Goal: Task Accomplishment & Management: Manage account settings

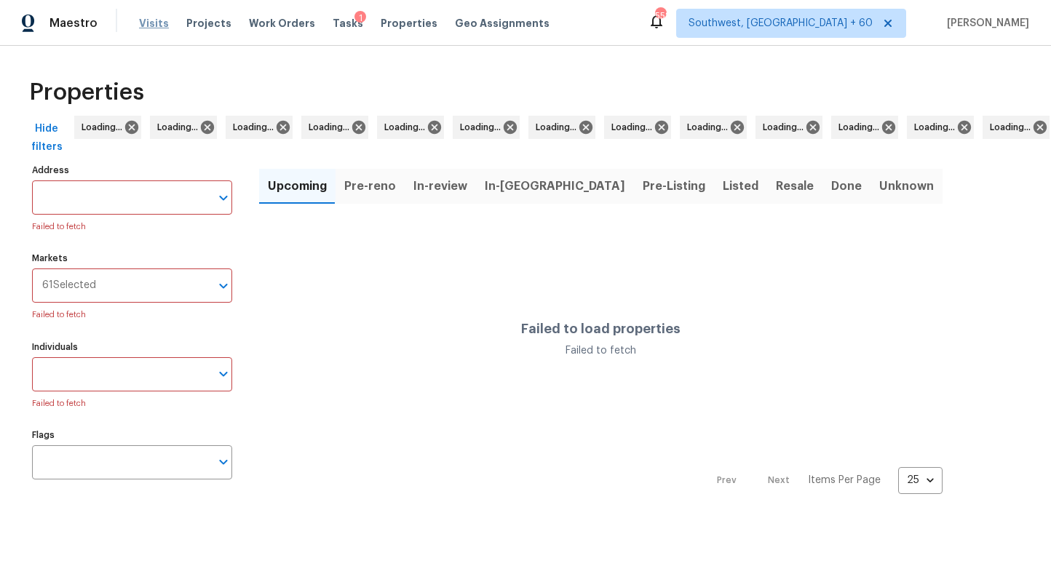
click at [147, 26] on span "Visits" at bounding box center [154, 23] width 30 height 15
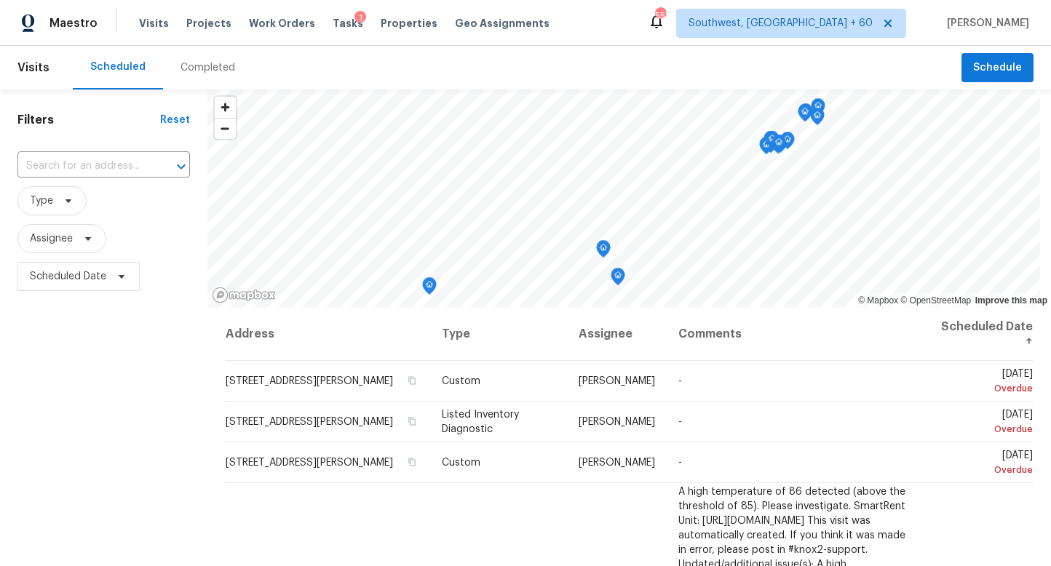
click at [196, 61] on div "Completed" at bounding box center [207, 67] width 55 height 15
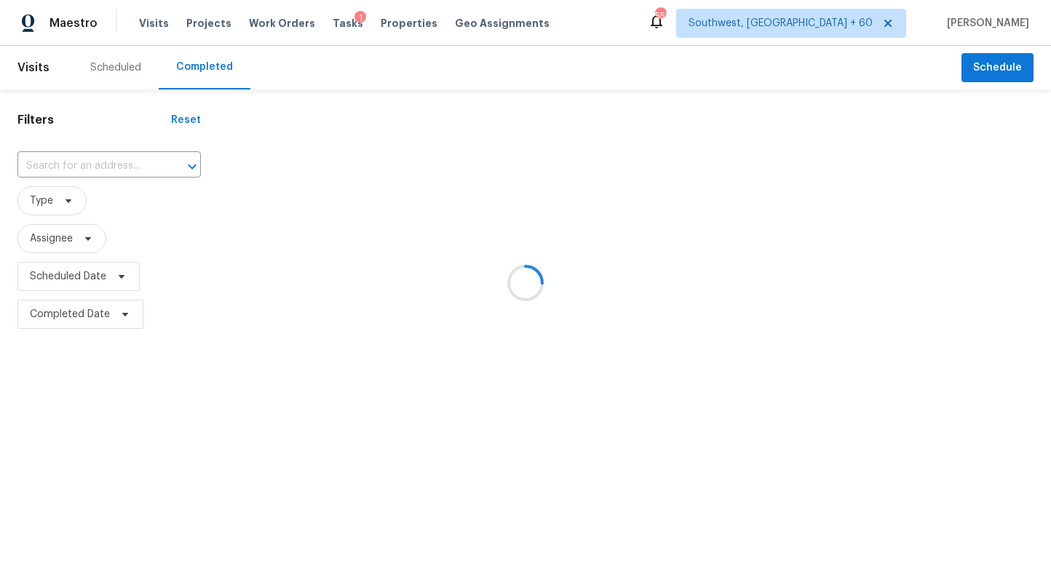
click at [92, 166] on div at bounding box center [525, 283] width 1051 height 566
click at [74, 163] on div at bounding box center [525, 283] width 1051 height 566
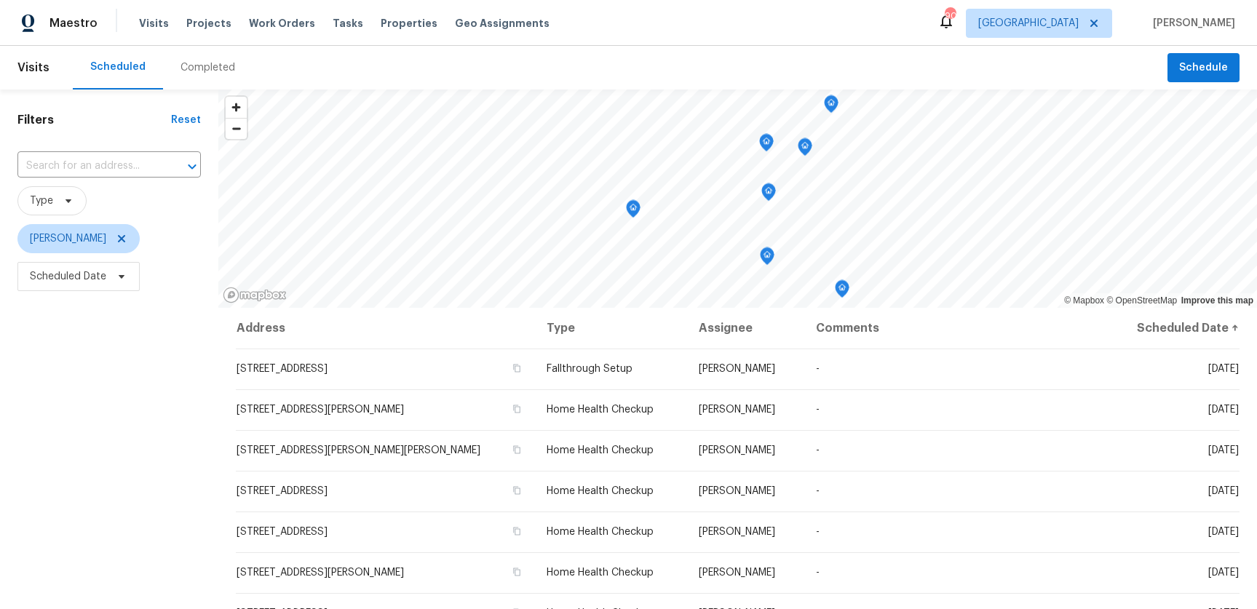
scroll to position [186, 0]
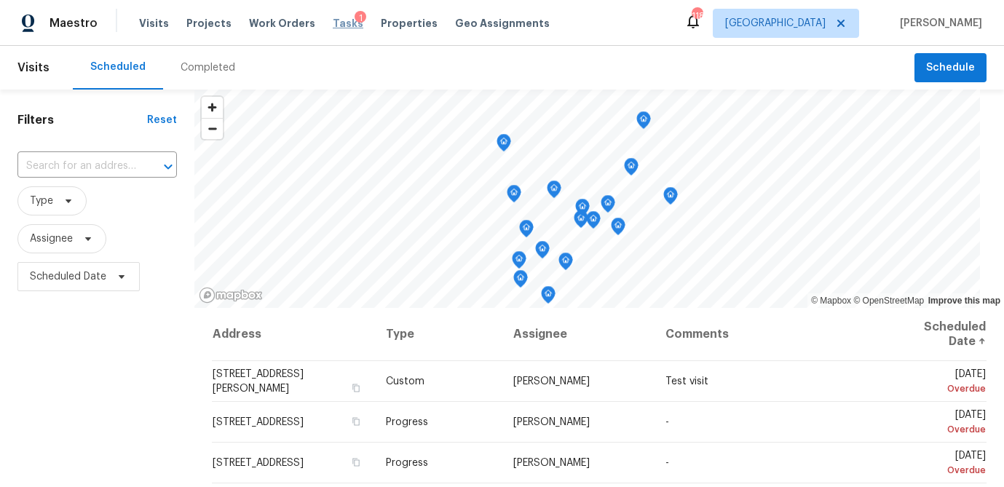
click at [333, 22] on span "Tasks" at bounding box center [348, 23] width 31 height 10
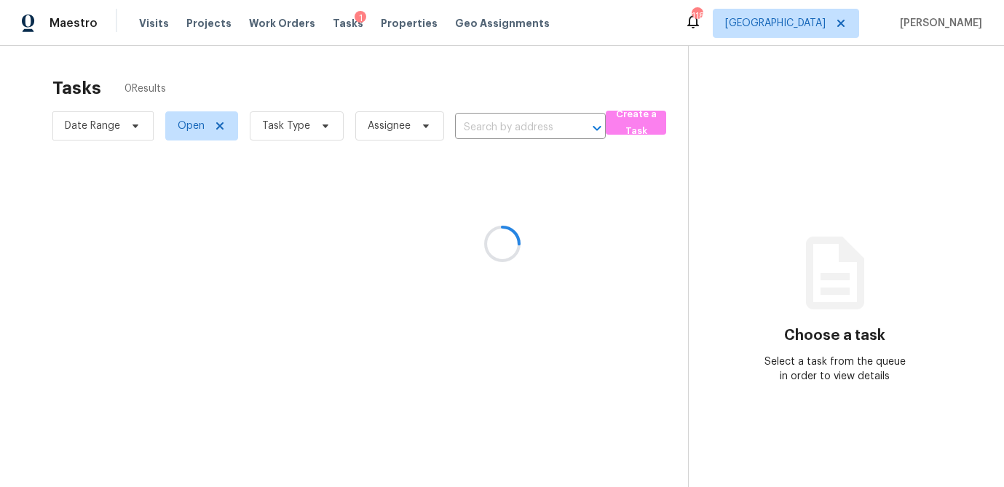
click at [327, 129] on div at bounding box center [502, 243] width 1004 height 487
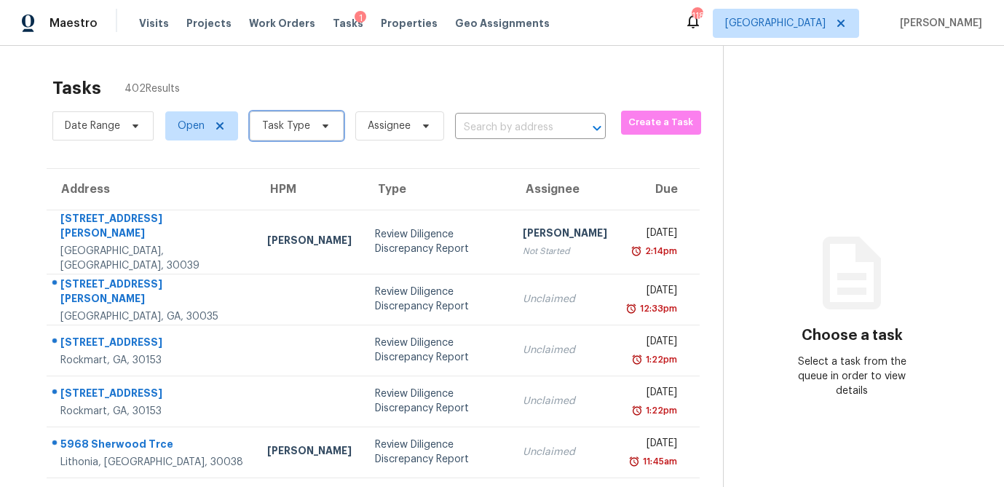
click at [322, 126] on icon at bounding box center [325, 126] width 6 height 4
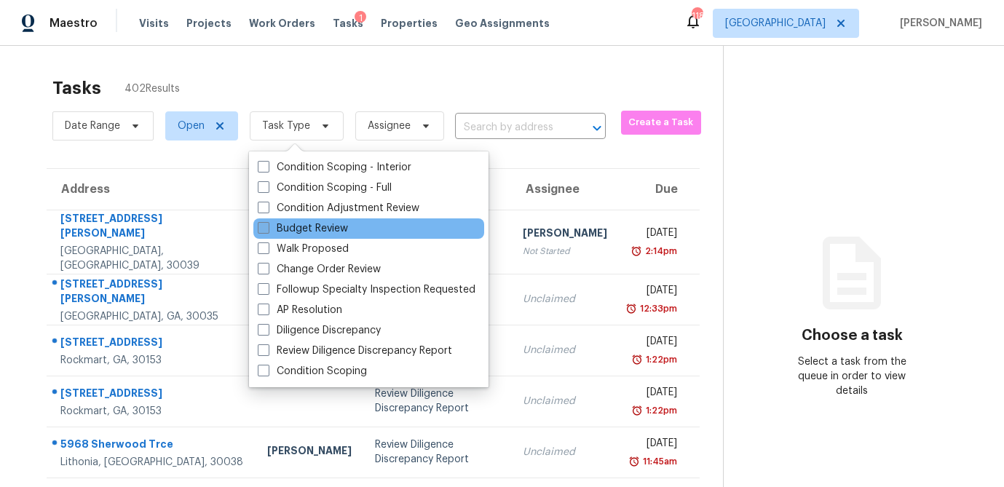
click at [258, 229] on span at bounding box center [264, 228] width 12 height 12
click at [258, 229] on input "Budget Review" at bounding box center [262, 225] width 9 height 9
checkbox input "true"
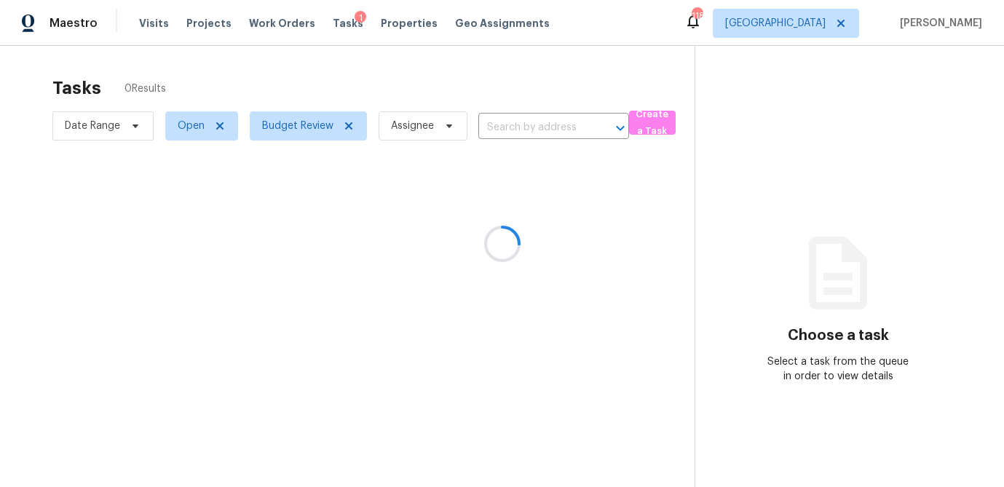
click at [288, 75] on div at bounding box center [502, 243] width 1004 height 487
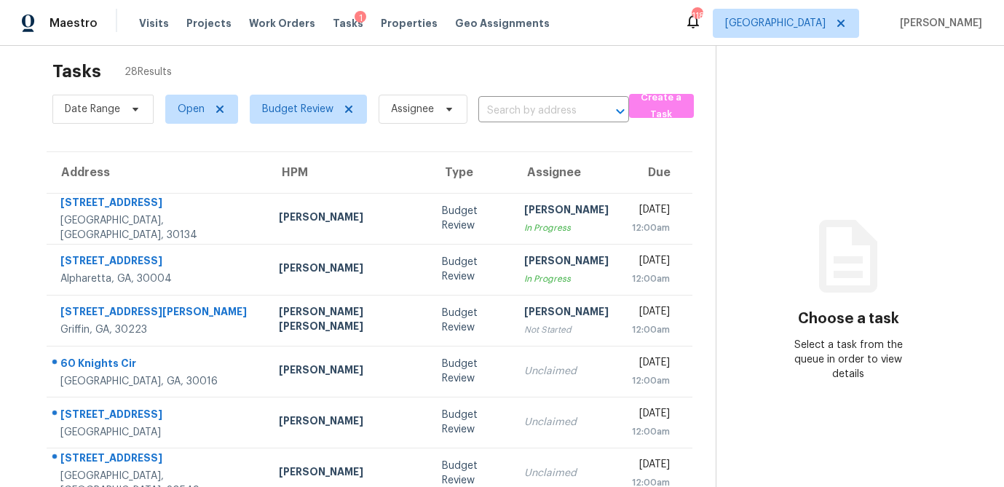
scroll to position [271, 0]
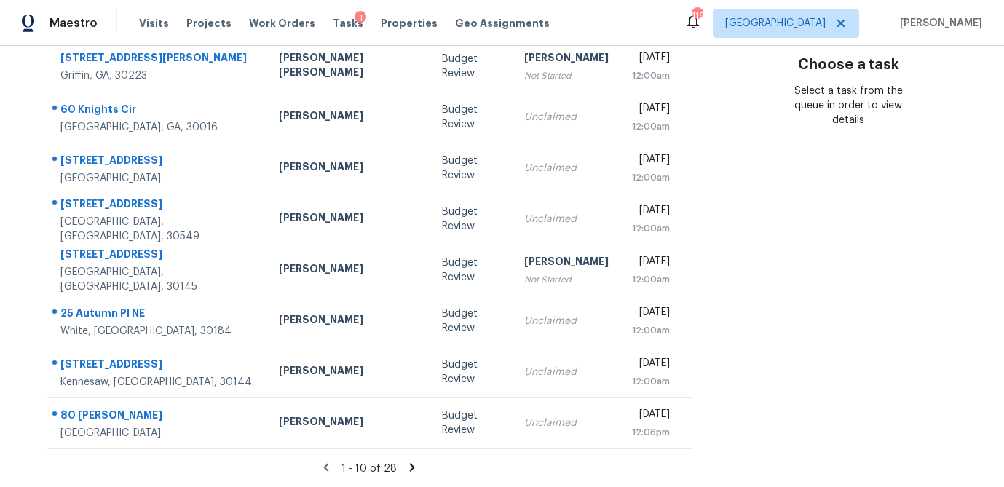
click at [410, 467] on icon at bounding box center [412, 467] width 5 height 8
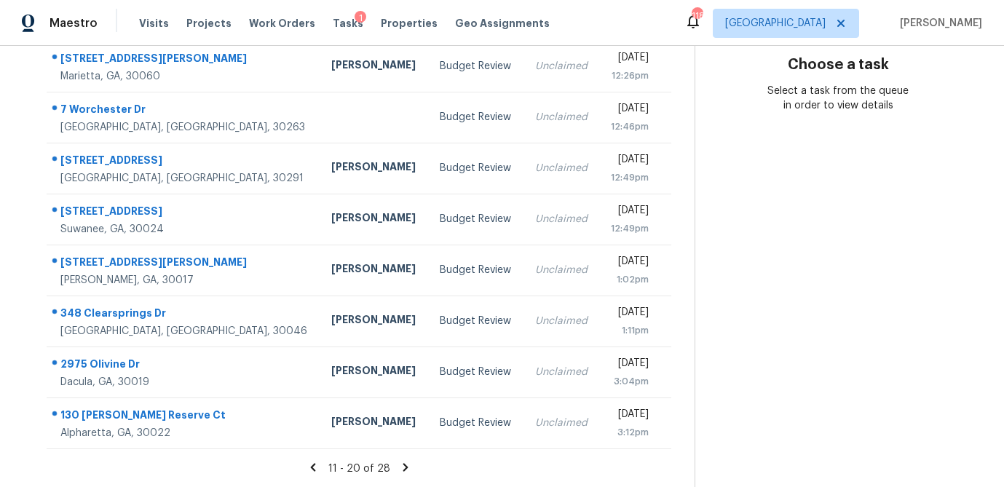
click at [401, 466] on icon at bounding box center [405, 467] width 13 height 13
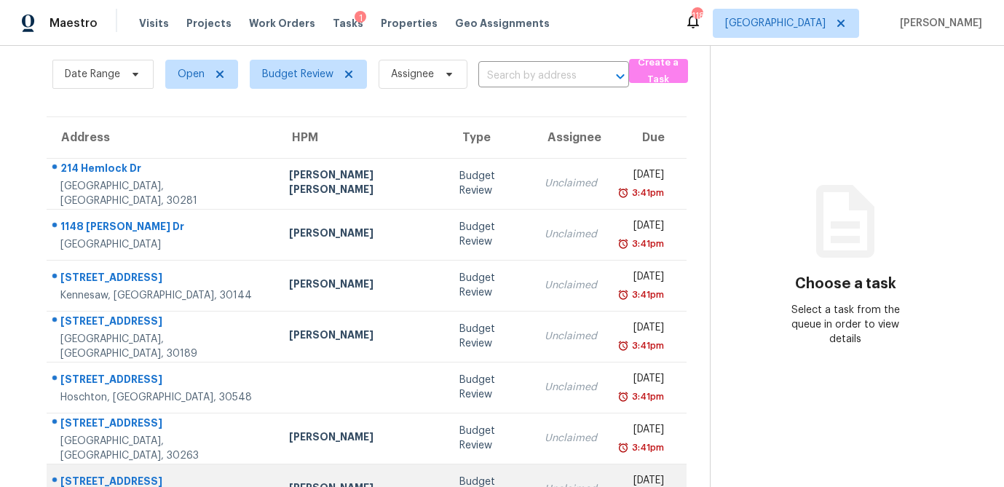
scroll to position [37, 0]
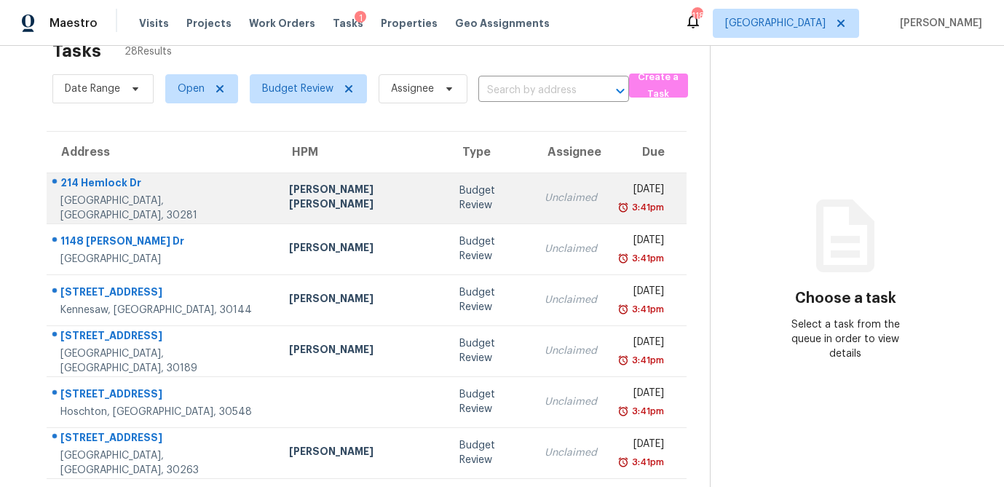
click at [448, 197] on td "Budget Review" at bounding box center [490, 197] width 84 height 51
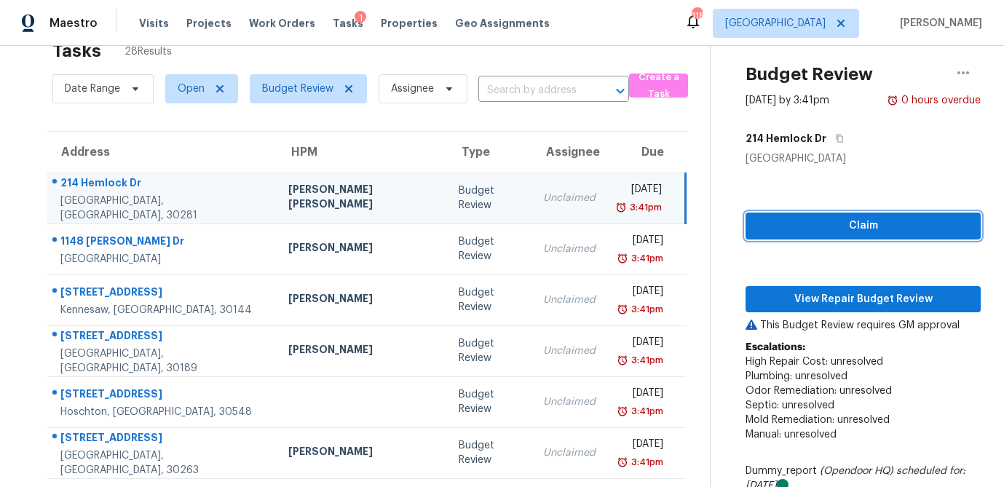
click at [830, 221] on span "Claim" at bounding box center [863, 226] width 212 height 18
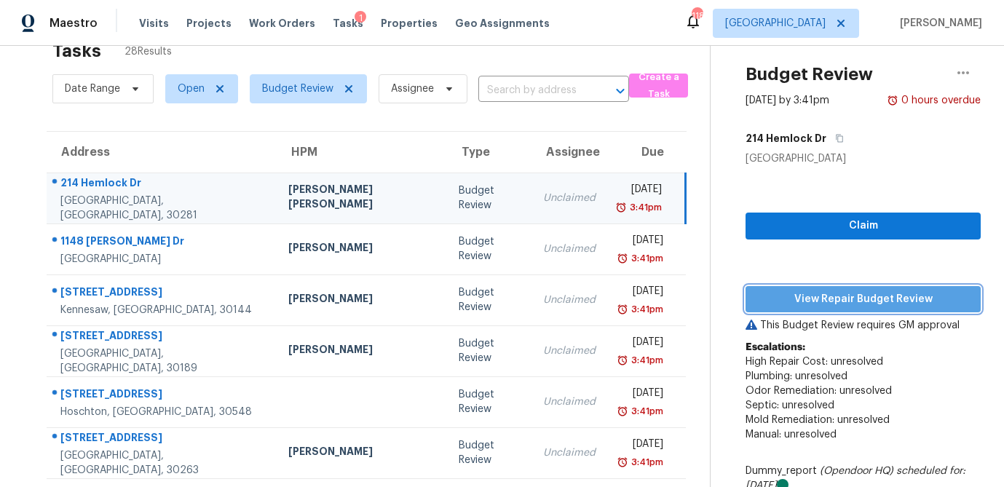
click at [812, 304] on span "View Repair Budget Review" at bounding box center [863, 299] width 212 height 18
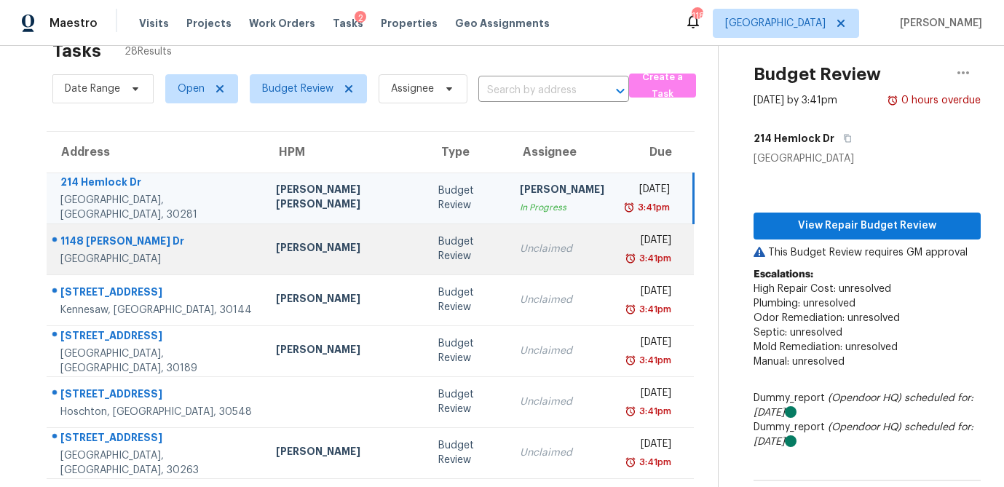
click at [438, 252] on div "Budget Review" at bounding box center [467, 248] width 58 height 29
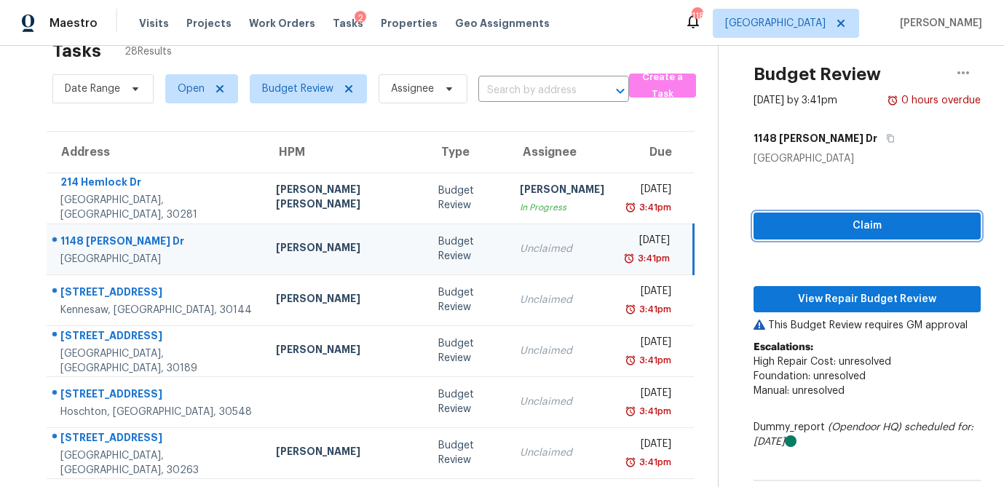
click at [832, 223] on span "Claim" at bounding box center [867, 226] width 204 height 18
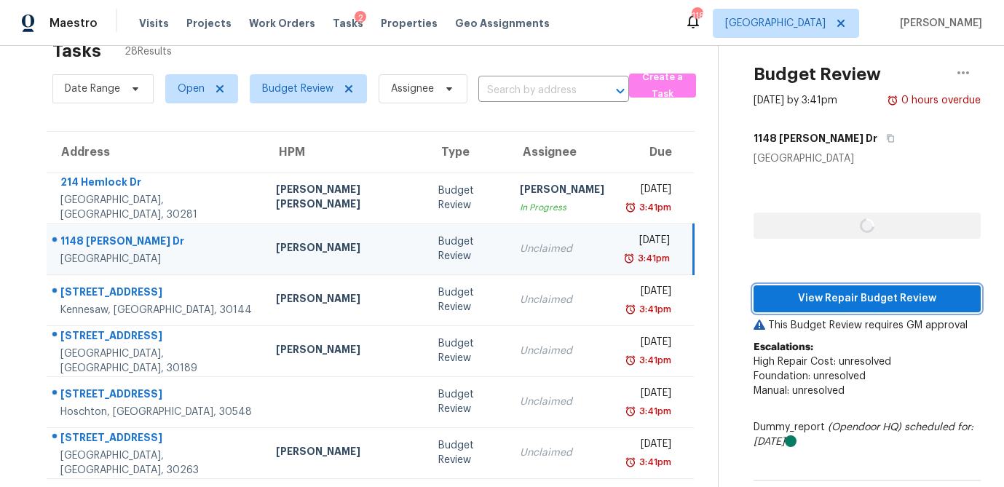
click at [827, 285] on button "View Repair Budget Review" at bounding box center [866, 298] width 227 height 27
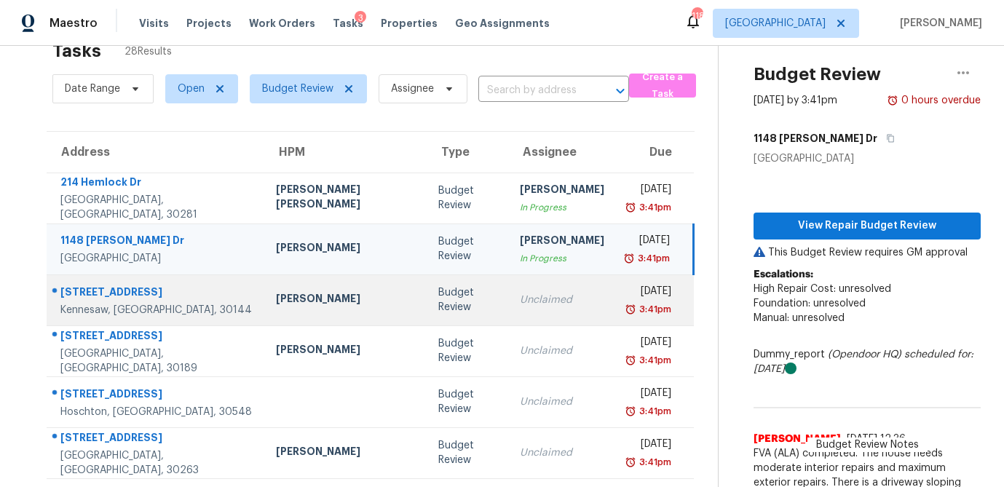
click at [426, 301] on td "Budget Review" at bounding box center [467, 299] width 82 height 51
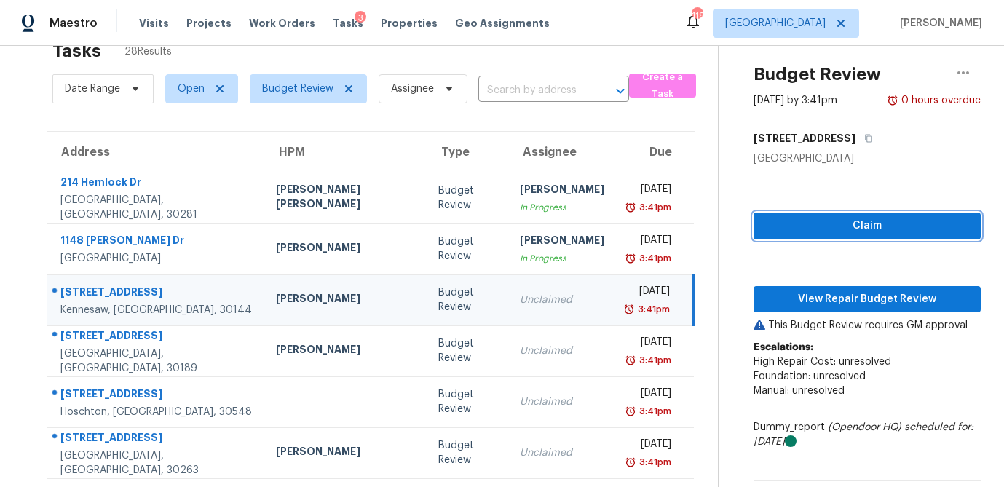
click at [822, 223] on span "Claim" at bounding box center [867, 226] width 204 height 18
click at [799, 314] on div "Claim View Repair Budget Review This Budget Review requires GM approval Escalat…" at bounding box center [866, 375] width 227 height 418
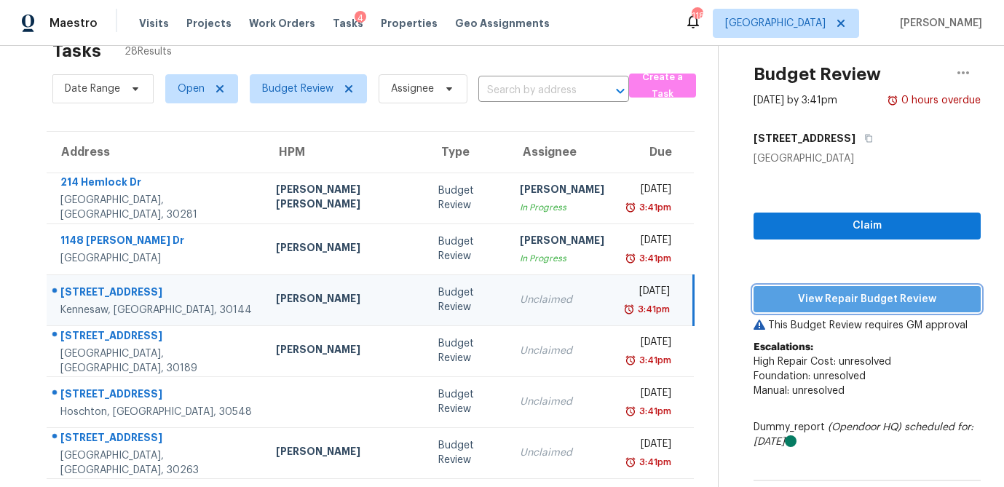
click at [806, 294] on span "View Repair Budget Review" at bounding box center [867, 299] width 204 height 18
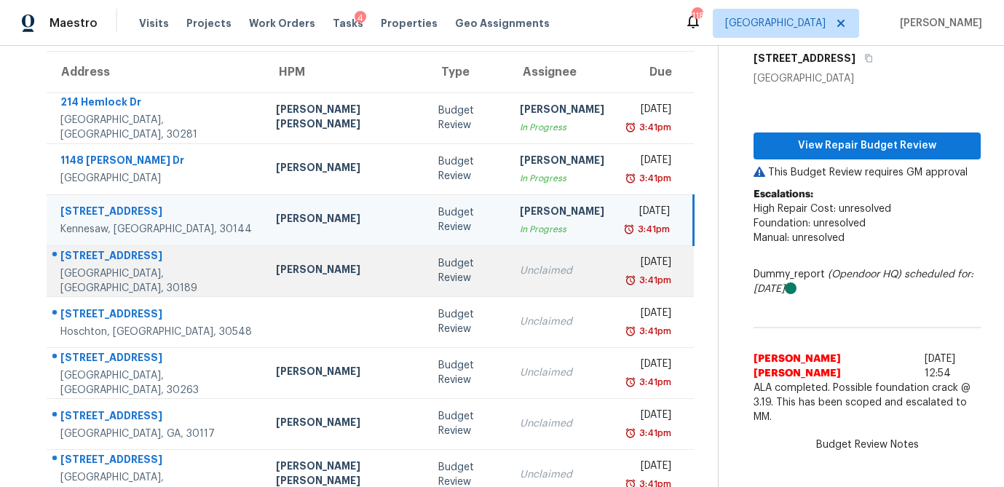
scroll to position [152, 0]
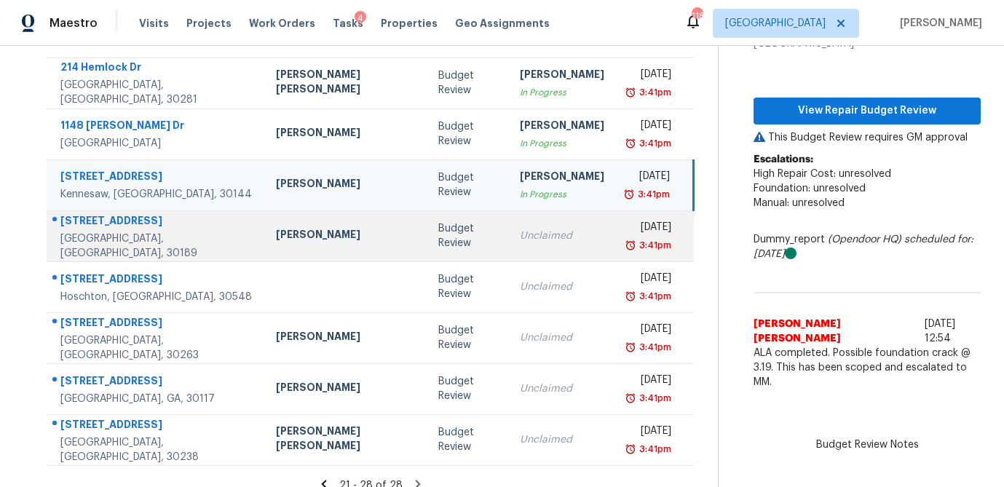
click at [520, 238] on div "Unclaimed" at bounding box center [562, 236] width 84 height 15
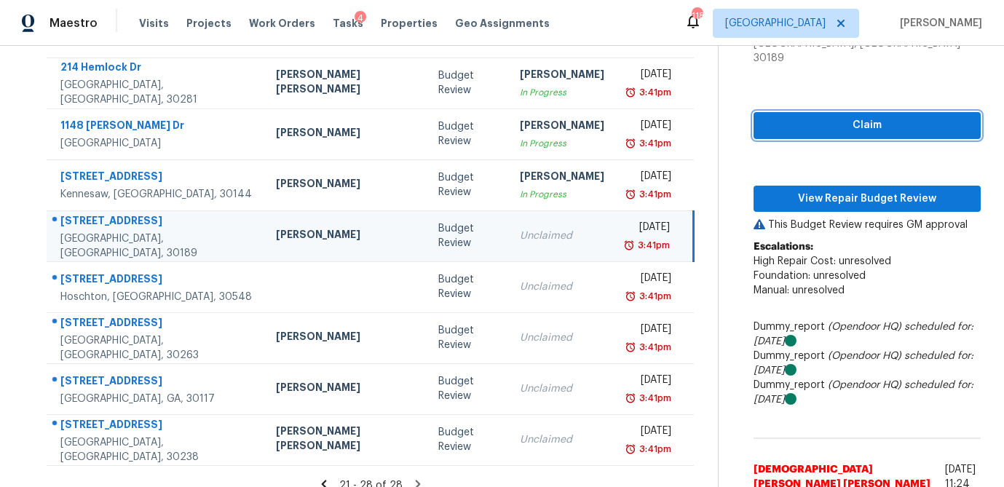
drag, startPoint x: 889, startPoint y: 103, endPoint x: 862, endPoint y: 115, distance: 29.6
click at [889, 116] on span "Claim" at bounding box center [867, 125] width 204 height 18
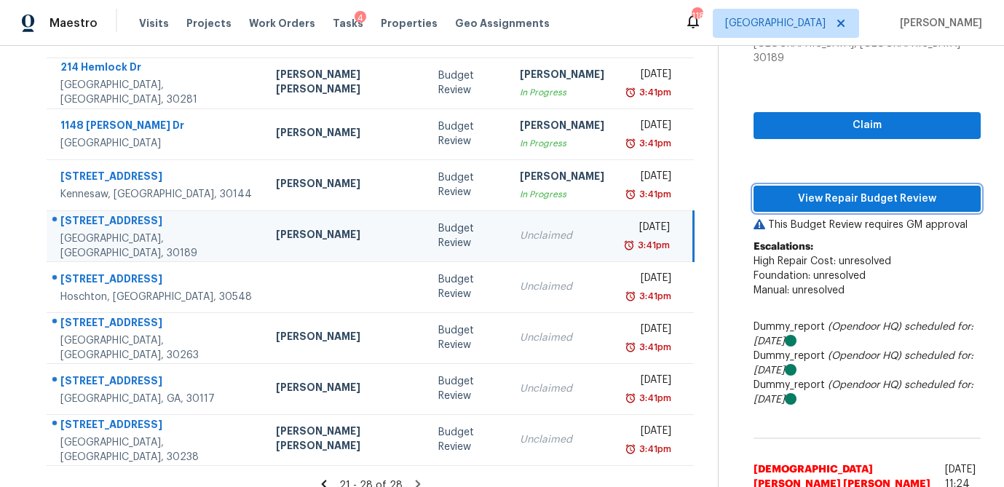
click at [816, 190] on span "View Repair Budget Review" at bounding box center [867, 199] width 204 height 18
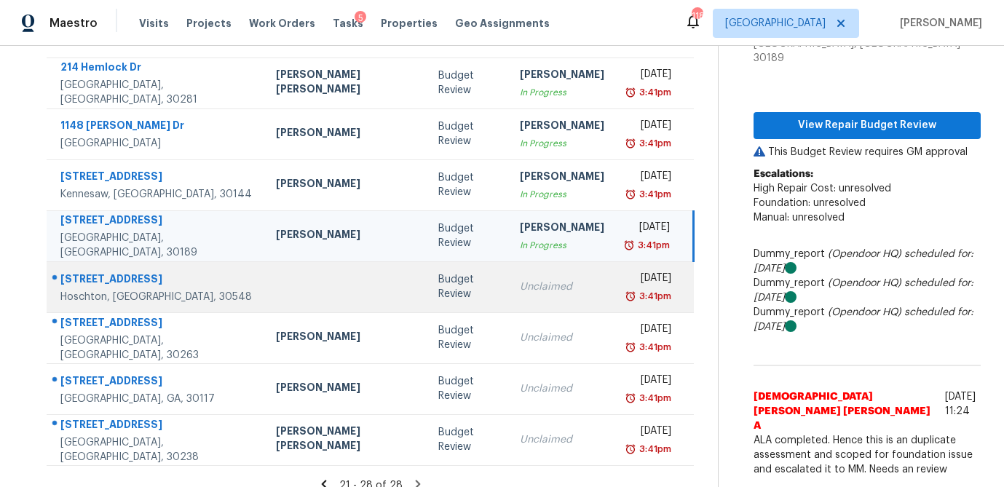
click at [520, 290] on div "Unclaimed" at bounding box center [562, 286] width 84 height 15
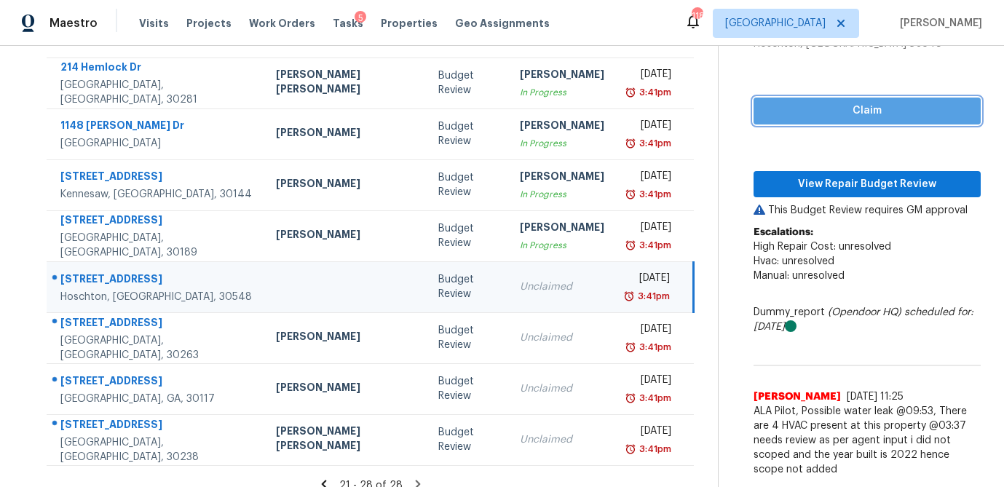
drag, startPoint x: 852, startPoint y: 110, endPoint x: 844, endPoint y: 135, distance: 26.7
click at [852, 110] on span "Claim" at bounding box center [867, 111] width 204 height 18
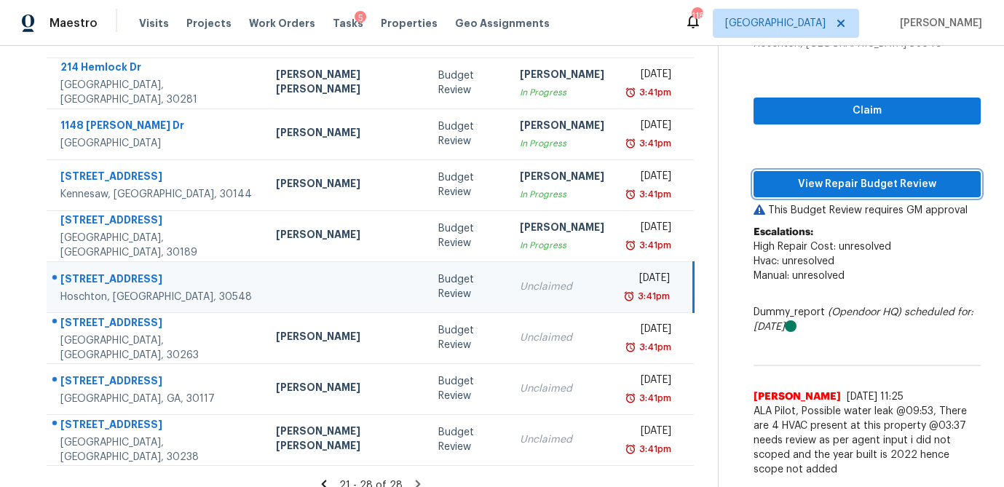
click at [835, 184] on span "View Repair Budget Review" at bounding box center [867, 184] width 204 height 18
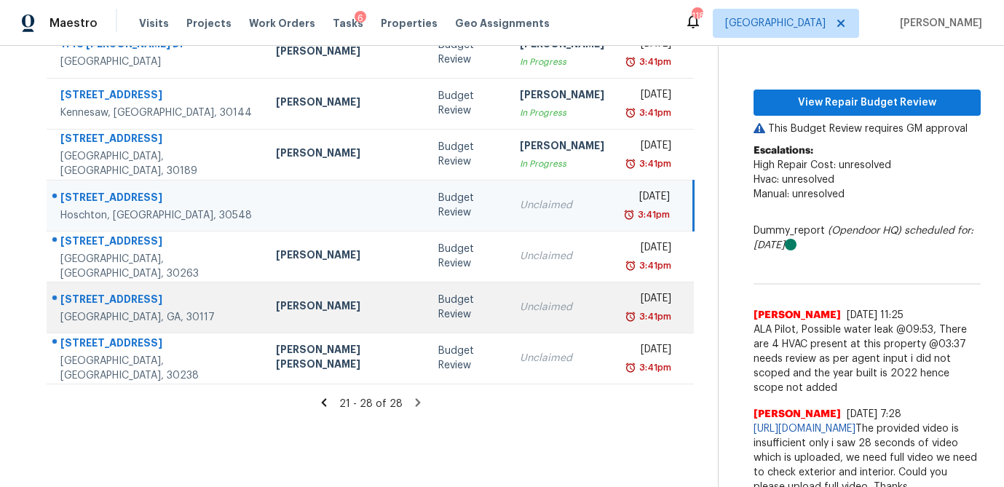
scroll to position [169, 0]
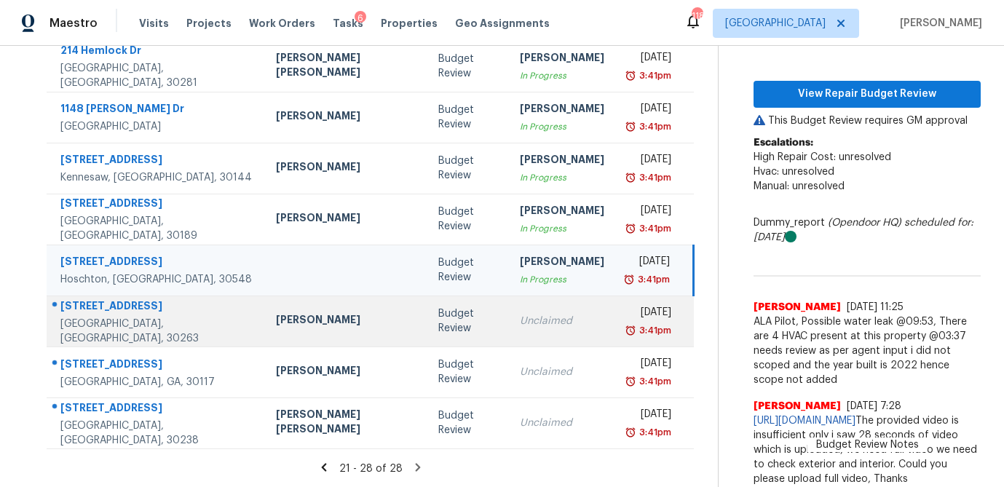
click at [520, 324] on div "Unclaimed" at bounding box center [562, 321] width 84 height 15
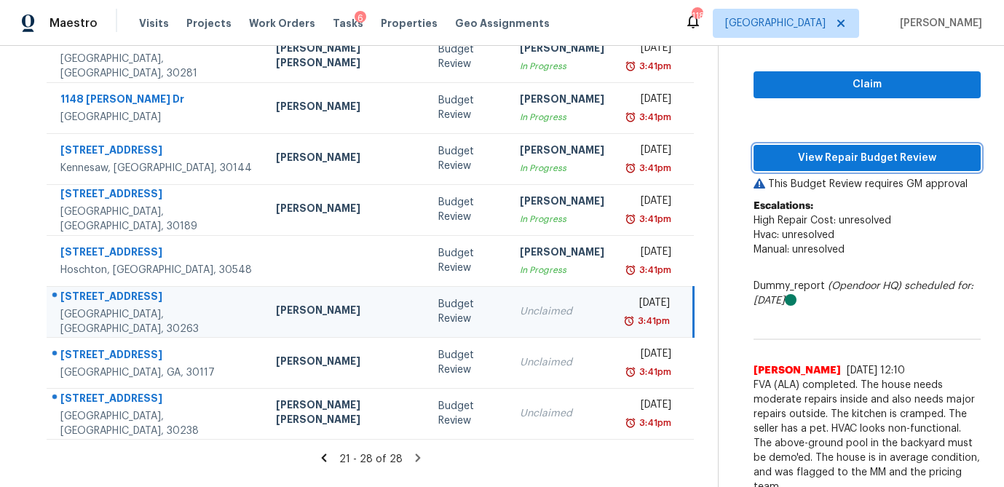
click at [811, 167] on button "View Repair Budget Review" at bounding box center [866, 158] width 227 height 27
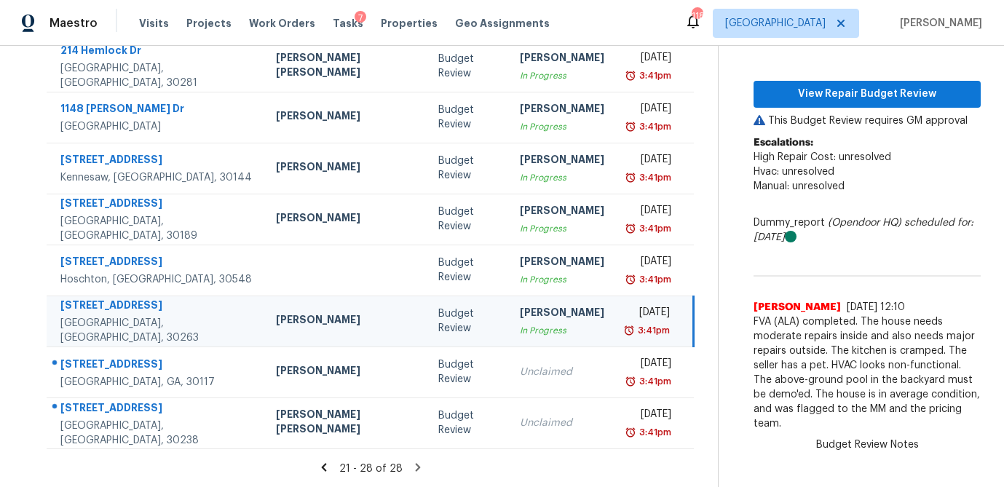
click at [520, 330] on div "In Progress" at bounding box center [562, 330] width 84 height 15
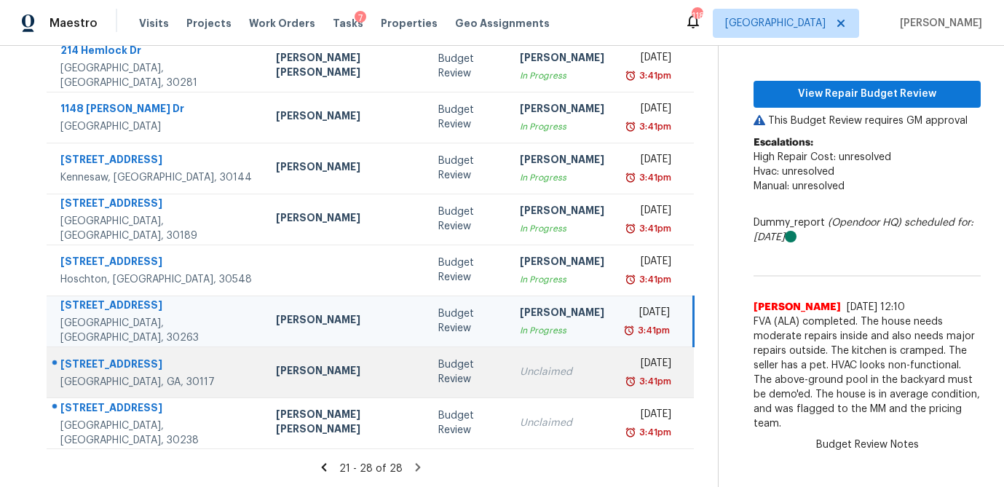
click at [520, 372] on div "Unclaimed" at bounding box center [562, 372] width 84 height 15
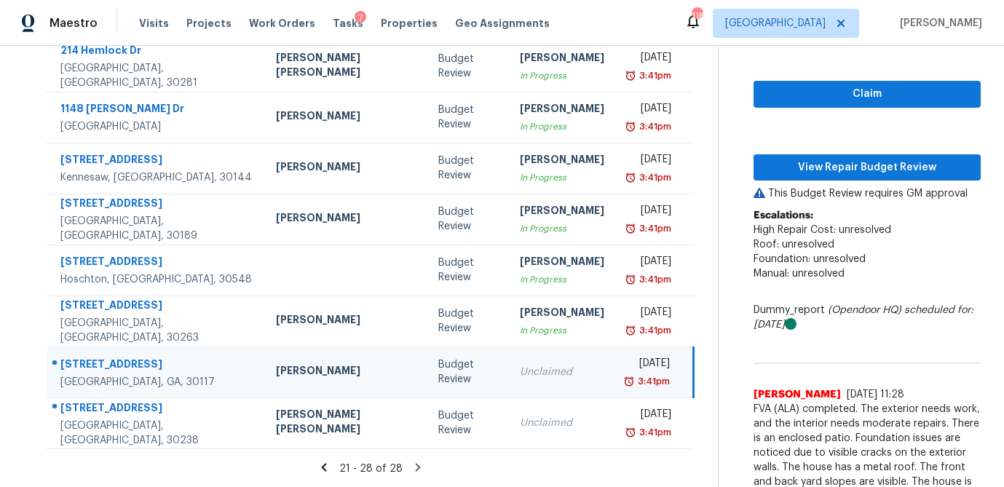
scroll to position [178, 0]
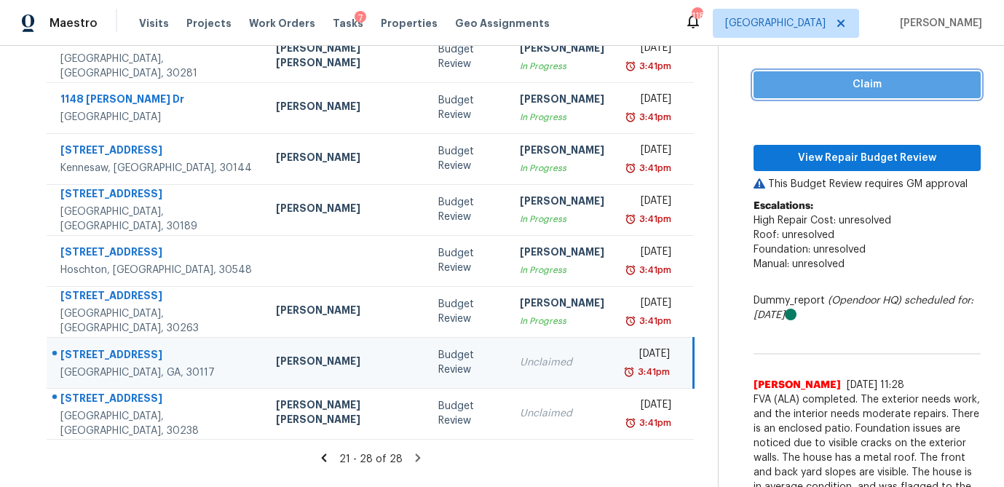
drag, startPoint x: 820, startPoint y: 80, endPoint x: 811, endPoint y: 108, distance: 29.2
click at [819, 80] on span "Claim" at bounding box center [867, 85] width 204 height 18
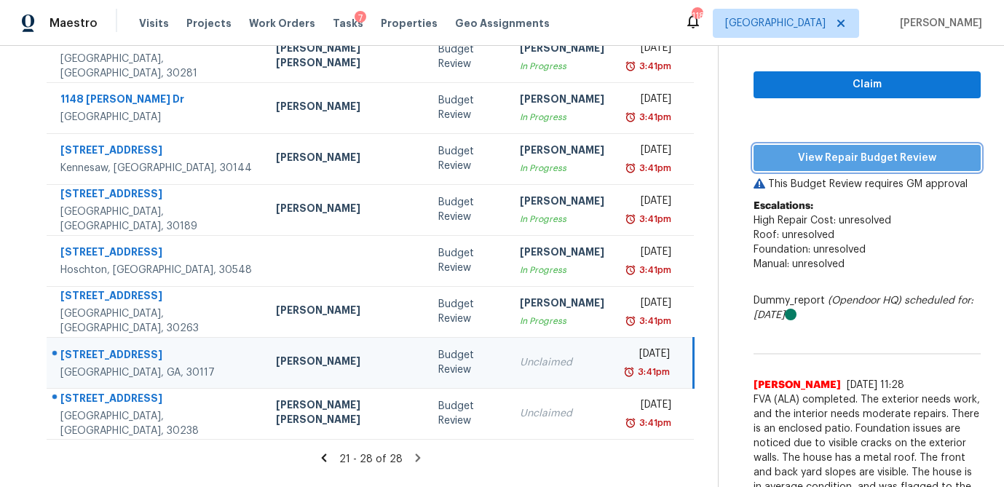
drag, startPoint x: 803, startPoint y: 160, endPoint x: 795, endPoint y: 159, distance: 8.0
click at [803, 160] on span "View Repair Budget Review" at bounding box center [867, 158] width 204 height 18
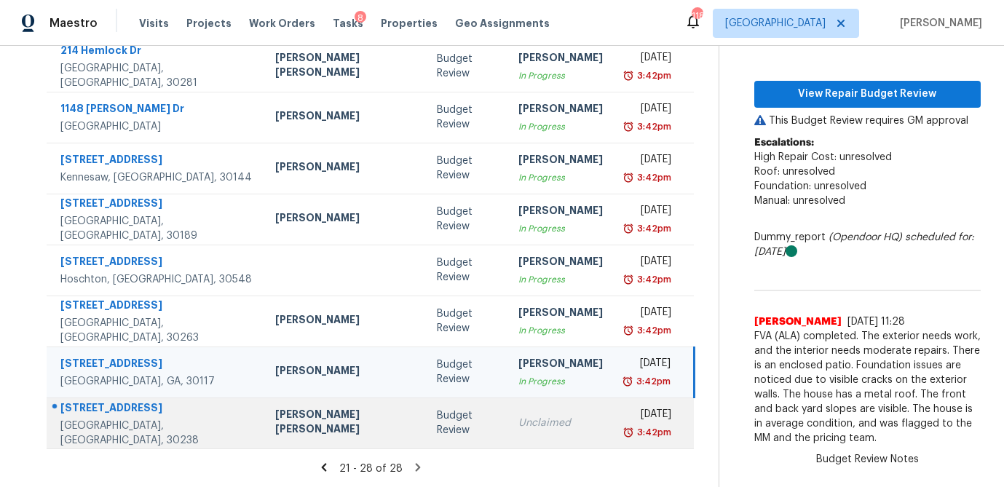
click at [506, 405] on td "Unclaimed" at bounding box center [560, 422] width 108 height 51
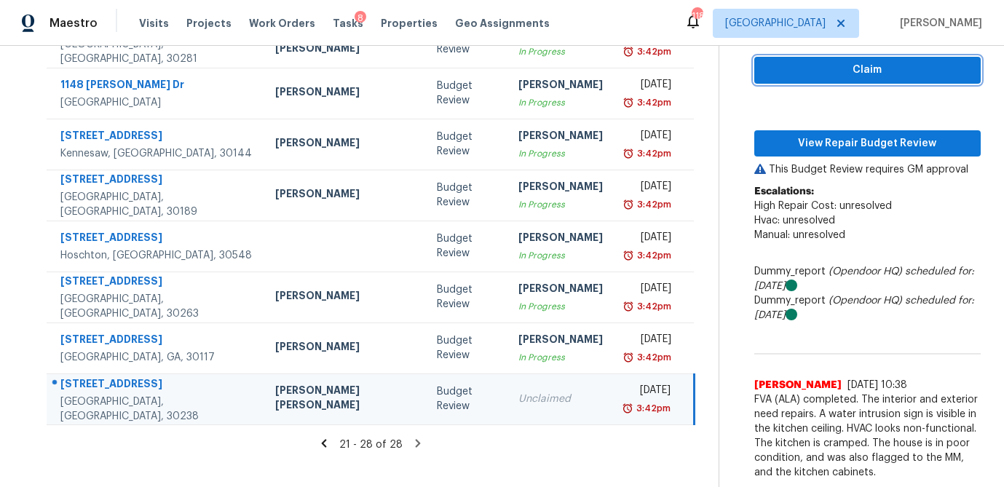
click at [813, 76] on span "Claim" at bounding box center [867, 70] width 203 height 18
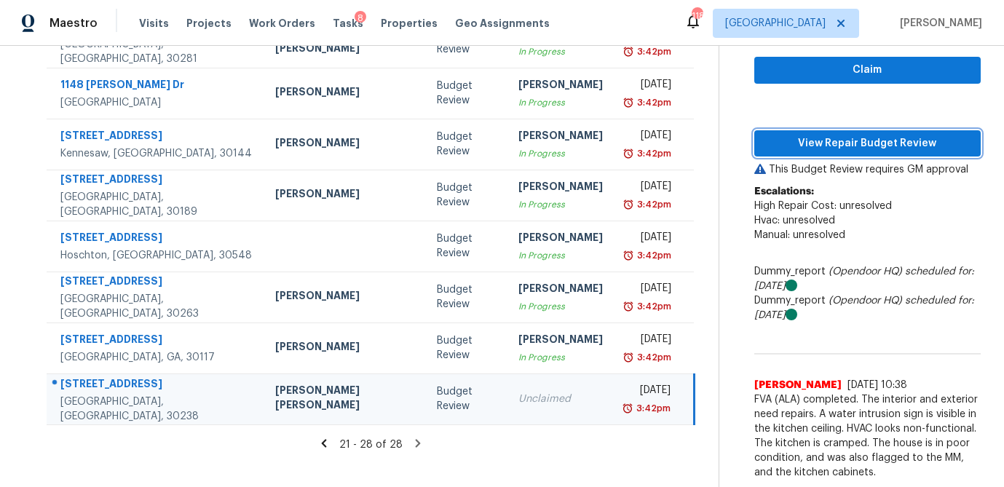
click at [793, 144] on span "View Repair Budget Review" at bounding box center [867, 144] width 203 height 18
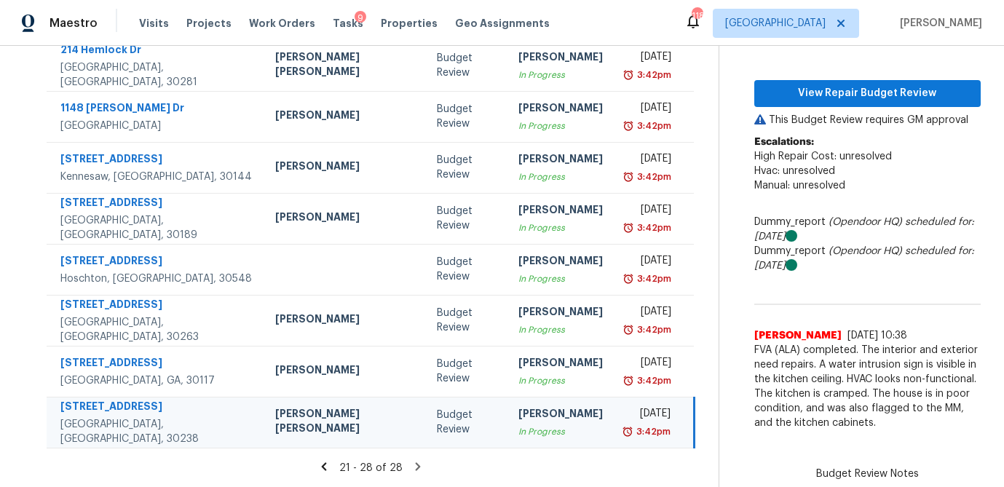
scroll to position [169, 0]
click at [317, 464] on icon at bounding box center [323, 467] width 13 height 13
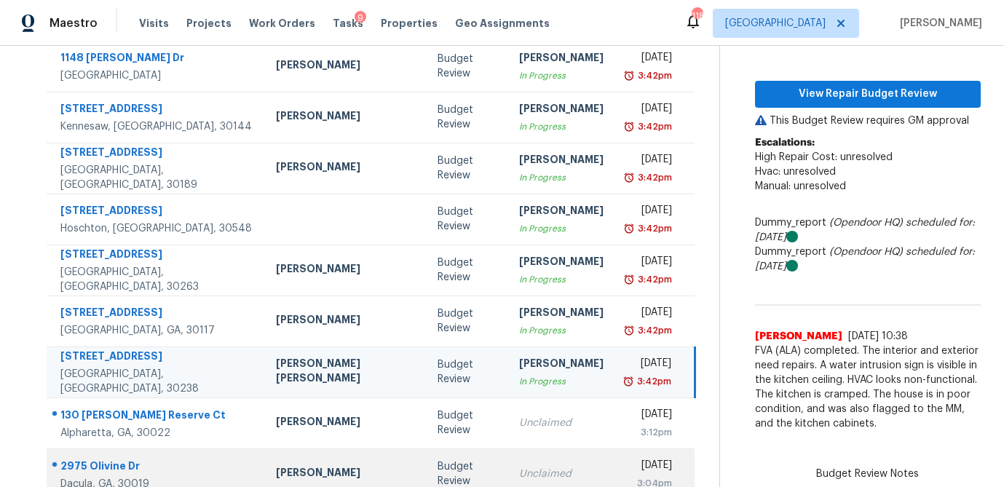
scroll to position [271, 0]
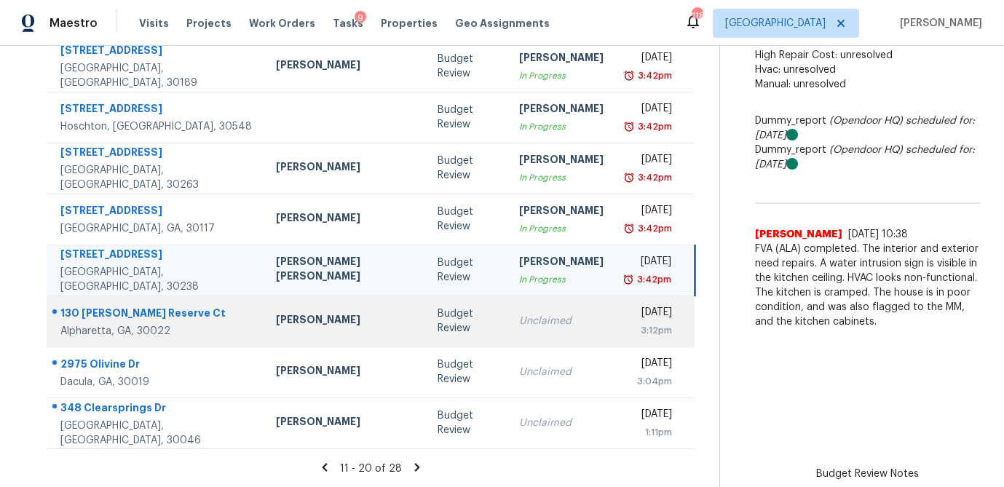
click at [507, 329] on td "Unclaimed" at bounding box center [561, 320] width 108 height 51
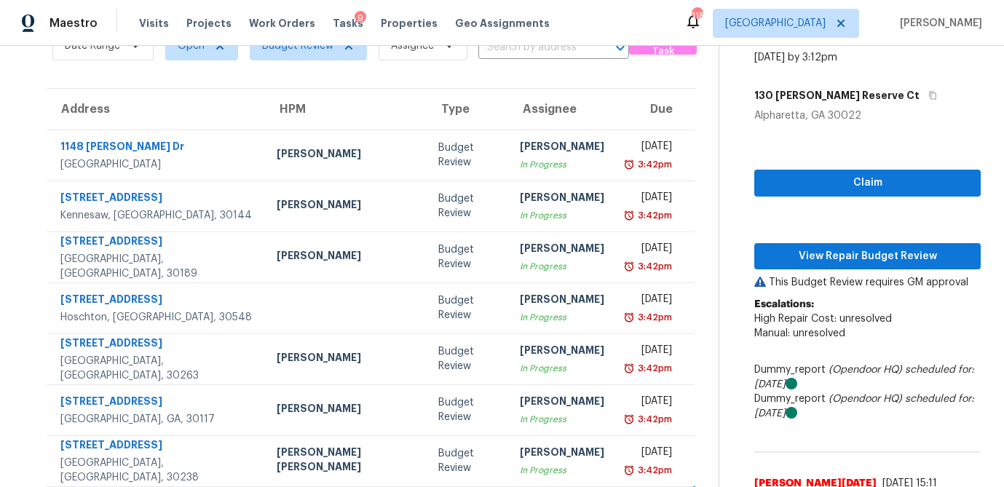
scroll to position [79, 0]
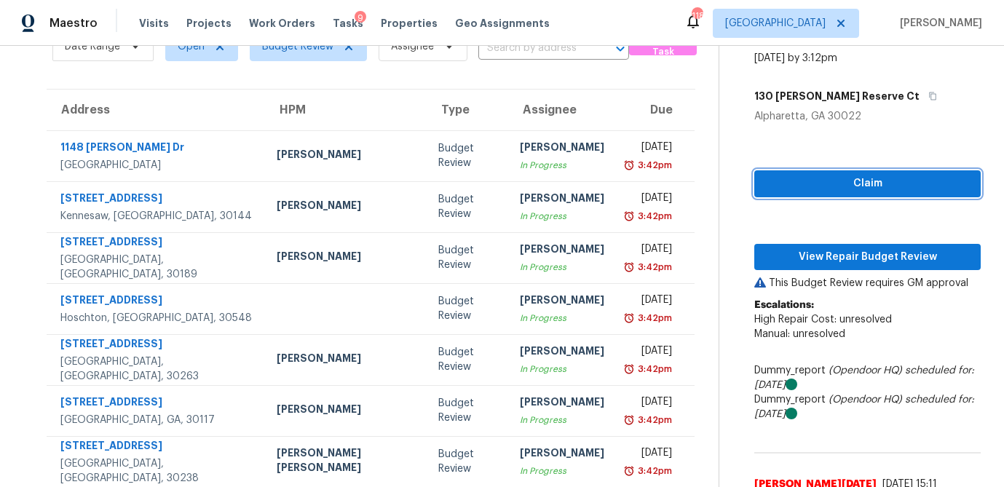
click at [835, 180] on span "Claim" at bounding box center [867, 184] width 203 height 18
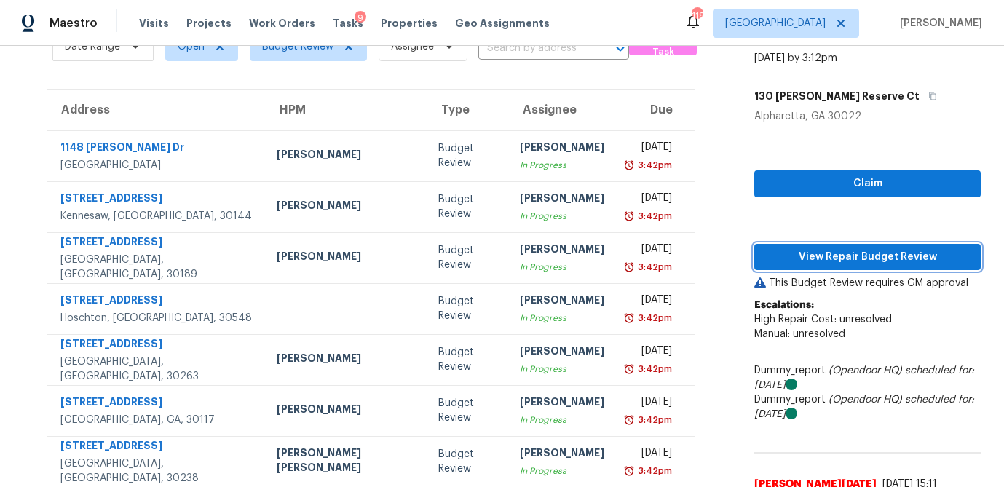
click at [830, 249] on span "View Repair Budget Review" at bounding box center [867, 257] width 203 height 18
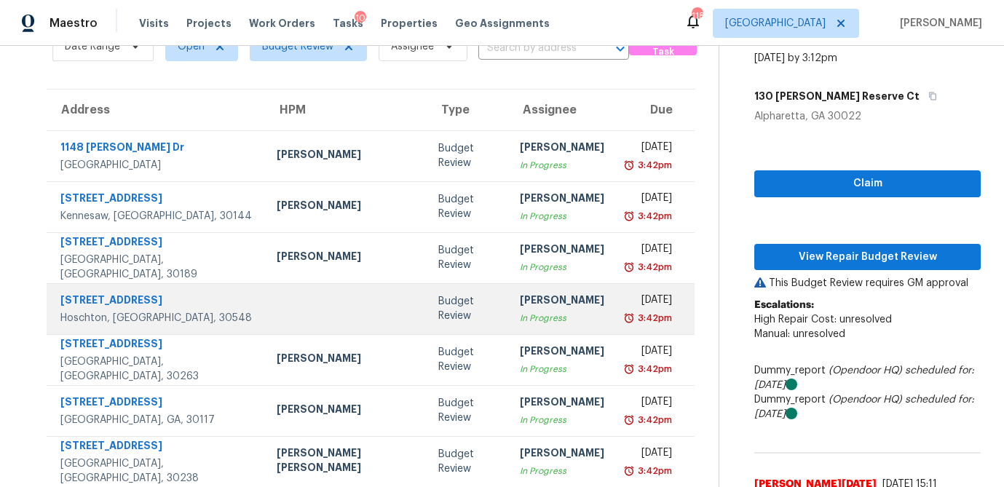
scroll to position [271, 0]
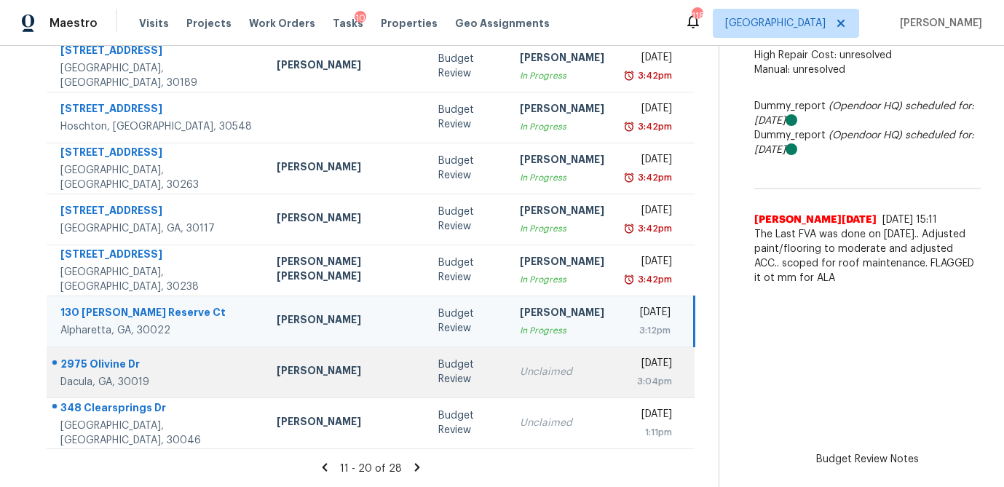
click at [426, 376] on td "Budget Review" at bounding box center [467, 371] width 82 height 51
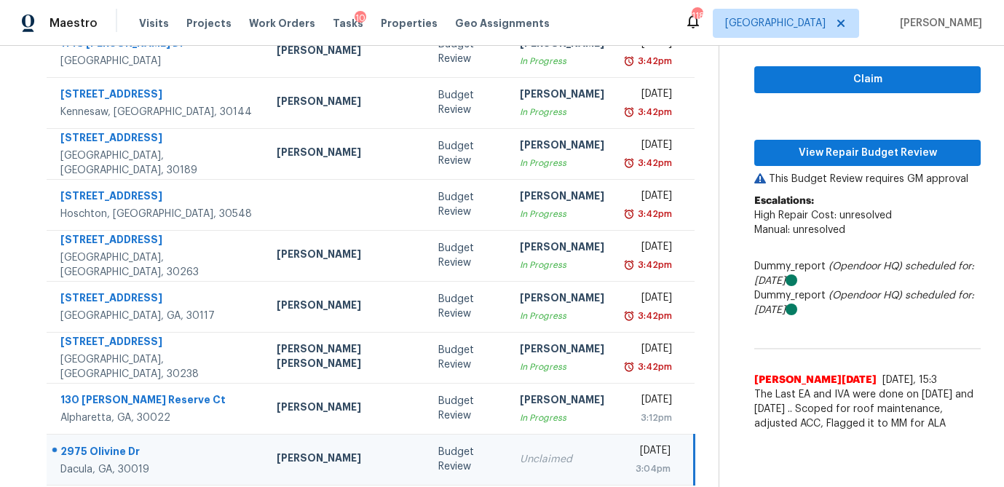
scroll to position [168, 0]
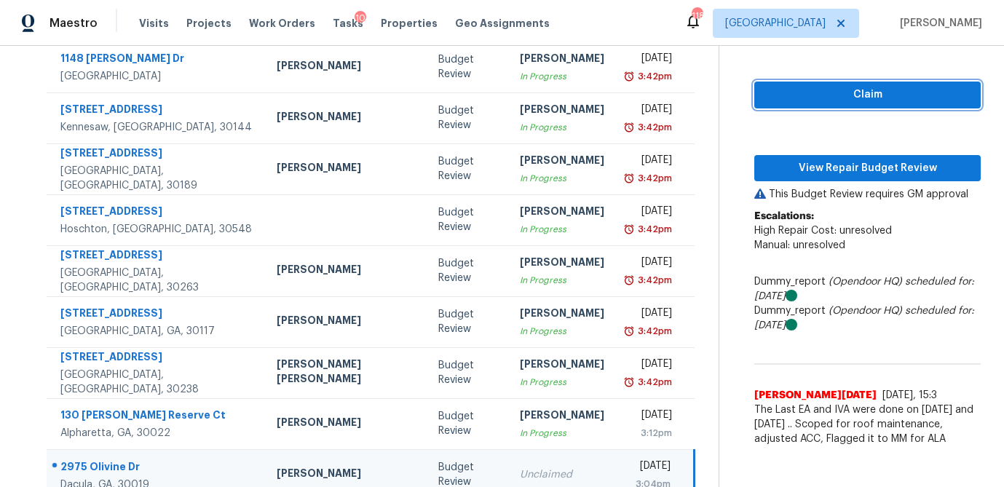
click at [835, 98] on span "Claim" at bounding box center [867, 95] width 203 height 18
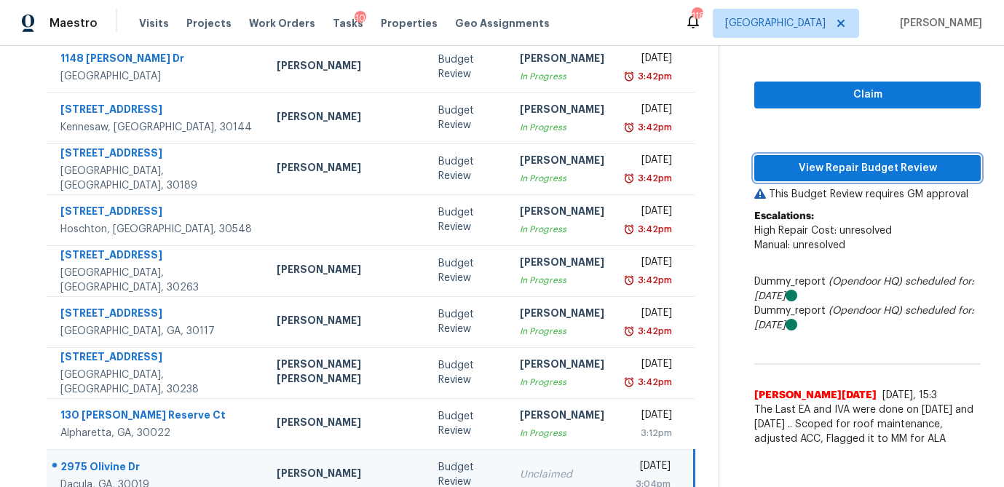
click at [803, 173] on span "View Repair Budget Review" at bounding box center [867, 168] width 203 height 18
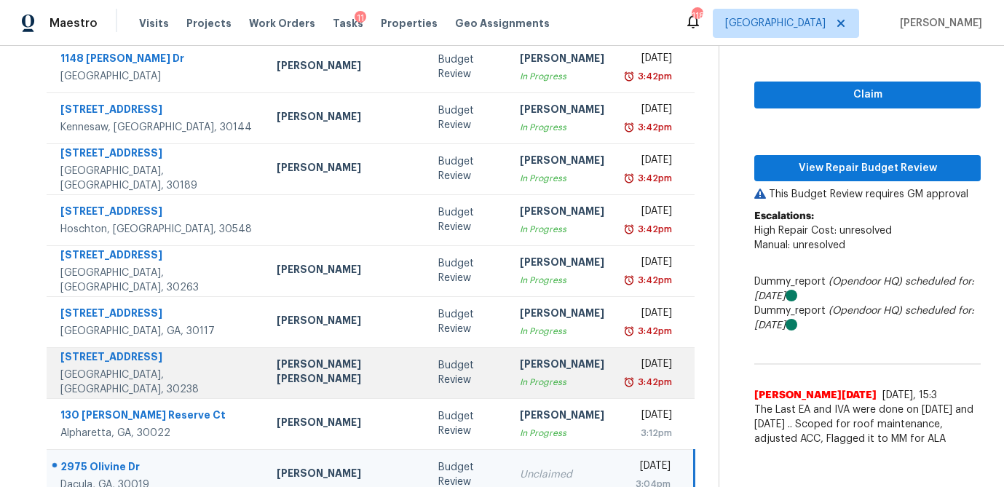
scroll to position [271, 0]
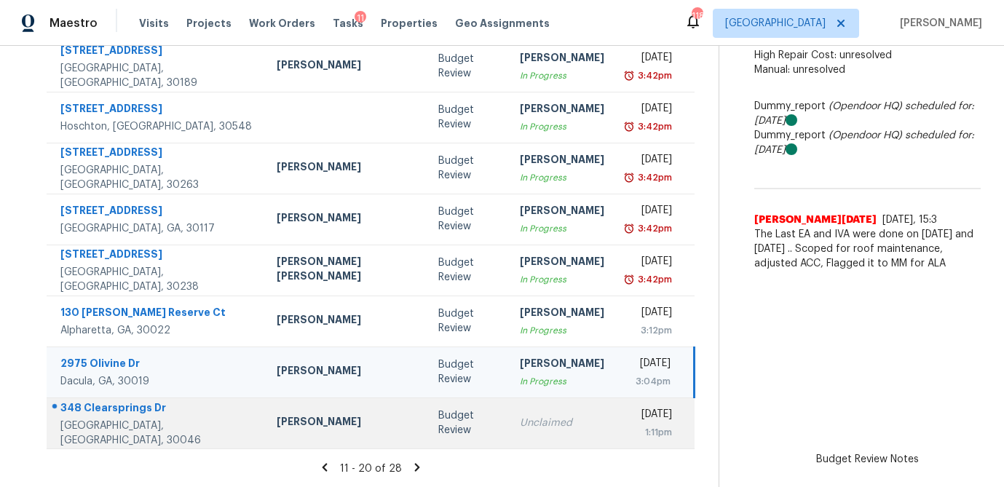
click at [438, 425] on div "Budget Review" at bounding box center [467, 422] width 58 height 29
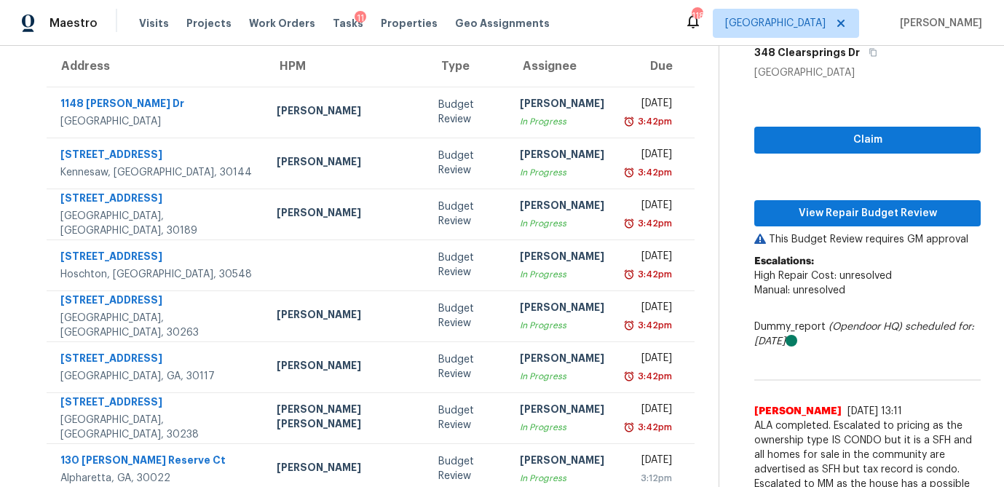
scroll to position [120, 0]
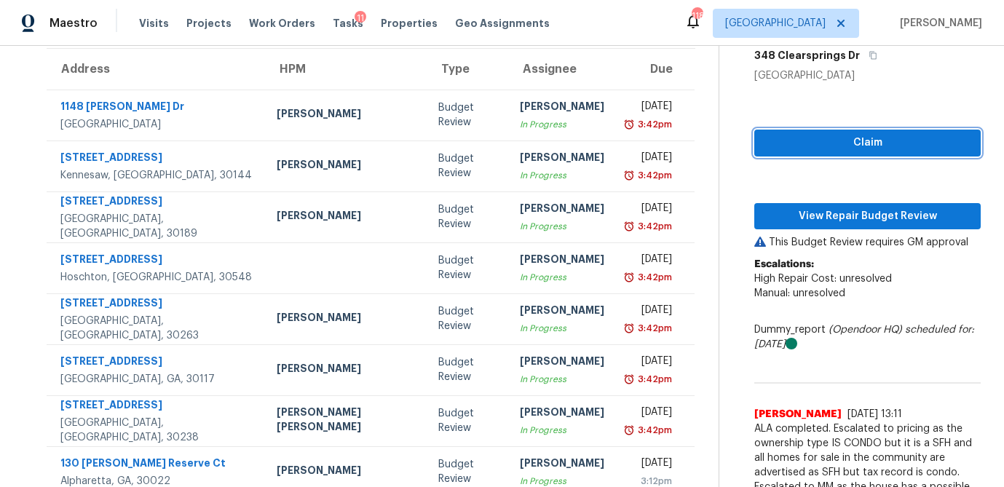
drag, startPoint x: 857, startPoint y: 143, endPoint x: 824, endPoint y: 189, distance: 56.9
click at [857, 143] on span "Claim" at bounding box center [867, 143] width 203 height 18
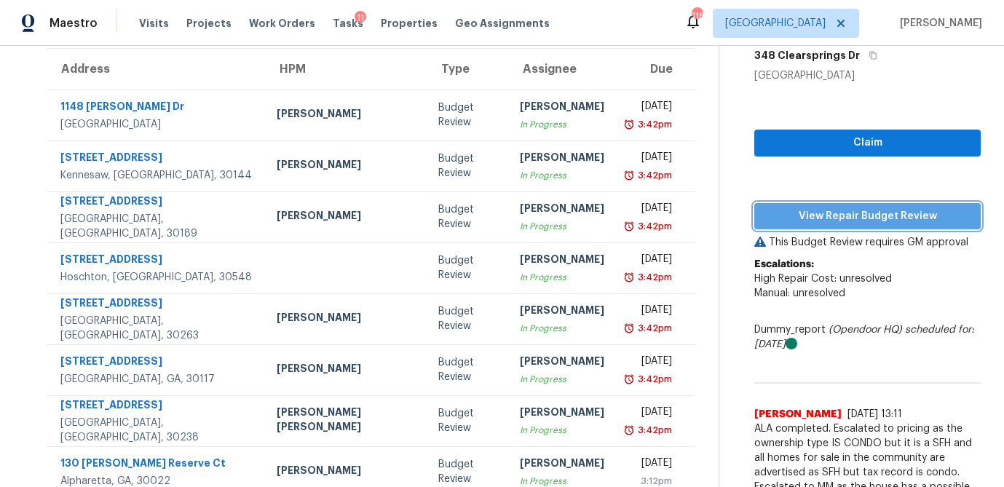
click at [818, 218] on span "View Repair Budget Review" at bounding box center [867, 216] width 203 height 18
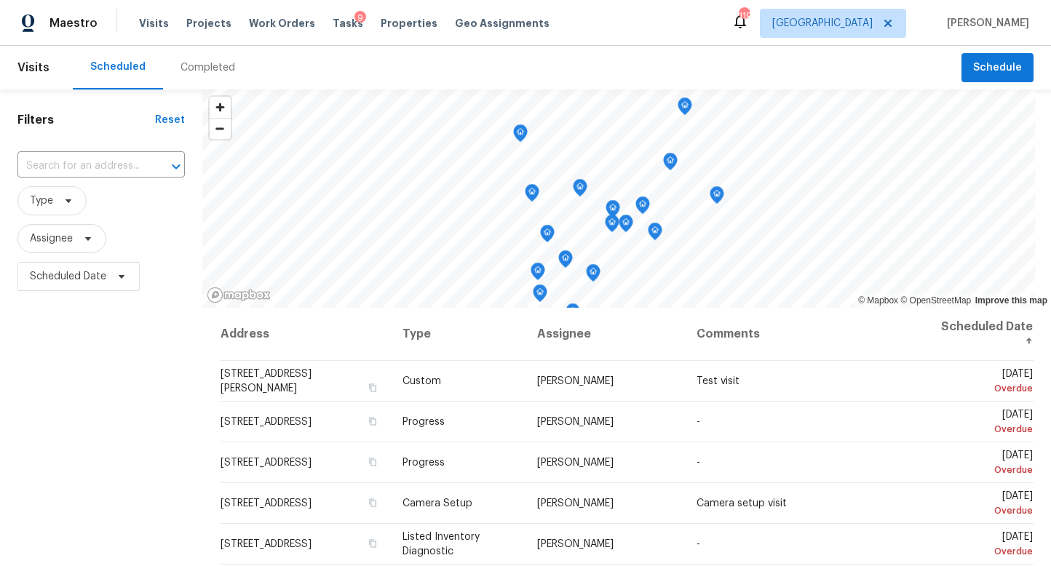
click at [199, 72] on div "Completed" at bounding box center [207, 67] width 55 height 15
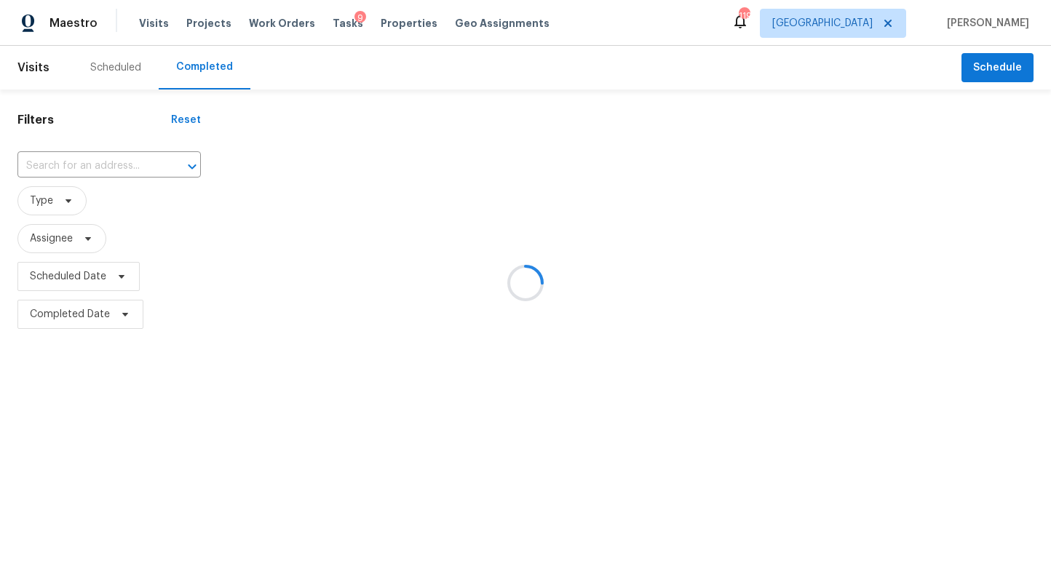
click at [70, 166] on div at bounding box center [525, 283] width 1051 height 566
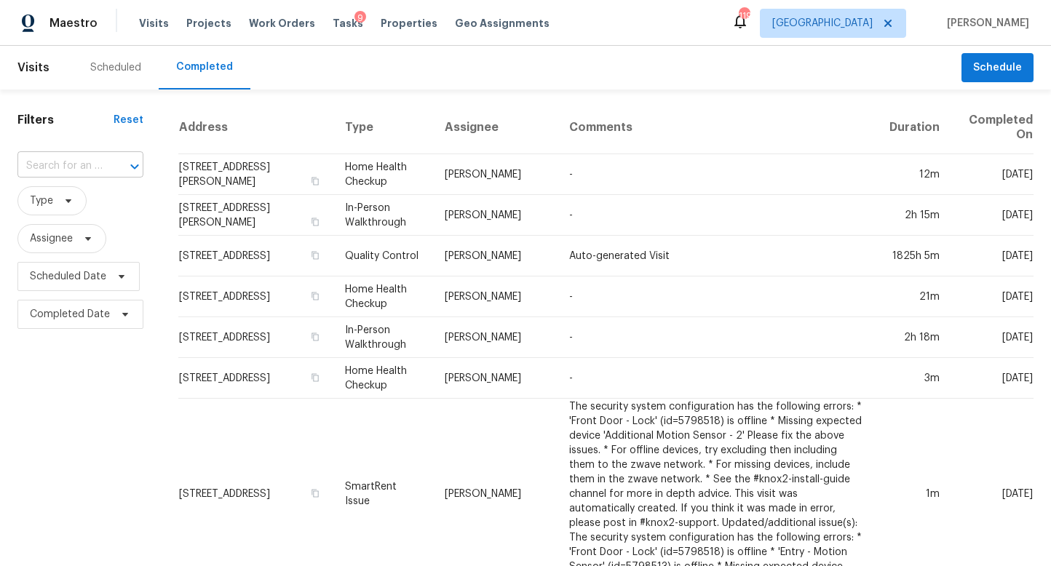
click at [72, 166] on input "text" at bounding box center [59, 166] width 85 height 23
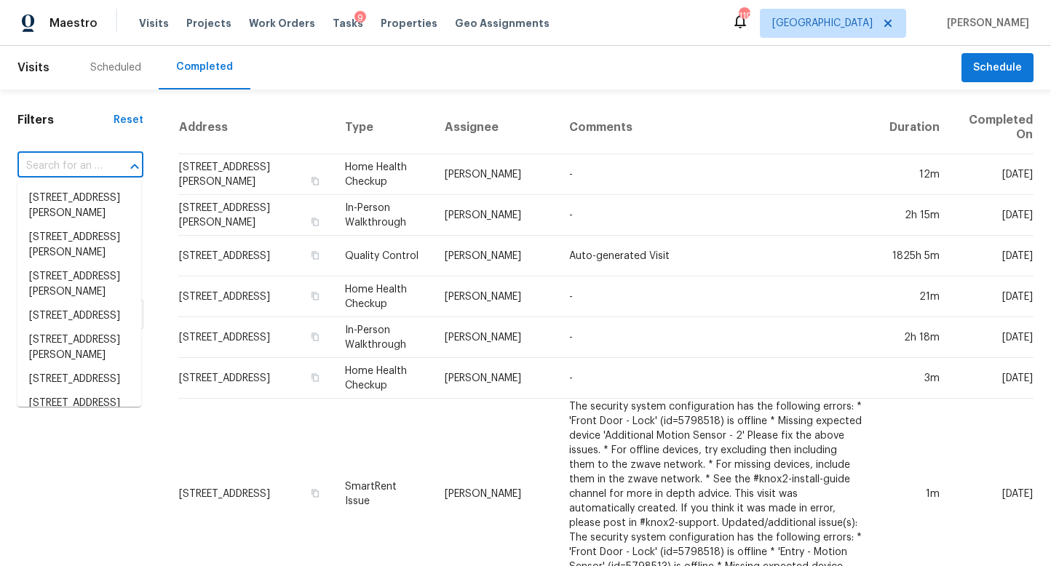
paste input "7003 Hampshire Ct, Woodstock, GA 30189"
type input "7003 Hampshire Ct, Woodstock, GA 30189"
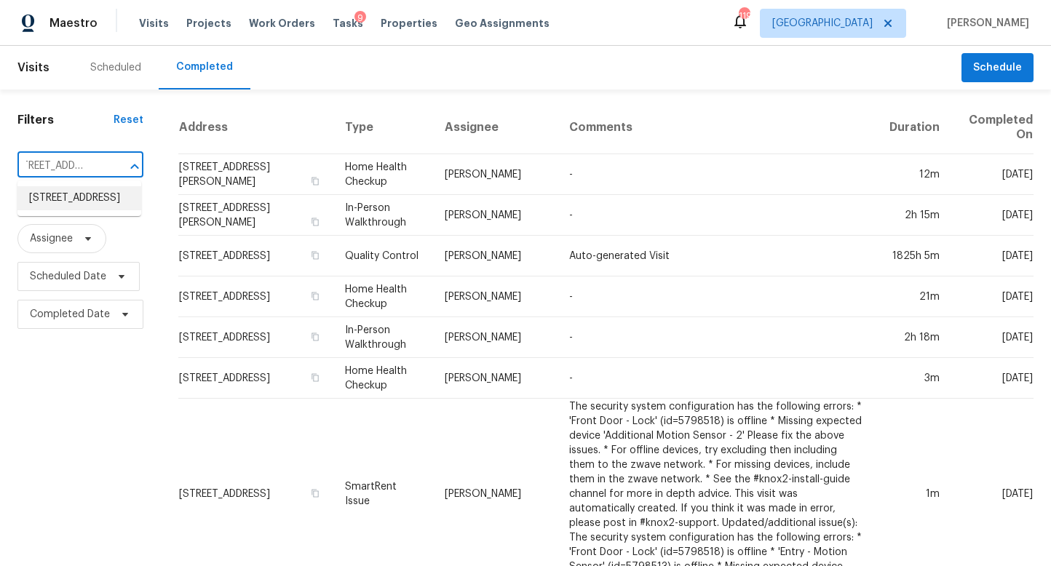
click at [67, 193] on li "7003 Hampshire Ct, Woodstock, GA 30189" at bounding box center [79, 198] width 124 height 24
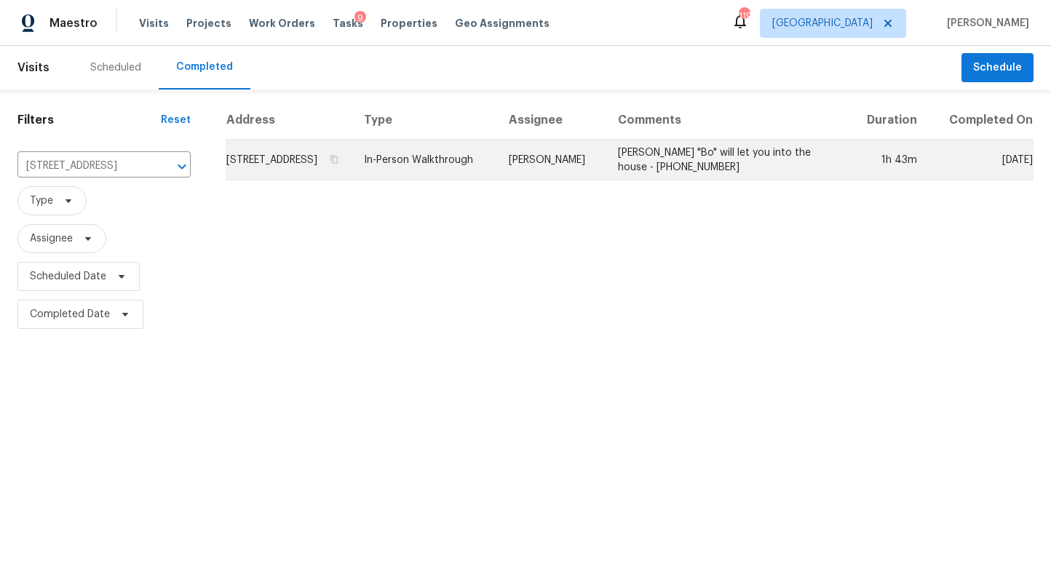
click at [353, 171] on td "7003 Hampshire Ct, Woodstock, GA 30189" at bounding box center [289, 160] width 127 height 41
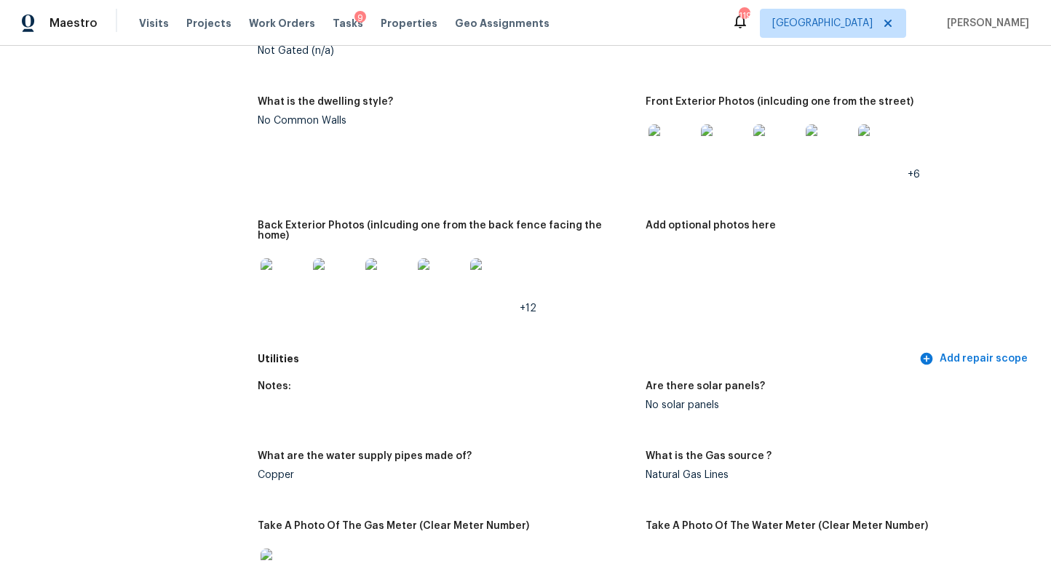
scroll to position [824, 0]
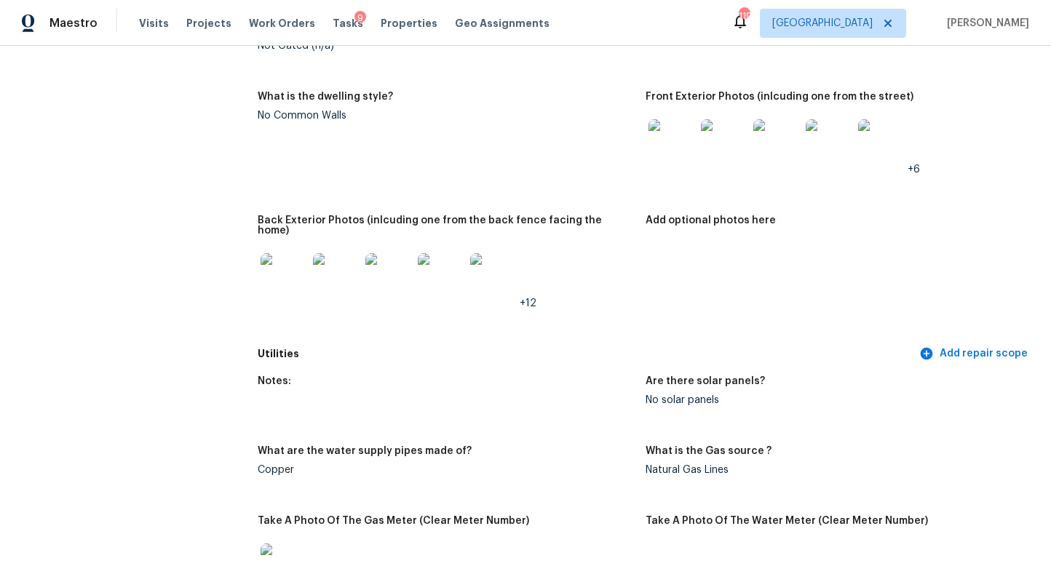
click at [301, 277] on img at bounding box center [284, 276] width 47 height 47
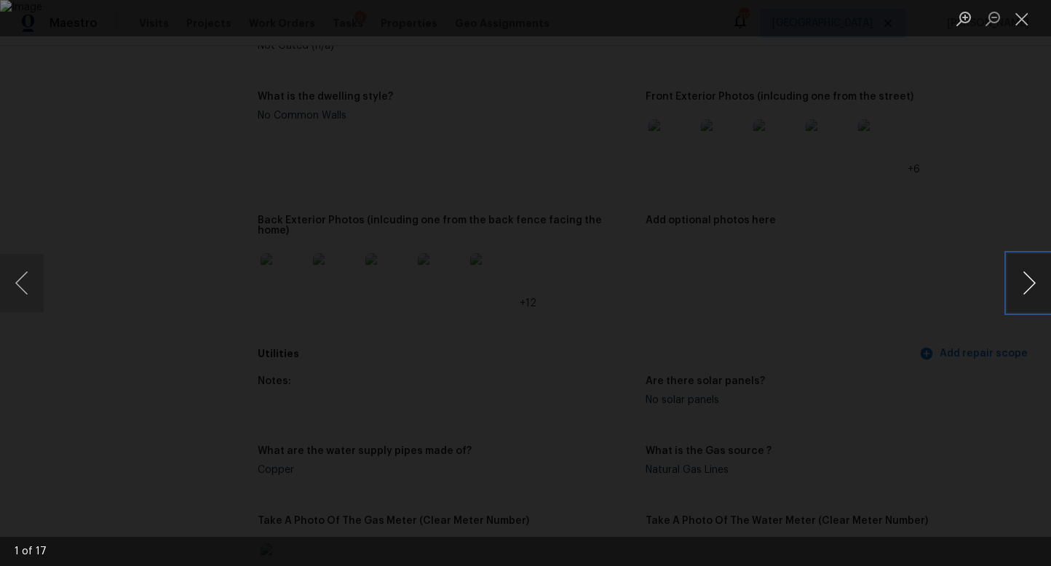
click at [1026, 284] on button "Next image" at bounding box center [1029, 283] width 44 height 58
click at [1026, 283] on button "Next image" at bounding box center [1029, 283] width 44 height 58
click at [1022, 11] on button "Close lightbox" at bounding box center [1021, 18] width 29 height 25
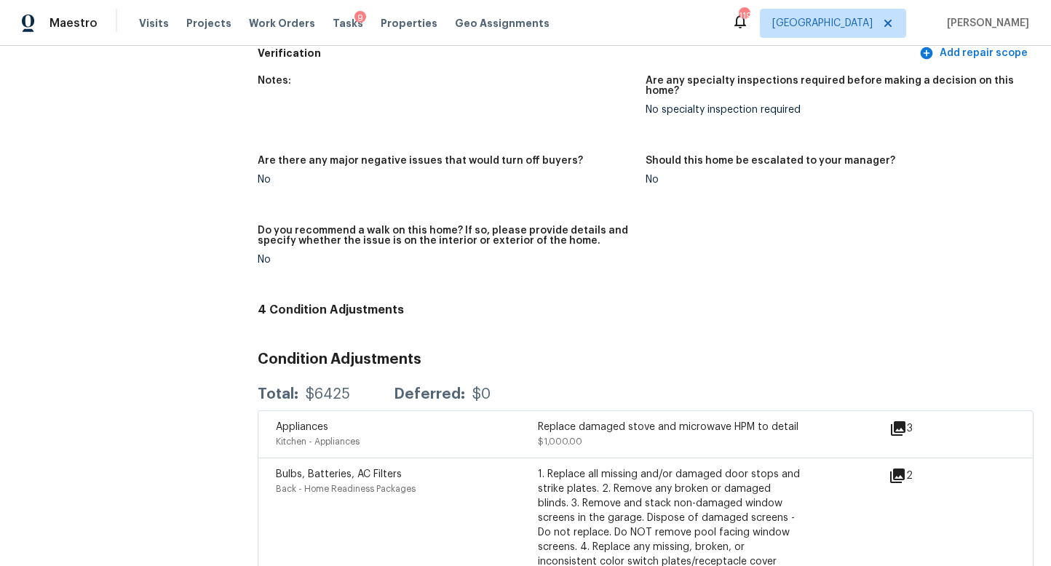
scroll to position [3366, 0]
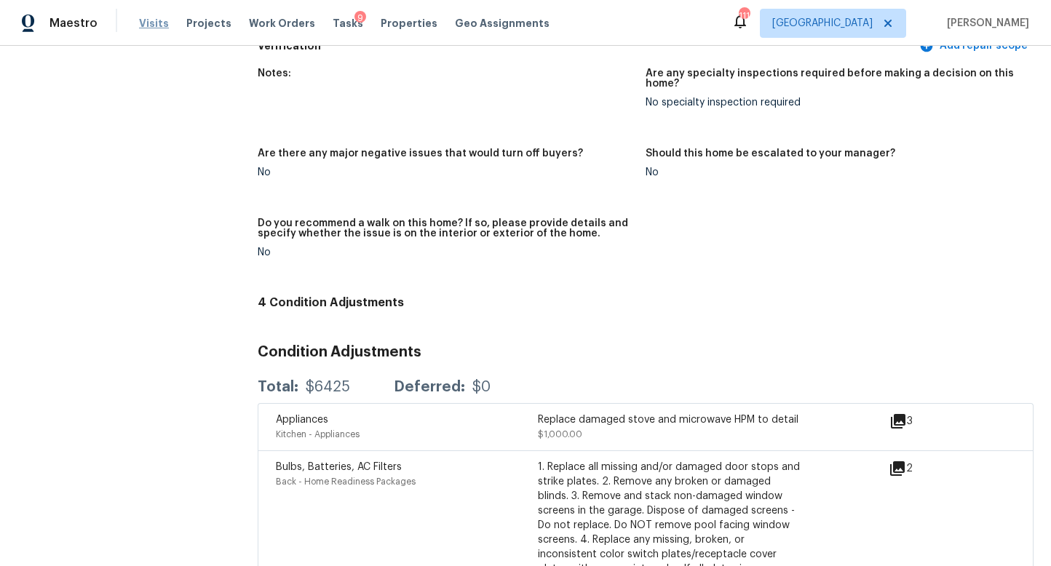
click at [140, 23] on span "Visits" at bounding box center [154, 23] width 30 height 15
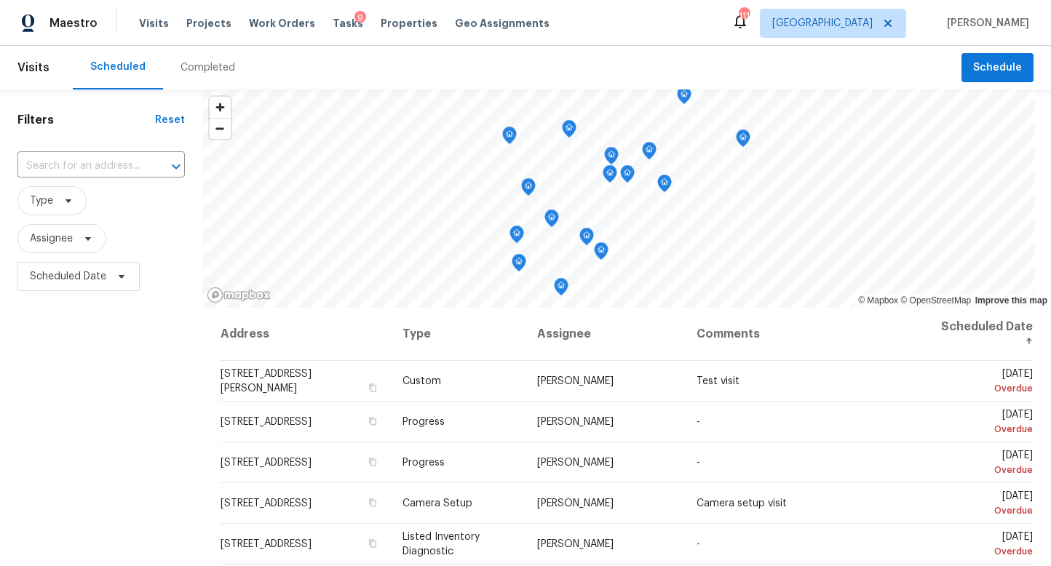
click at [195, 68] on div "Completed" at bounding box center [207, 67] width 55 height 15
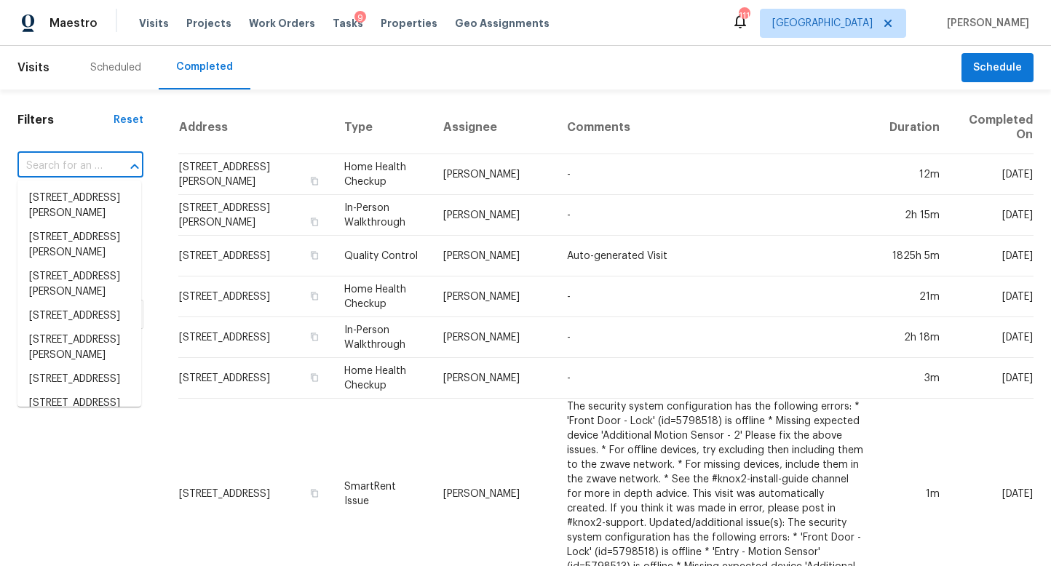
click at [82, 166] on input "text" at bounding box center [59, 166] width 85 height 23
paste input "2975 Olivine Dr, Dacula, GA 30019"
type input "2975 Olivine Dr, Dacula, GA 30019"
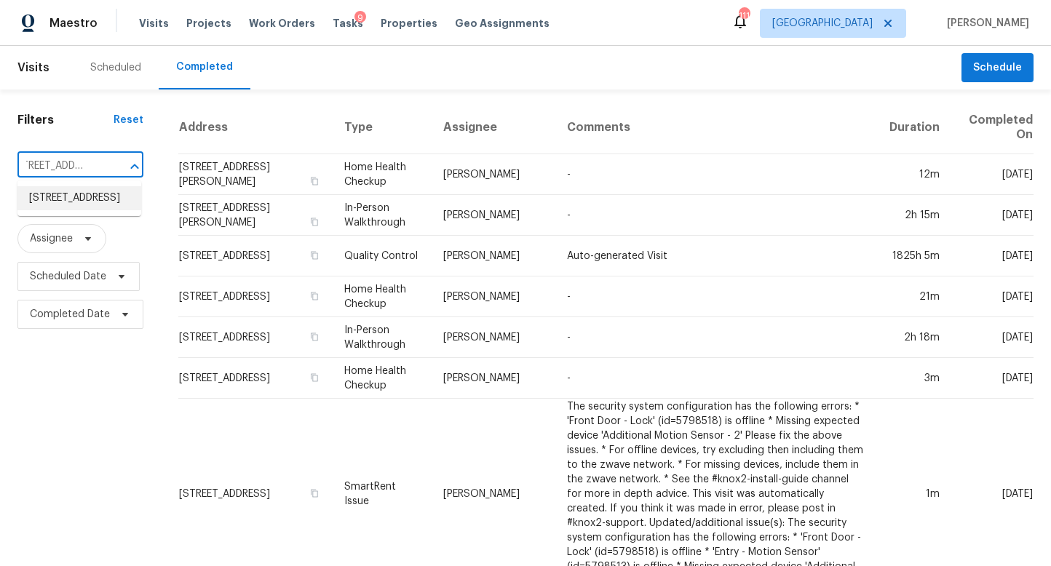
click at [68, 205] on li "2975 Olivine Dr, Dacula, GA 30019" at bounding box center [79, 198] width 124 height 24
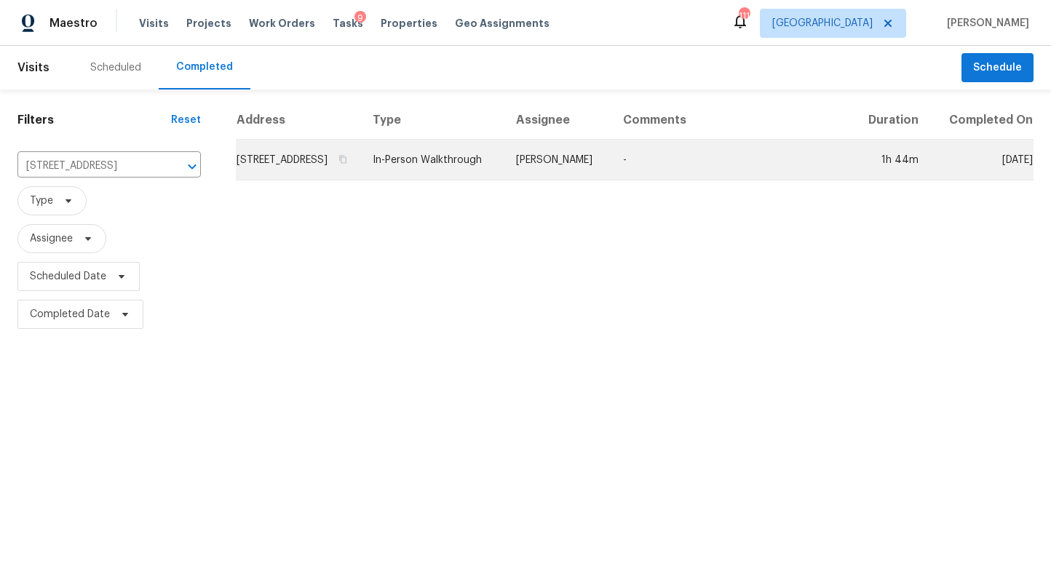
click at [280, 180] on td "2975 Olivine Dr, Dacula, GA 30019" at bounding box center [298, 160] width 125 height 41
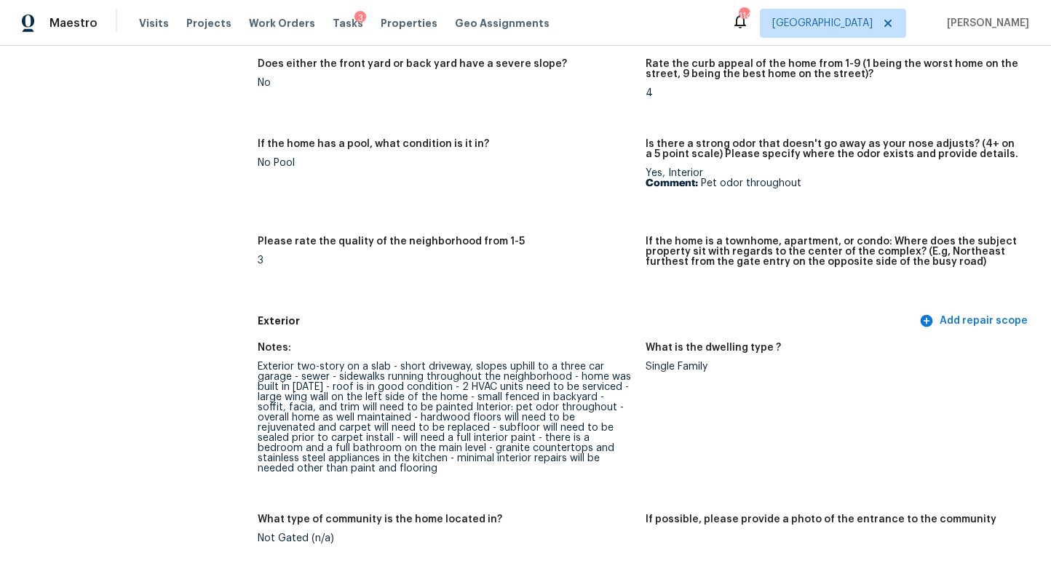
scroll to position [298, 0]
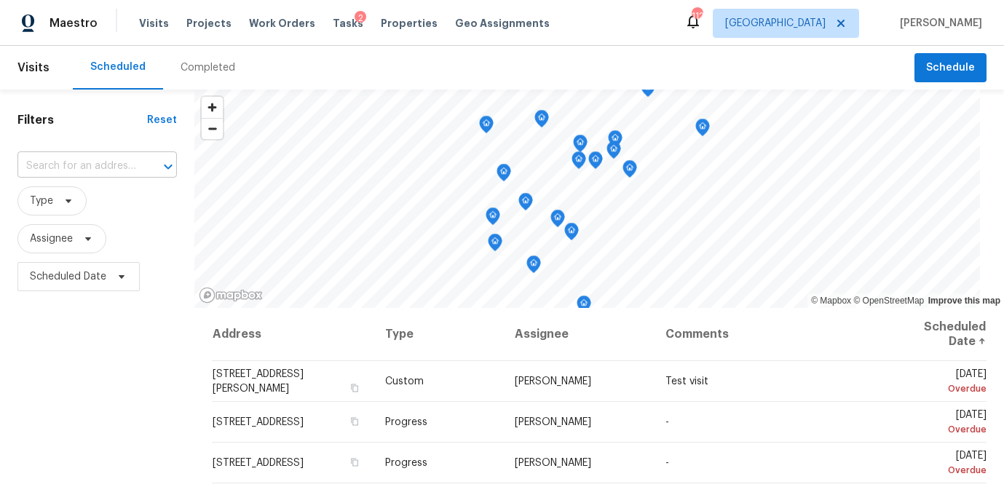
click at [79, 163] on input "text" at bounding box center [76, 166] width 119 height 23
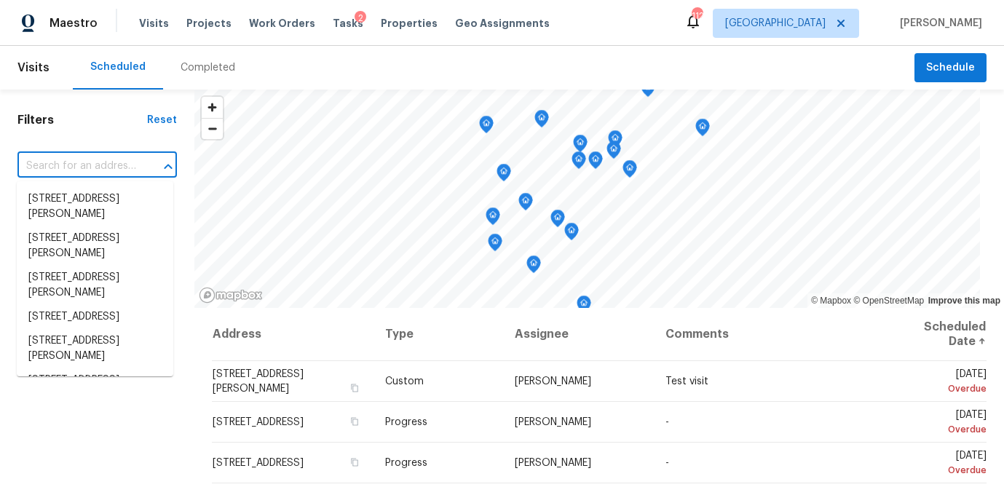
paste input "[STREET_ADDRESS][PERSON_NAME]"
type input "[STREET_ADDRESS][PERSON_NAME]"
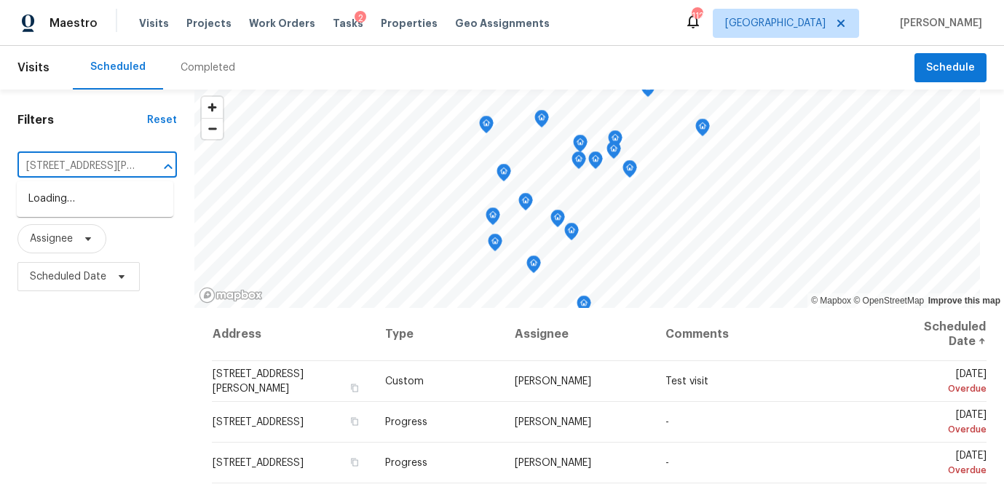
scroll to position [0, 77]
click at [74, 196] on li "2622 Abington Dr, Snellville, GA 30078" at bounding box center [95, 206] width 156 height 39
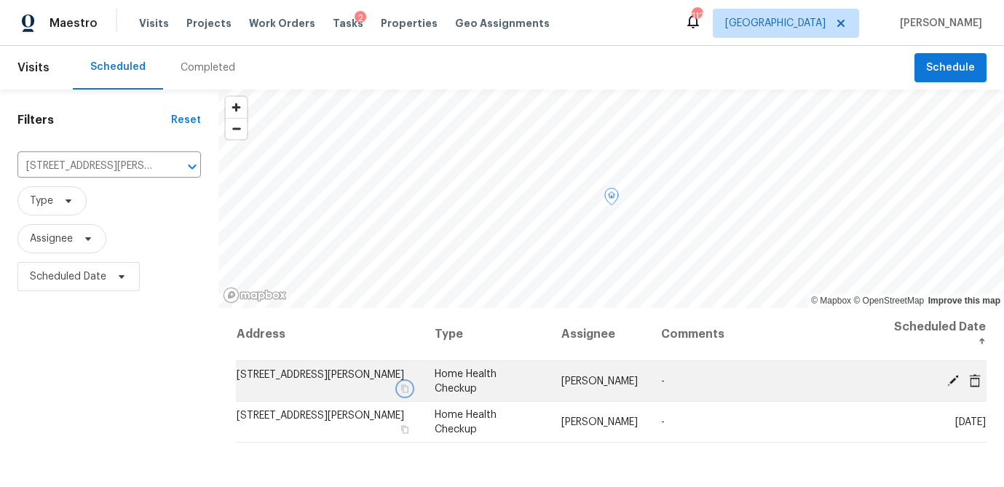
click at [409, 386] on icon "button" at bounding box center [405, 388] width 7 height 8
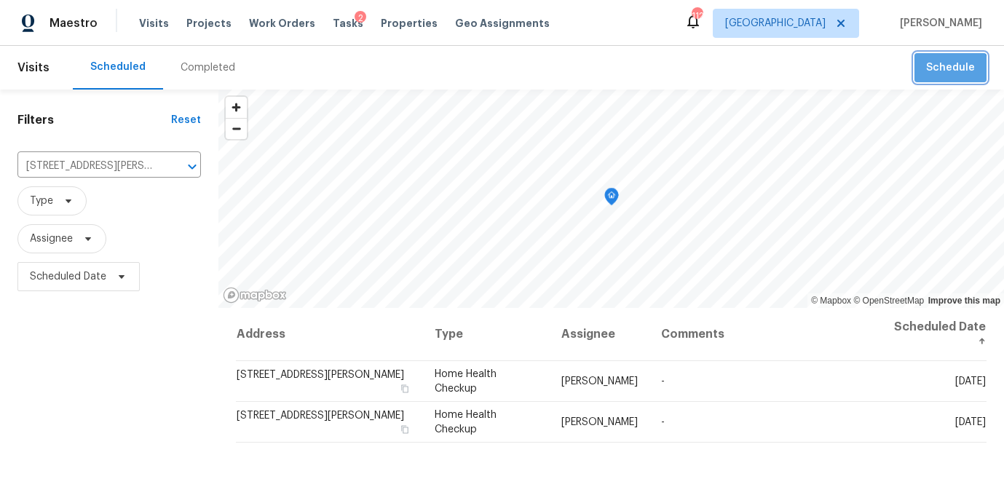
click at [942, 79] on button "Schedule" at bounding box center [950, 68] width 72 height 30
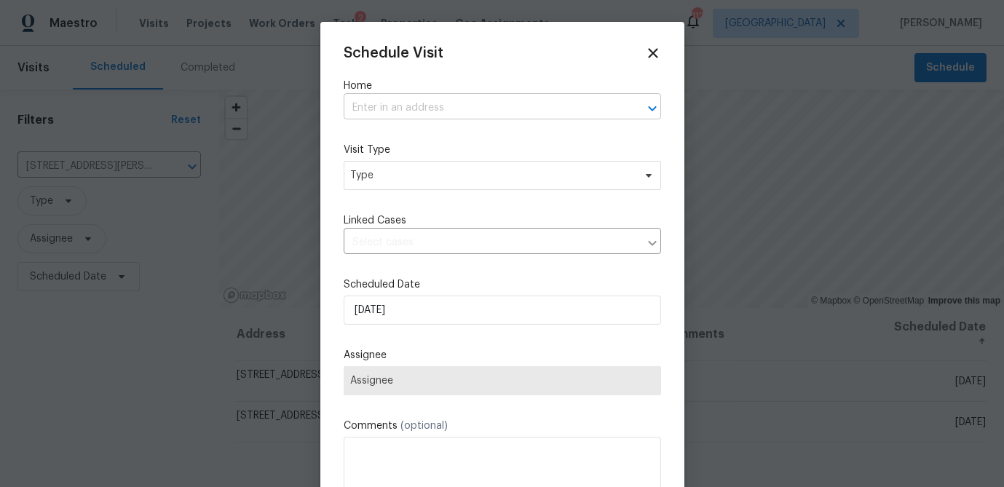
click at [400, 111] on input "text" at bounding box center [481, 108] width 277 height 23
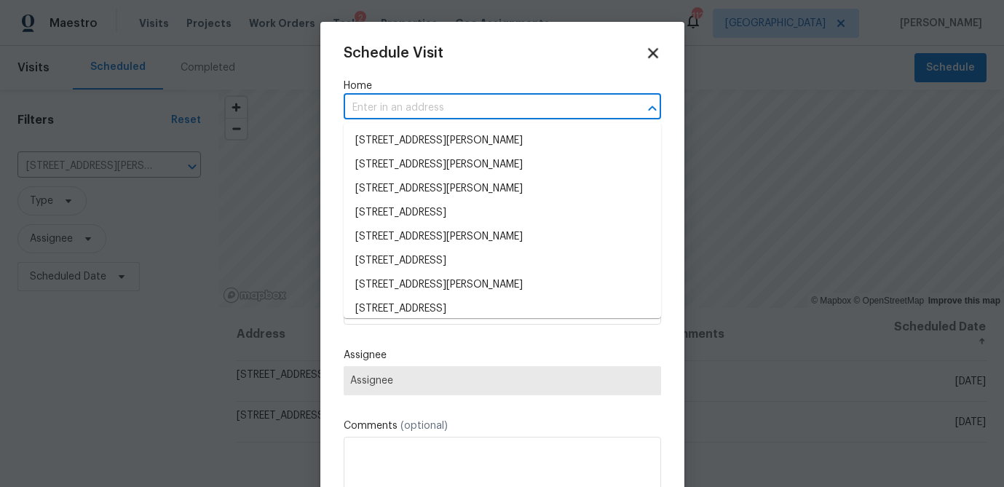
paste input "2622 Abington Dr, Snellville, GA 30078"
type input "2622 Abington Dr, Snellville, GA 30078"
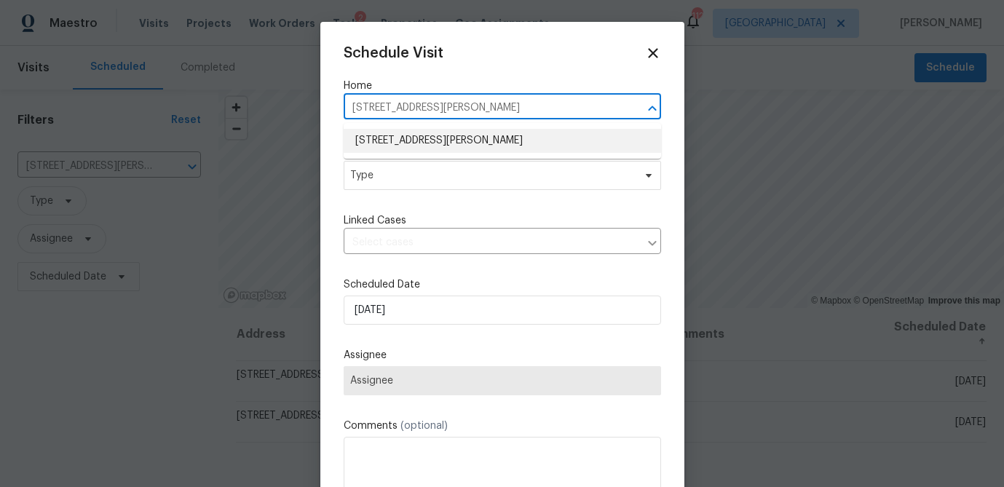
click at [462, 143] on li "2622 Abington Dr, Snellville, GA 30078" at bounding box center [501, 141] width 317 height 24
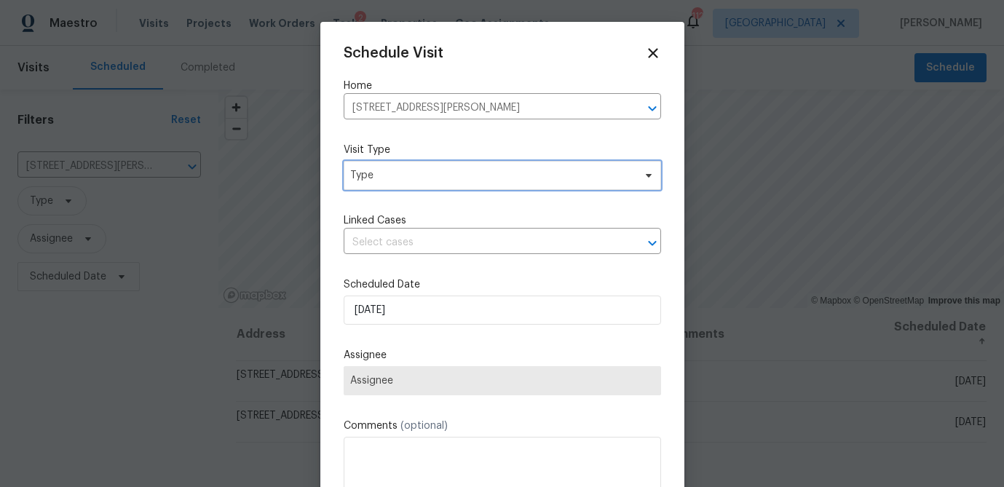
click at [394, 178] on span "Type" at bounding box center [491, 175] width 283 height 15
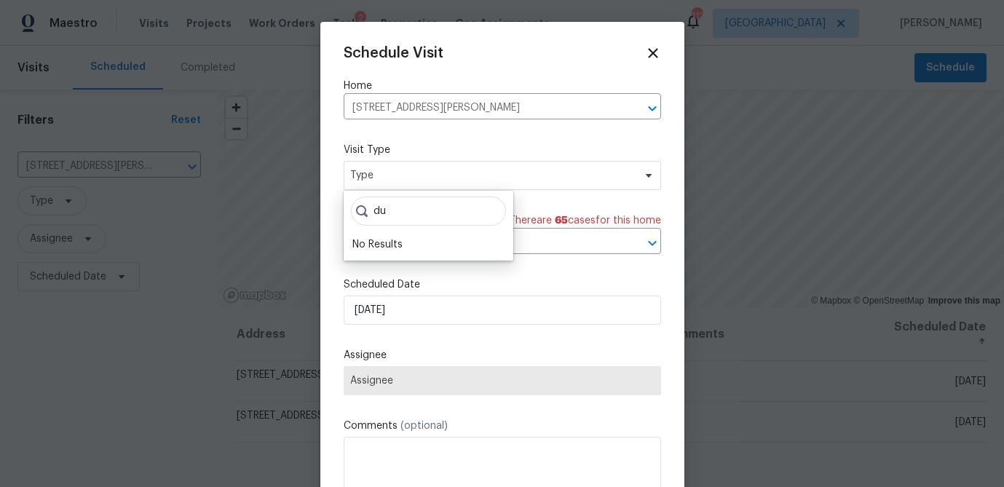
type input "d"
type input "m"
type input "cus"
click at [382, 239] on div "Custom" at bounding box center [371, 244] width 39 height 15
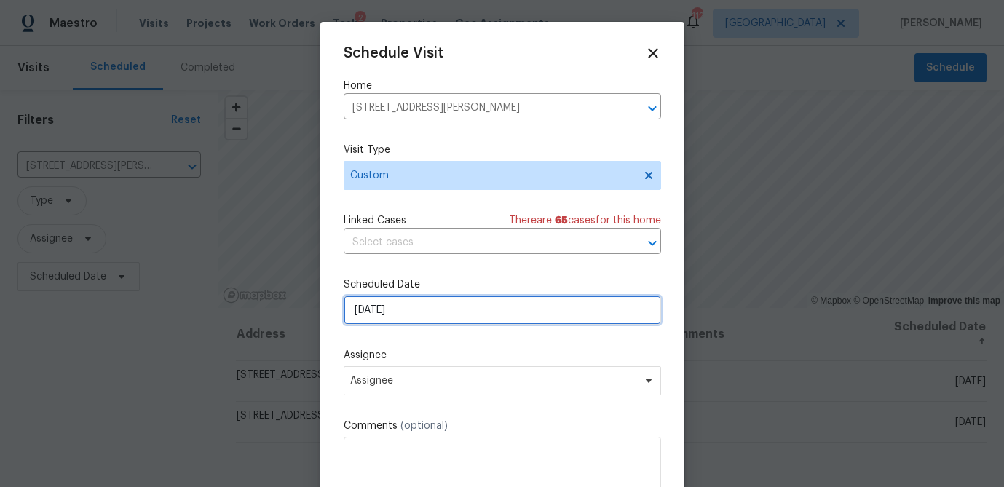
click at [405, 315] on input "[DATE]" at bounding box center [501, 309] width 317 height 29
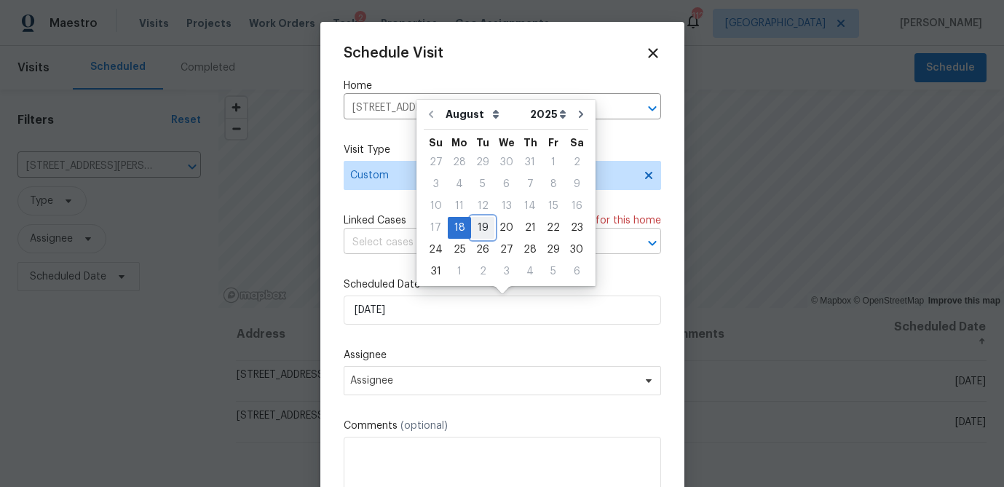
click at [482, 226] on div "19" at bounding box center [482, 228] width 23 height 20
type input "[DATE]"
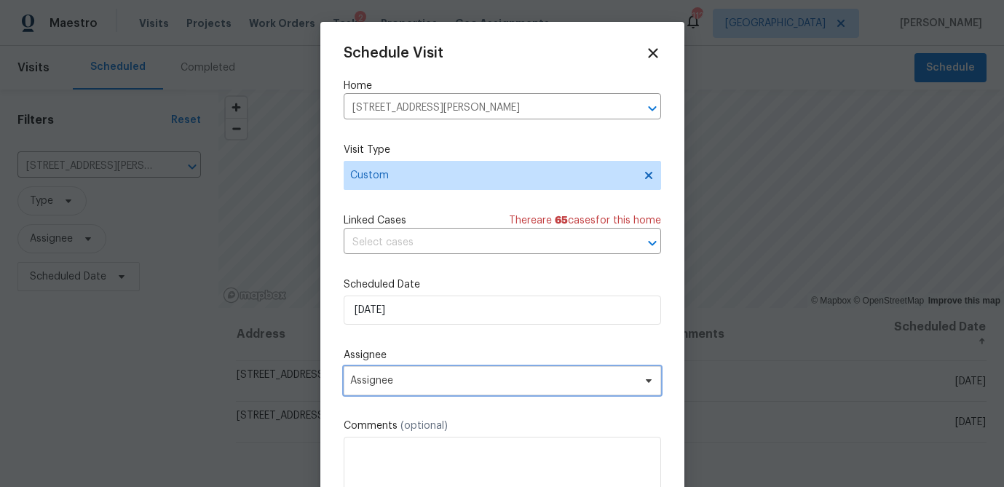
click at [385, 381] on span "Assignee" at bounding box center [492, 381] width 285 height 12
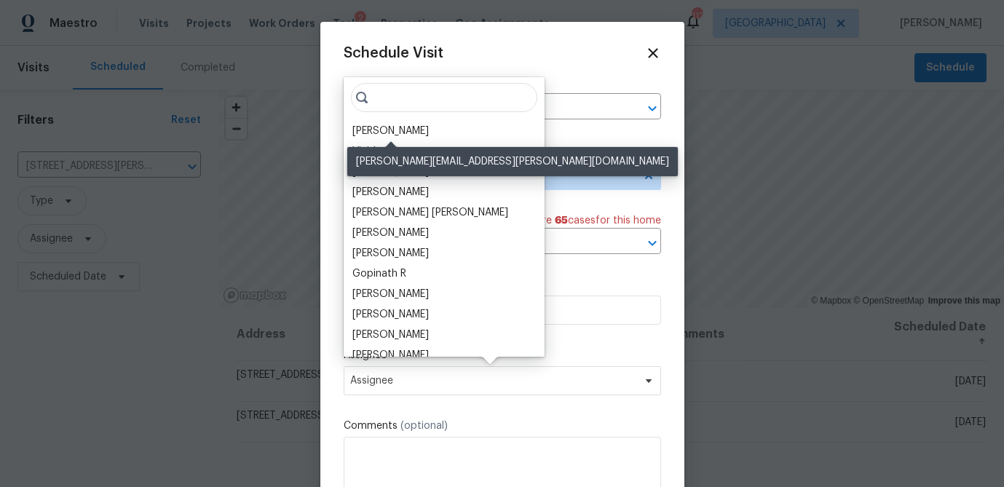
click at [382, 135] on div "[PERSON_NAME]" at bounding box center [390, 131] width 76 height 15
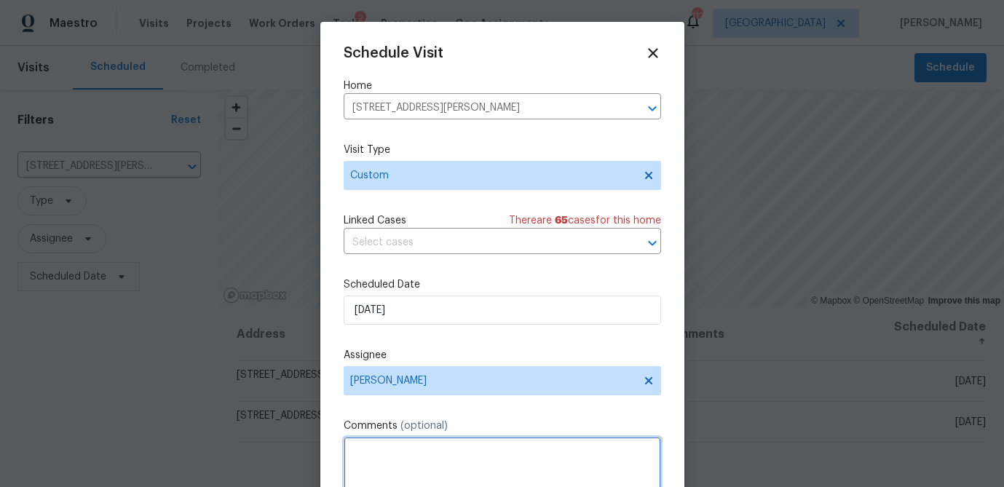
click at [396, 455] on textarea at bounding box center [501, 466] width 317 height 58
type textarea "2"
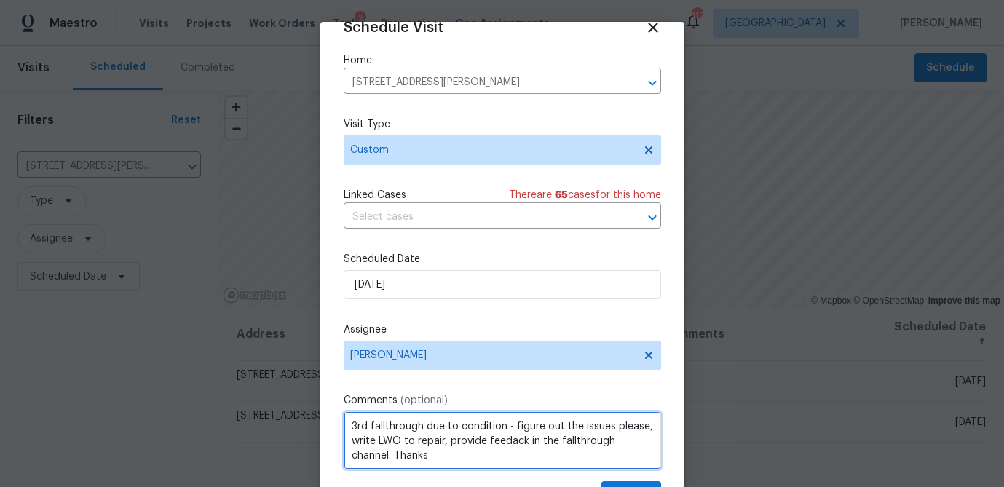
scroll to position [66, 0]
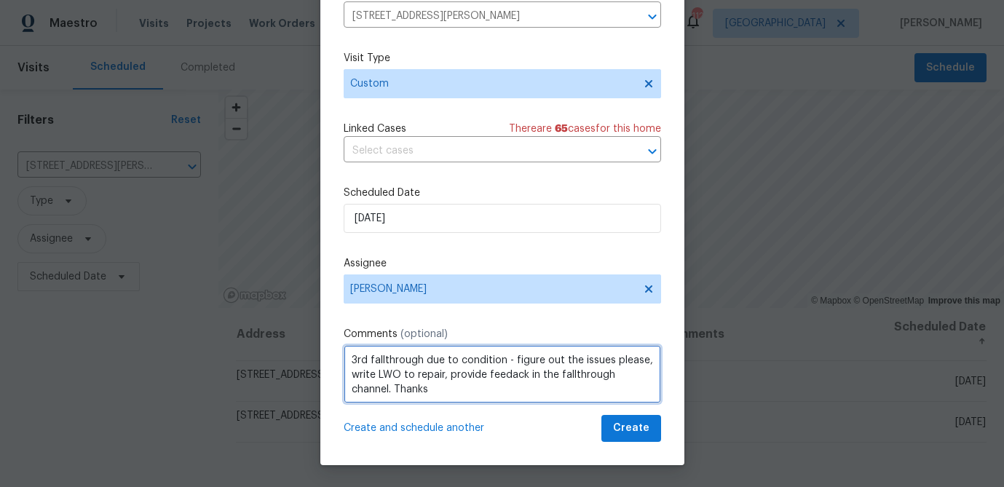
type textarea "3rd fallthrough due to condition - figure out the issues please, write LWO to r…"
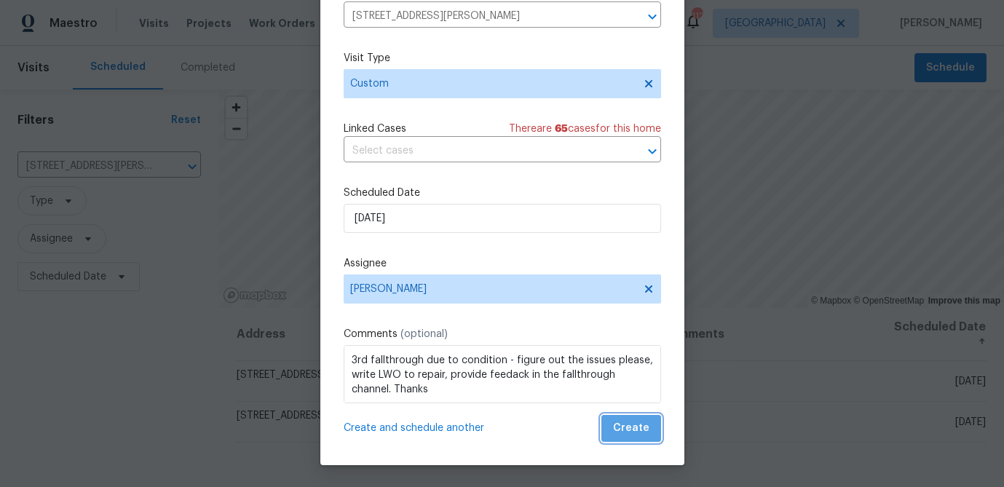
drag, startPoint x: 640, startPoint y: 432, endPoint x: 647, endPoint y: 418, distance: 15.6
click at [640, 432] on span "Create" at bounding box center [631, 428] width 36 height 18
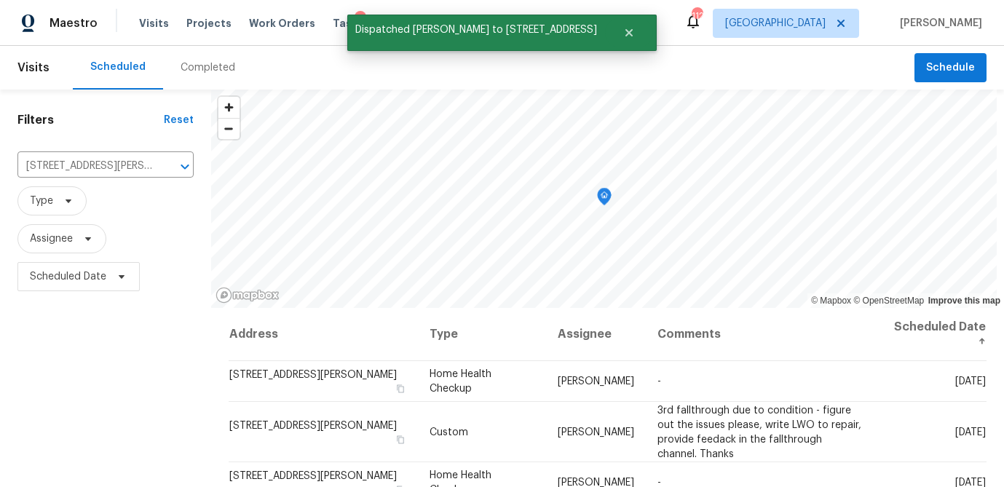
scroll to position [0, 0]
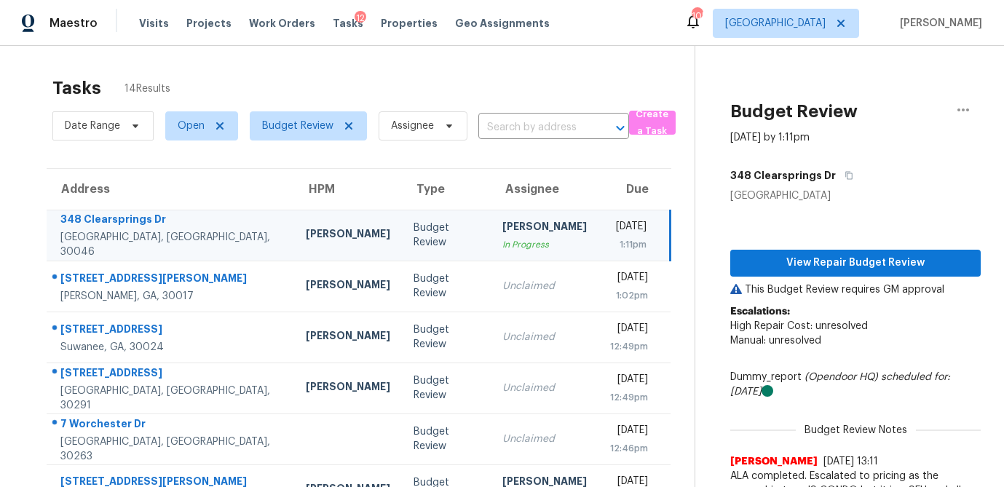
scroll to position [120, 0]
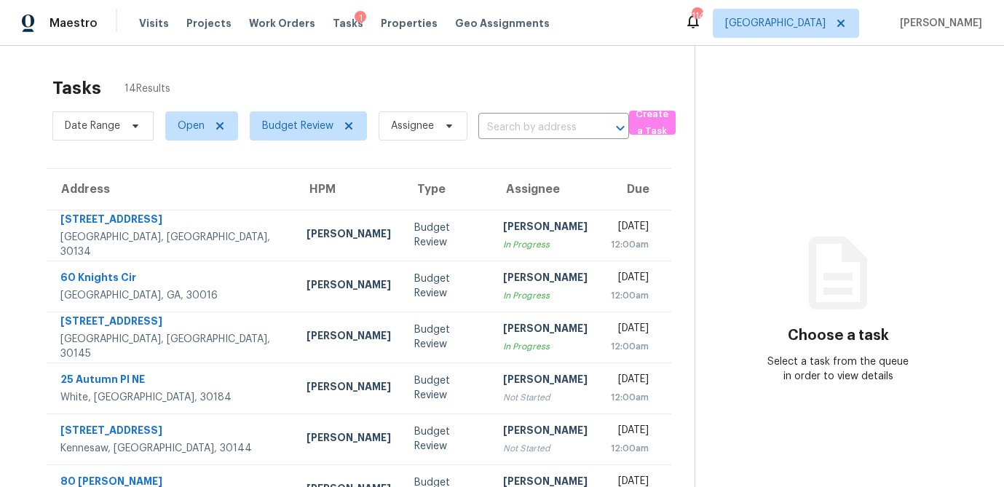
scroll to position [271, 0]
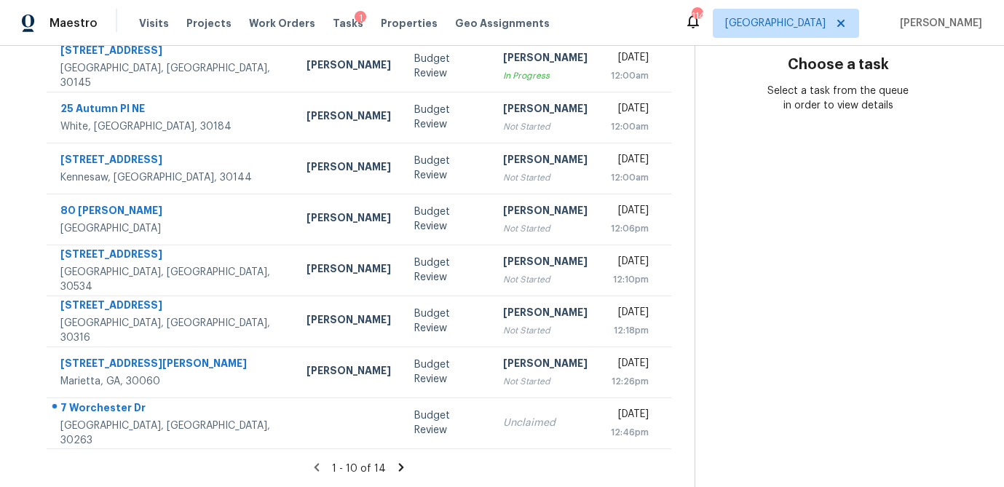
click at [400, 469] on icon at bounding box center [400, 467] width 13 height 13
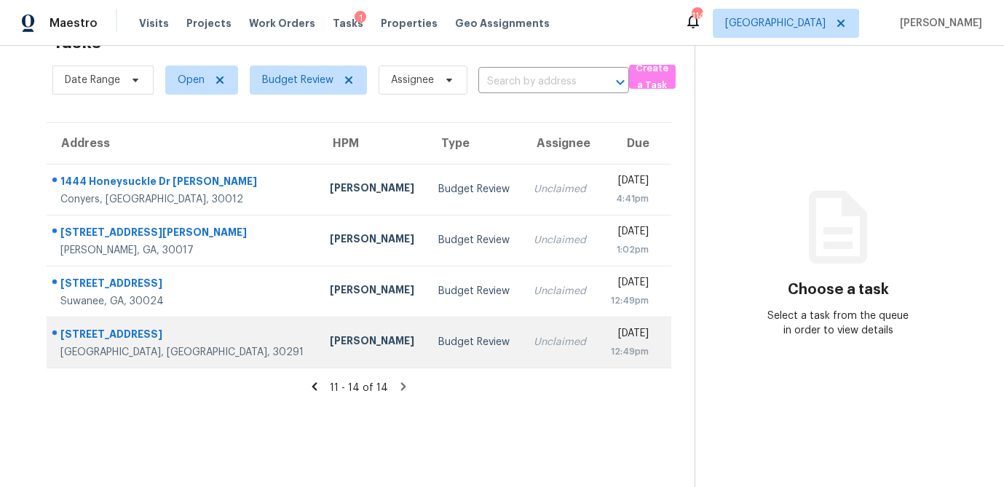
click at [437, 343] on td "Budget Review" at bounding box center [473, 342] width 95 height 51
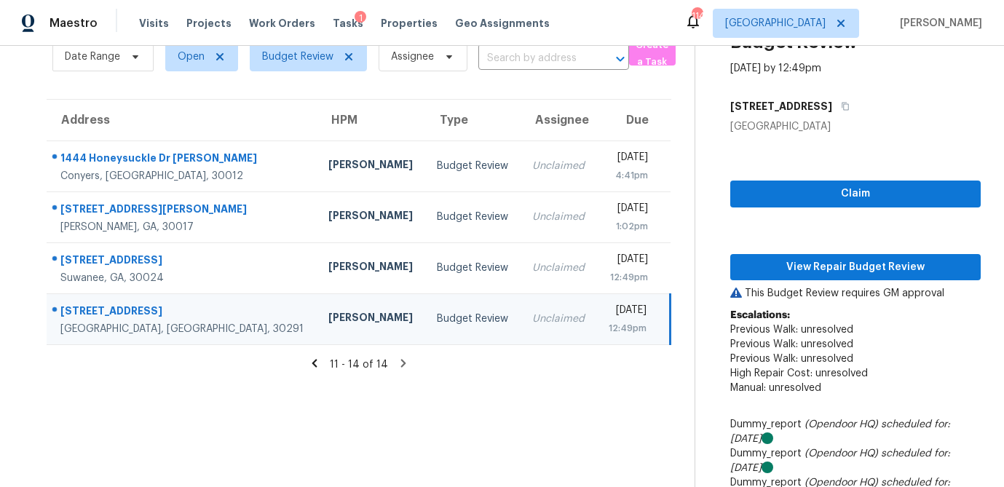
scroll to position [70, 0]
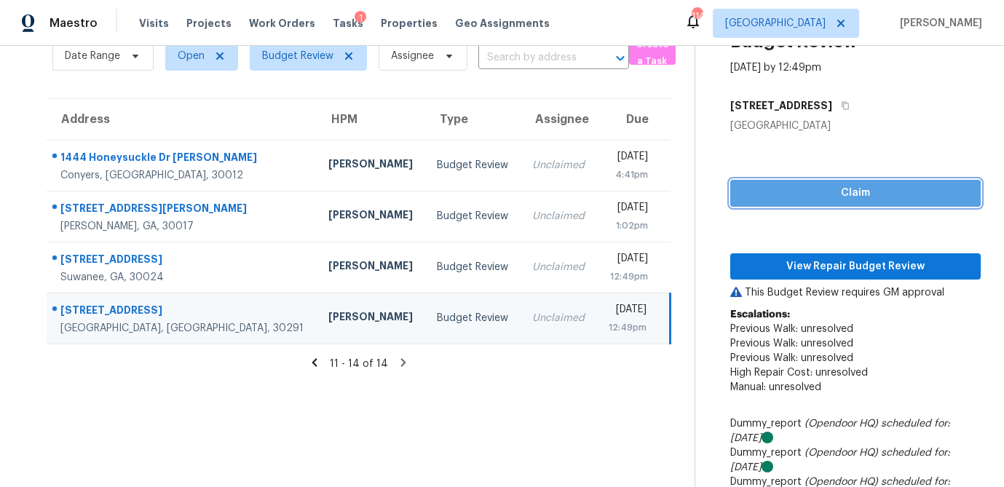
click at [786, 197] on span "Claim" at bounding box center [855, 193] width 227 height 18
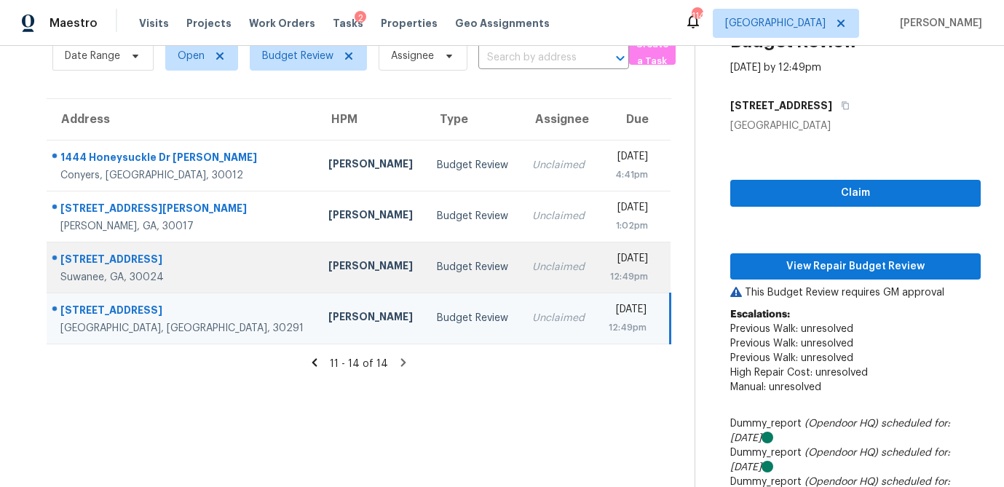
click at [437, 264] on td "Budget Review" at bounding box center [472, 267] width 95 height 51
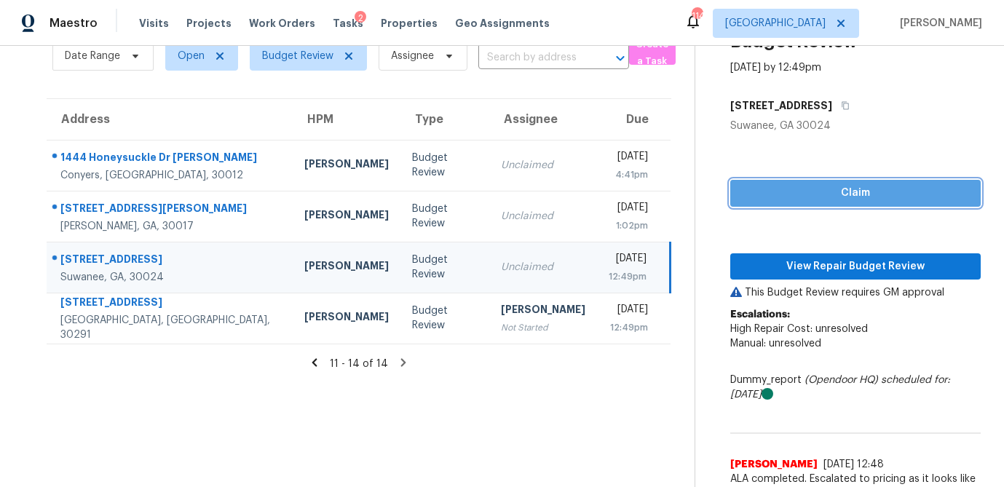
click at [849, 194] on span "Claim" at bounding box center [855, 193] width 227 height 18
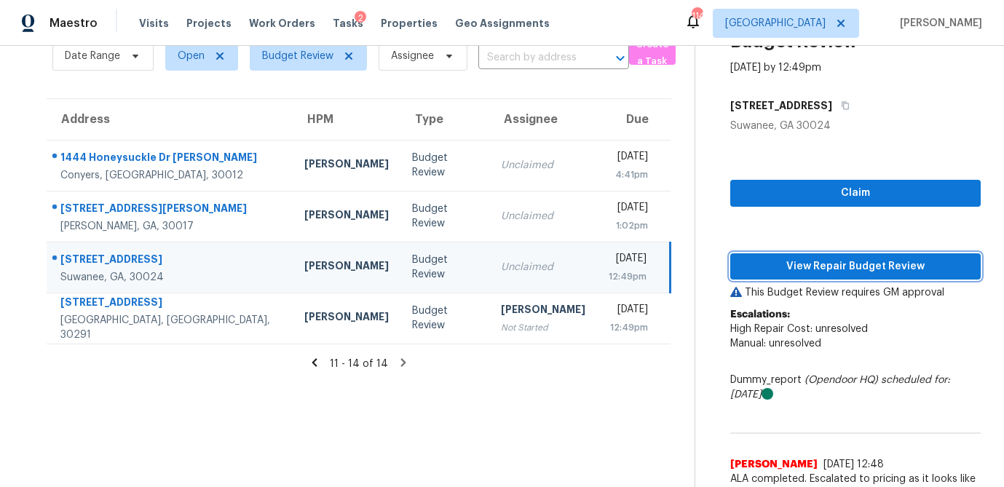
click at [849, 262] on span "View Repair Budget Review" at bounding box center [855, 267] width 227 height 18
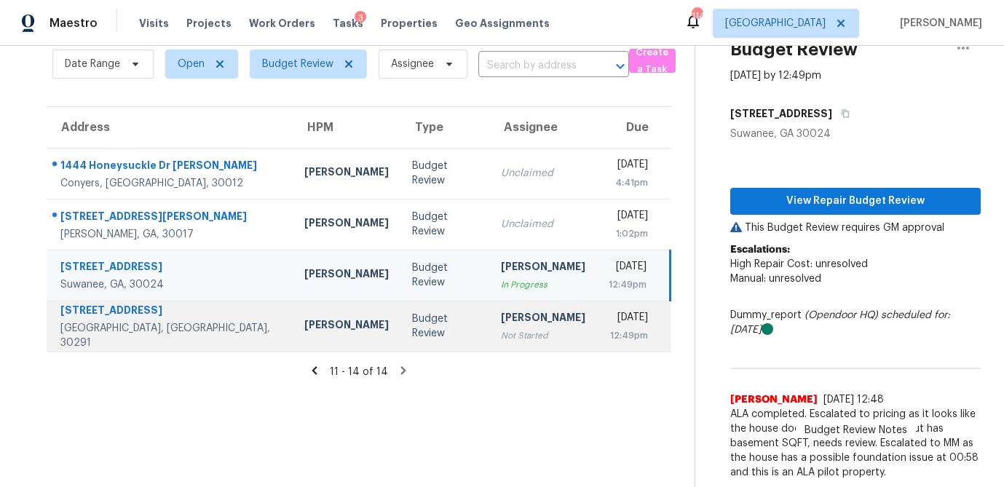
click at [405, 344] on td "Budget Review" at bounding box center [444, 326] width 89 height 51
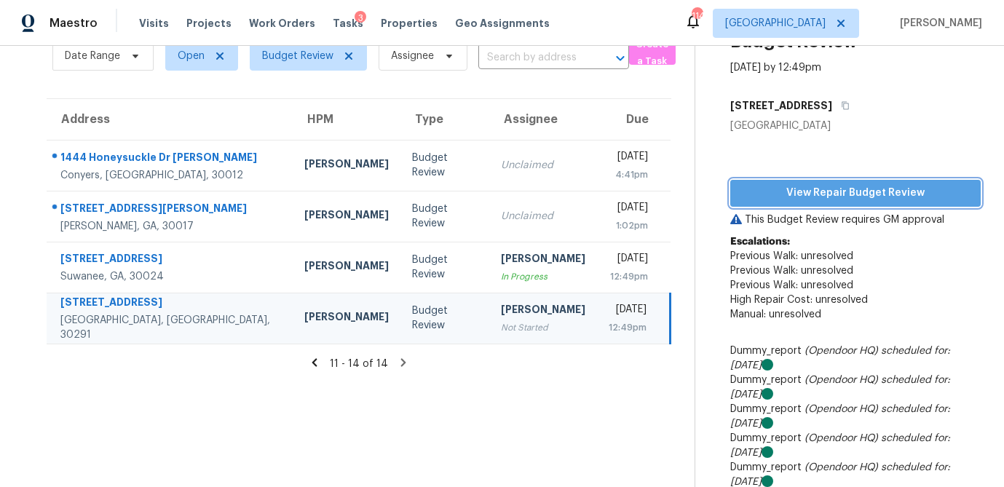
click at [838, 189] on span "View Repair Budget Review" at bounding box center [855, 193] width 227 height 18
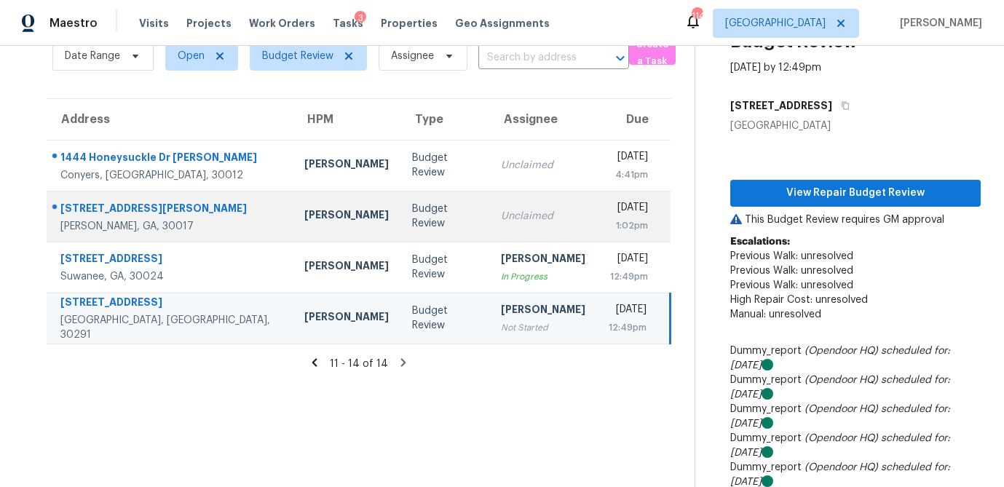
click at [501, 213] on div "Unclaimed" at bounding box center [543, 216] width 84 height 15
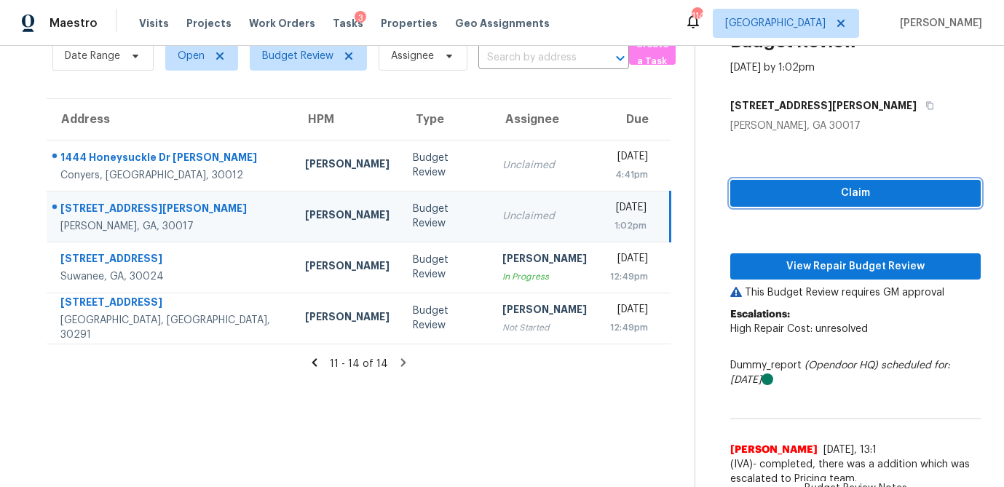
click at [795, 190] on span "Claim" at bounding box center [855, 193] width 227 height 18
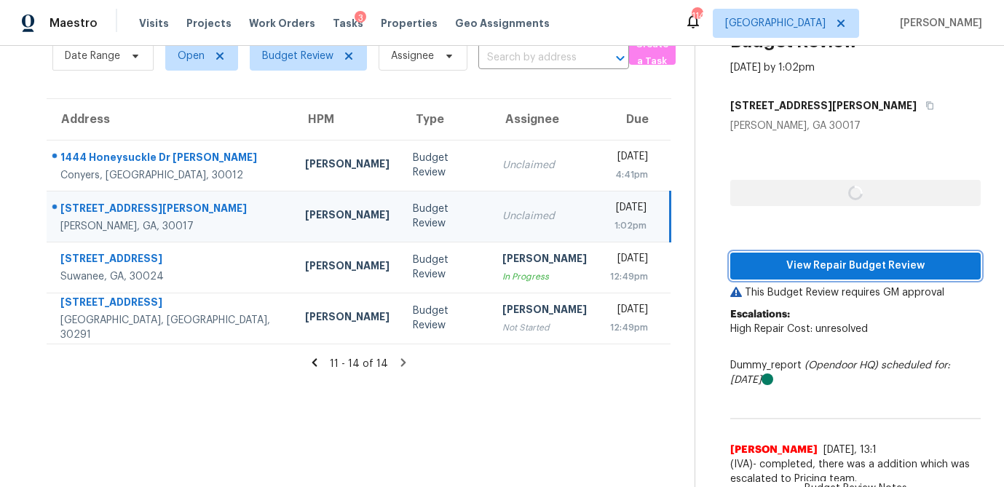
click at [800, 263] on span "View Repair Budget Review" at bounding box center [855, 266] width 227 height 18
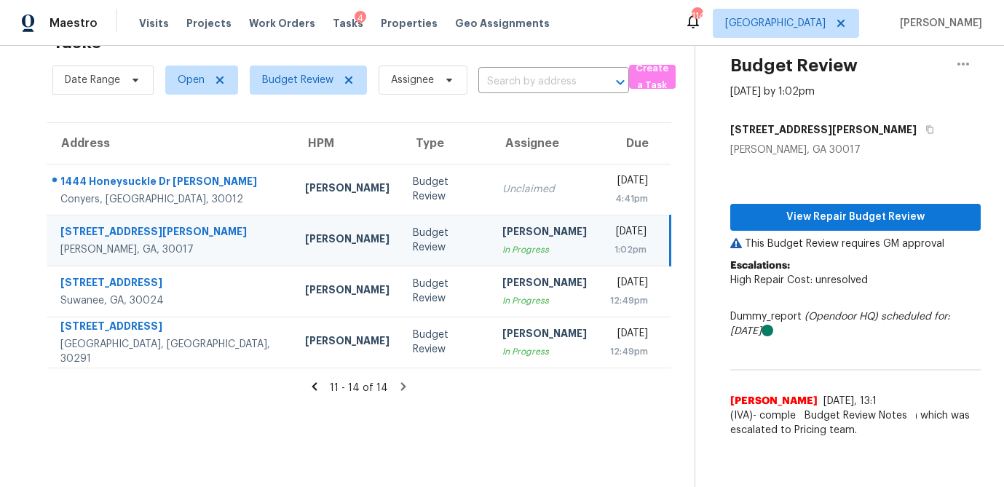
scroll to position [46, 0]
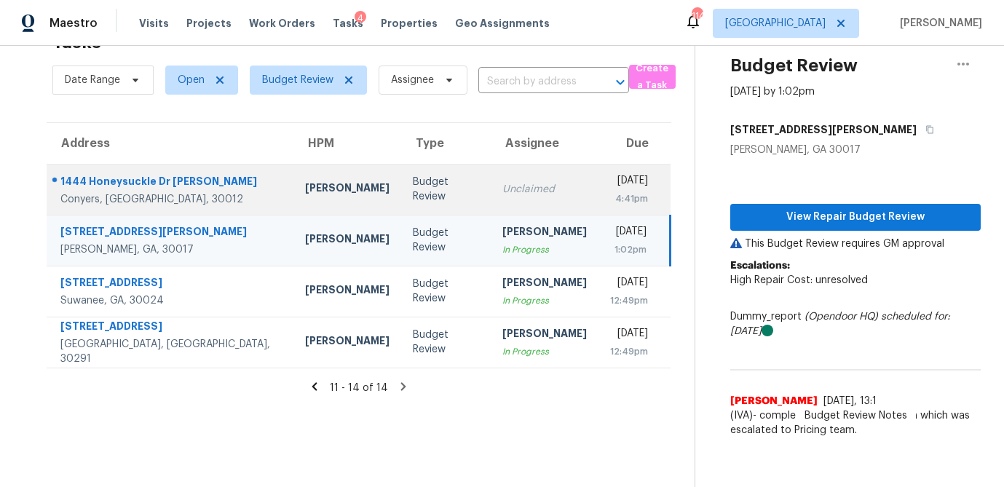
click at [409, 193] on td "Budget Review" at bounding box center [445, 189] width 89 height 51
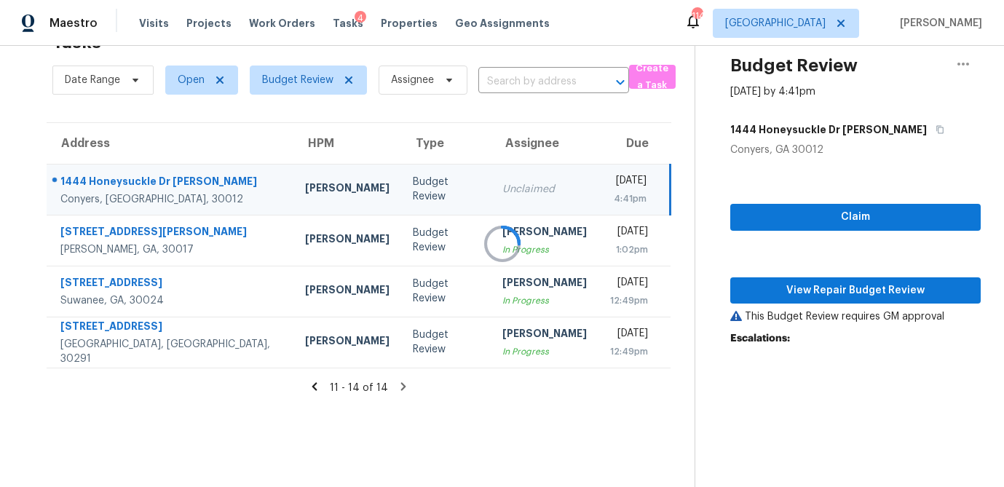
scroll to position [70, 0]
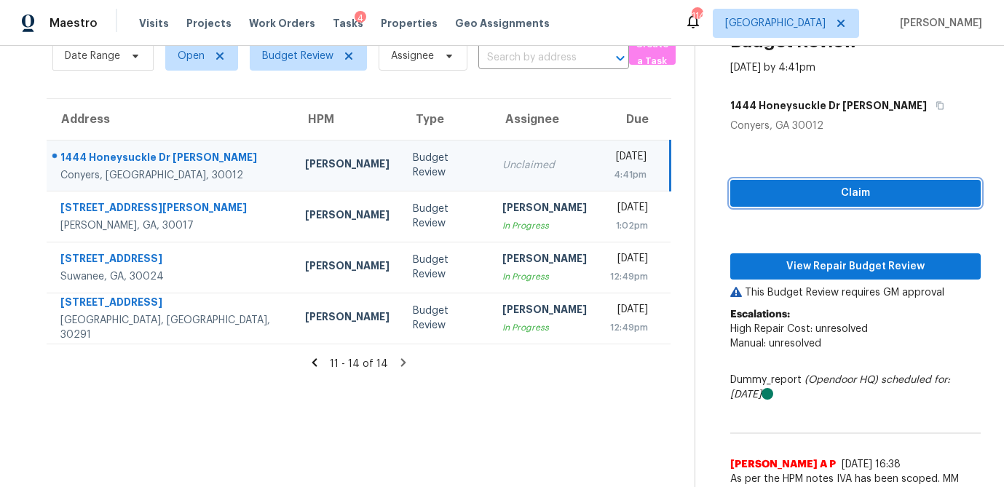
click at [865, 181] on button "Claim" at bounding box center [855, 193] width 250 height 27
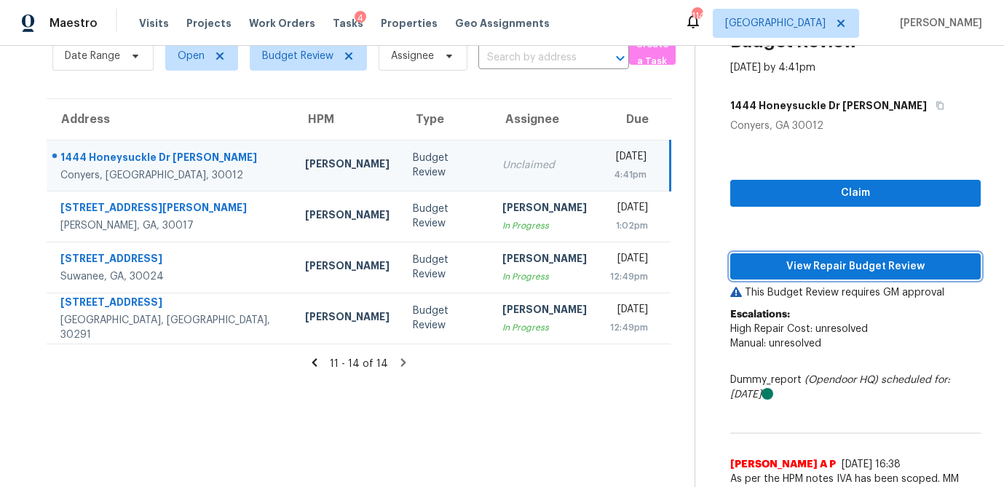
click at [839, 258] on span "View Repair Budget Review" at bounding box center [855, 267] width 227 height 18
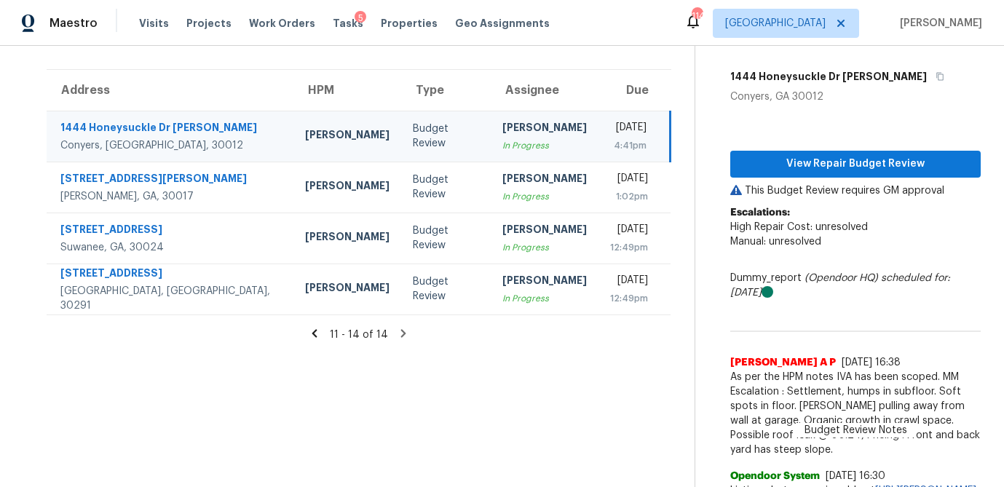
click at [319, 331] on icon at bounding box center [314, 333] width 13 height 13
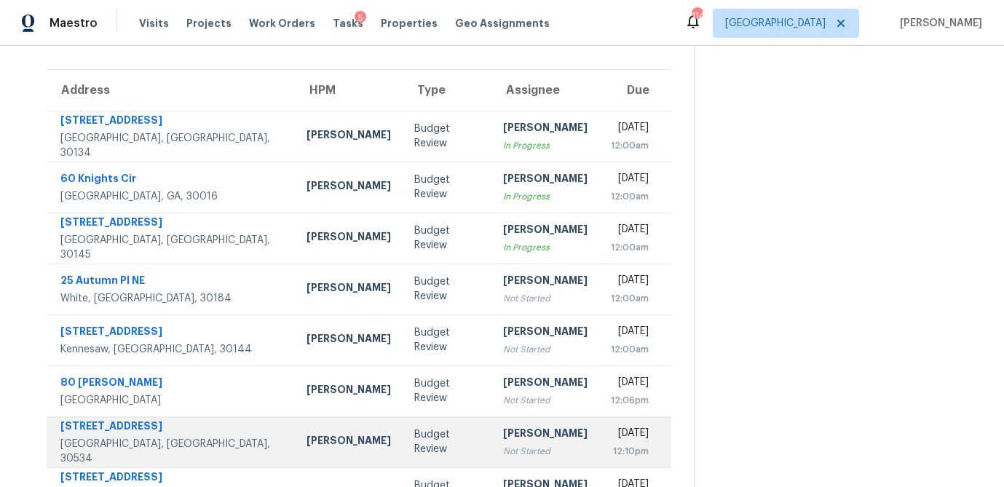
scroll to position [271, 0]
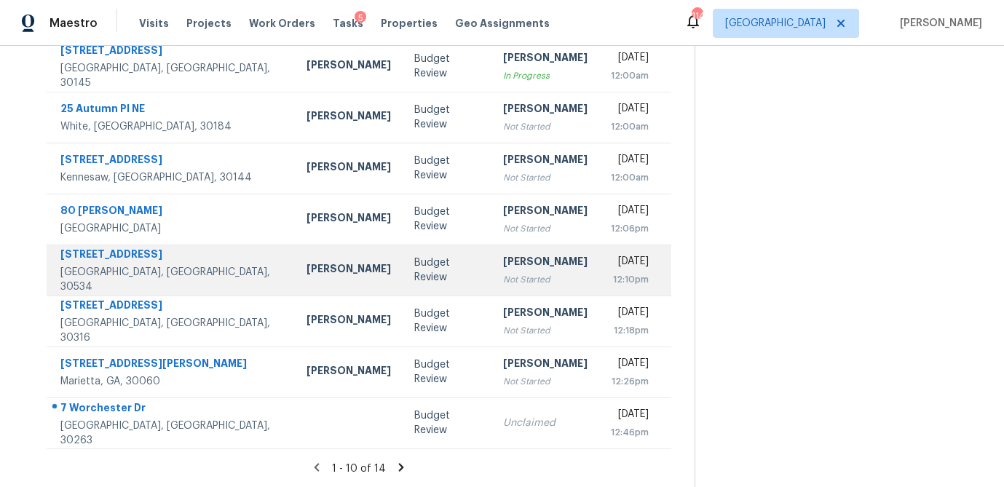
click at [503, 425] on div "Unclaimed" at bounding box center [545, 423] width 84 height 15
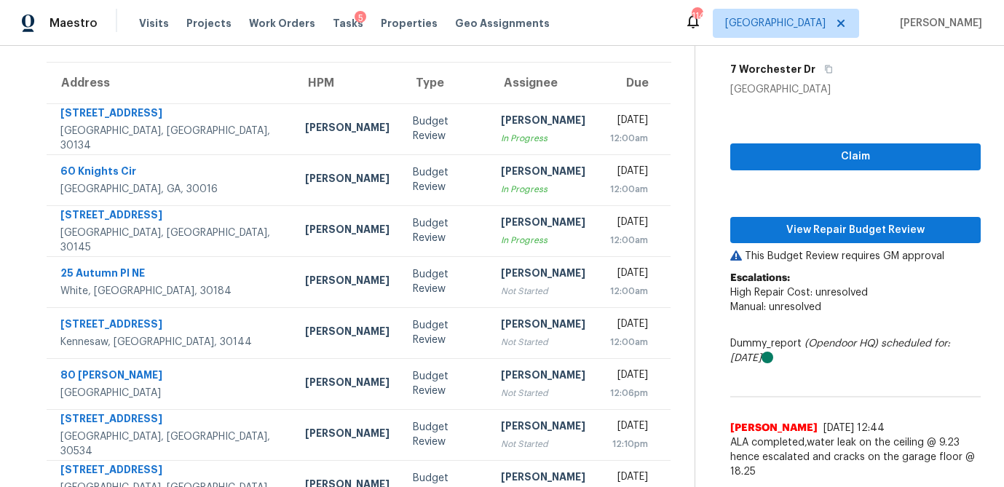
scroll to position [96, 0]
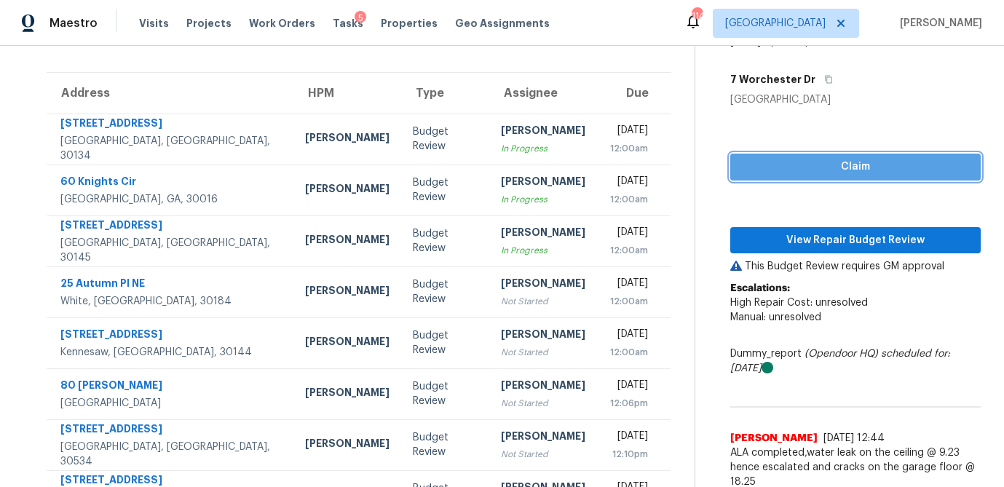
click at [843, 172] on span "Claim" at bounding box center [855, 167] width 227 height 18
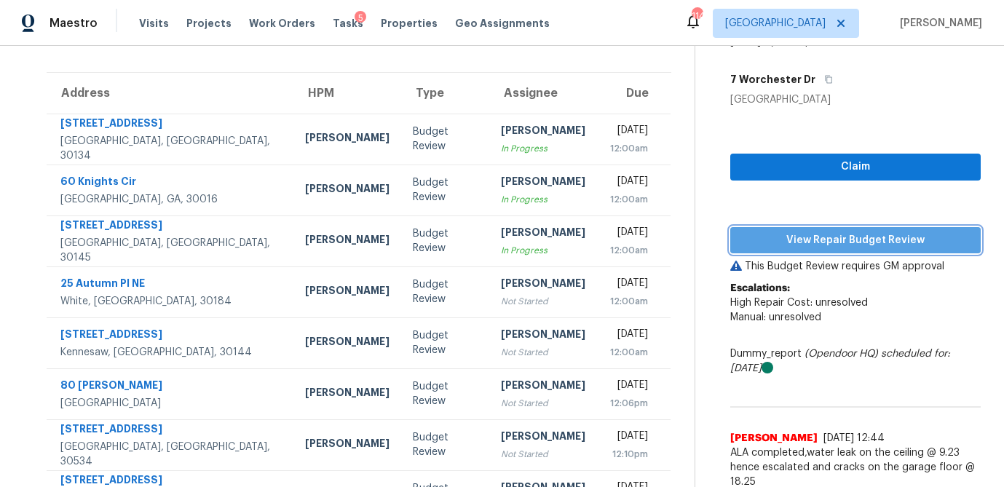
click at [834, 244] on span "View Repair Budget Review" at bounding box center [855, 240] width 227 height 18
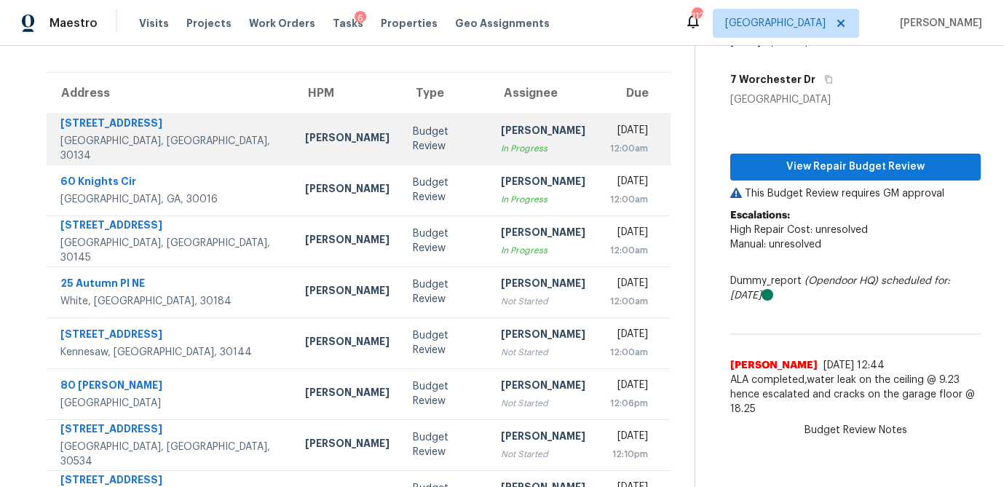
click at [305, 135] on div "Mirsad Srna" at bounding box center [347, 139] width 84 height 18
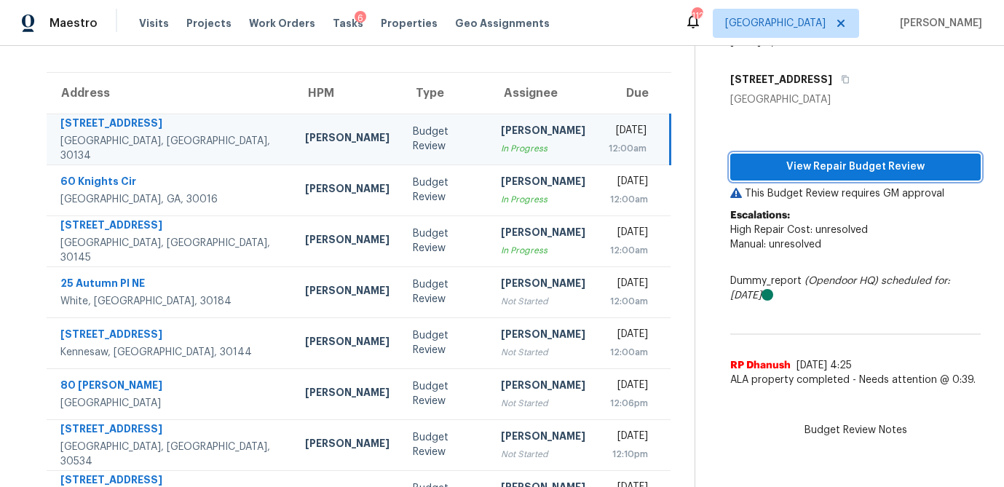
click at [809, 164] on span "View Repair Budget Review" at bounding box center [855, 167] width 227 height 18
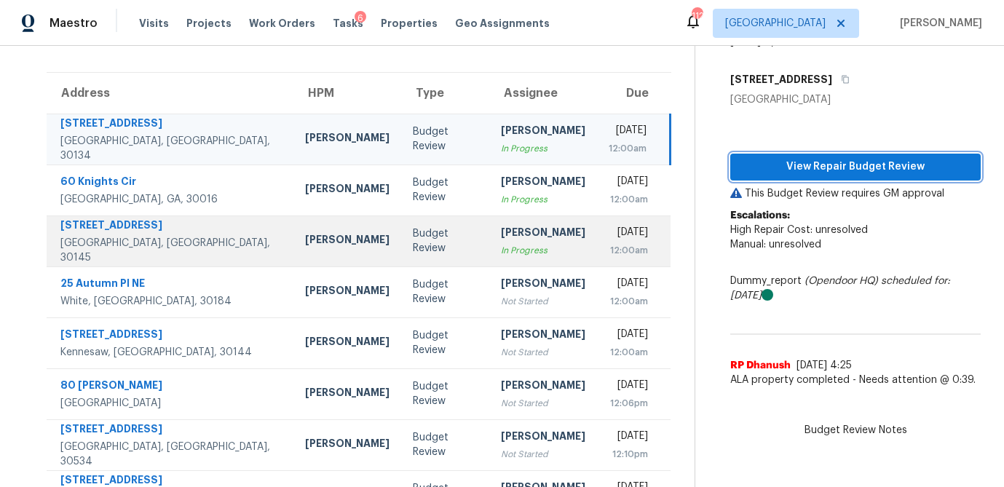
scroll to position [244, 0]
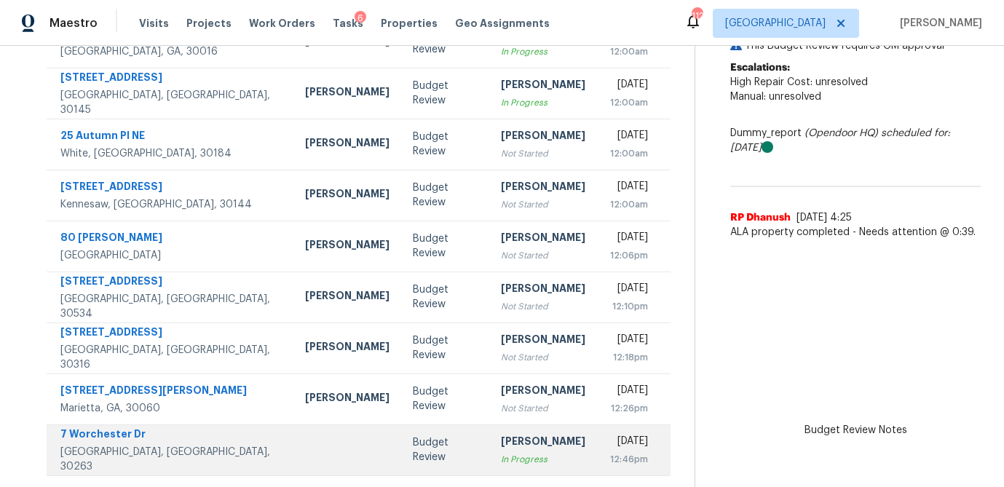
click at [501, 456] on div "In Progress" at bounding box center [543, 459] width 84 height 15
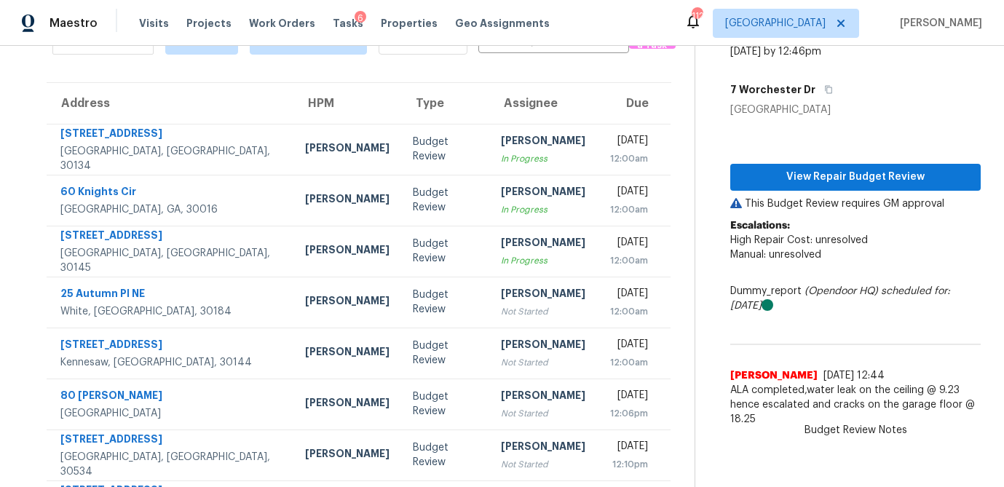
scroll to position [89, 0]
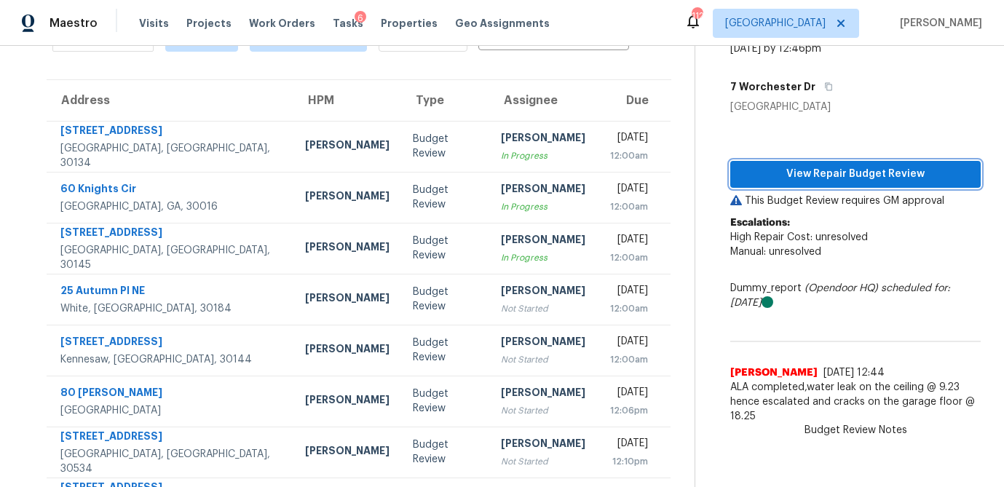
click at [836, 176] on span "View Repair Budget Review" at bounding box center [855, 174] width 227 height 18
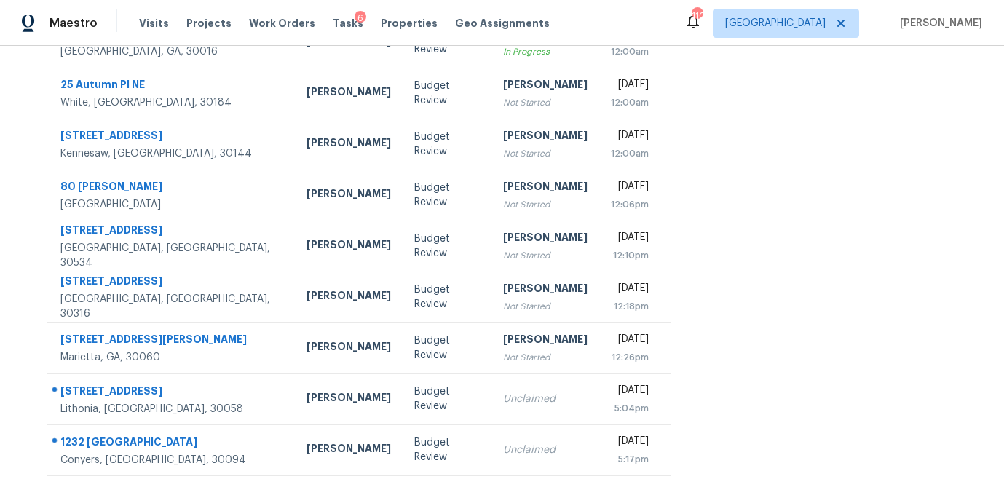
scroll to position [0, 0]
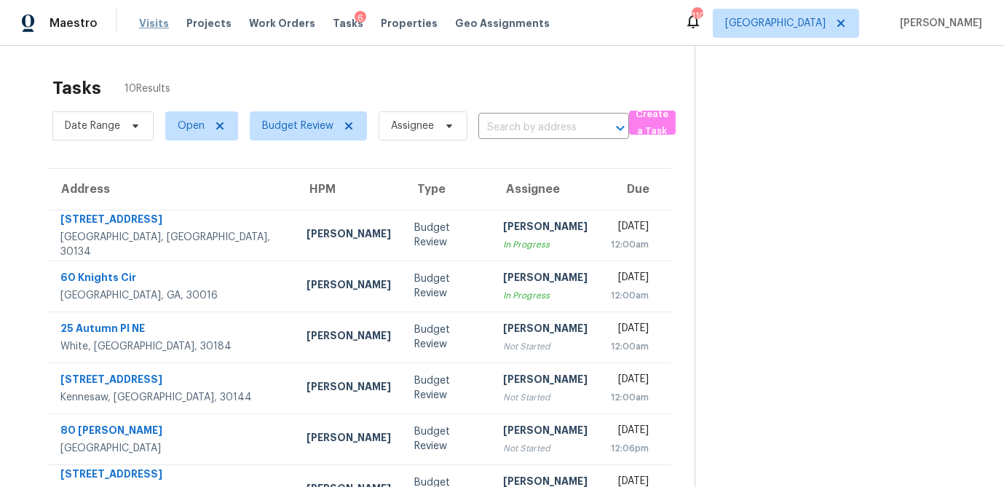
click at [153, 20] on span "Visits" at bounding box center [154, 23] width 30 height 15
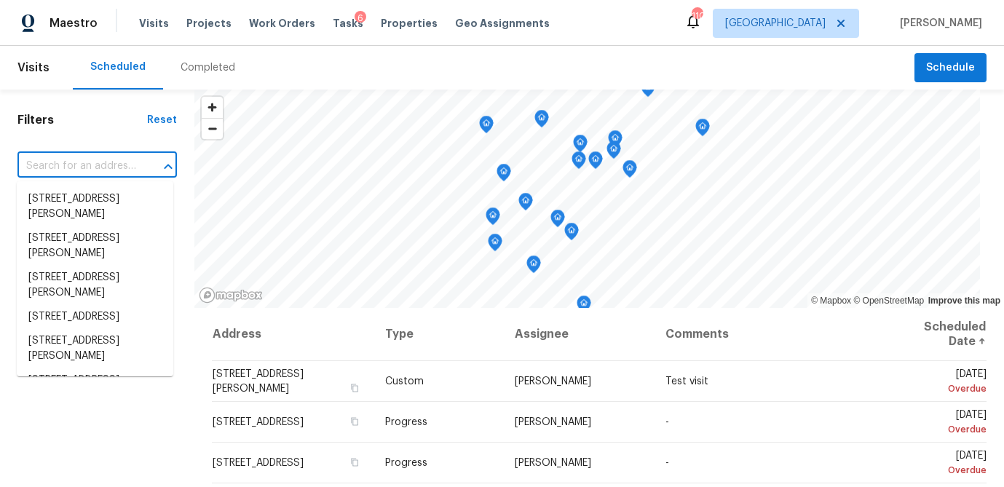
click at [73, 168] on input "text" at bounding box center [76, 166] width 119 height 23
paste input "6262 Phillips Lake Ct, Lithonia, GA 30058"
type input "6262 Phillips Lake Ct, Lithonia, GA 30058"
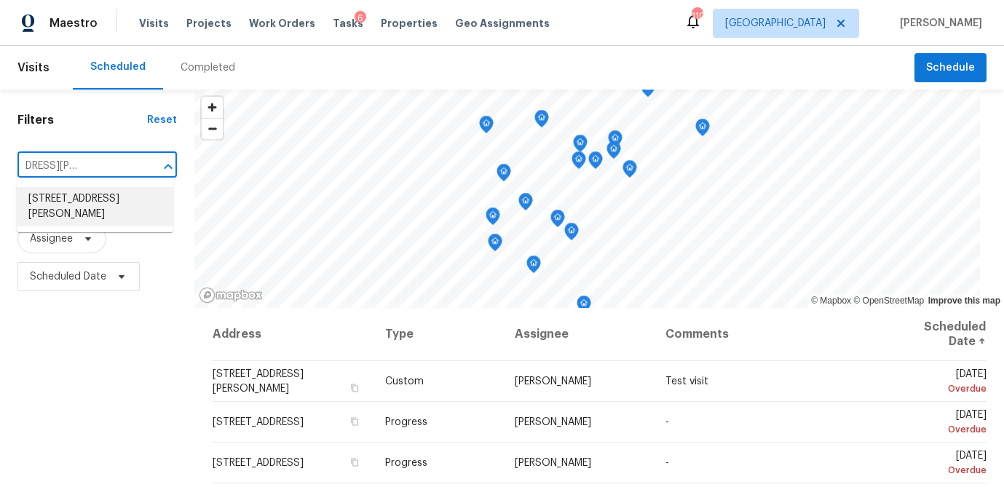
click at [65, 195] on li "6262 Phillips Lake Ct, Lithonia, GA 30058" at bounding box center [95, 206] width 156 height 39
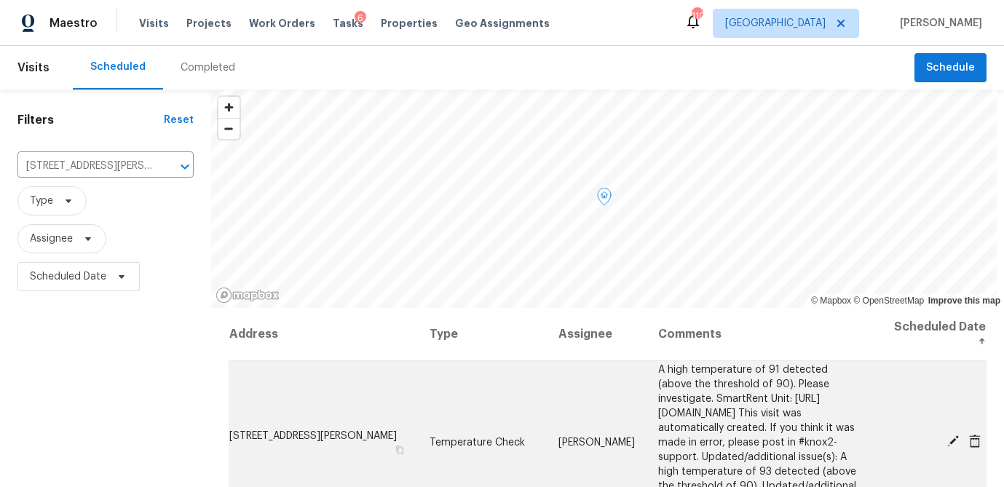
scroll to position [41, 0]
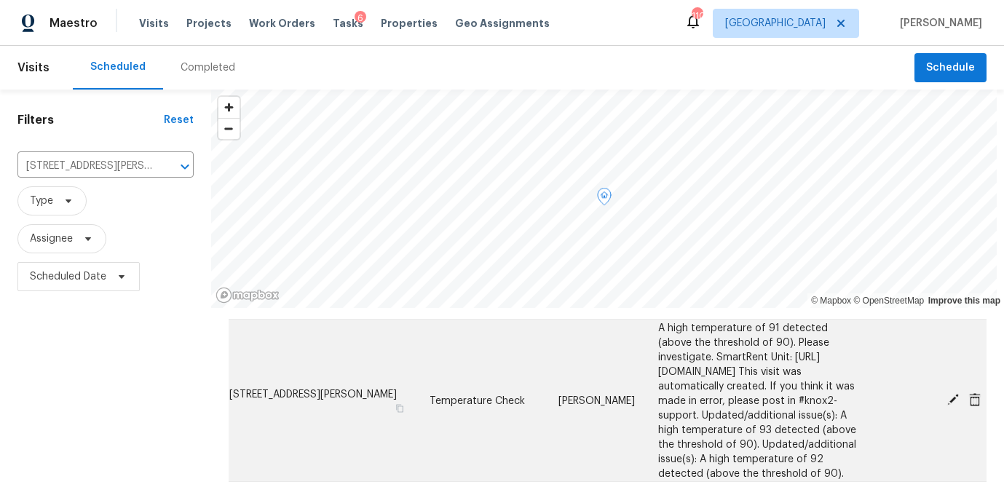
click at [947, 399] on icon at bounding box center [952, 399] width 13 height 13
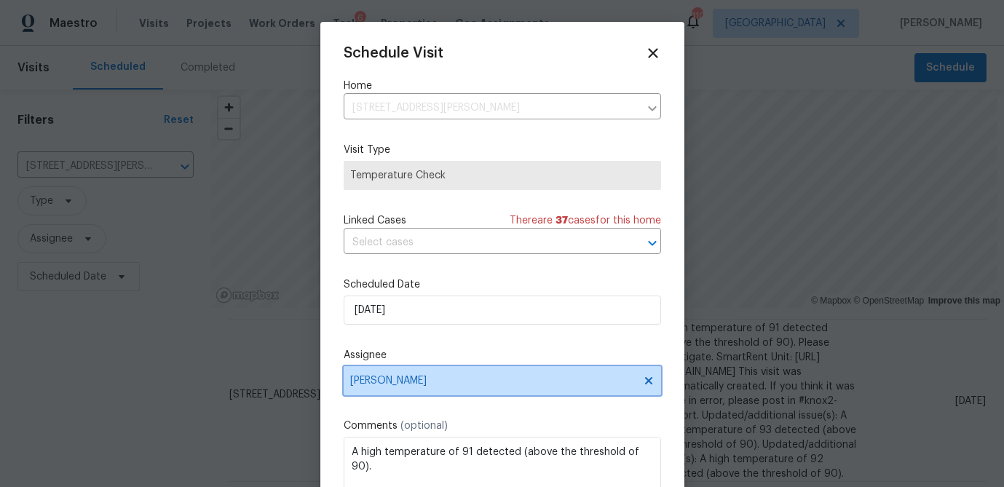
click at [394, 378] on span "Ryan Fogarty" at bounding box center [492, 381] width 285 height 12
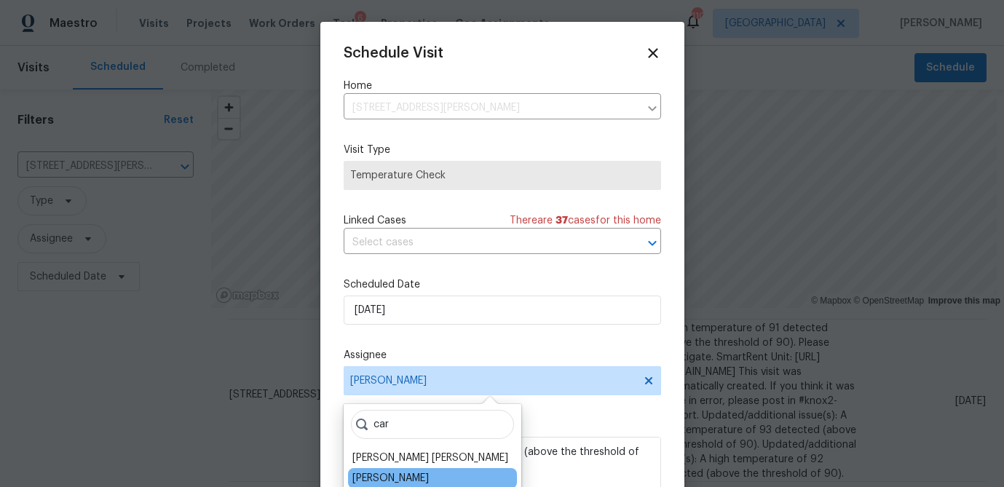
type input "car"
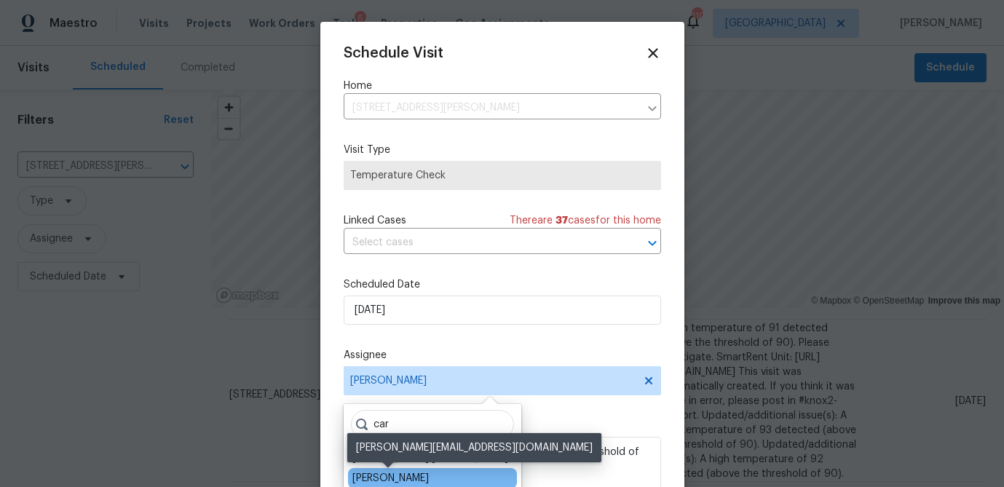
click at [386, 474] on div "Carmen Childs" at bounding box center [390, 478] width 76 height 15
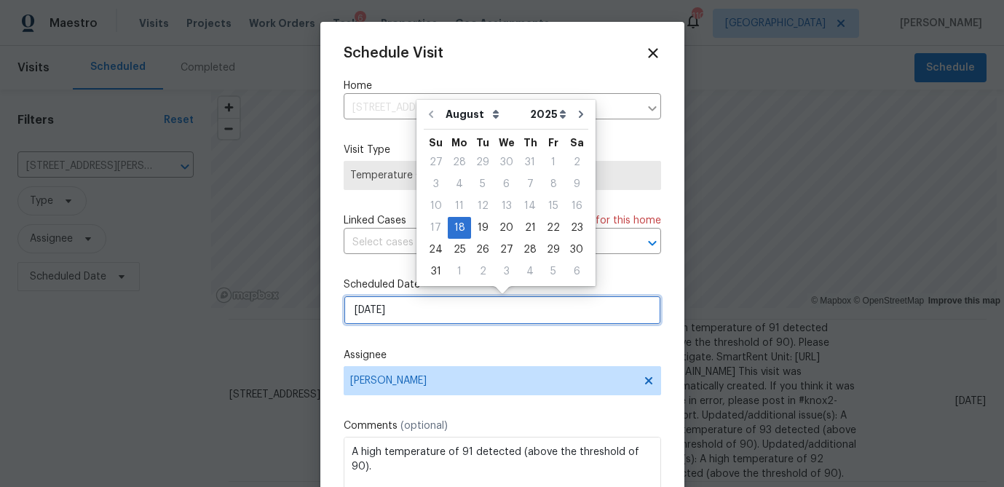
click at [397, 314] on input "8/18/2025" at bounding box center [501, 309] width 317 height 29
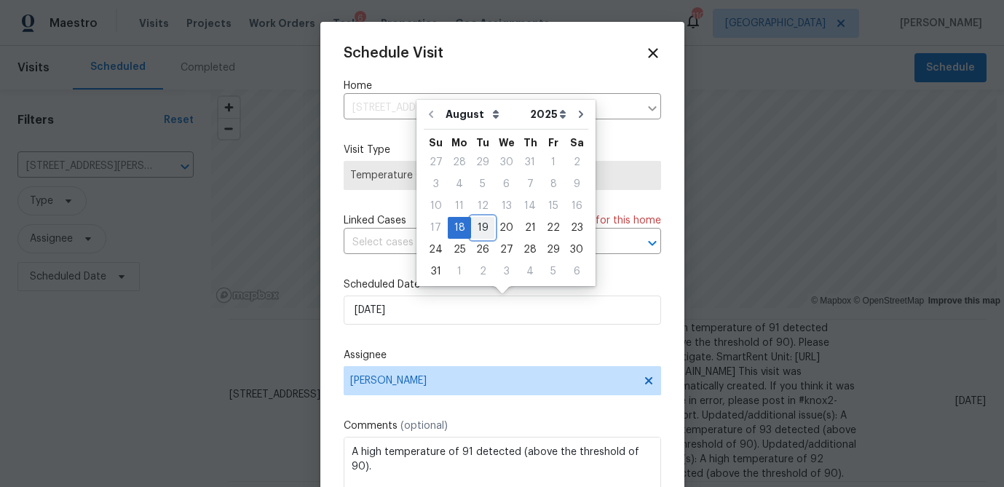
click at [474, 228] on div "19" at bounding box center [482, 228] width 23 height 20
type input "8/19/2025"
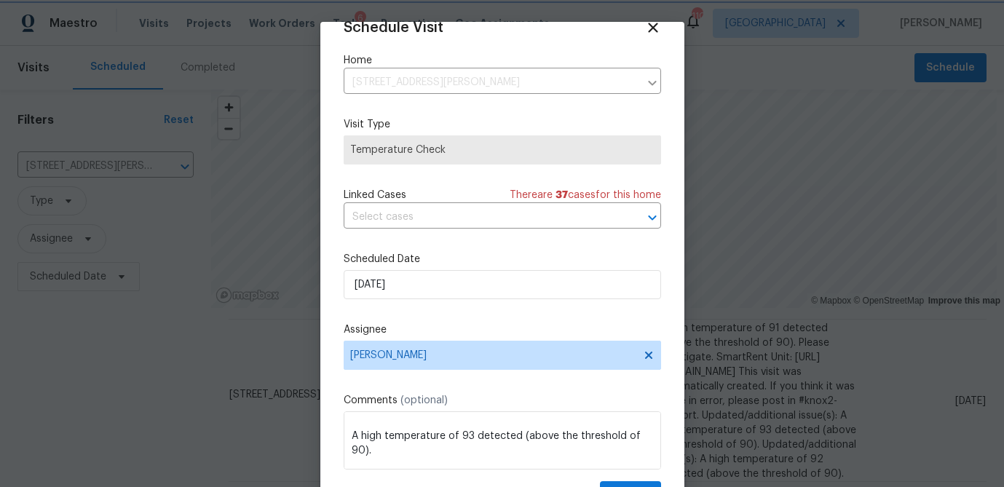
scroll to position [307, 0]
click at [632, 481] on button "Update" at bounding box center [630, 494] width 61 height 27
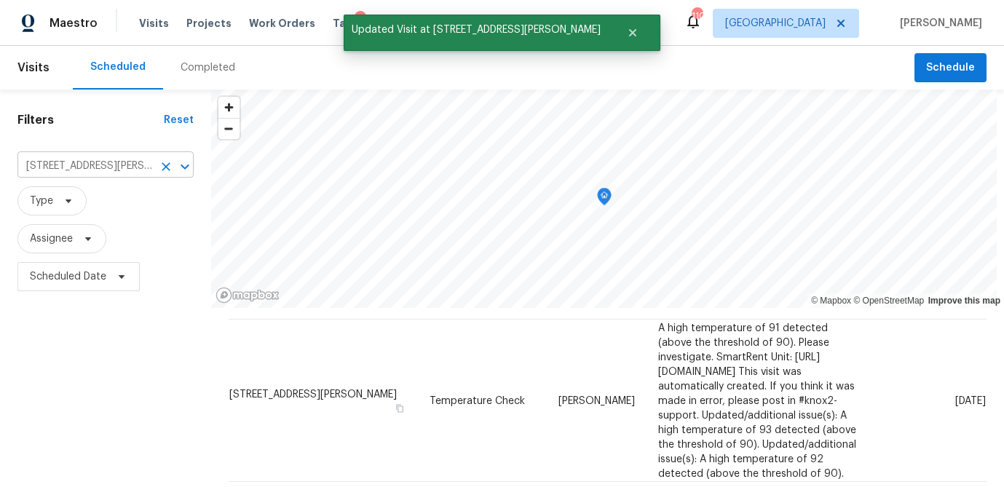
click at [52, 160] on input "6262 Phillips Lake Ct, Lithonia, GA 30058" at bounding box center [84, 166] width 135 height 23
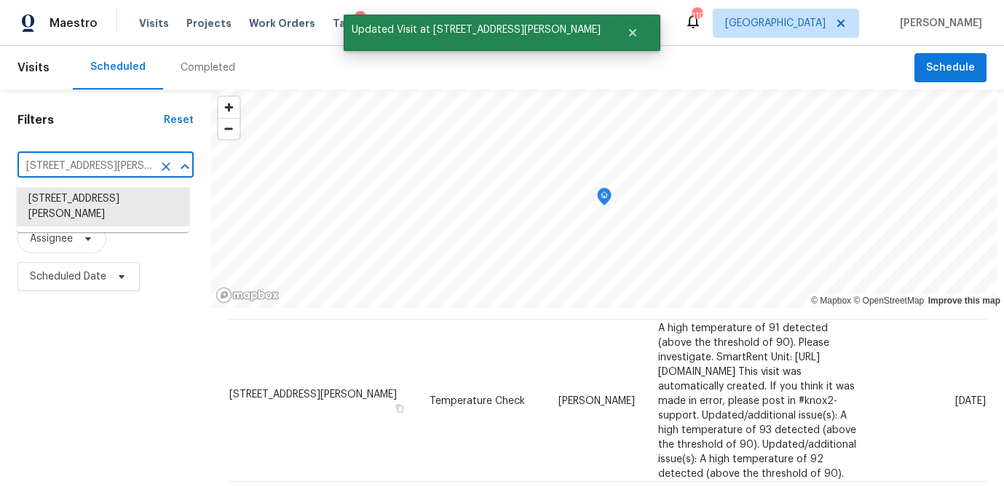
click at [52, 160] on input "6262 Phillips Lake Ct, Lithonia, GA 30058" at bounding box center [84, 166] width 135 height 23
paste input "2554 Fairview Rd, Conyers, GA 30013"
type input "2554 Fairview Rd, Conyers, GA 30013"
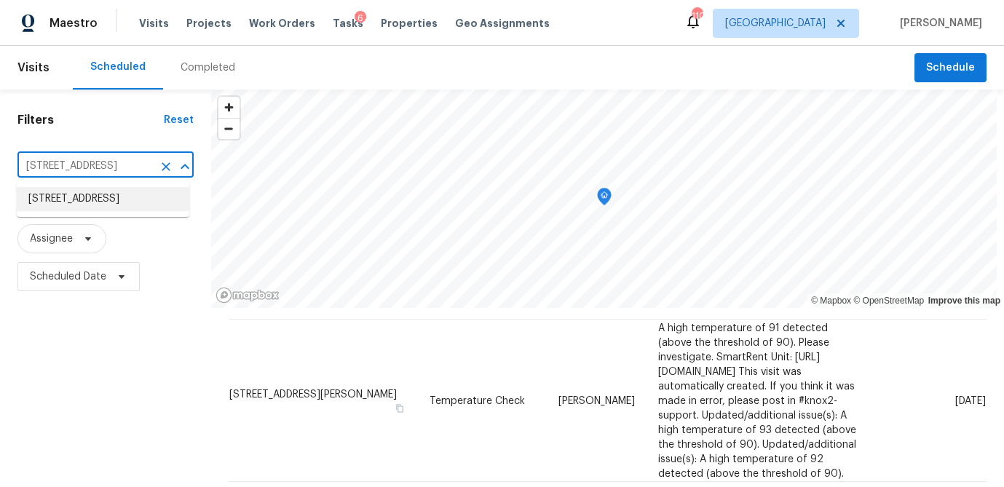
drag, startPoint x: 105, startPoint y: 209, endPoint x: 90, endPoint y: 199, distance: 18.4
click at [90, 199] on li "2554 Fairview Rd, Conyers, GA 30013" at bounding box center [103, 199] width 172 height 24
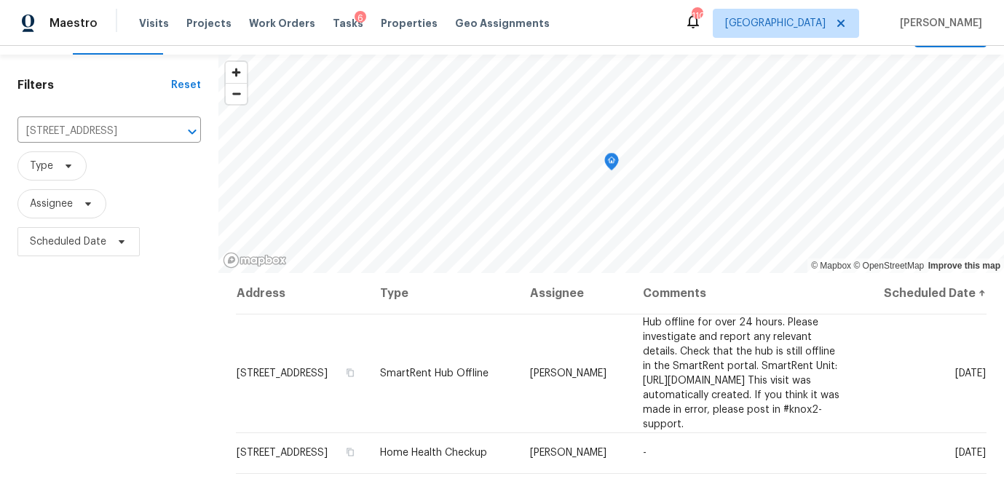
scroll to position [33, 0]
click at [92, 135] on input "2554 Fairview Rd, Conyers, GA 30013" at bounding box center [88, 133] width 143 height 23
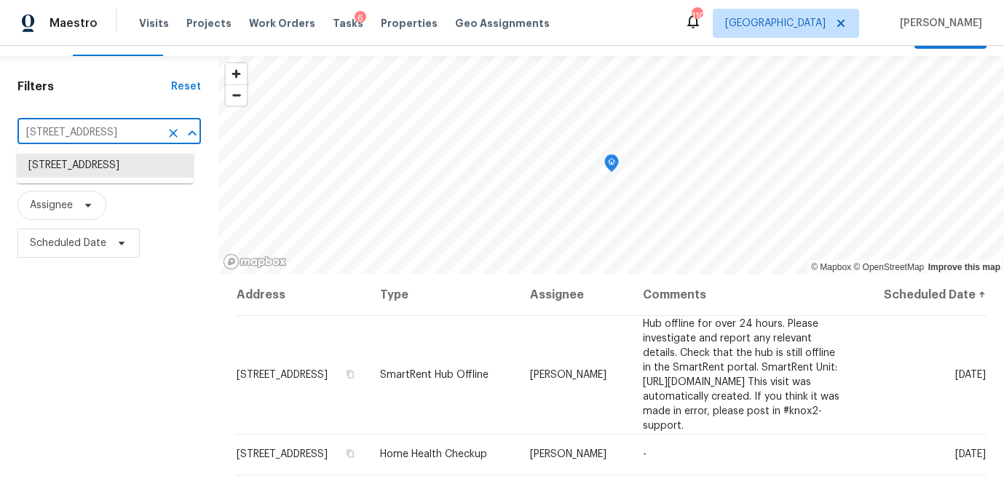
click at [92, 135] on input "2554 Fairview Rd, Conyers, GA 30013" at bounding box center [88, 133] width 143 height 23
paste input "5537 Panola Pl, Lithonia, GA 30058"
type input "5537 Panola Pl, Lithonia, GA 30058"
click at [96, 175] on li "5537 Panola Pl, Lithonia, GA 30058" at bounding box center [105, 166] width 177 height 24
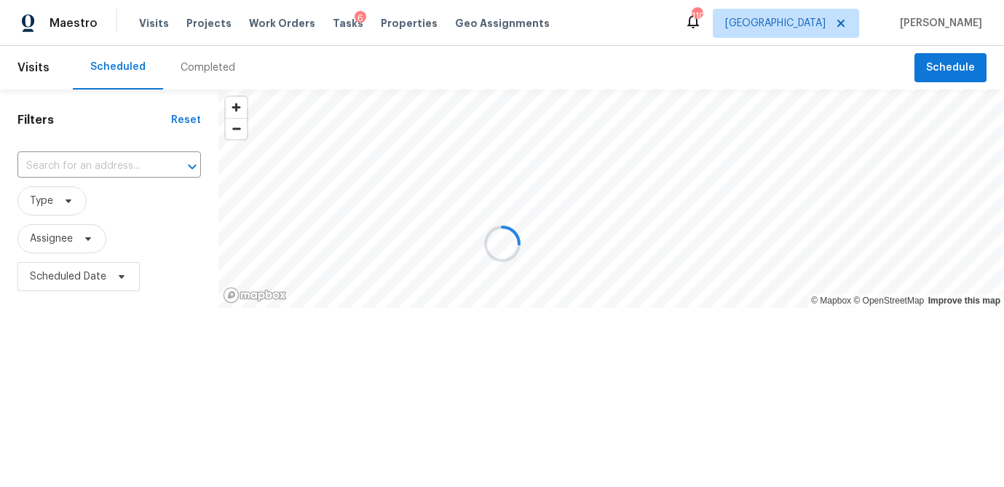
type input "5537 Panola Pl, Lithonia, GA 30058"
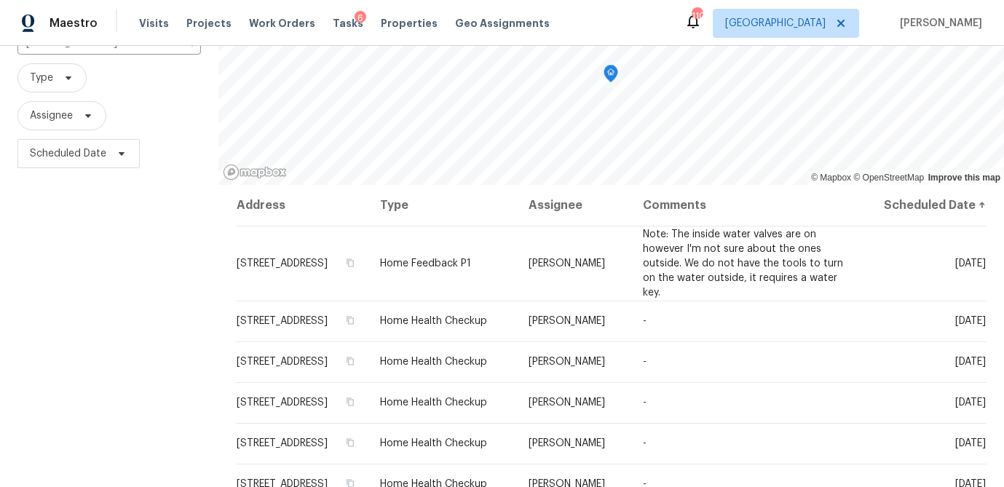
scroll to position [127, 0]
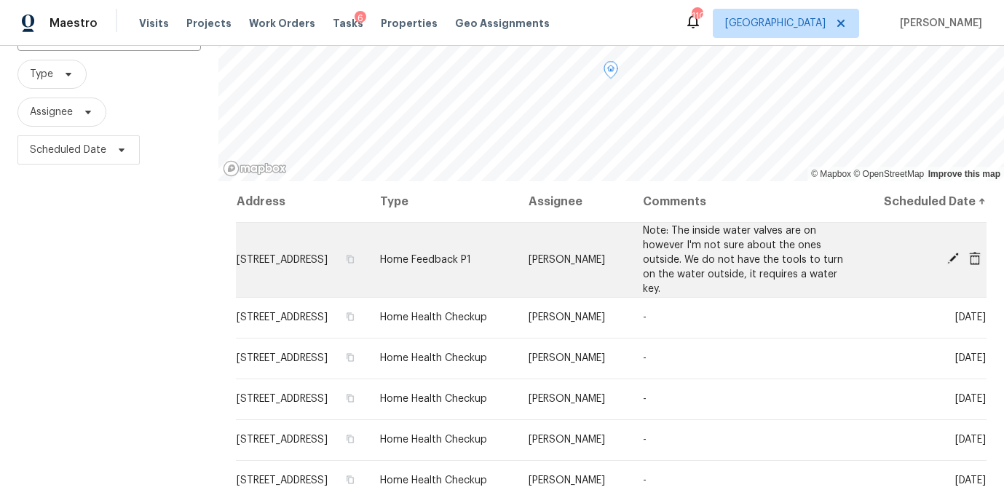
click at [953, 253] on icon at bounding box center [952, 258] width 13 height 13
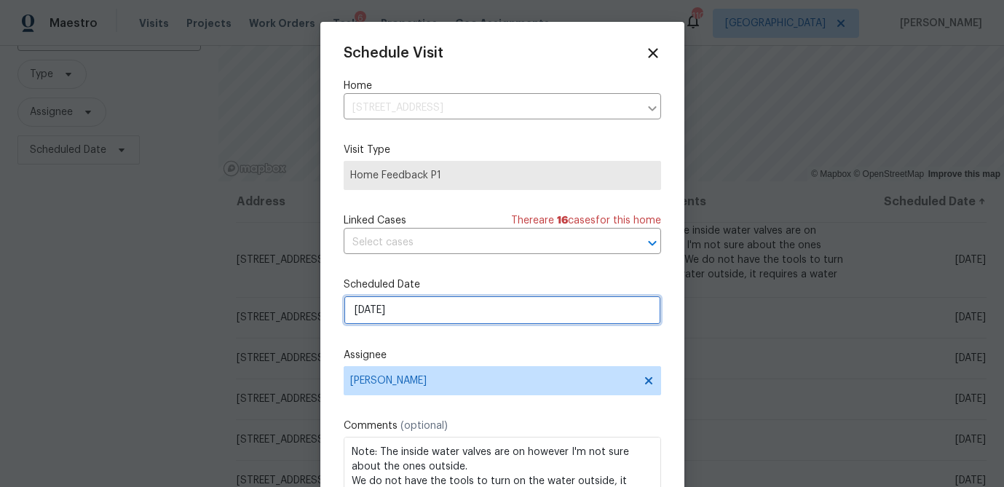
click at [430, 312] on input "8/19/2025" at bounding box center [501, 309] width 317 height 29
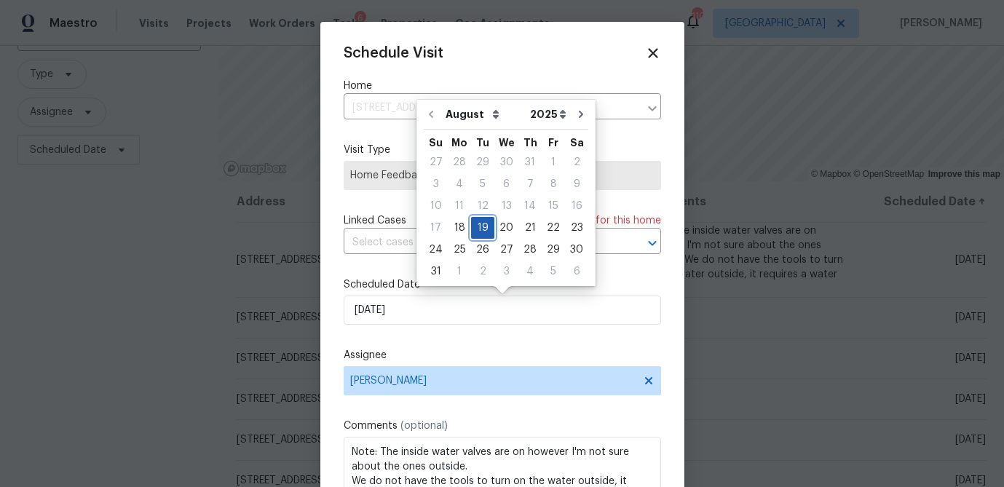
click at [480, 228] on div "19" at bounding box center [482, 228] width 23 height 20
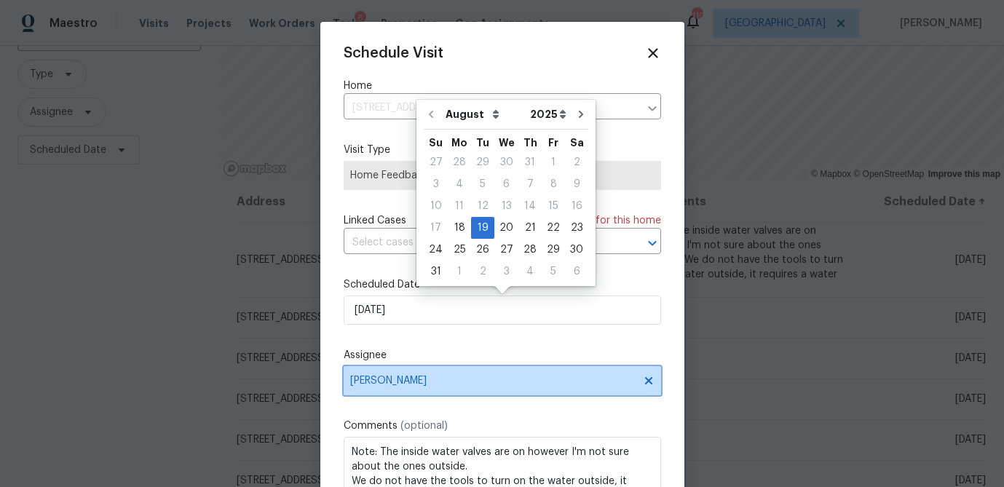
click at [459, 383] on span "Ryan Fogarty" at bounding box center [492, 381] width 285 height 12
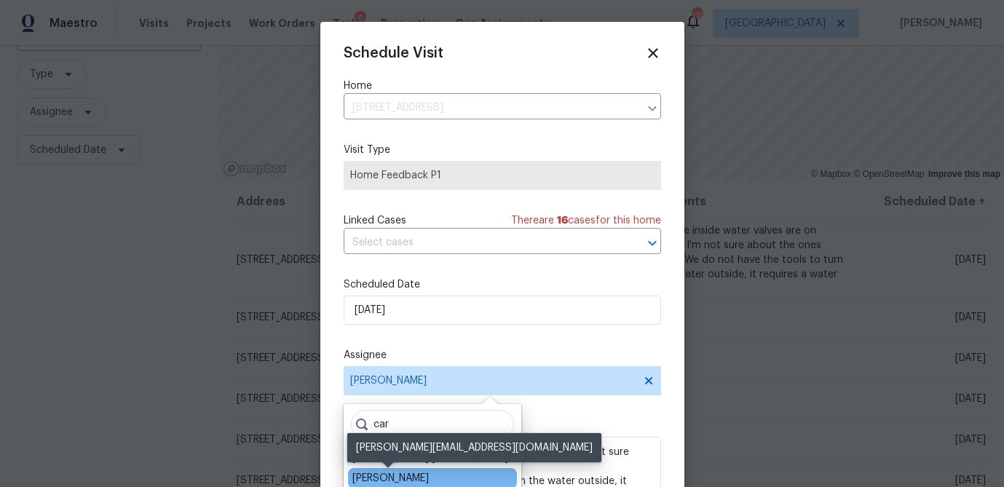
type input "car"
click at [401, 473] on div "Carmen Childs" at bounding box center [390, 478] width 76 height 15
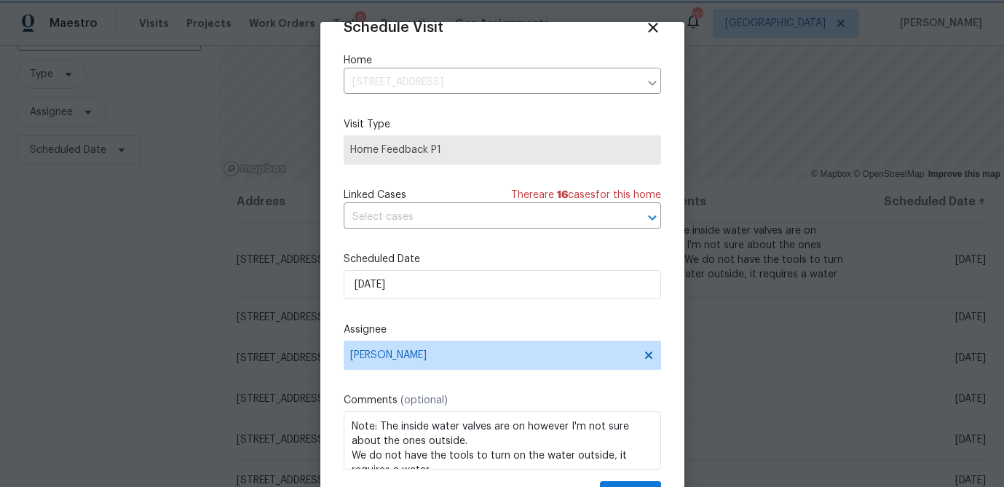
scroll to position [66, 0]
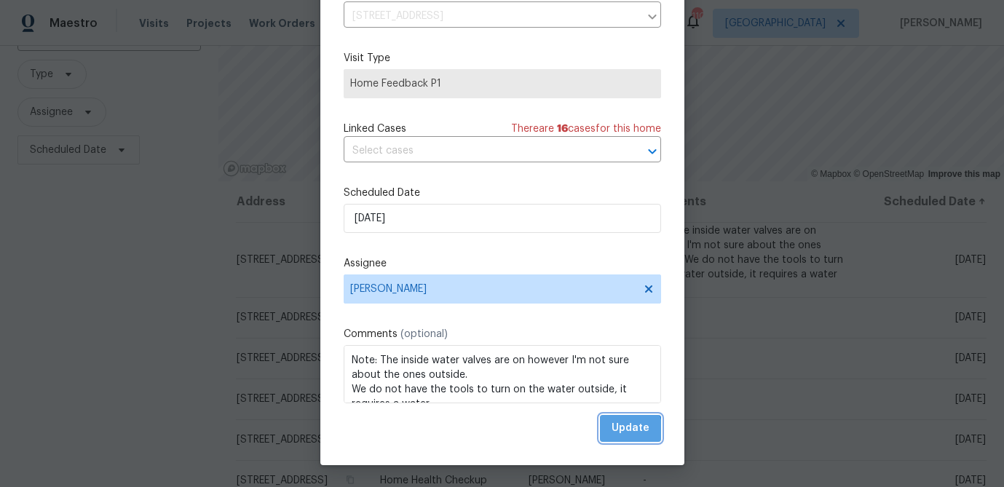
click at [616, 432] on span "Update" at bounding box center [630, 428] width 38 height 18
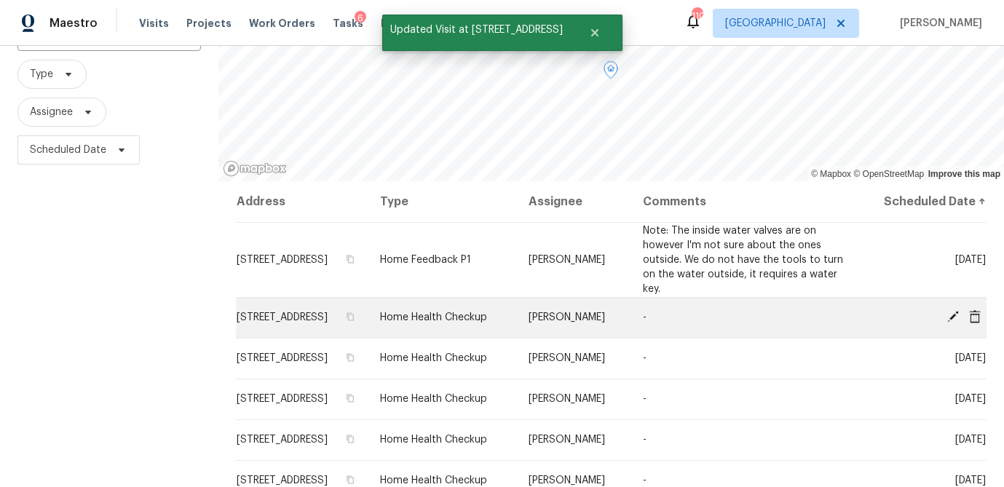
click at [945, 316] on span at bounding box center [953, 316] width 22 height 13
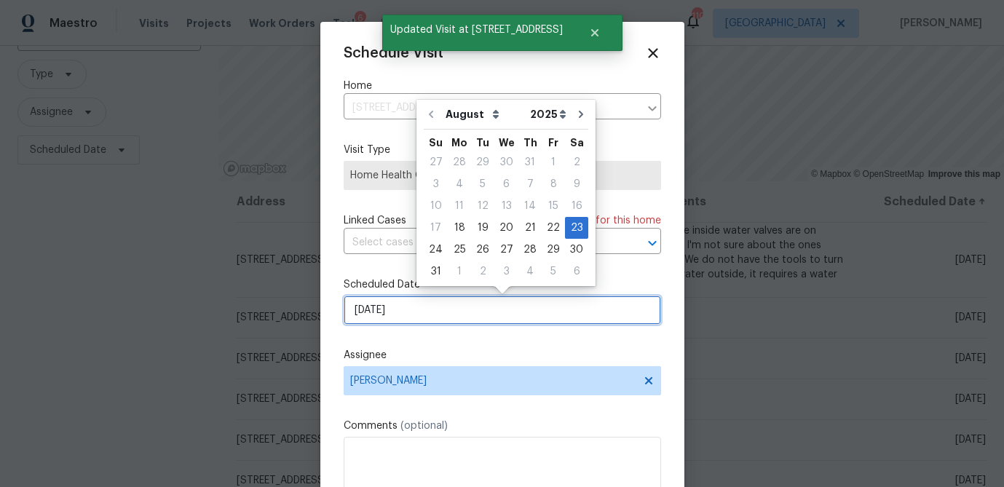
click at [409, 324] on input "8/23/2025" at bounding box center [501, 309] width 317 height 29
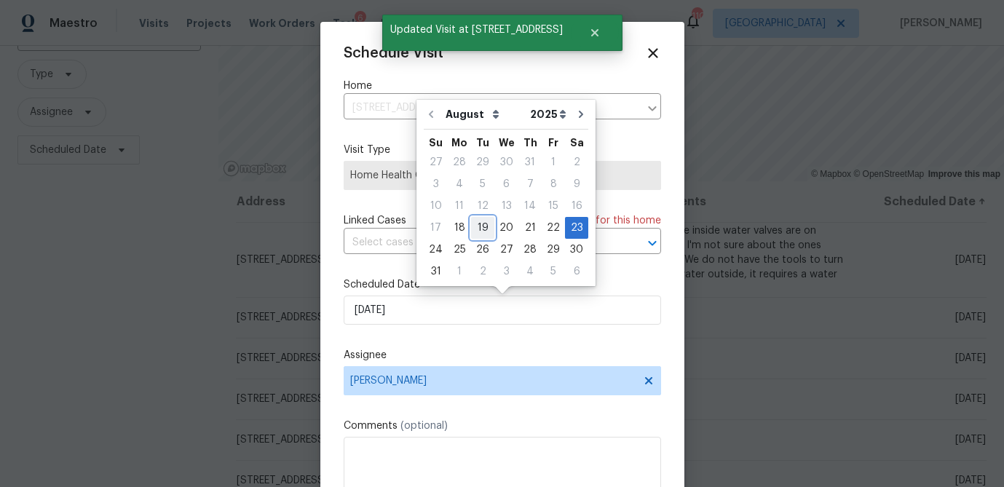
drag, startPoint x: 480, startPoint y: 226, endPoint x: 433, endPoint y: 332, distance: 116.3
click at [480, 226] on div "19" at bounding box center [482, 228] width 23 height 20
type input "8/19/2025"
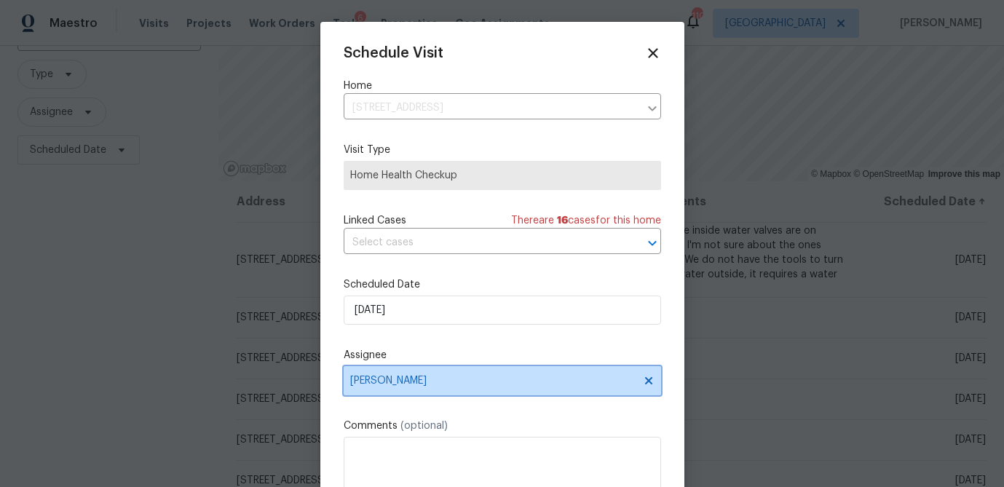
click at [426, 384] on span "[PERSON_NAME]" at bounding box center [492, 381] width 285 height 12
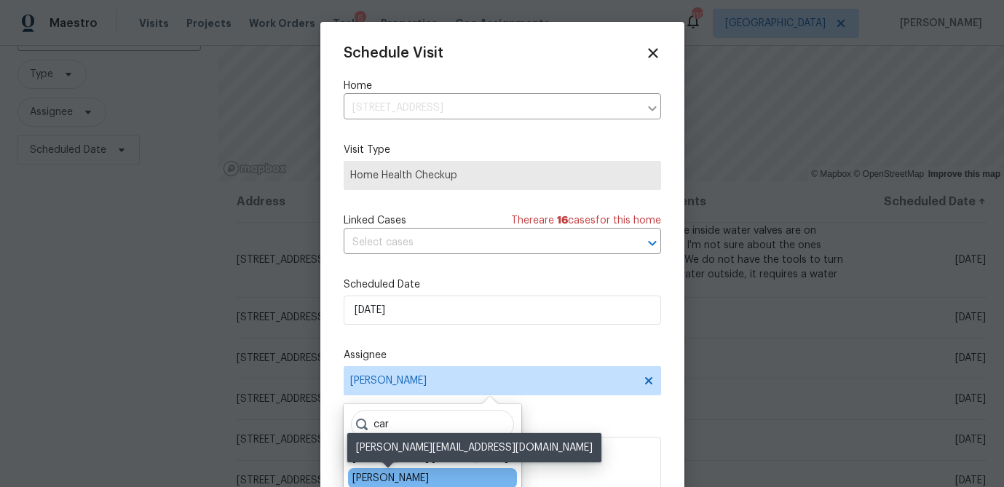
type input "car"
click at [385, 477] on div "Carmen Childs" at bounding box center [390, 478] width 76 height 15
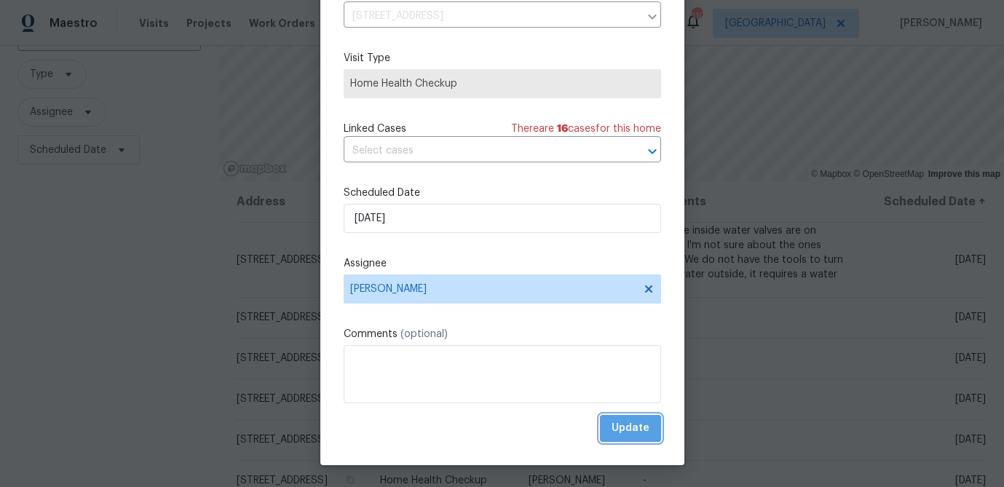
click at [640, 434] on span "Update" at bounding box center [630, 428] width 38 height 18
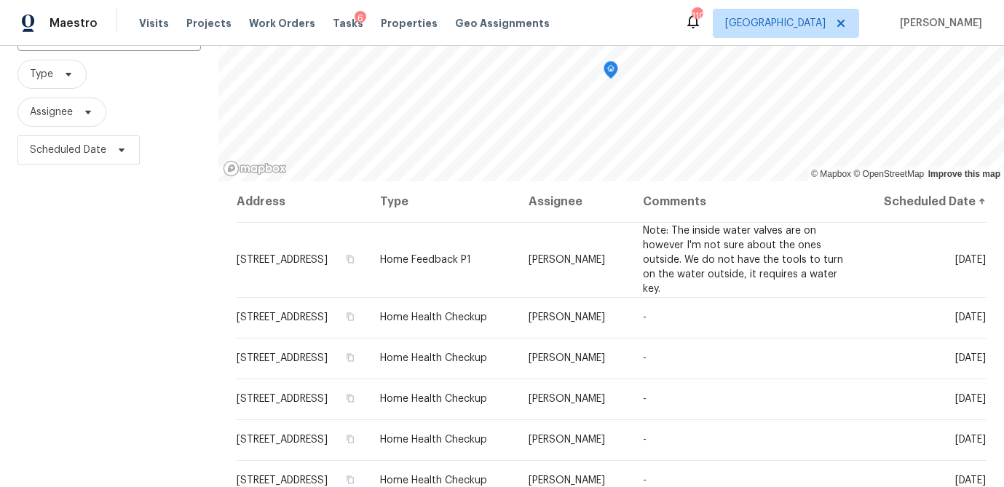
scroll to position [47, 0]
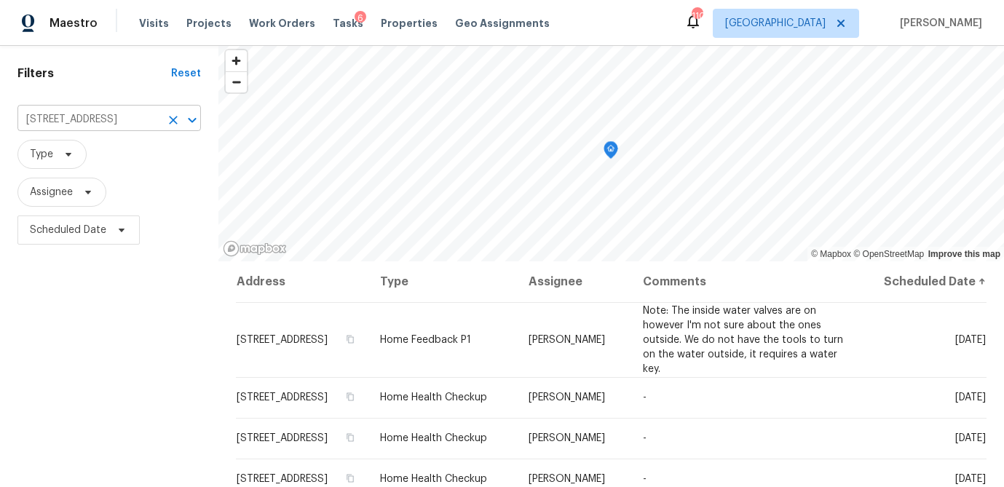
click at [90, 127] on input "[STREET_ADDRESS]" at bounding box center [88, 119] width 143 height 23
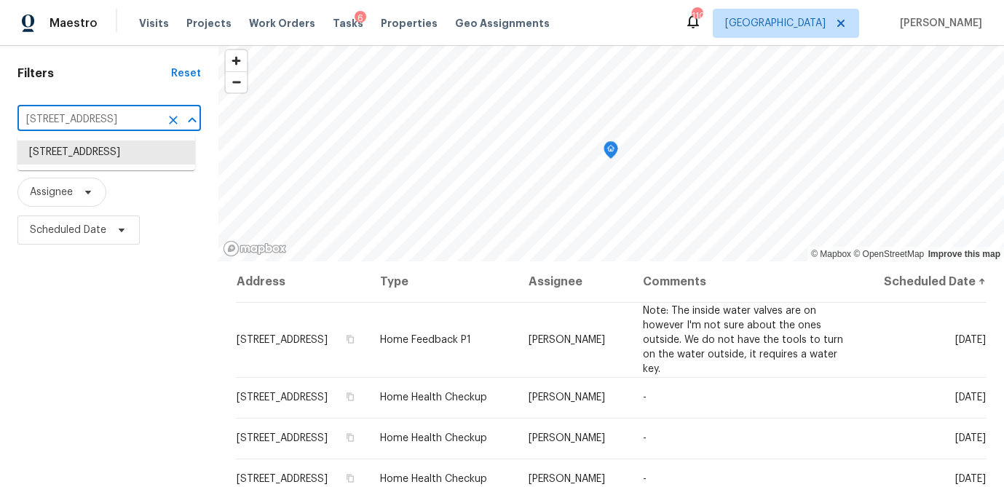
paste input "3217 Fairington Dr, Lithonia, GA 3003"
type input "[STREET_ADDRESS]"
click at [89, 153] on li "[STREET_ADDRESS]" at bounding box center [106, 152] width 178 height 24
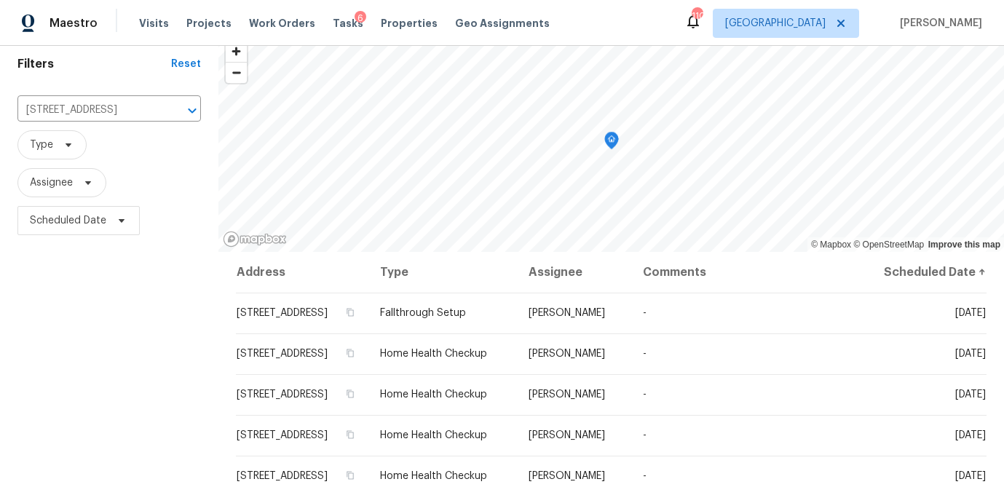
scroll to position [95, 0]
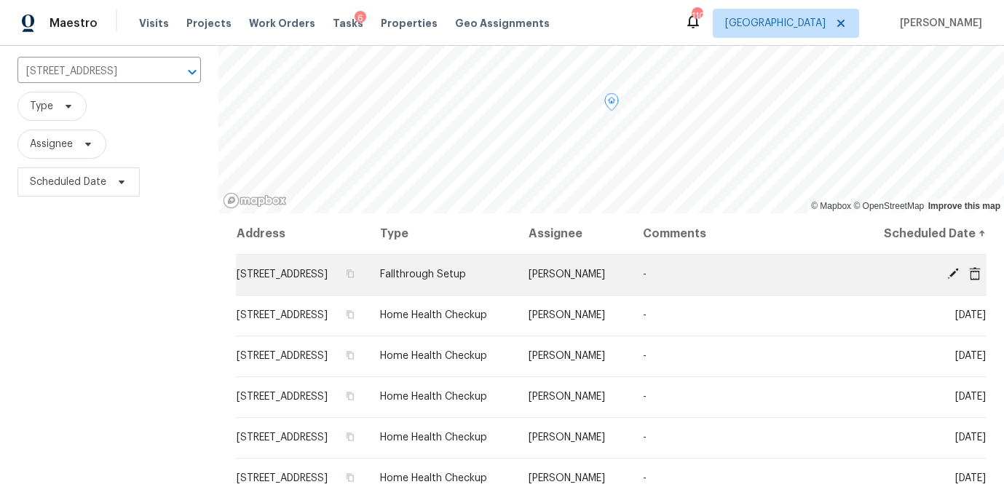
click at [946, 280] on icon at bounding box center [952, 273] width 13 height 13
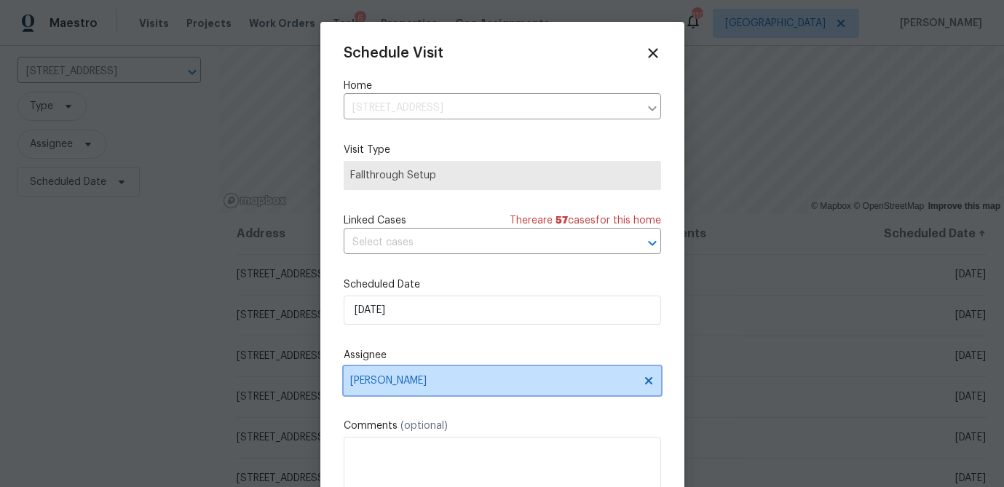
click at [451, 378] on span "[PERSON_NAME]" at bounding box center [492, 381] width 285 height 12
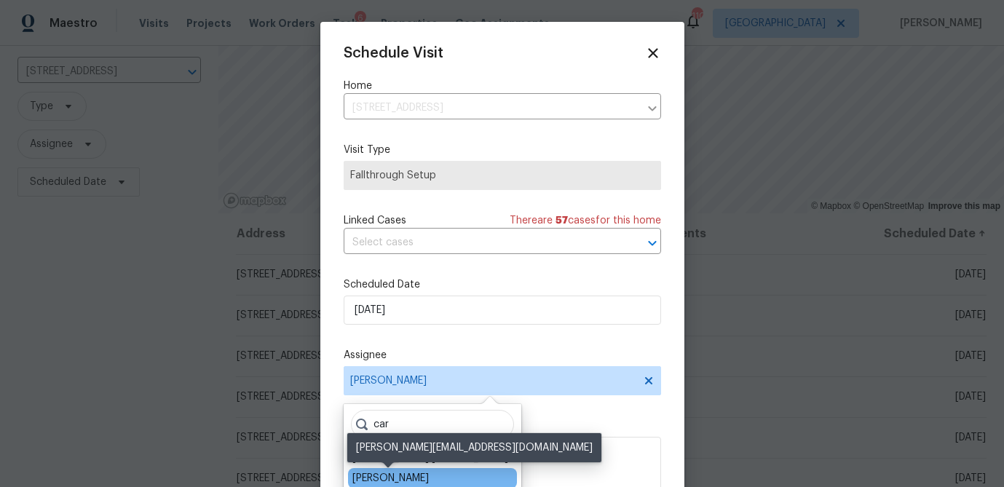
type input "car"
click at [396, 472] on div "Carmen Childs" at bounding box center [390, 478] width 76 height 15
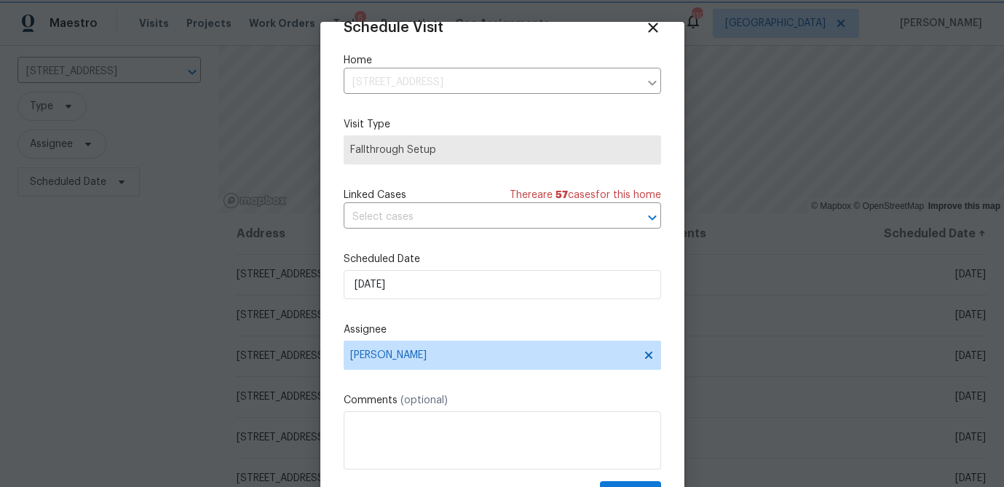
scroll to position [66, 0]
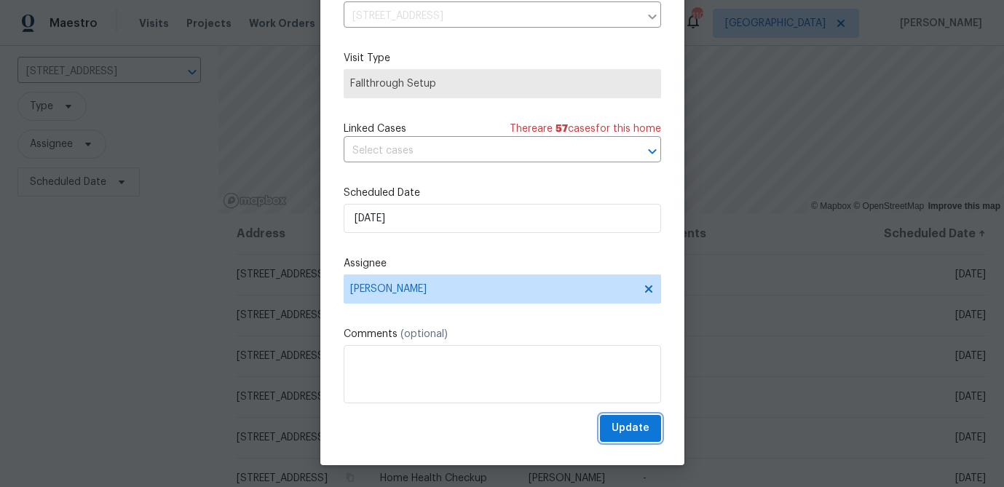
click at [633, 429] on span "Update" at bounding box center [630, 428] width 38 height 18
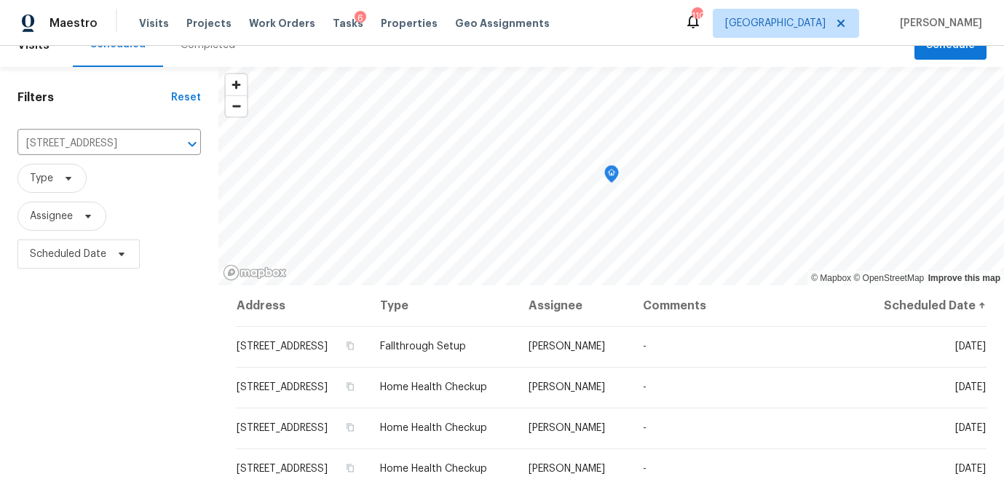
scroll to position [20, 0]
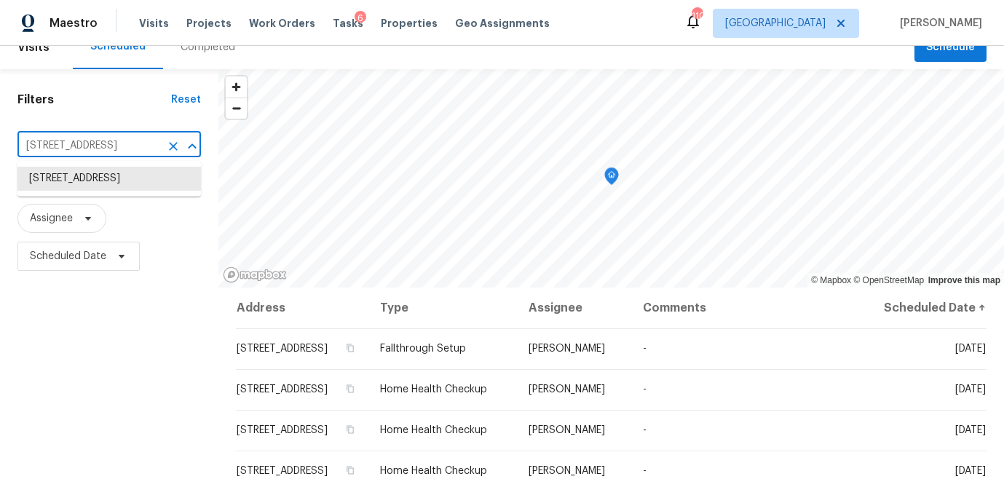
click at [132, 146] on input "3217 Fairington Dr, Lithonia, GA 30038" at bounding box center [88, 146] width 143 height 23
paste input "5480 Walnut Ln"
type input "5480 Walnut Ln, Lithonia, GA 30038"
click at [122, 184] on li "5480 Walnut Ln, Lithonia, GA 30038" at bounding box center [108, 179] width 183 height 24
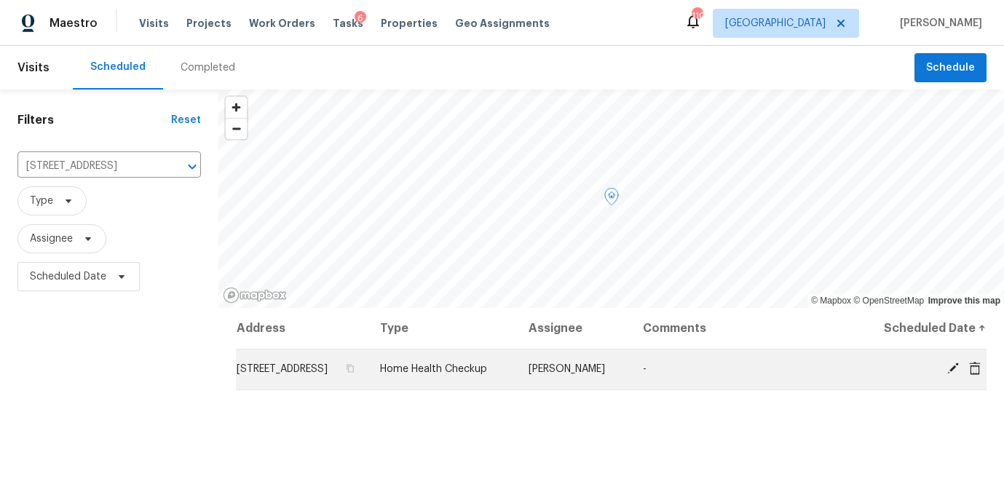
click at [949, 375] on icon at bounding box center [952, 368] width 13 height 13
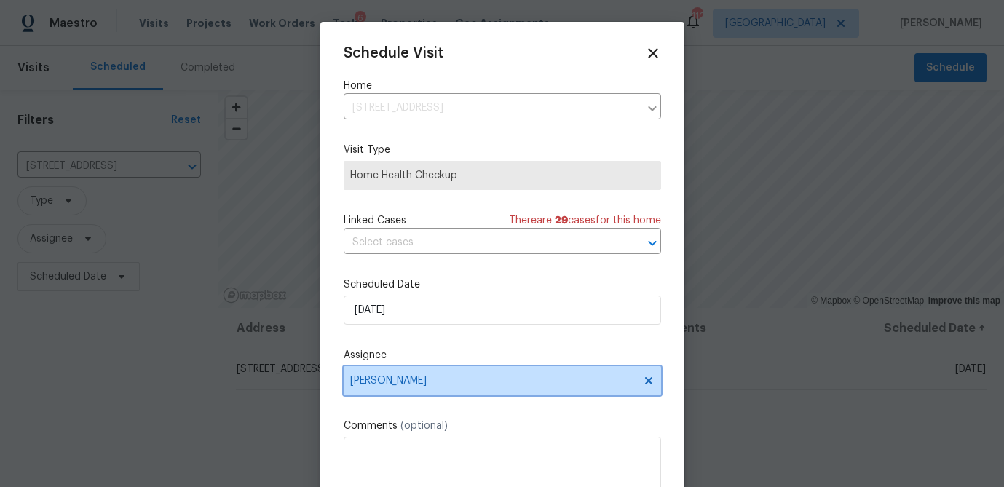
click at [464, 374] on span "Ryan Fogarty" at bounding box center [501, 380] width 317 height 29
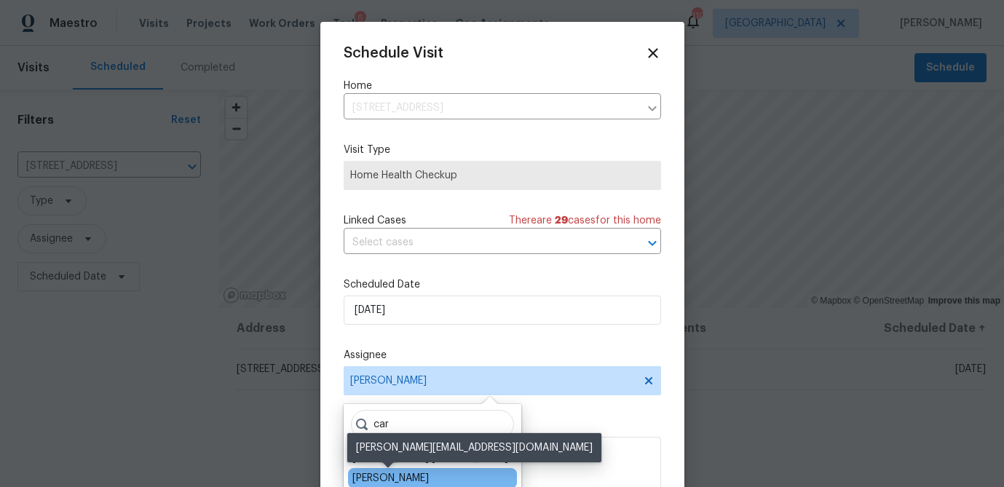
type input "car"
click at [394, 475] on div "Carmen Childs" at bounding box center [390, 478] width 76 height 15
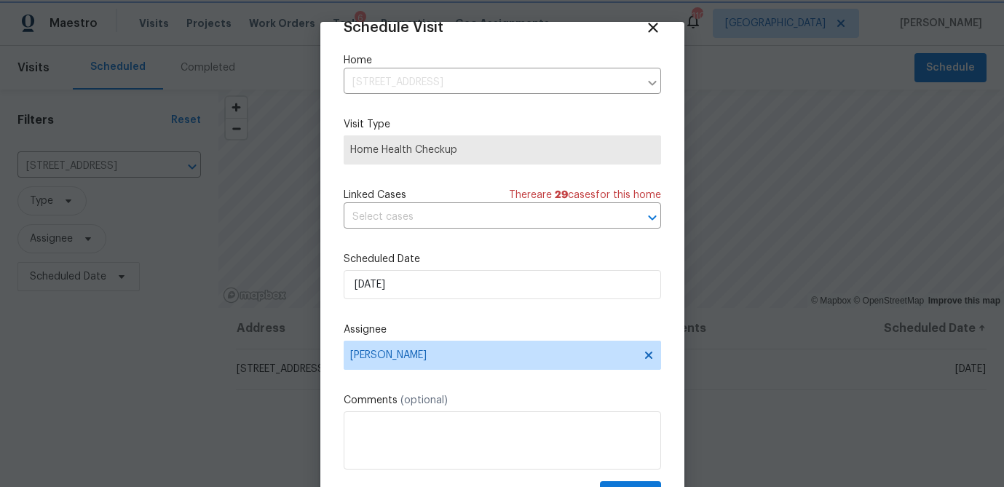
scroll to position [66, 0]
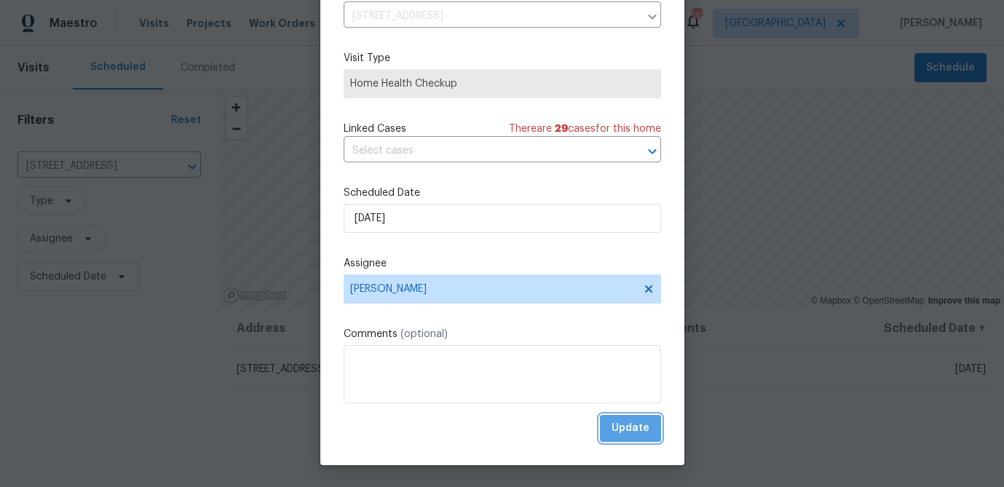
drag, startPoint x: 634, startPoint y: 429, endPoint x: 125, endPoint y: 342, distance: 516.1
click at [629, 429] on span "Update" at bounding box center [630, 428] width 38 height 18
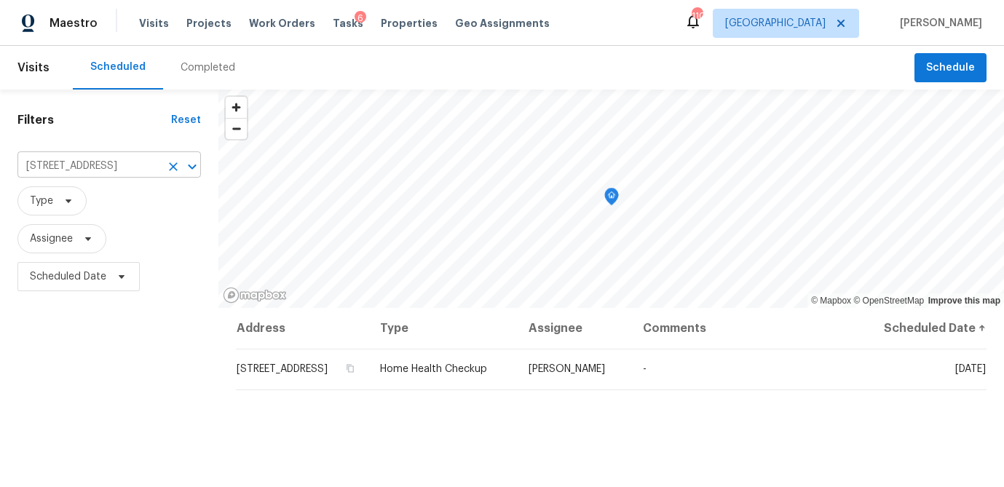
click at [136, 162] on input "5480 Walnut Ln, Lithonia, GA 30038" at bounding box center [88, 166] width 143 height 23
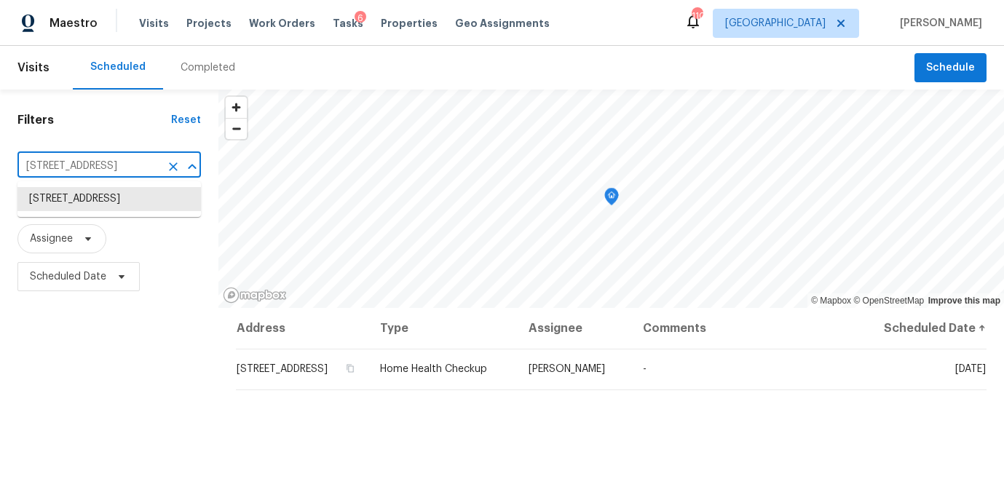
click at [136, 162] on input "5480 Walnut Ln, Lithonia, GA 30038" at bounding box center [88, 166] width 143 height 23
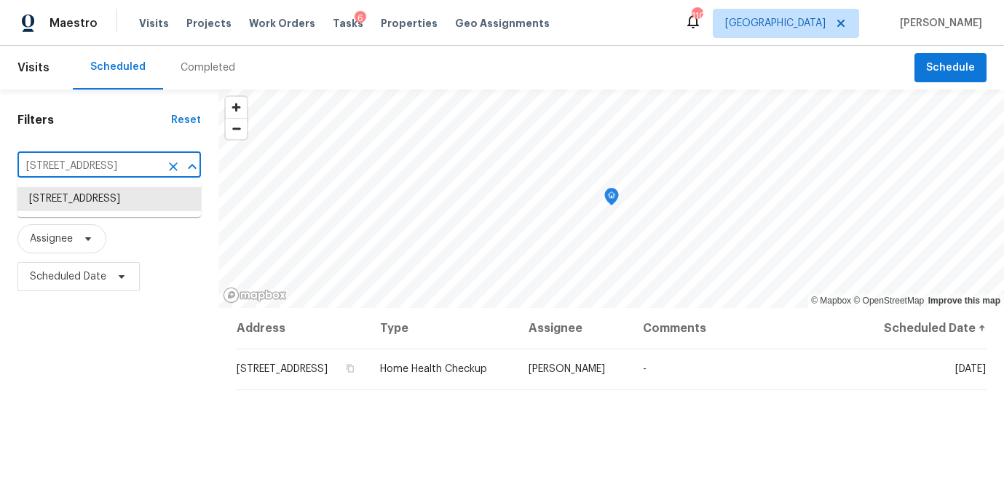
paste input "3282 Spicy Cedar"
type input "3282 Spicy Cedar Ln, Lithonia, GA 30038"
click at [127, 208] on li "3282 Spicy Cedar Ln, Lithonia, GA 30038" at bounding box center [108, 199] width 183 height 24
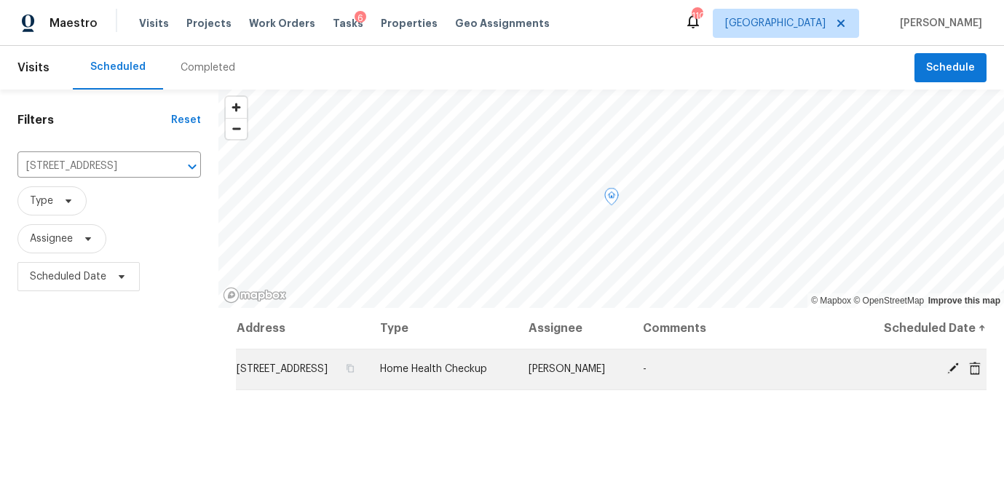
click at [945, 375] on span at bounding box center [953, 368] width 22 height 13
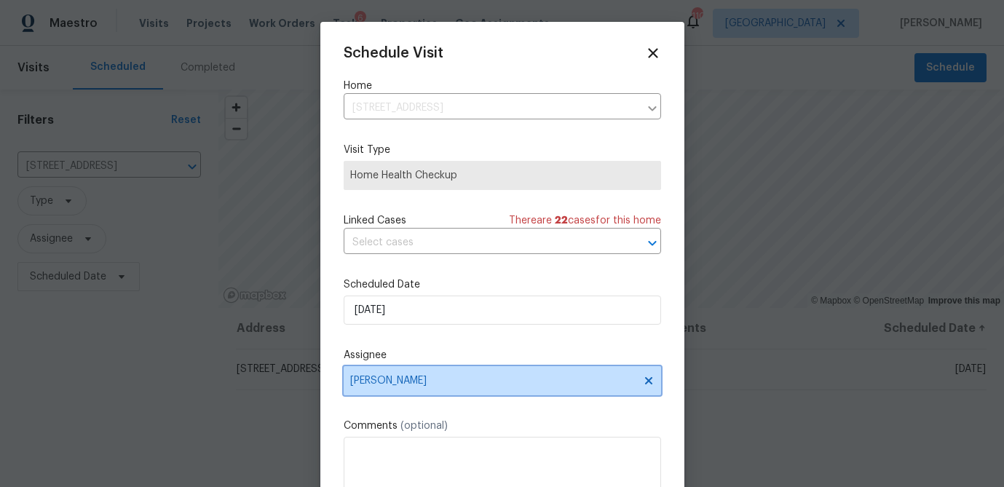
click at [434, 388] on span "[PERSON_NAME]" at bounding box center [501, 380] width 317 height 29
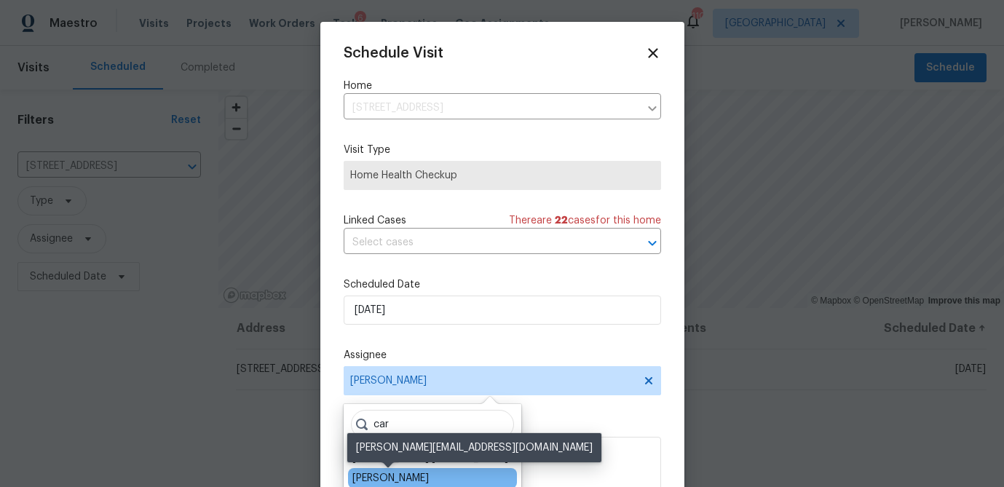
type input "car"
click at [396, 476] on div "[PERSON_NAME]" at bounding box center [390, 478] width 76 height 15
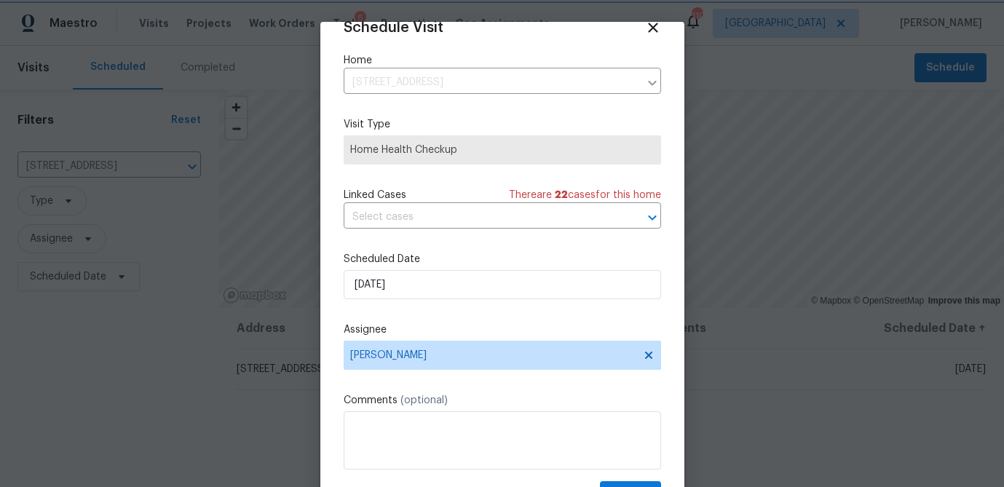
scroll to position [66, 0]
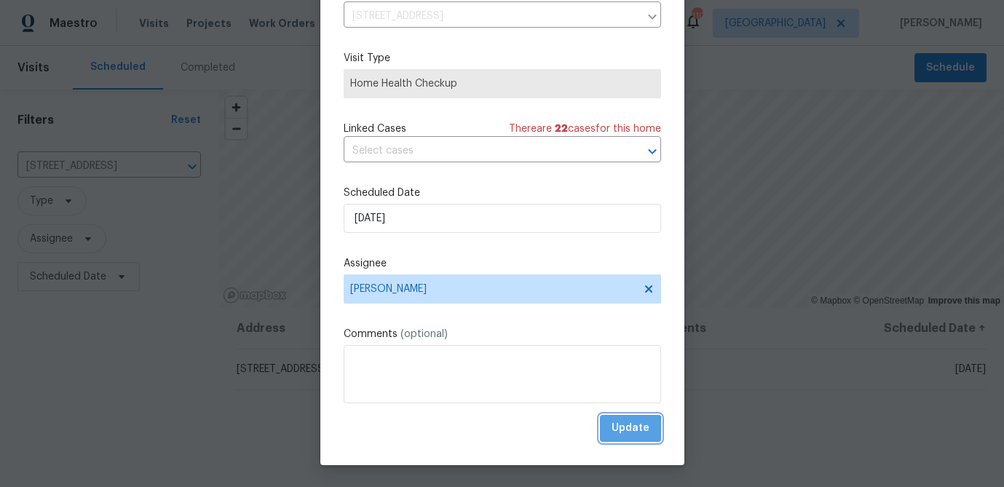
drag, startPoint x: 618, startPoint y: 431, endPoint x: 589, endPoint y: 426, distance: 28.8
click at [611, 430] on button "Update" at bounding box center [630, 428] width 61 height 27
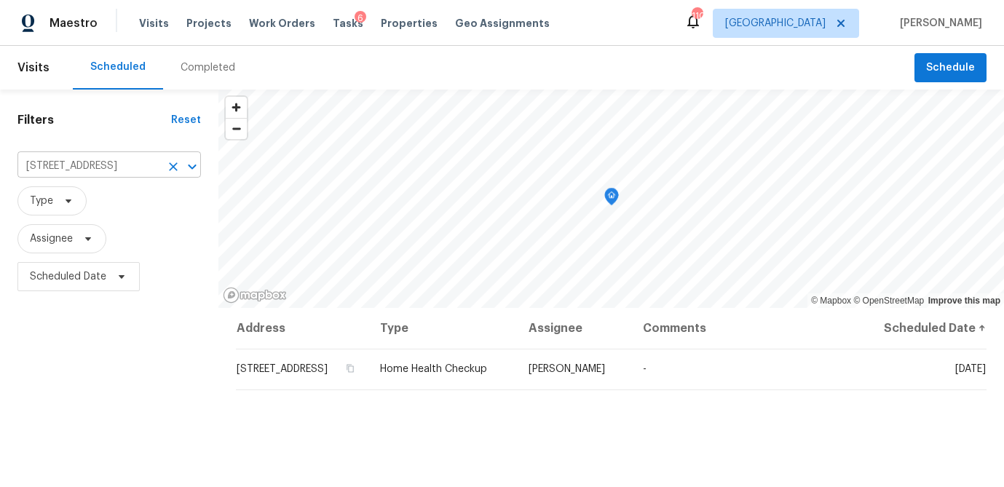
click at [56, 167] on input "3282 Spicy Cedar Ln, Lithonia, GA 30038" at bounding box center [88, 166] width 143 height 23
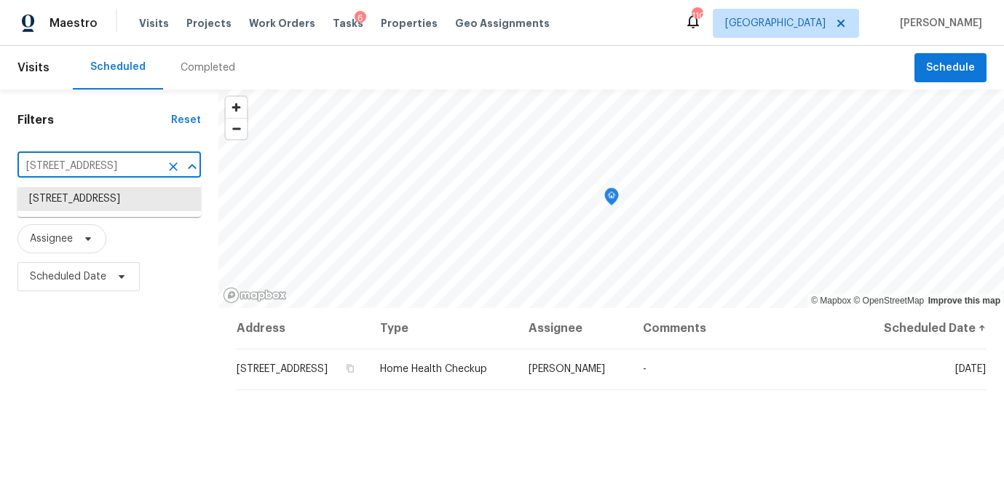
click at [56, 167] on input "3282 Spicy Cedar Ln, Lithonia, GA 30038" at bounding box center [88, 166] width 143 height 23
click at [44, 166] on input "3282 Spicy Cedar Ln, Lithonia, GA 30038" at bounding box center [88, 166] width 143 height 23
paste input "6560 Alford Way, Lithonia, GA 3005"
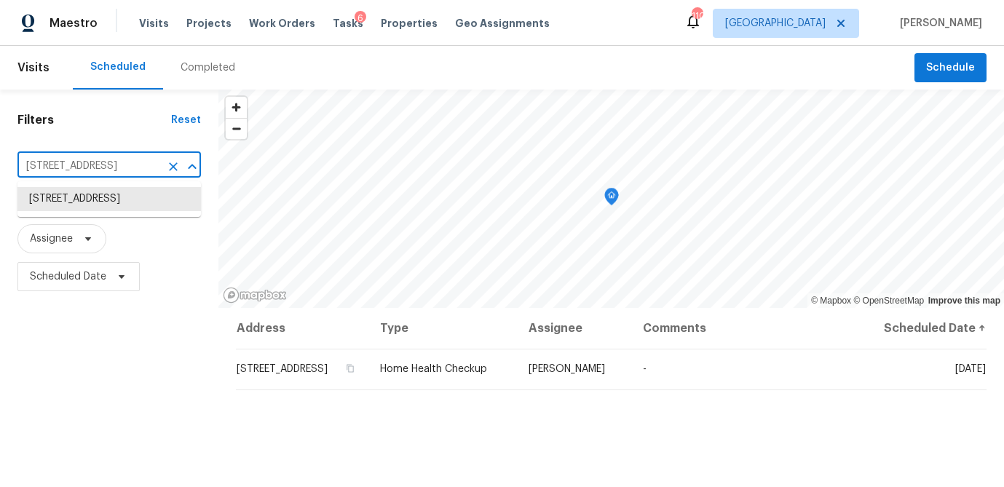
type input "6560 Alford Way, Lithonia, GA 30058"
click at [98, 210] on li "6560 Alford Way, Lithonia, GA 30058" at bounding box center [108, 206] width 183 height 39
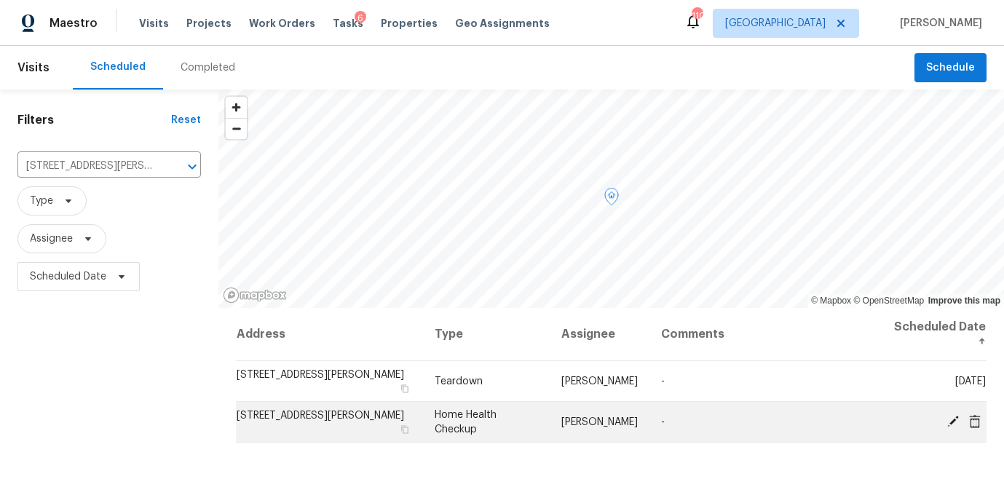
click at [973, 424] on icon at bounding box center [975, 420] width 12 height 13
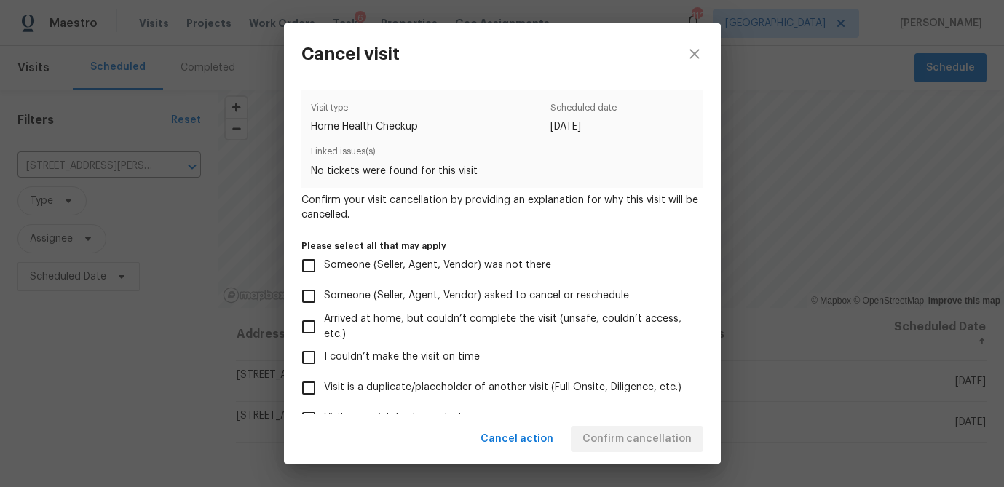
scroll to position [155, 0]
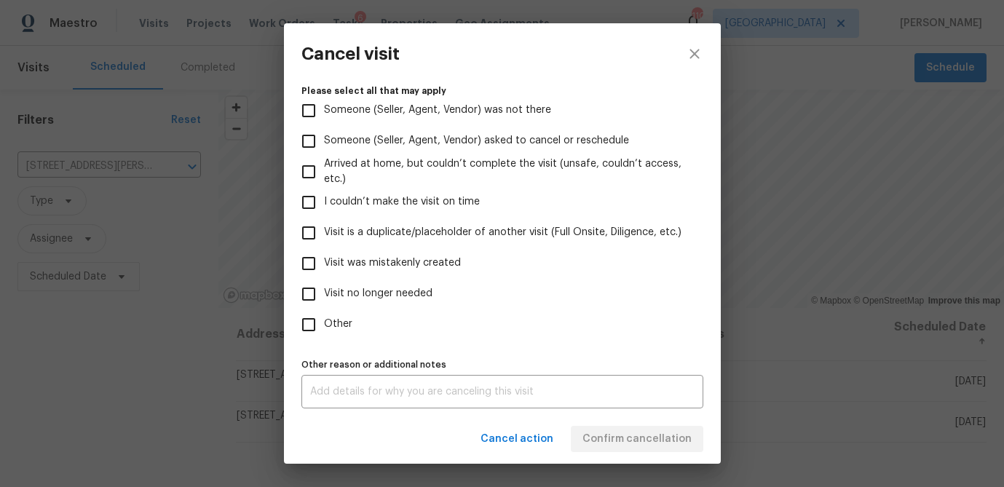
click at [306, 327] on input "Other" at bounding box center [308, 324] width 31 height 31
checkbox input "true"
click at [335, 379] on div "x Other reason or additional notes" at bounding box center [502, 391] width 402 height 33
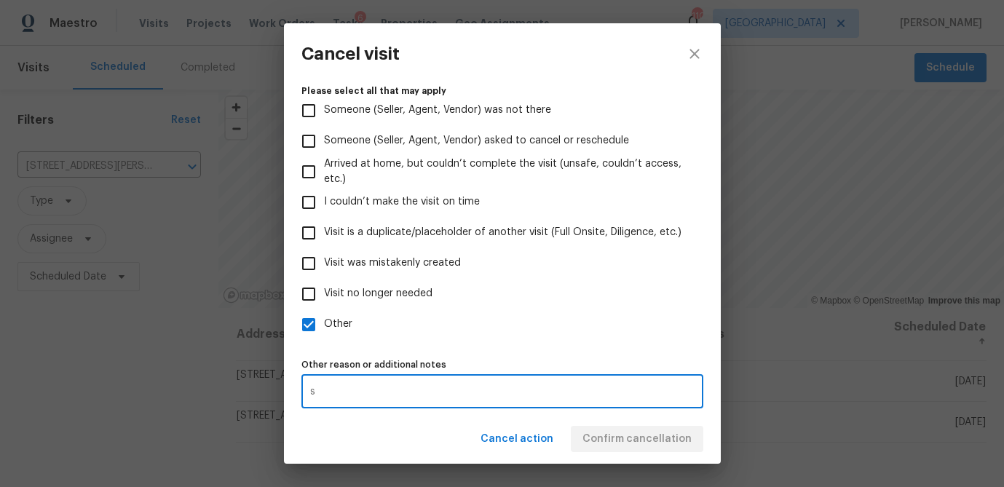
type textarea "s"
drag, startPoint x: 310, startPoint y: 289, endPoint x: 322, endPoint y: 304, distance: 19.7
click at [310, 289] on input "Visit no longer needed" at bounding box center [308, 294] width 31 height 31
checkbox input "true"
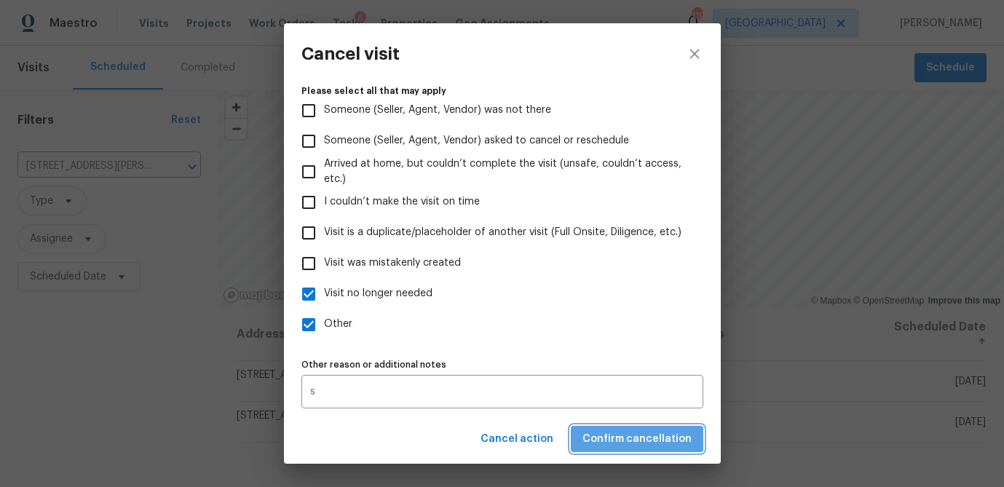
click at [645, 441] on span "Confirm cancellation" at bounding box center [636, 439] width 109 height 18
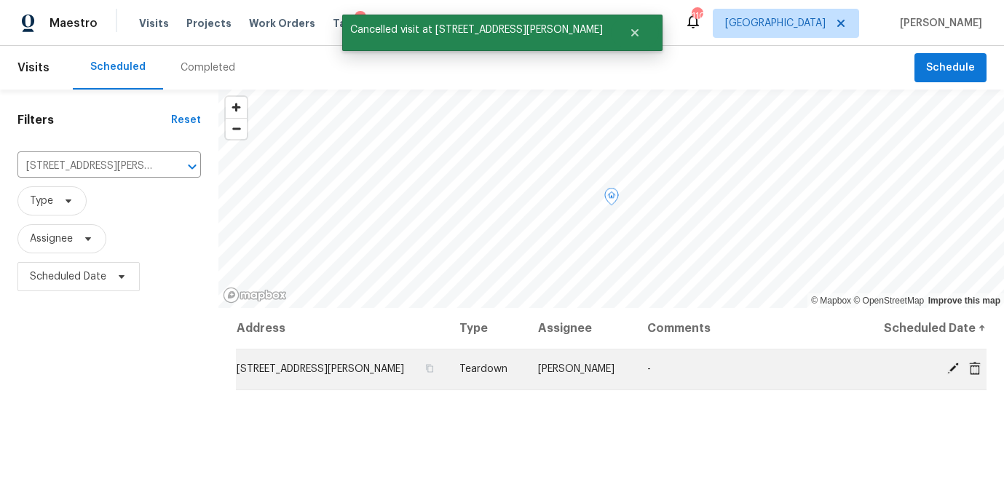
click at [949, 368] on icon at bounding box center [952, 368] width 13 height 13
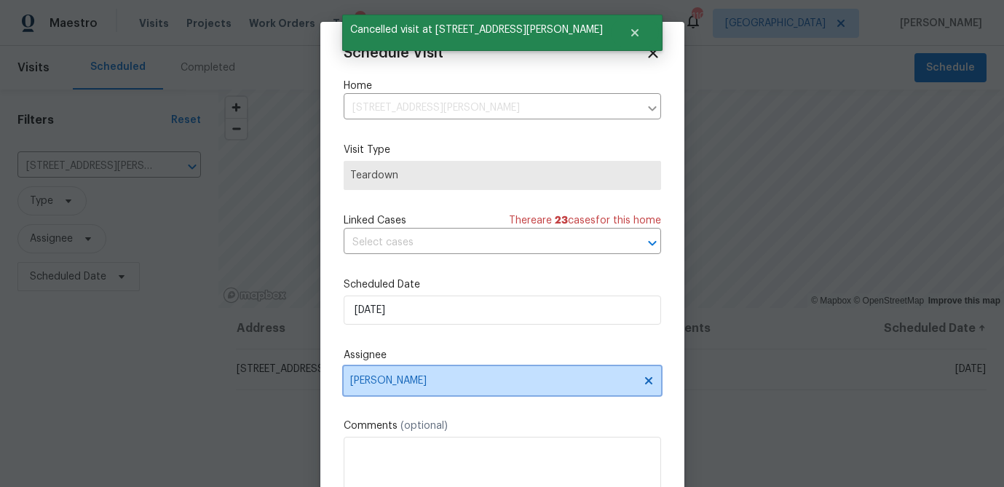
click at [430, 381] on span "[PERSON_NAME]" at bounding box center [492, 381] width 285 height 12
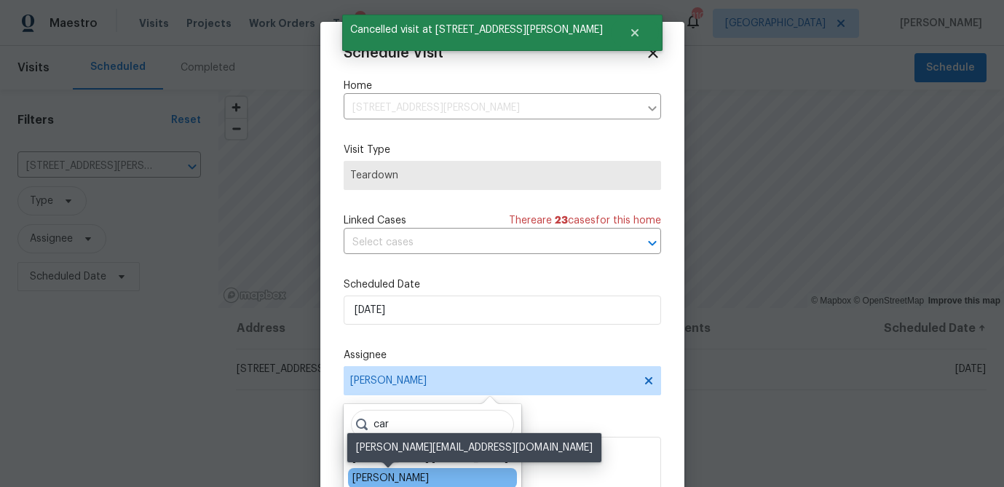
type input "car"
click at [390, 472] on div "[PERSON_NAME]" at bounding box center [390, 478] width 76 height 15
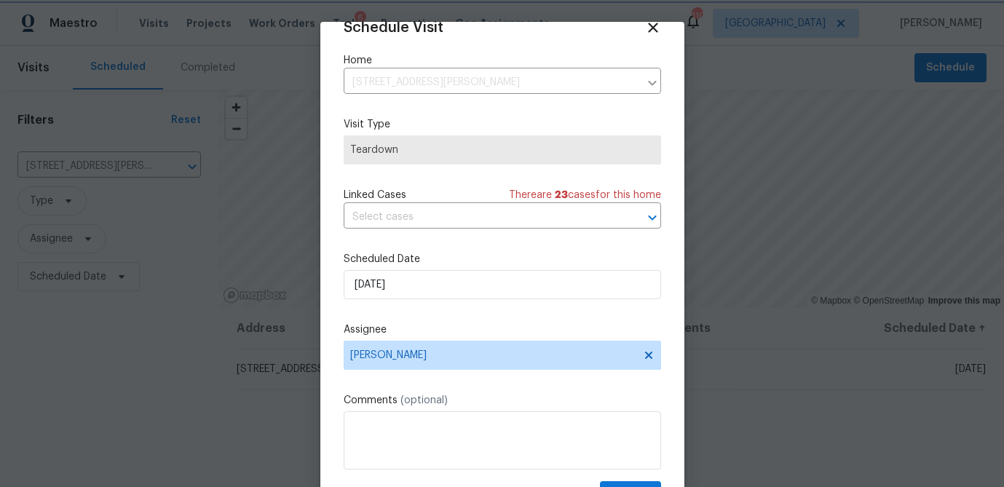
scroll to position [66, 0]
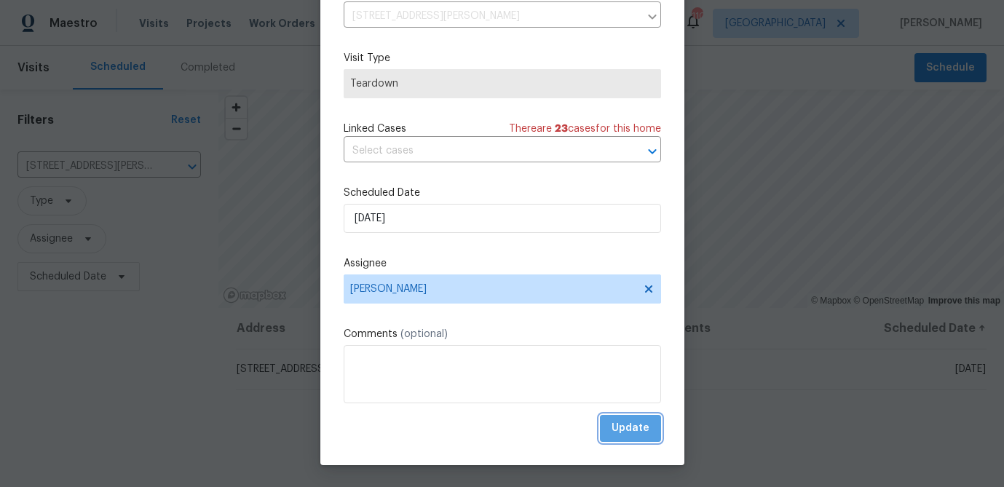
click at [643, 431] on span "Update" at bounding box center [630, 428] width 38 height 18
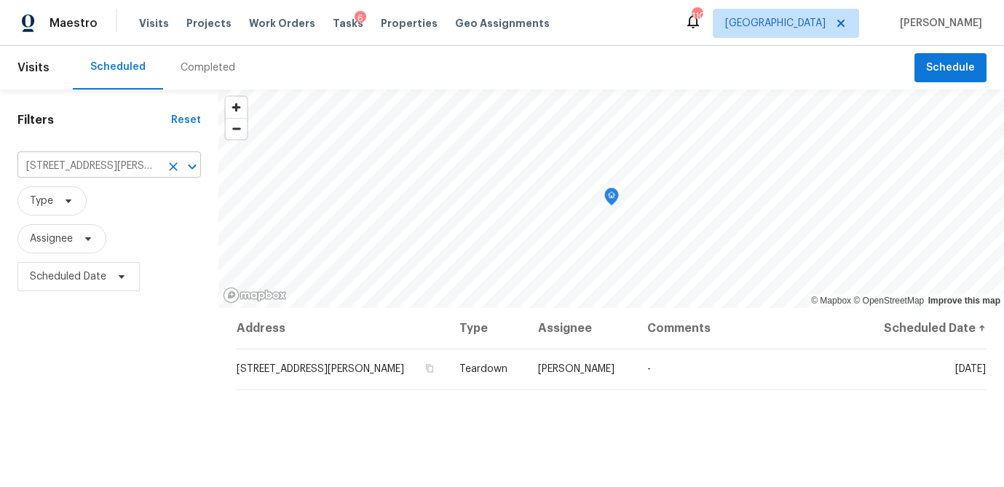
click at [129, 170] on input "6560 Alford Way, Lithonia, GA 30058" at bounding box center [88, 166] width 143 height 23
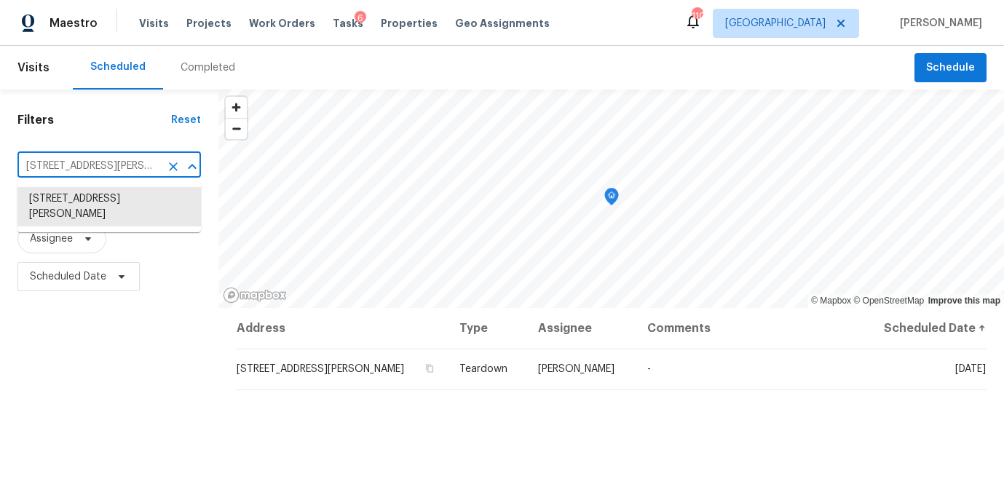
click at [129, 170] on input "6560 Alford Way, Lithonia, GA 30058" at bounding box center [88, 166] width 143 height 23
paste input "3217 Fairington Dr, Lithonia, GA 3003"
type input "3217 Fairington Dr, Lithonia, GA 30038"
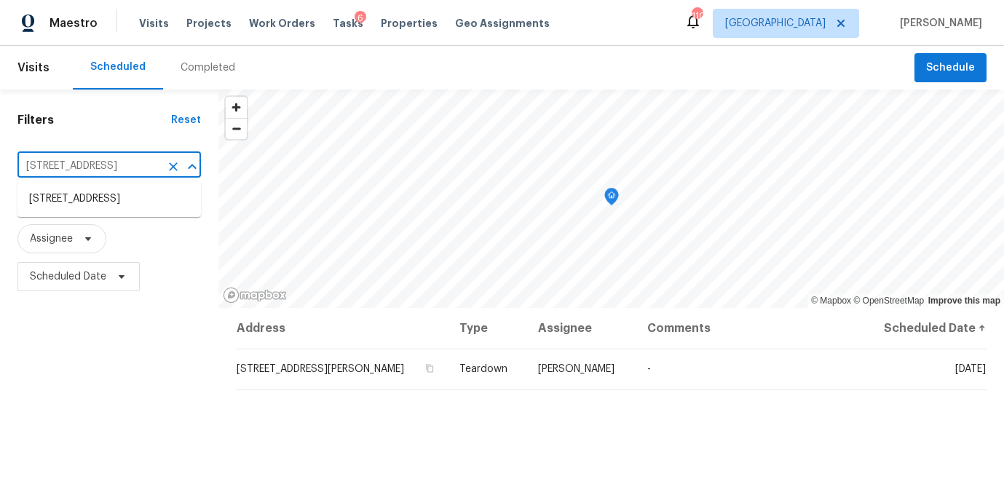
scroll to position [0, 49]
click at [124, 199] on li "3217 Fairington Dr, Lithonia, GA 30038" at bounding box center [108, 199] width 183 height 24
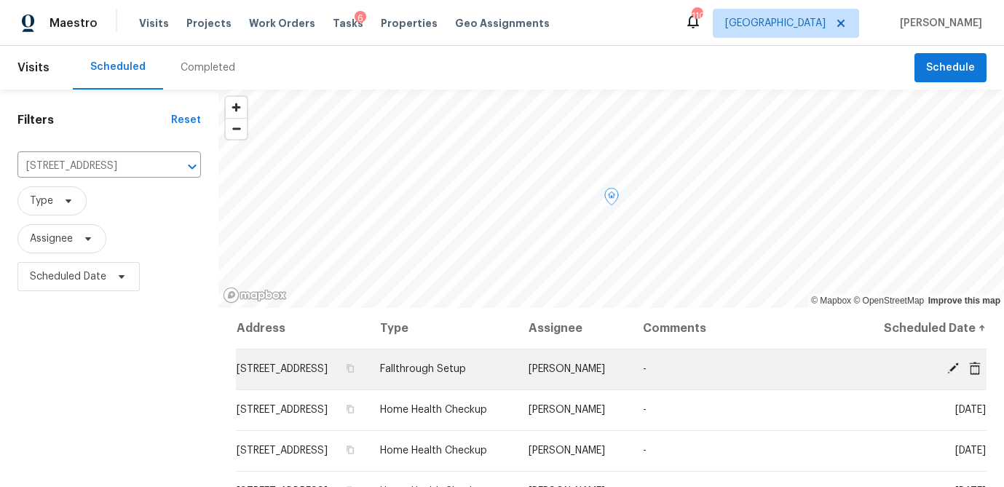
click at [946, 375] on icon at bounding box center [952, 368] width 13 height 13
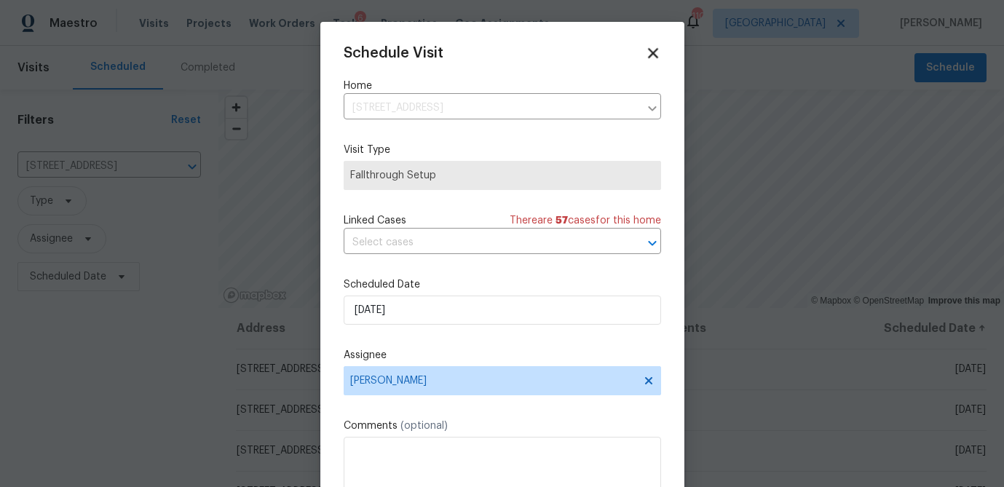
click at [653, 55] on icon at bounding box center [653, 53] width 10 height 10
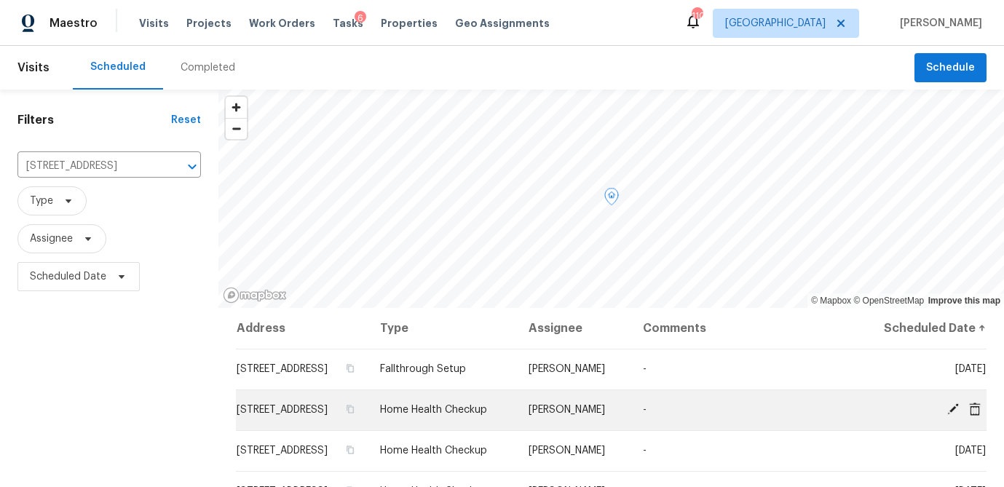
click at [945, 416] on span at bounding box center [953, 408] width 22 height 13
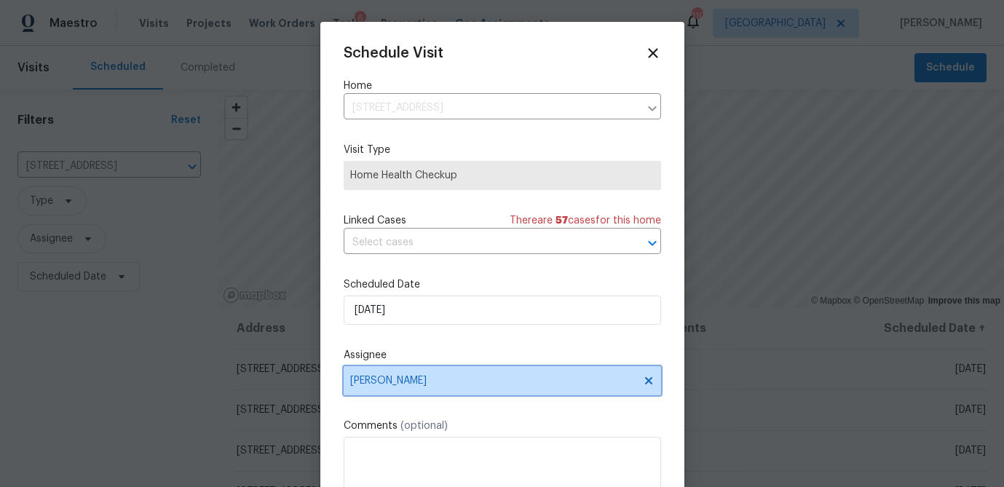
click at [376, 392] on span "[PERSON_NAME]" at bounding box center [501, 380] width 317 height 29
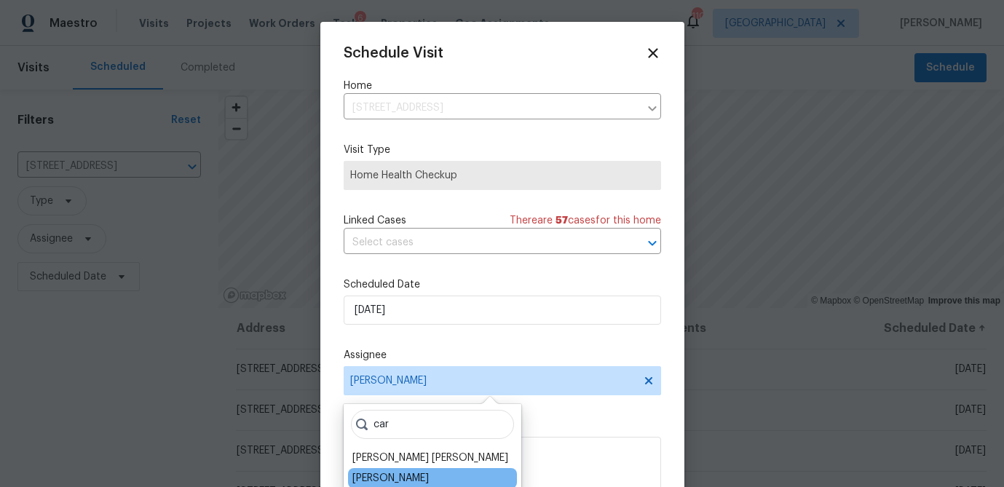
type input "car"
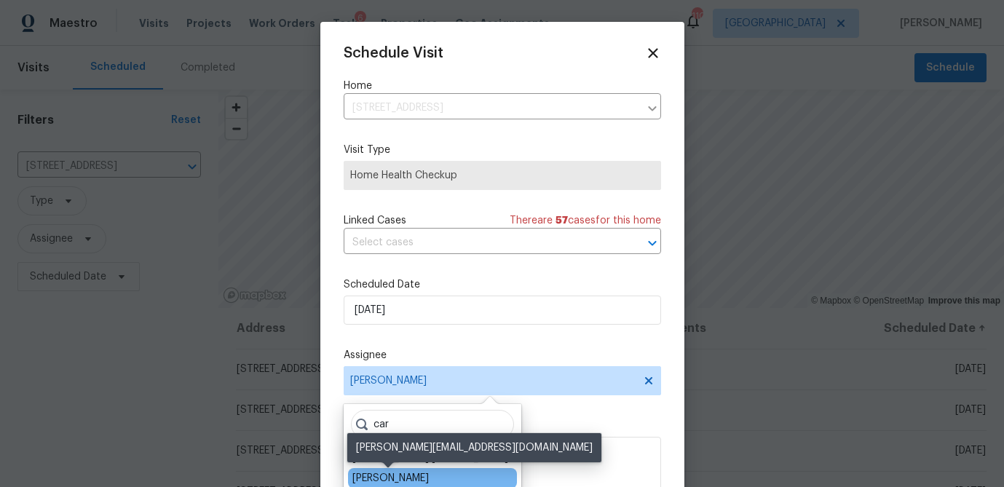
click at [370, 474] on div "[PERSON_NAME]" at bounding box center [390, 478] width 76 height 15
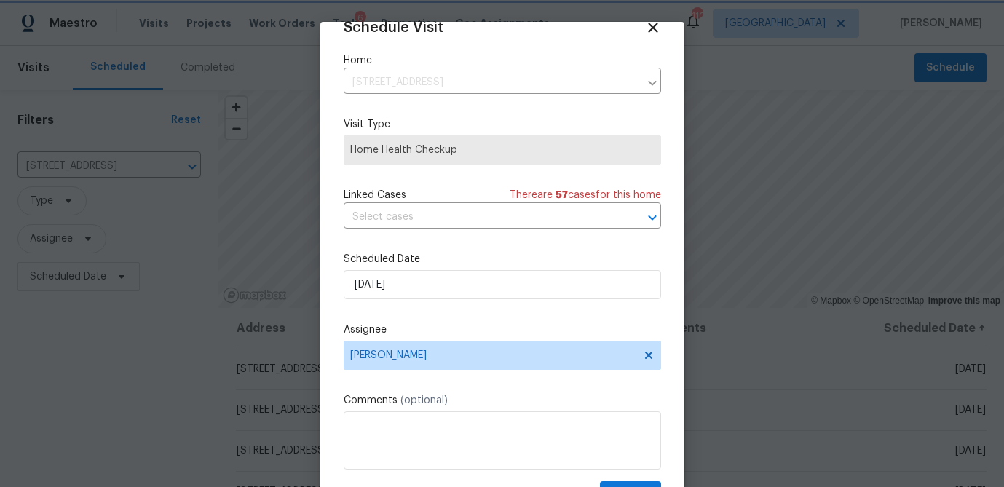
scroll to position [66, 0]
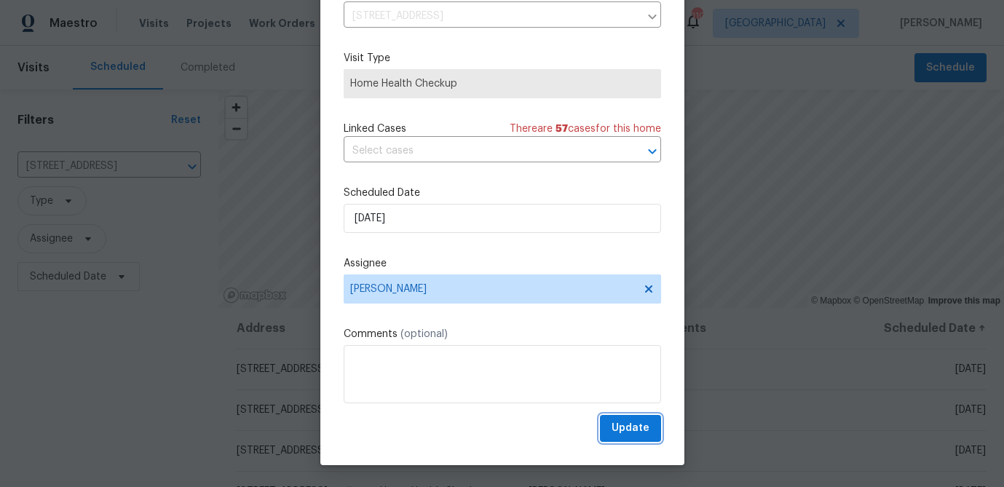
click at [624, 430] on span "Update" at bounding box center [630, 428] width 38 height 18
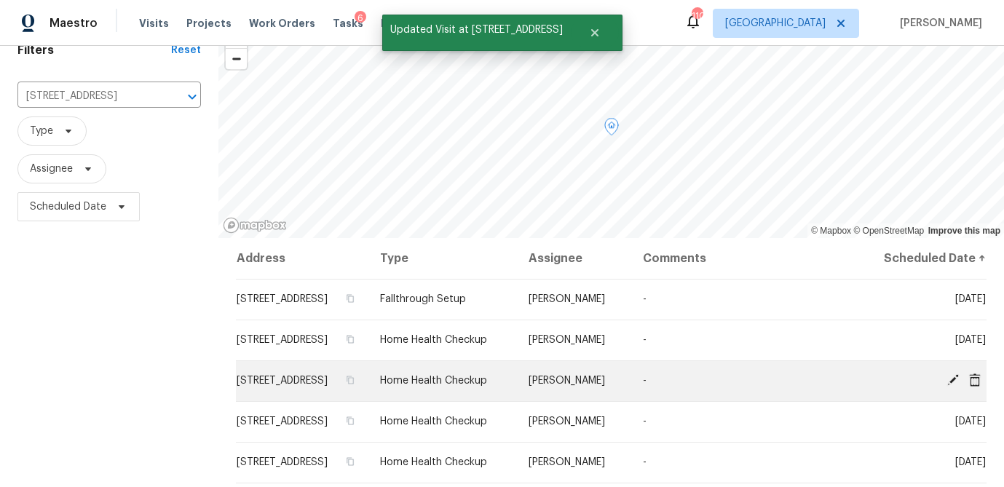
scroll to position [89, 0]
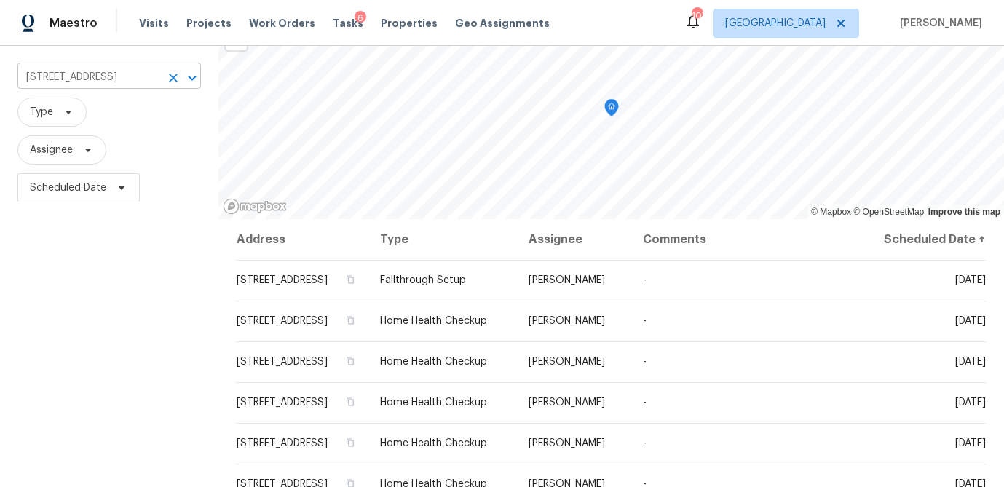
click at [103, 82] on input "3217 Fairington Dr, Lithonia, GA 30038" at bounding box center [88, 77] width 143 height 23
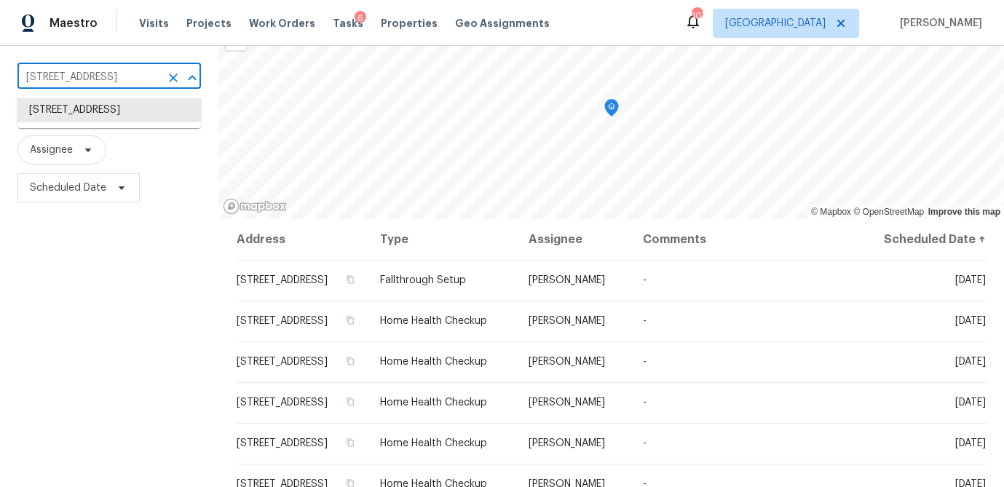
click at [103, 82] on input "3217 Fairington Dr, Lithonia, GA 30038" at bounding box center [88, 77] width 143 height 23
paste input "034 Stonebridge Creek Dr, Lithonia, GA 3005"
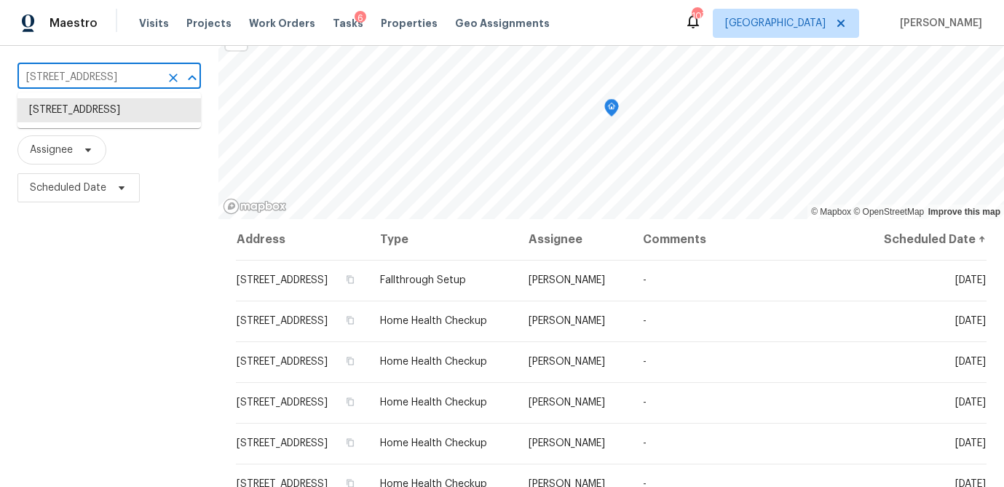
type input "[STREET_ADDRESS]"
click at [111, 108] on li "[STREET_ADDRESS]" at bounding box center [108, 110] width 183 height 24
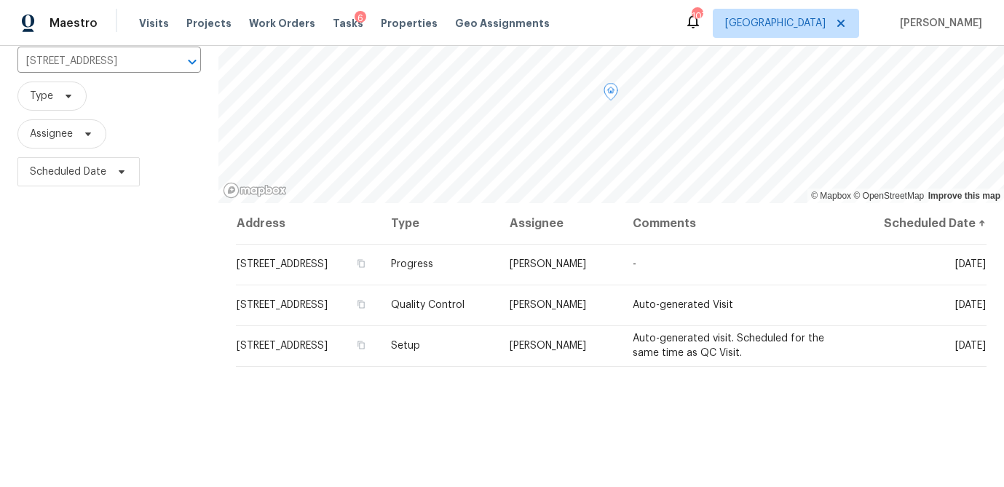
scroll to position [113, 0]
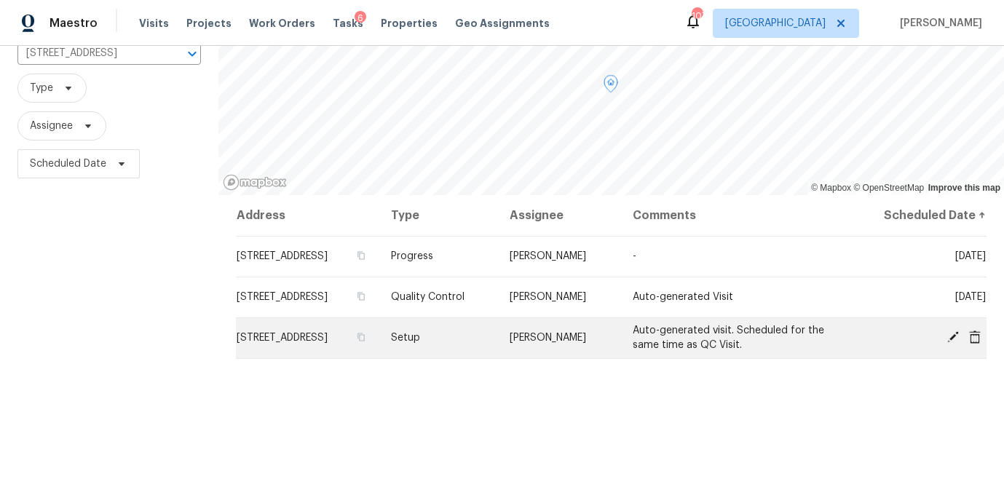
click at [327, 343] on span "[STREET_ADDRESS]" at bounding box center [282, 338] width 91 height 10
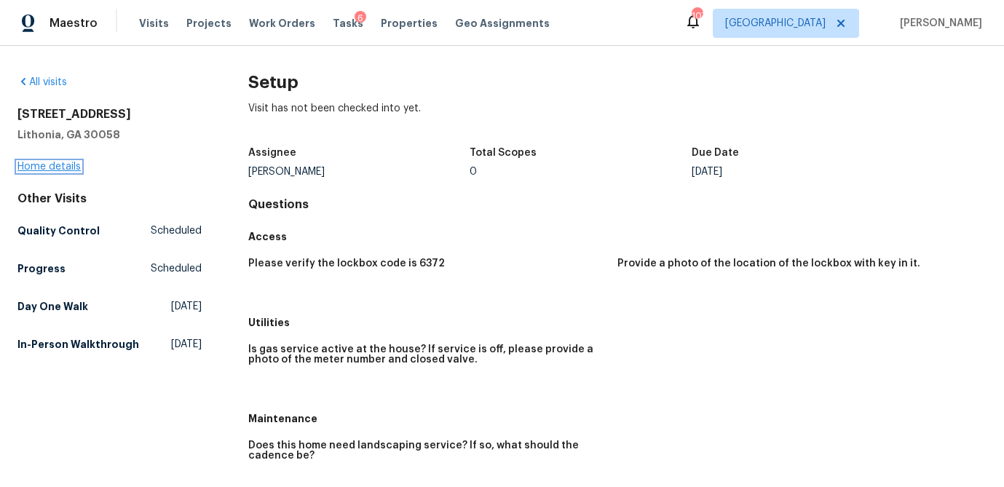
click at [60, 168] on link "Home details" at bounding box center [48, 167] width 63 height 10
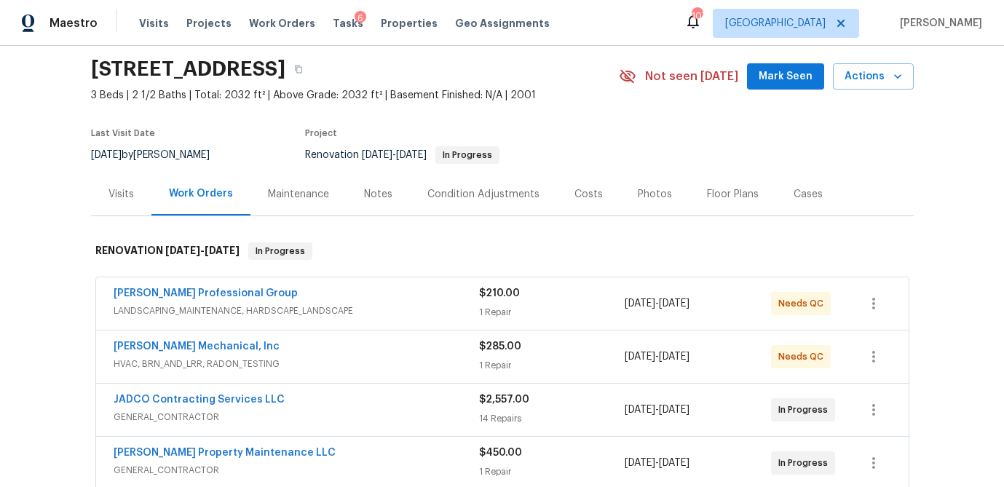
scroll to position [39, 0]
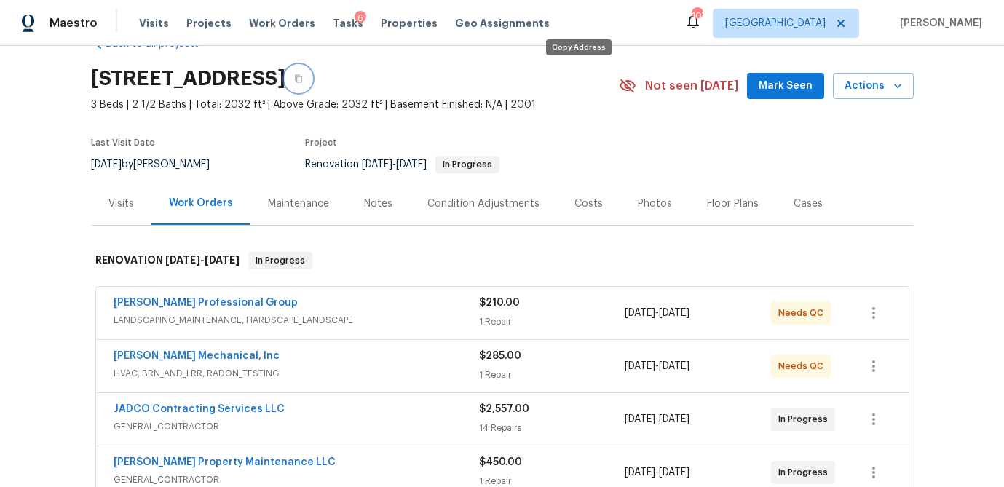
click at [311, 75] on button "button" at bounding box center [298, 78] width 26 height 26
click at [120, 204] on div "Visits" at bounding box center [120, 203] width 25 height 15
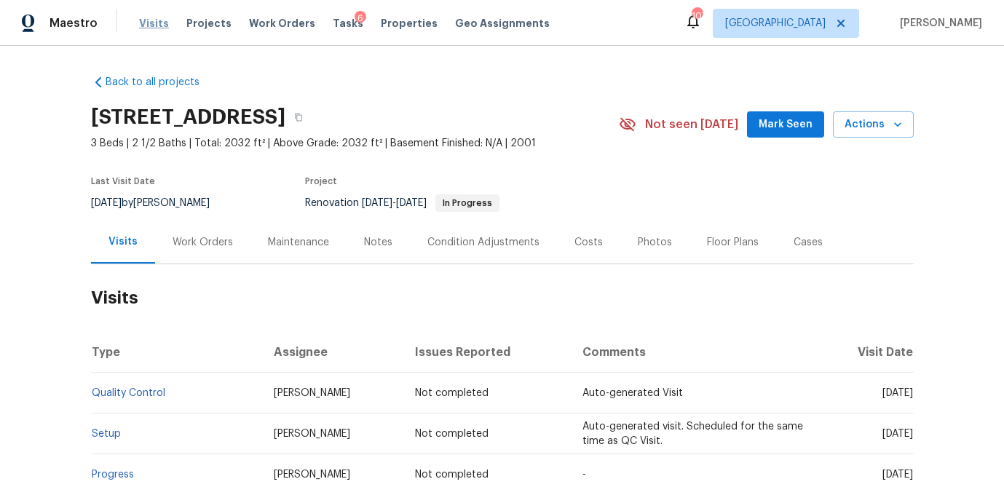
click at [149, 24] on span "Visits" at bounding box center [154, 23] width 30 height 15
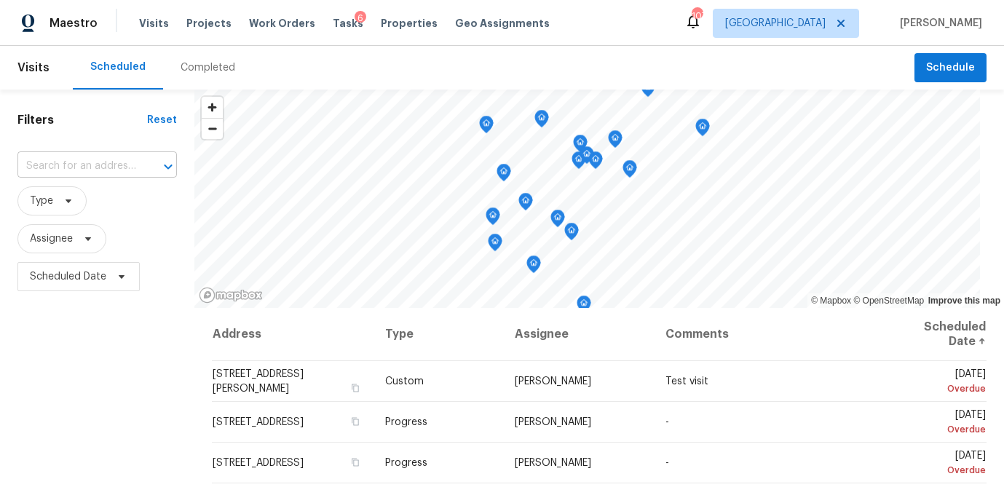
click at [86, 165] on input "text" at bounding box center [76, 166] width 119 height 23
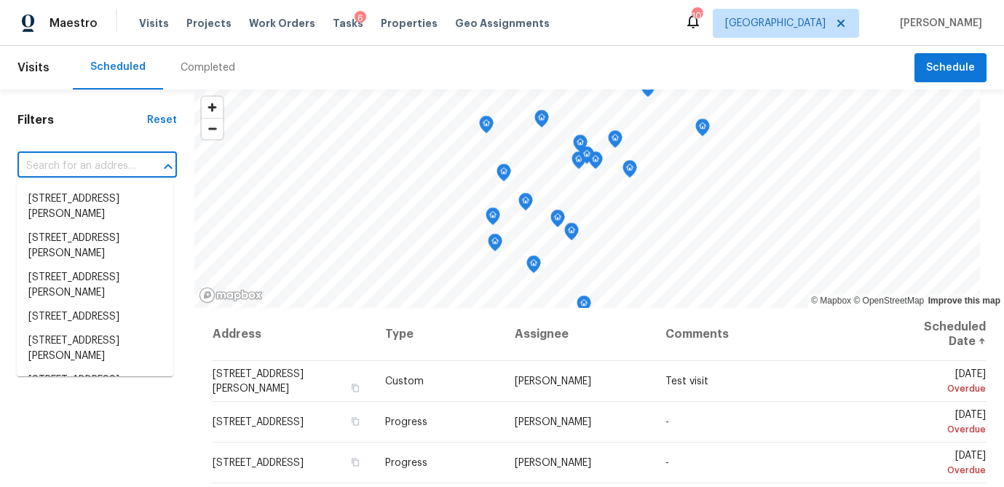
paste input "[STREET_ADDRESS]"
type input "[STREET_ADDRESS]"
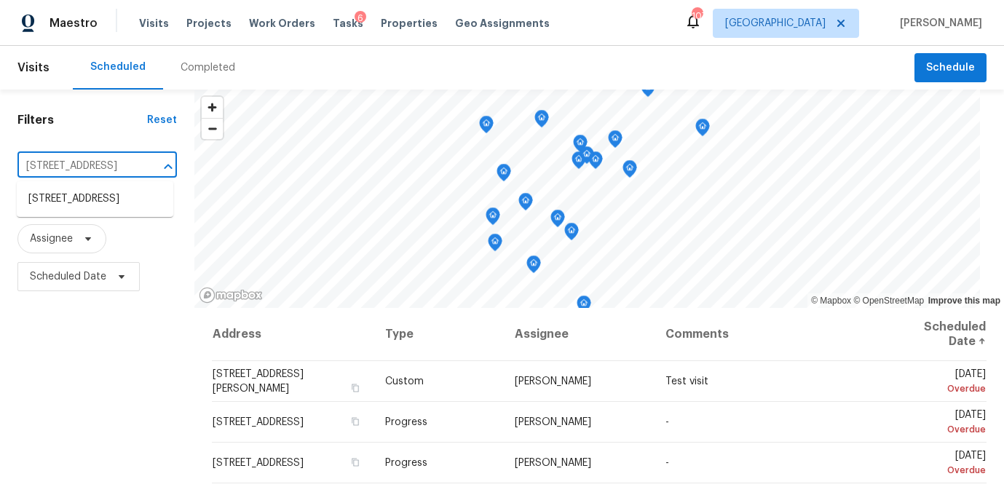
scroll to position [0, 122]
click at [77, 204] on li "[STREET_ADDRESS]" at bounding box center [95, 199] width 156 height 24
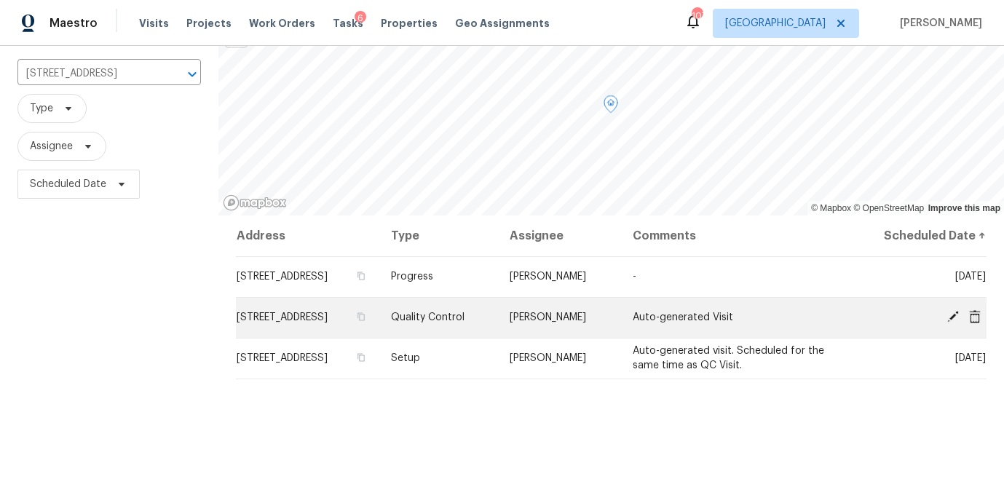
scroll to position [119, 0]
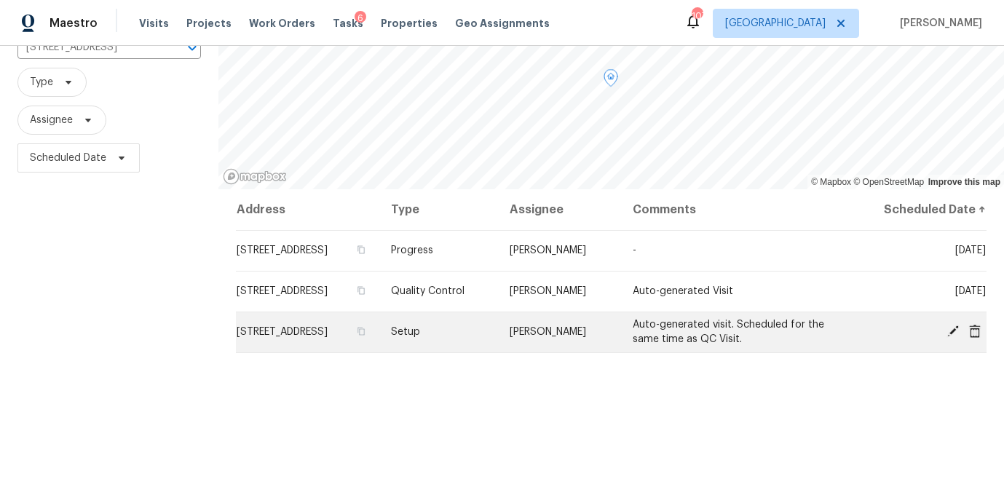
click at [942, 338] on span at bounding box center [953, 331] width 22 height 13
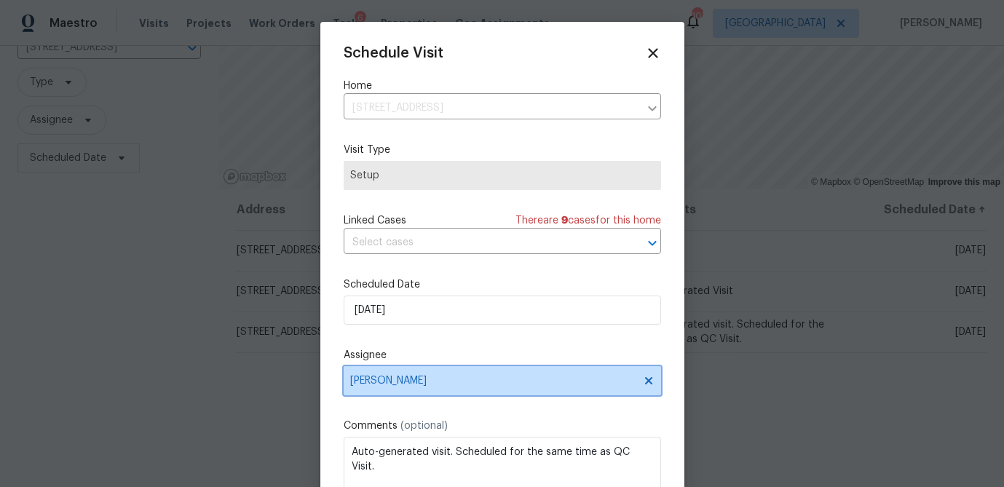
click at [406, 382] on span "[PERSON_NAME]" at bounding box center [492, 381] width 285 height 12
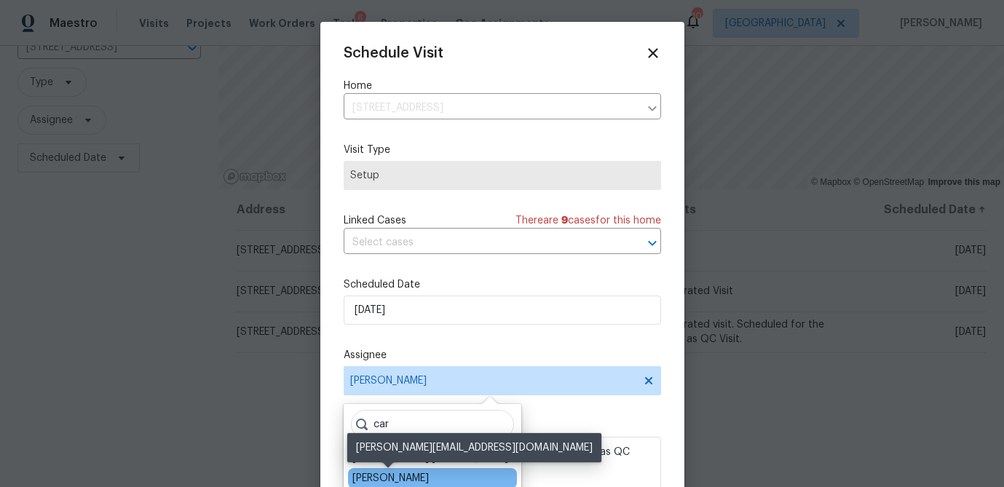
type input "car"
click at [402, 480] on div "[PERSON_NAME]" at bounding box center [390, 478] width 76 height 15
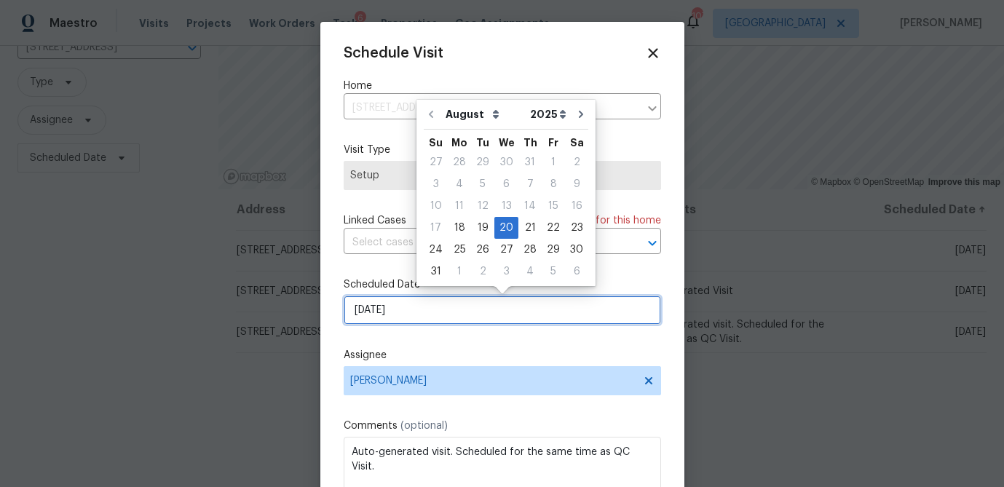
click at [384, 307] on input "8/20/2025" at bounding box center [501, 309] width 317 height 29
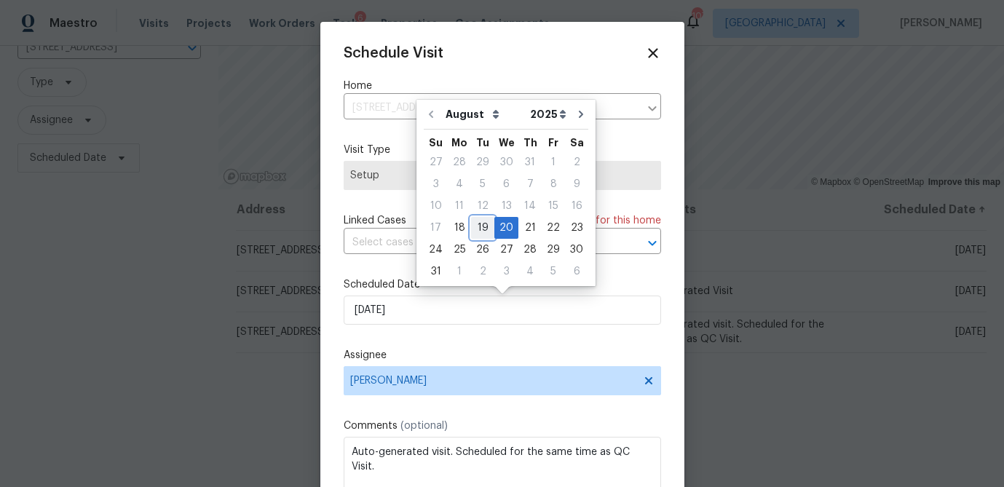
drag, startPoint x: 479, startPoint y: 224, endPoint x: 512, endPoint y: 301, distance: 83.4
click at [479, 223] on div "19" at bounding box center [482, 228] width 23 height 20
type input "8/19/2025"
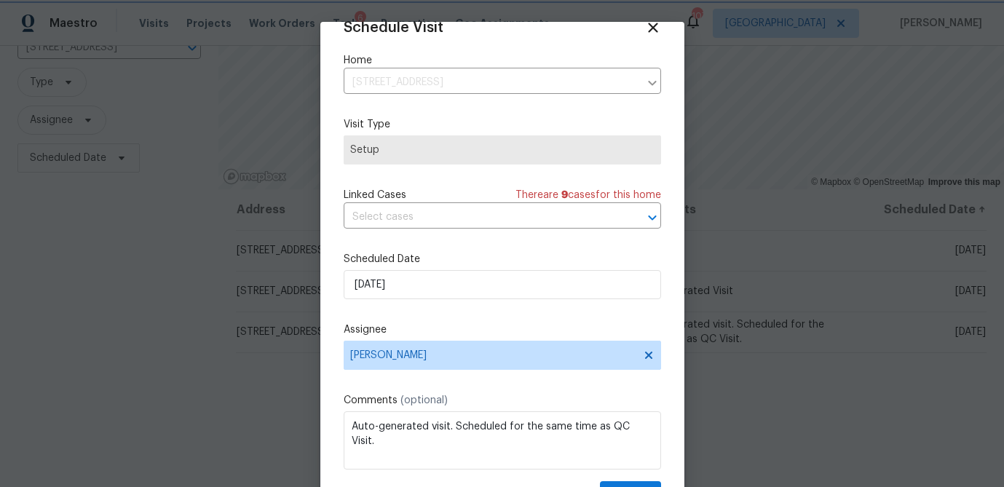
scroll to position [66, 0]
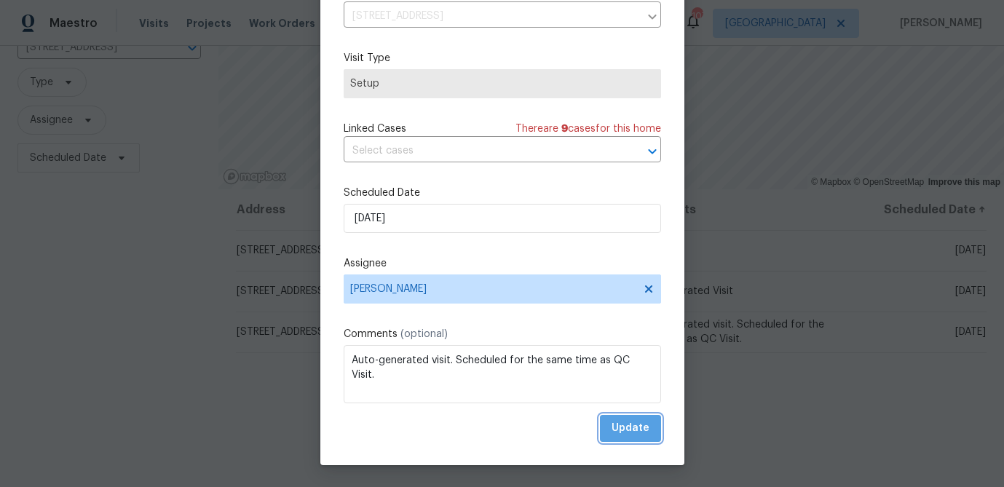
click at [640, 432] on span "Update" at bounding box center [630, 428] width 38 height 18
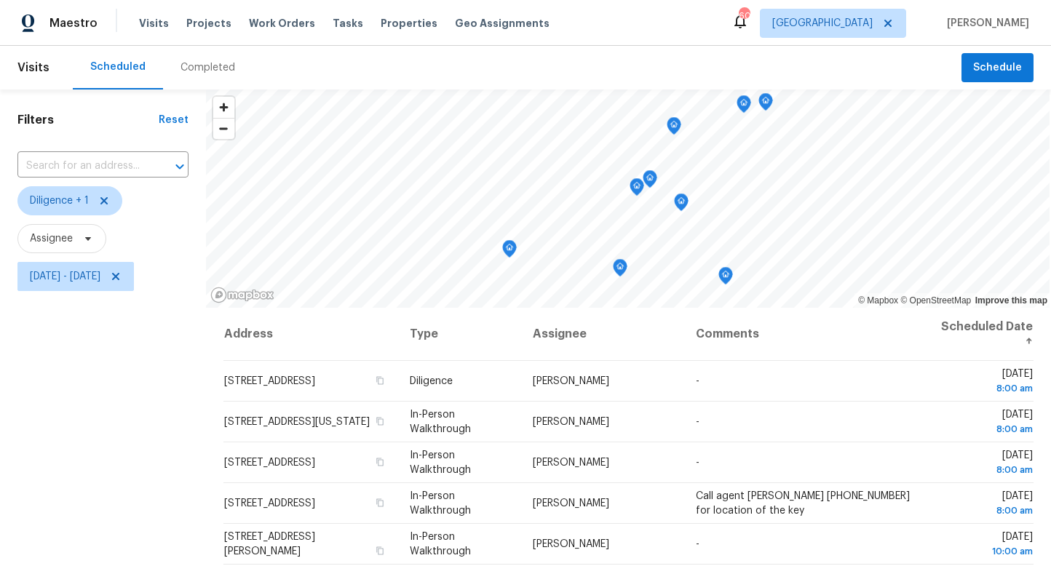
scroll to position [264, 0]
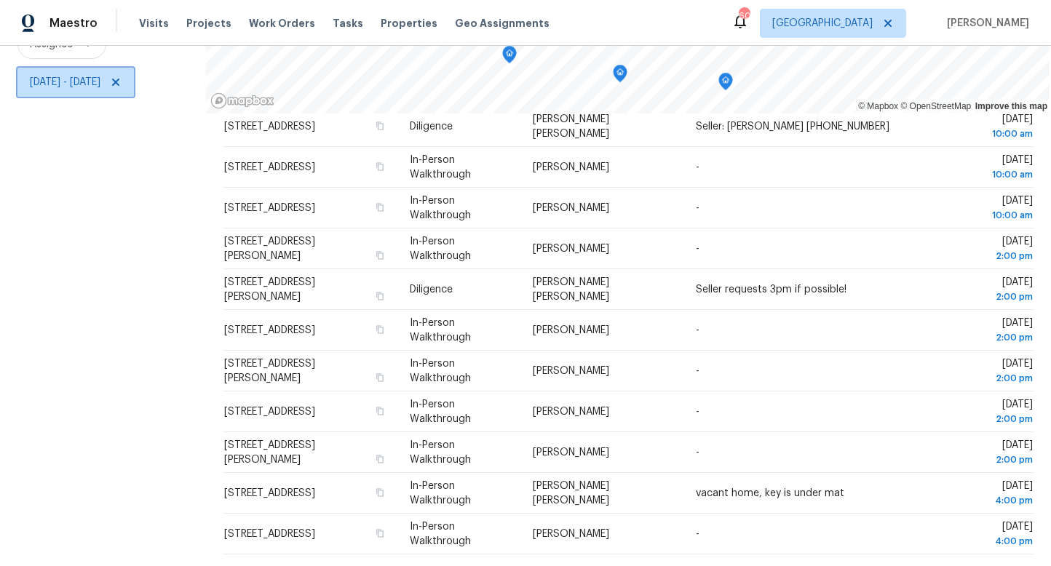
click at [90, 93] on span "Mon, Aug 18 - Mon, Aug 18" at bounding box center [75, 82] width 116 height 29
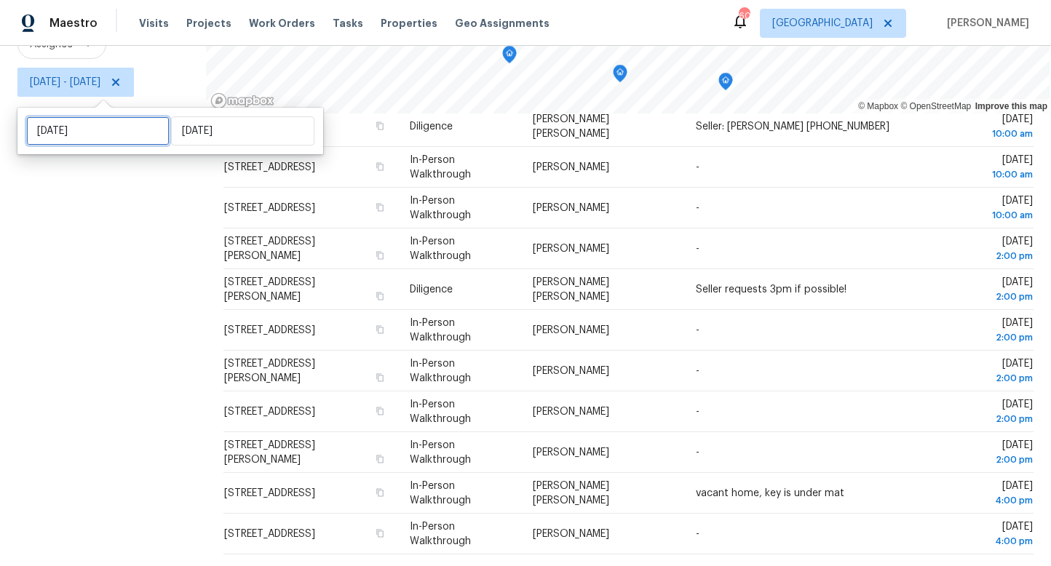
select select "7"
select select "2025"
select select "8"
select select "2025"
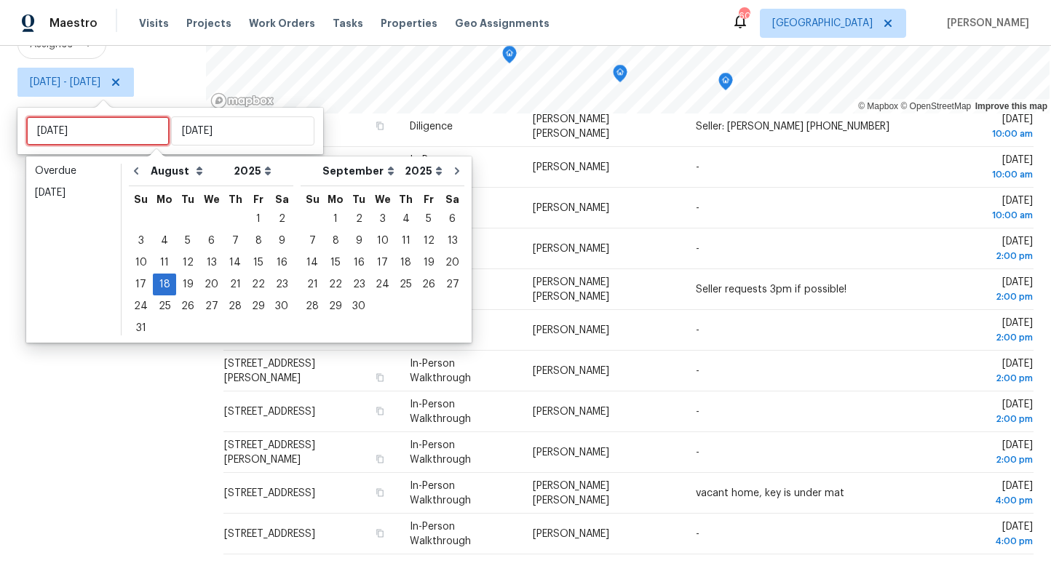
click at [126, 142] on input "[DATE]" at bounding box center [97, 130] width 143 height 29
type input "[DATE]"
click at [181, 285] on div "19" at bounding box center [187, 284] width 23 height 20
type input "Tue, Aug 19"
type input "Mon, Aug 18"
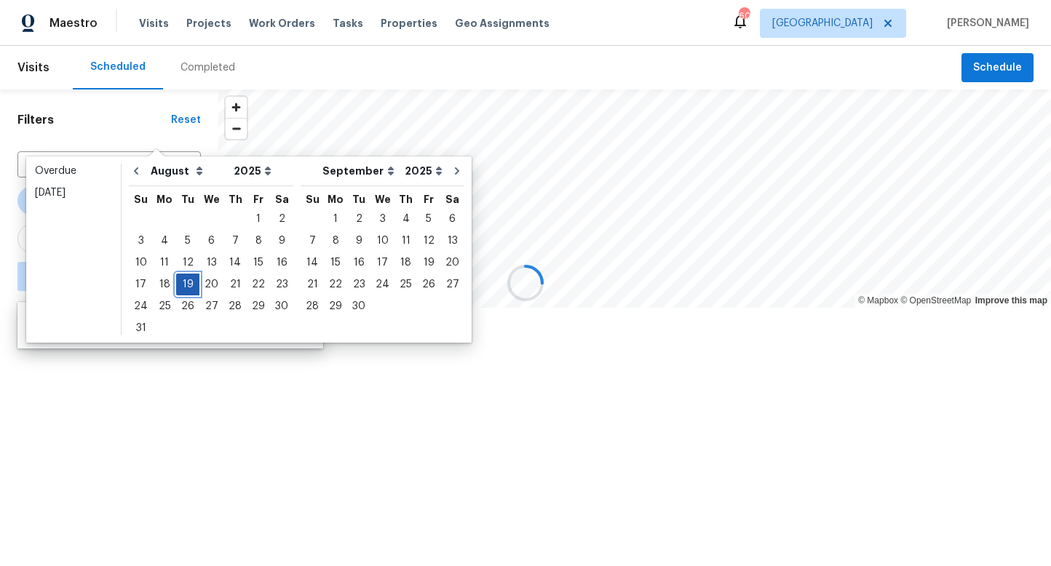
click at [181, 285] on div "19" at bounding box center [187, 284] width 23 height 20
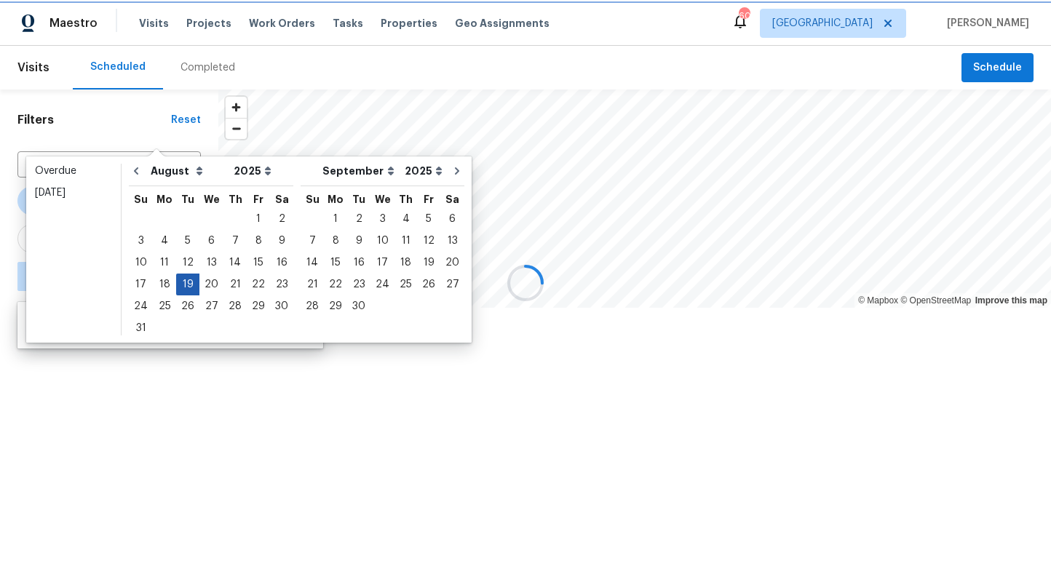
type input "Tue, Aug 19"
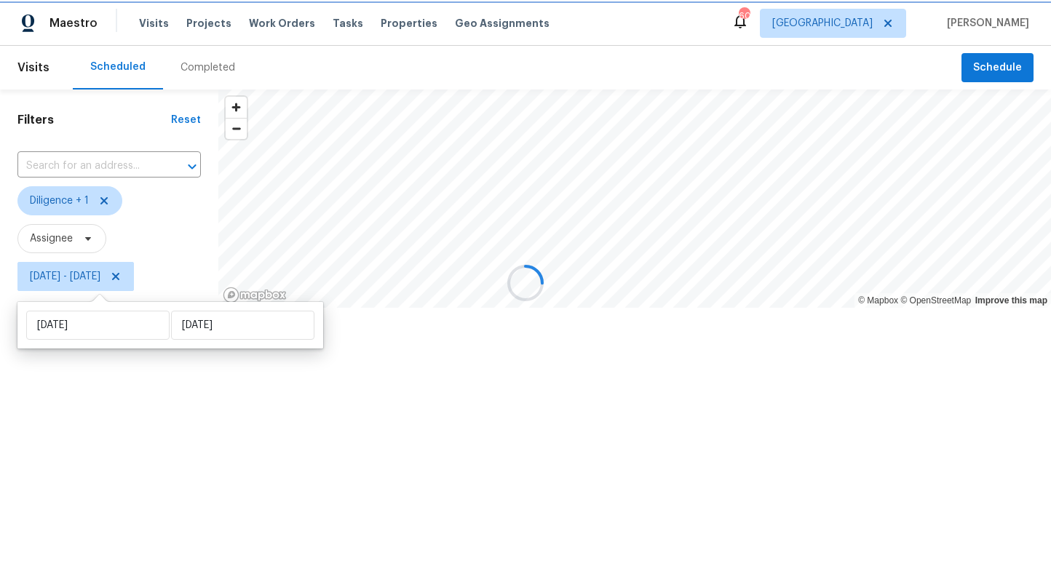
scroll to position [60, 0]
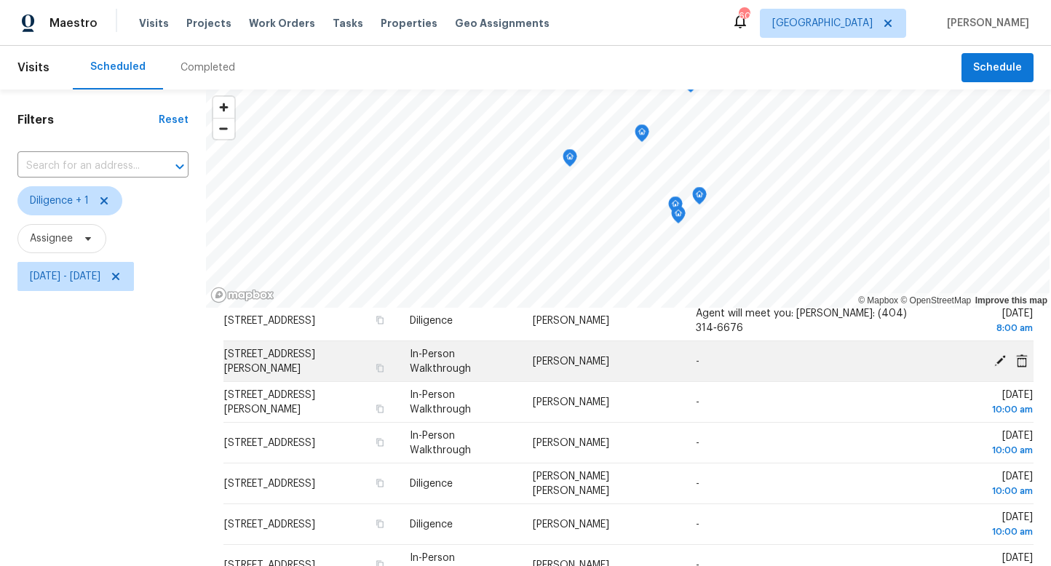
drag, startPoint x: 112, startPoint y: 418, endPoint x: 250, endPoint y: 362, distance: 149.2
click at [113, 418] on div "Filters Reset ​ Diligence + 1 Assignee Tue, Aug 19 - Tue, Aug 19" at bounding box center [103, 425] width 206 height 671
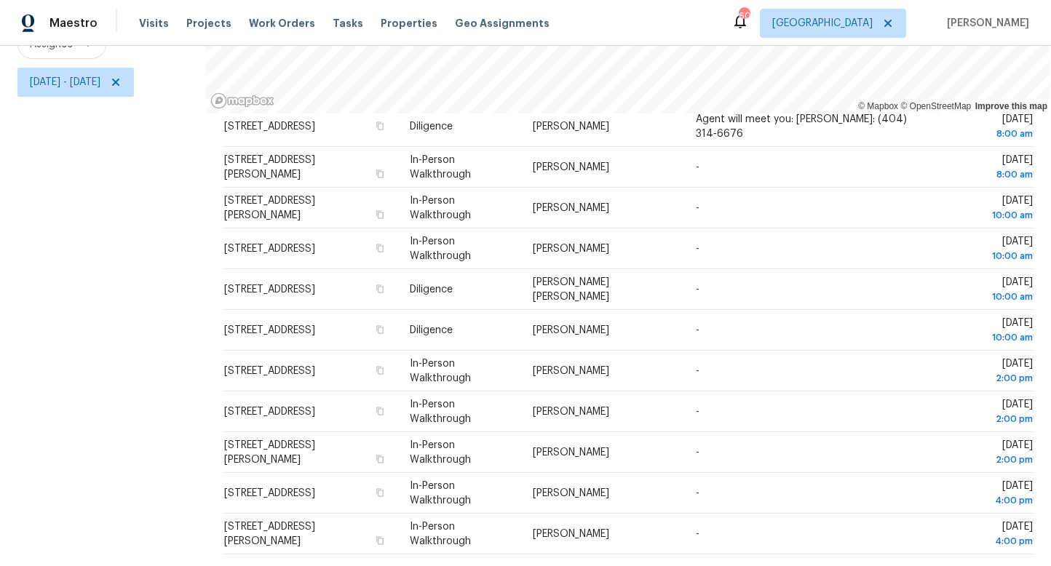
scroll to position [0, 0]
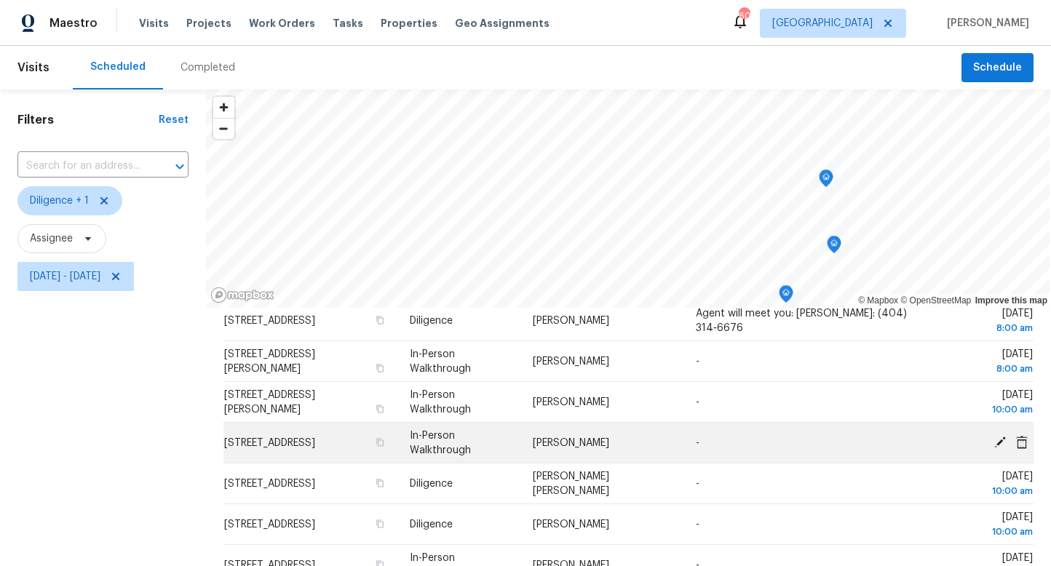
click at [349, 435] on div "© Mapbox © OpenStreetMap Improve this map Address Type Assignee Comments Schedu…" at bounding box center [628, 425] width 845 height 671
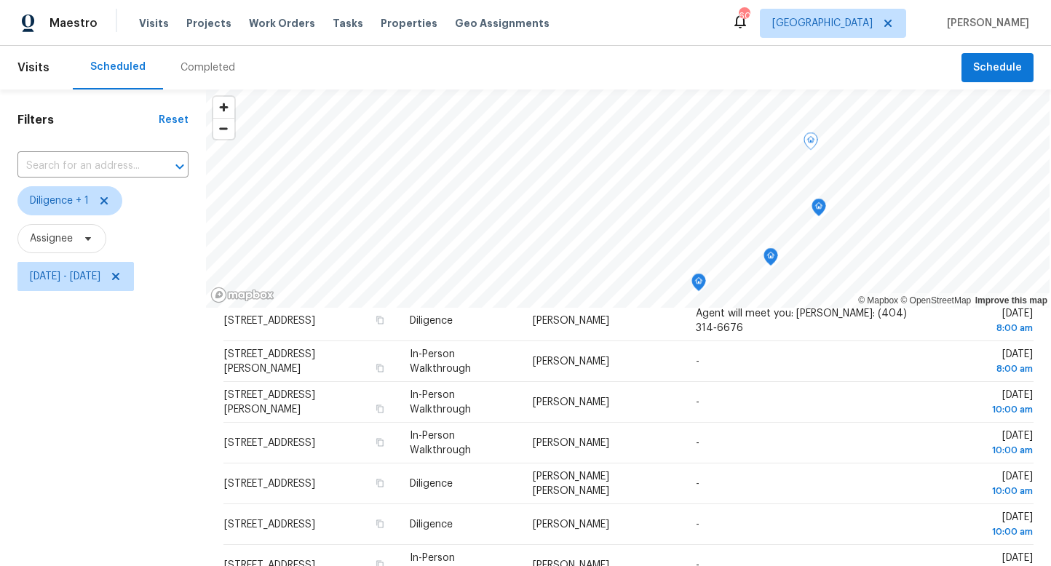
scroll to position [194, 0]
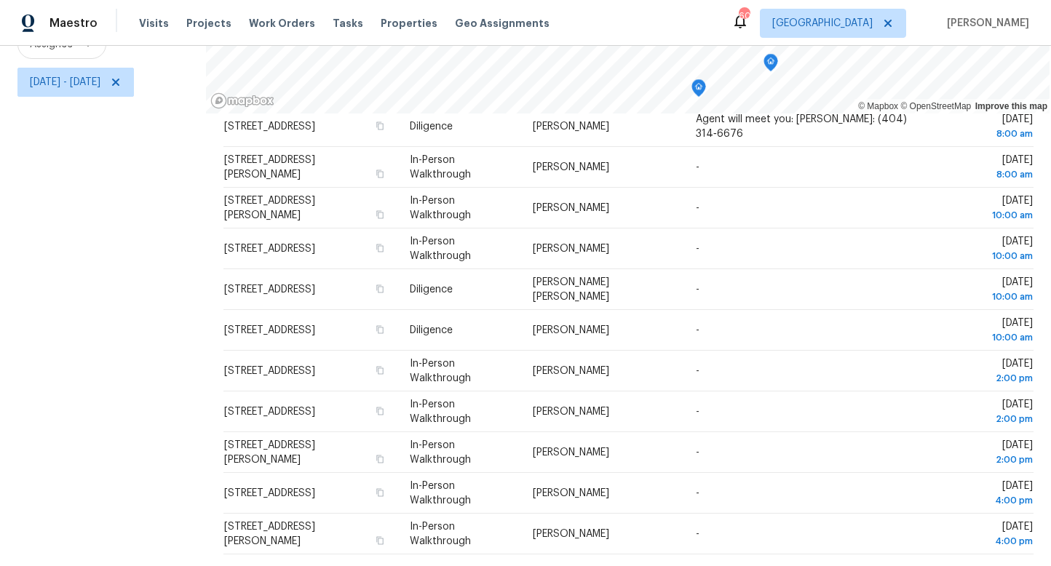
drag, startPoint x: 193, startPoint y: 315, endPoint x: 806, endPoint y: 559, distance: 659.4
click at [806, 559] on div "Filters Reset ​ Diligence + 1 Assignee Tue, Aug 19 - Tue, Aug 19 © Mapbox © Ope…" at bounding box center [525, 230] width 1051 height 671
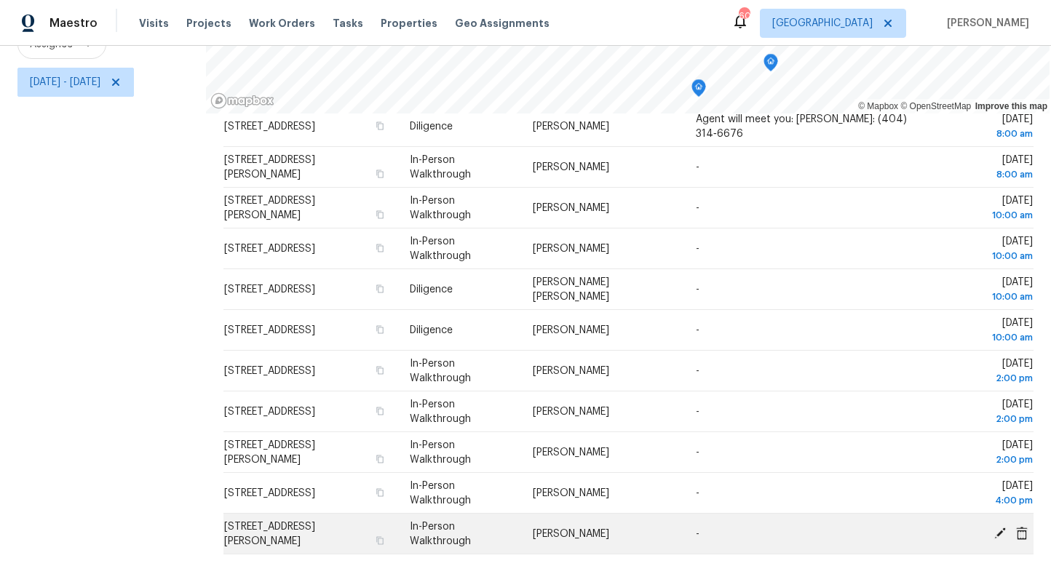
copy div "© Mapbox © OpenStreetMap Improve this map"
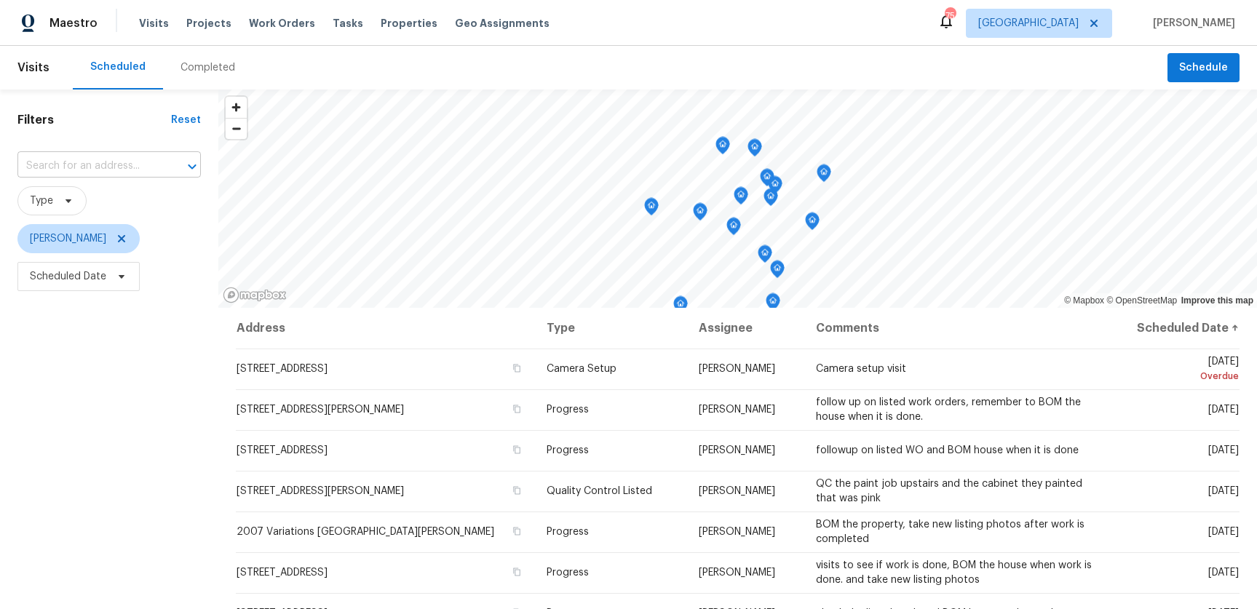
scroll to position [186, 0]
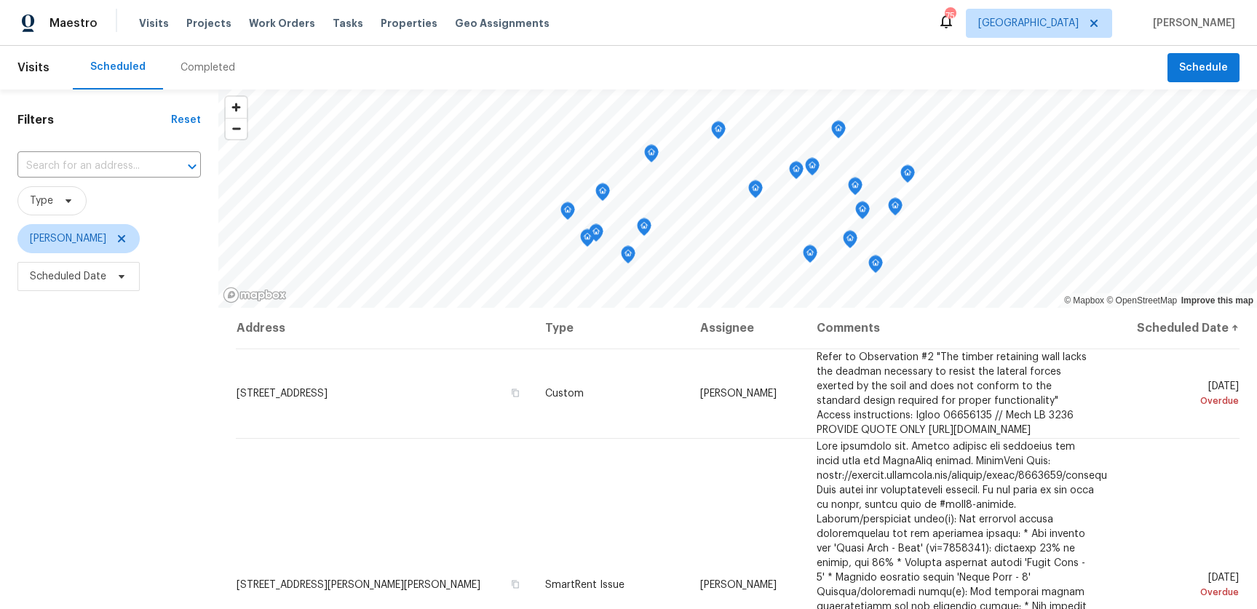
scroll to position [185, 0]
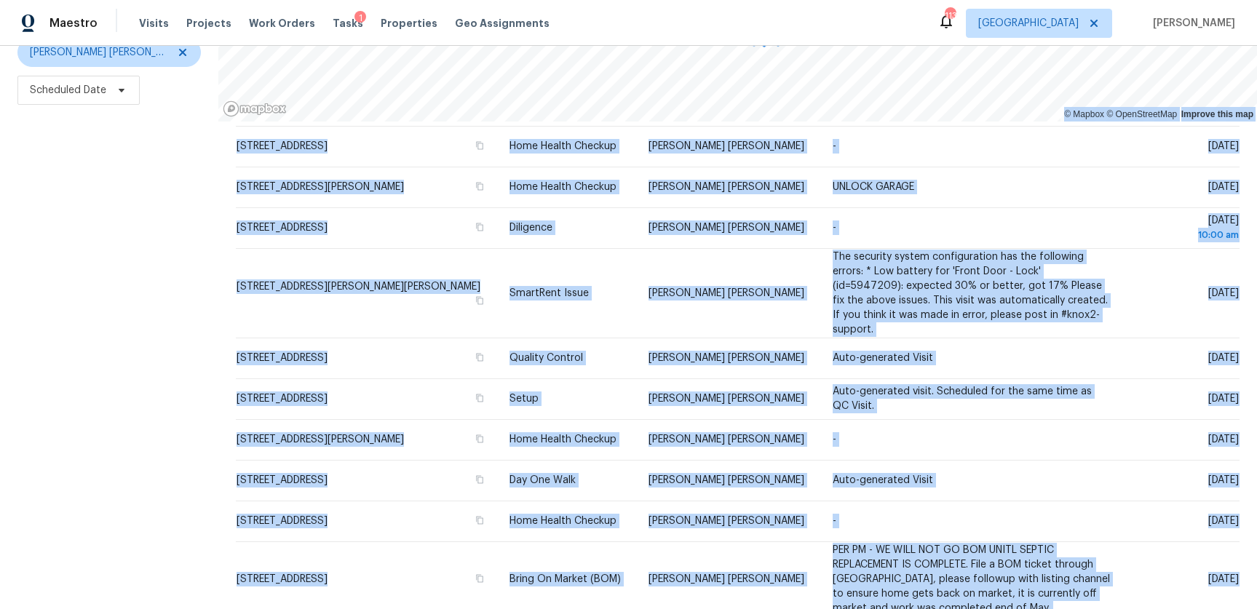
scroll to position [481, 0]
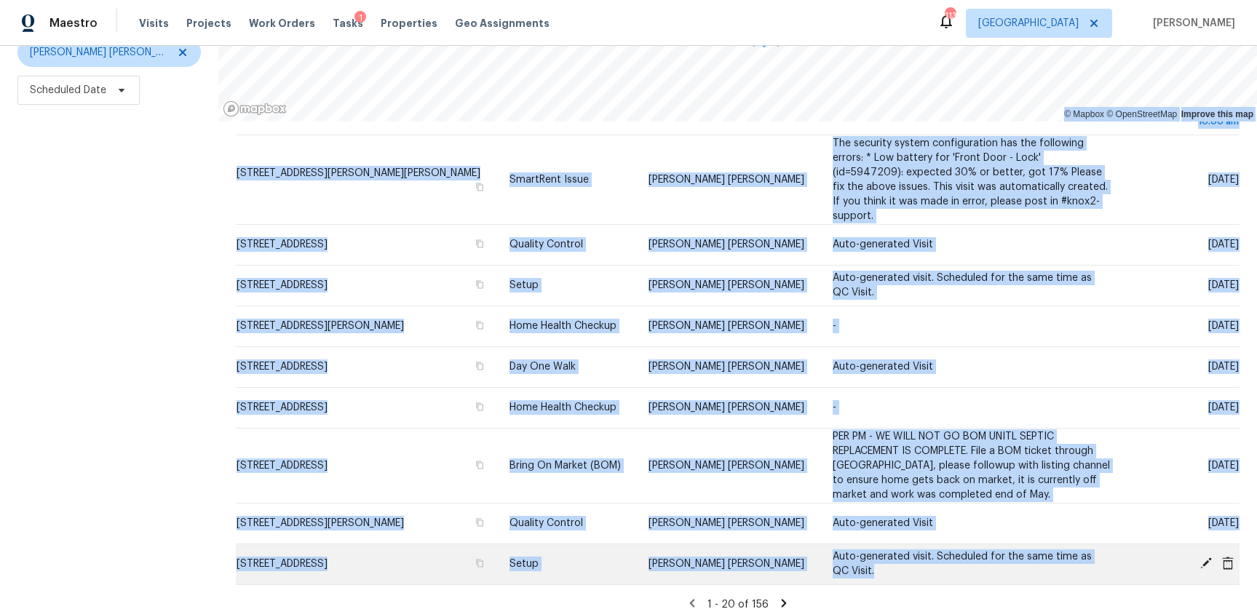
drag, startPoint x: 214, startPoint y: 156, endPoint x: 975, endPoint y: 561, distance: 862.0
click at [975, 561] on div "Filters Reset ​ Type [PERSON_NAME] [PERSON_NAME] Scheduled Date © Mapbox © Open…" at bounding box center [628, 256] width 1257 height 706
copy div "© Loremi © DoloRsitamEtc Adipisc elit sed Doeiusm Temp Incididu Utlabore Etdolo…"
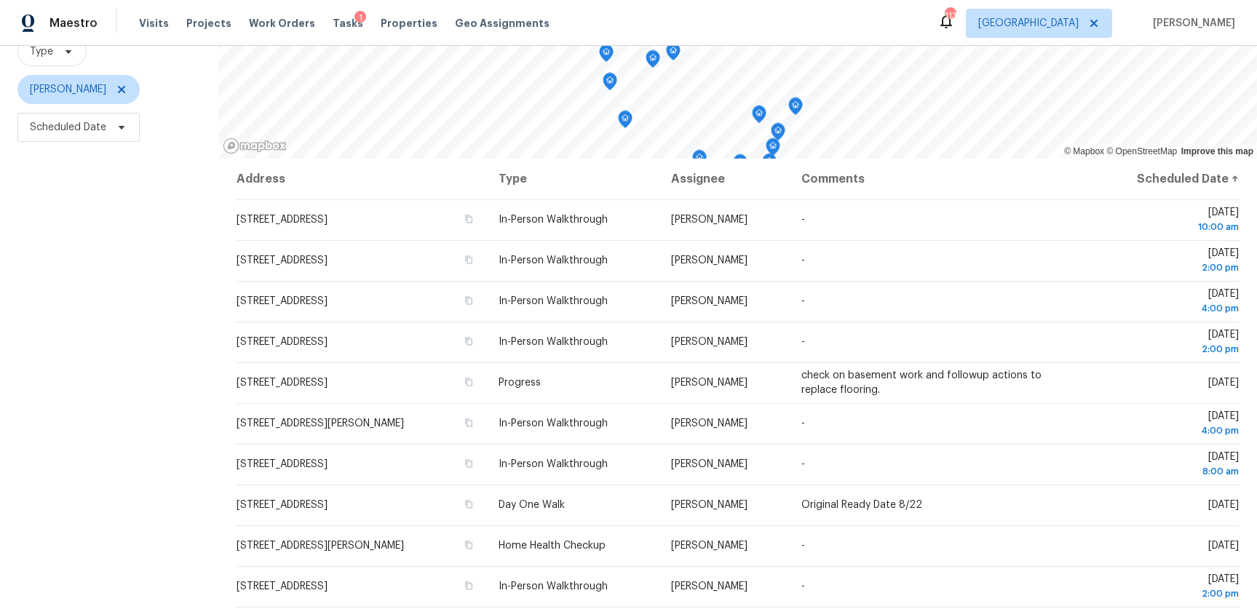
scroll to position [186, 0]
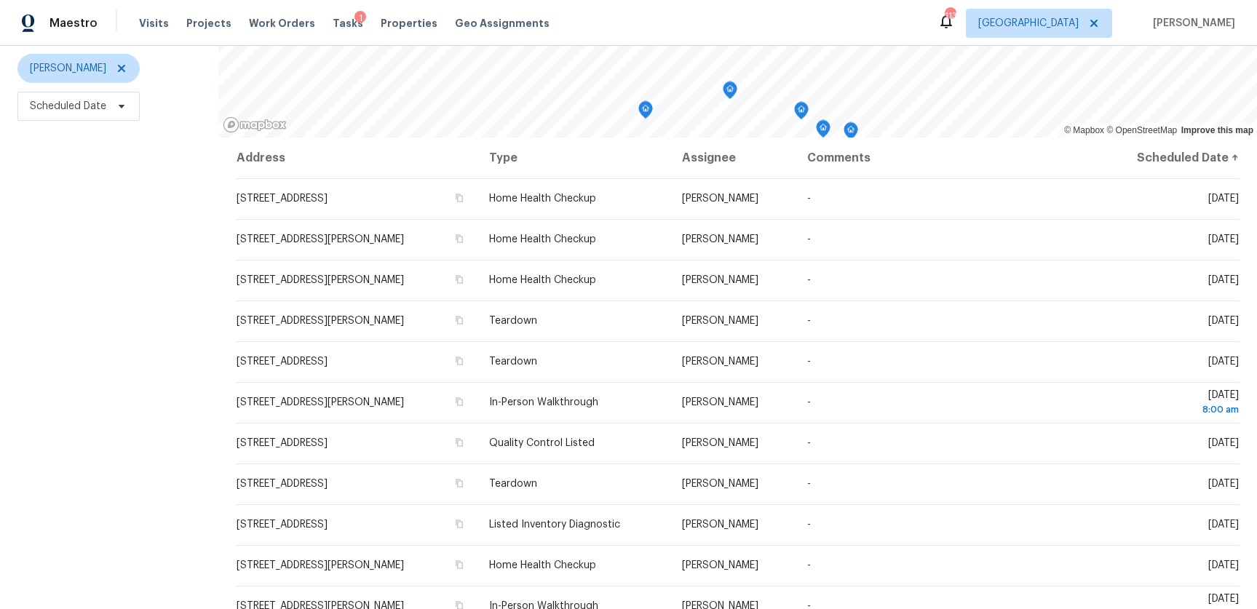
scroll to position [182, 0]
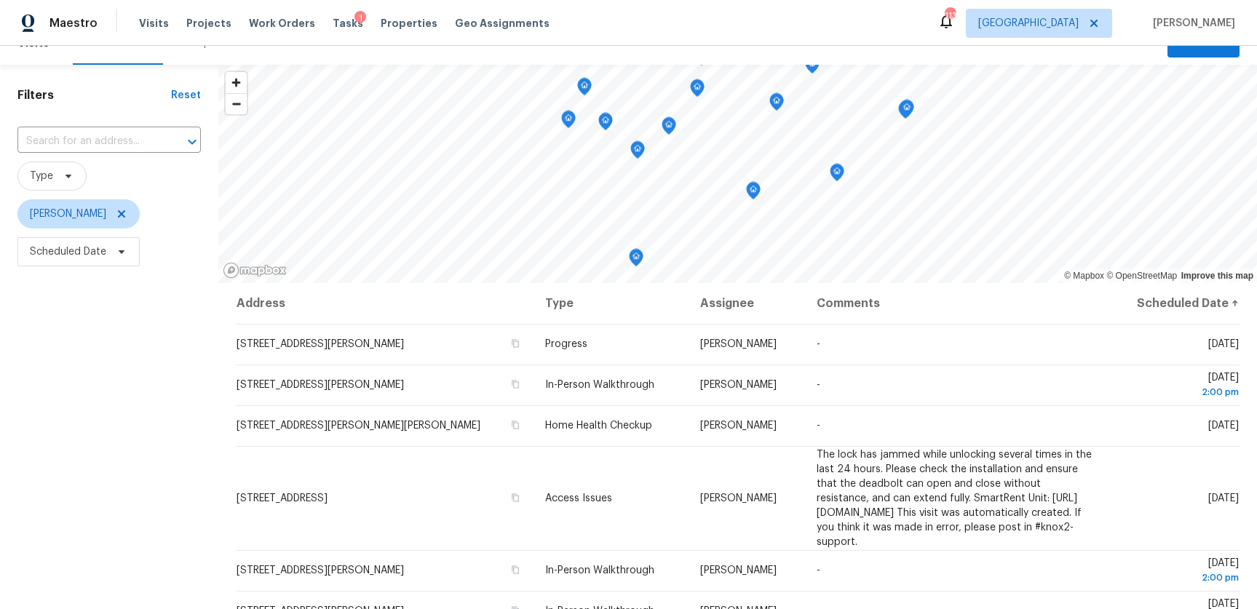
scroll to position [11, 0]
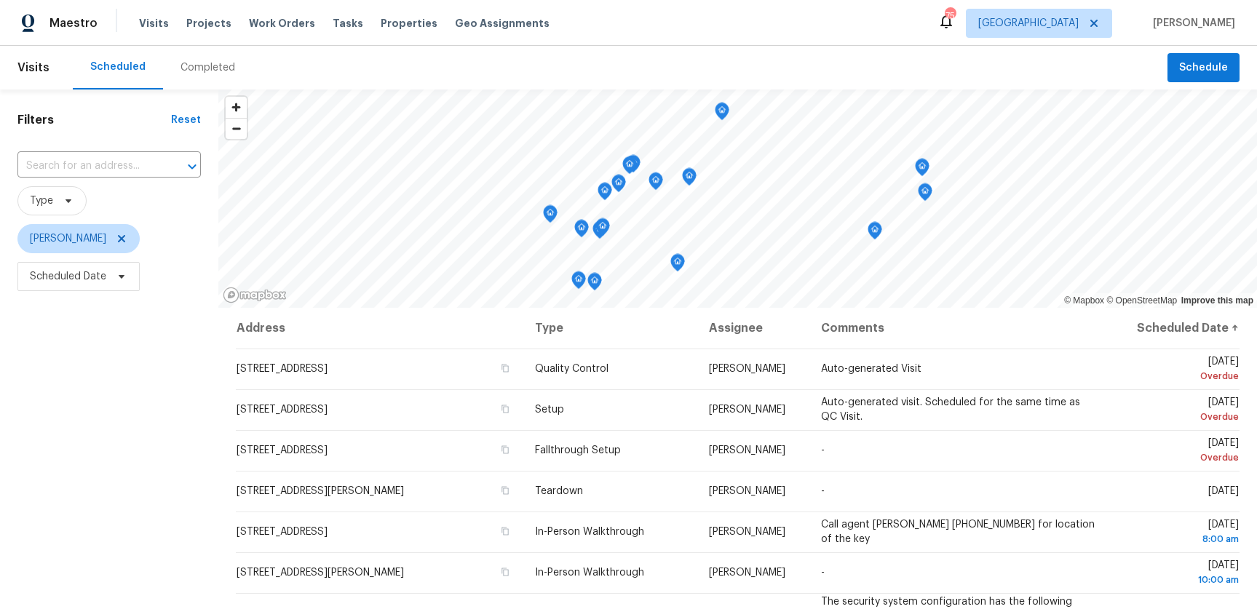
scroll to position [186, 0]
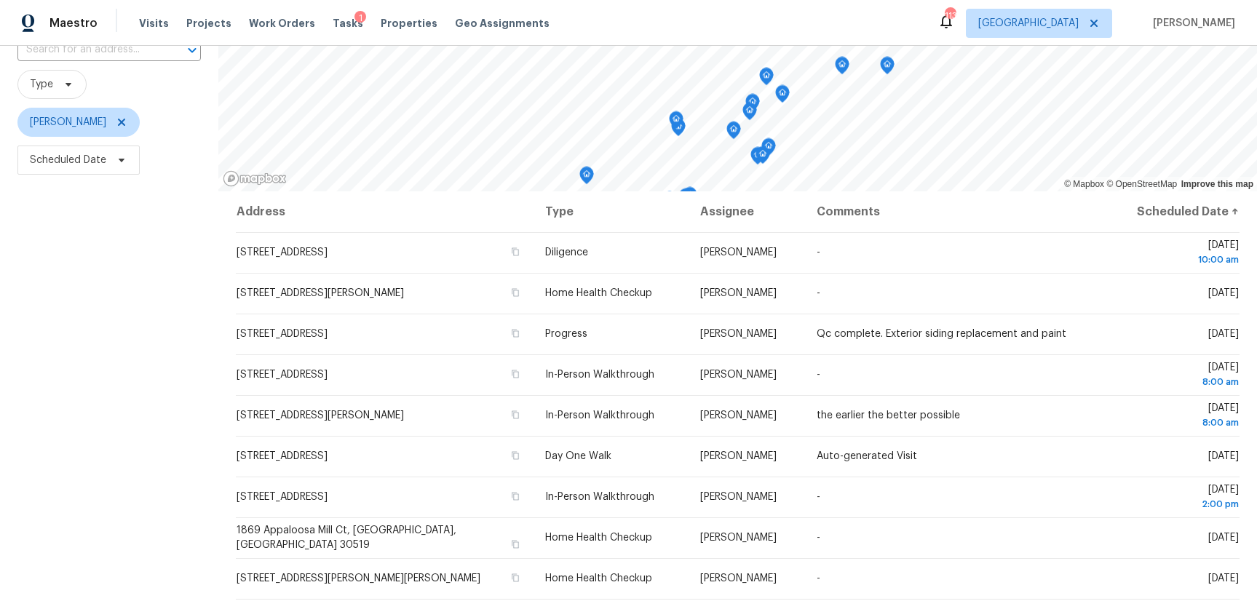
scroll to position [186, 0]
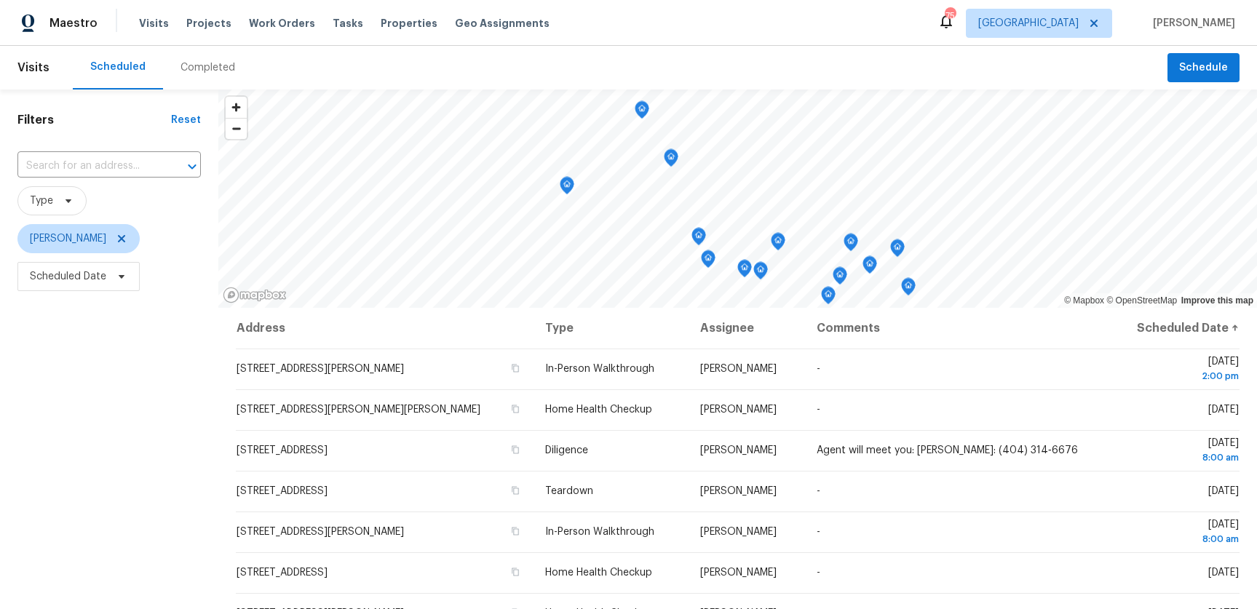
scroll to position [56, 0]
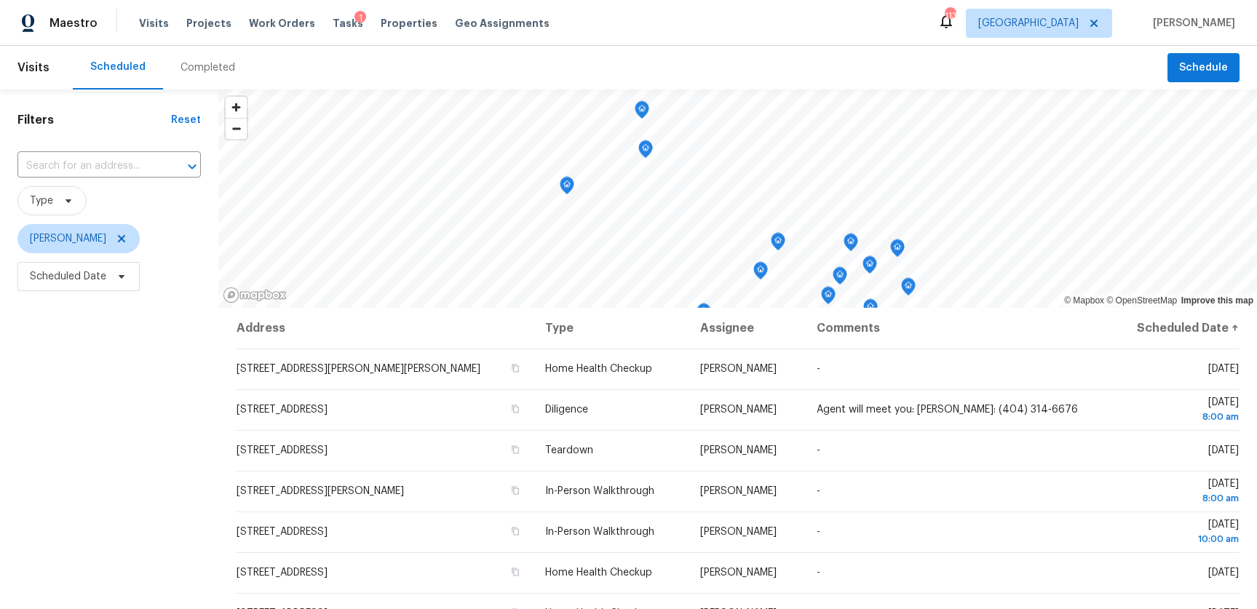
scroll to position [186, 0]
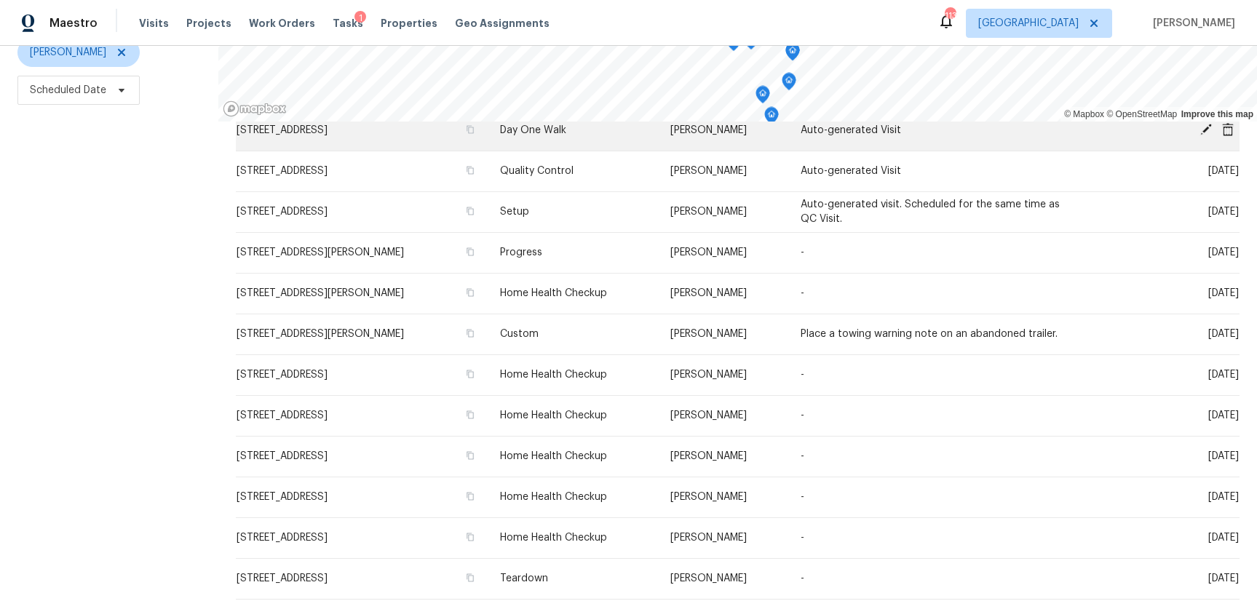
scroll to position [263, 0]
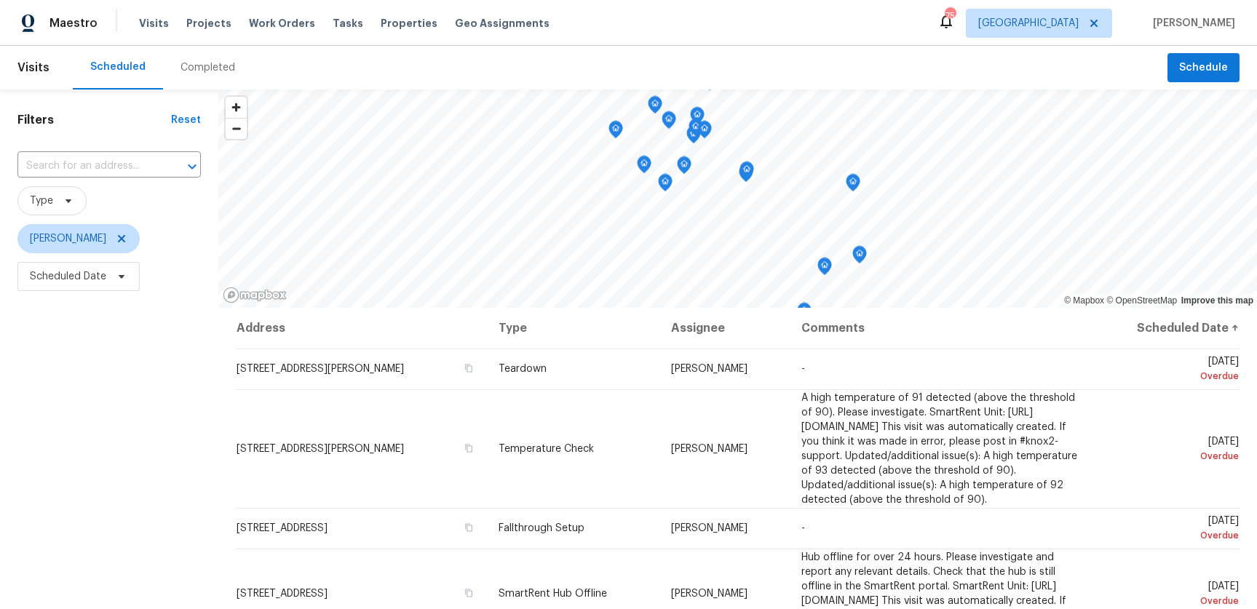
scroll to position [186, 0]
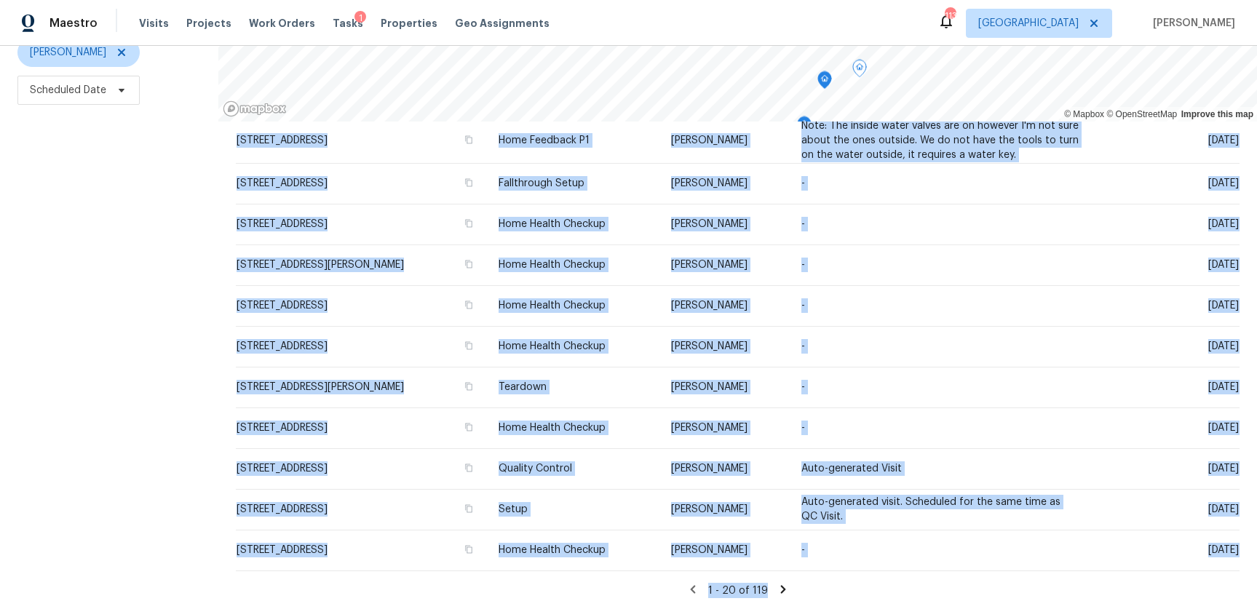
scroll to position [554, 0]
drag, startPoint x: 220, startPoint y: 172, endPoint x: 587, endPoint y: 612, distance: 573.0
click at [587, 608] on html "Maestro Visits Projects Work Orders Tasks 1 Properties Geo Assignments 113 [GEO…" at bounding box center [628, 304] width 1257 height 609
copy div "Loremip Dolo Sitametc Adipisci Elitseddo Eius ↑ 7532 Temp Incidi Ut, Laboreet, …"
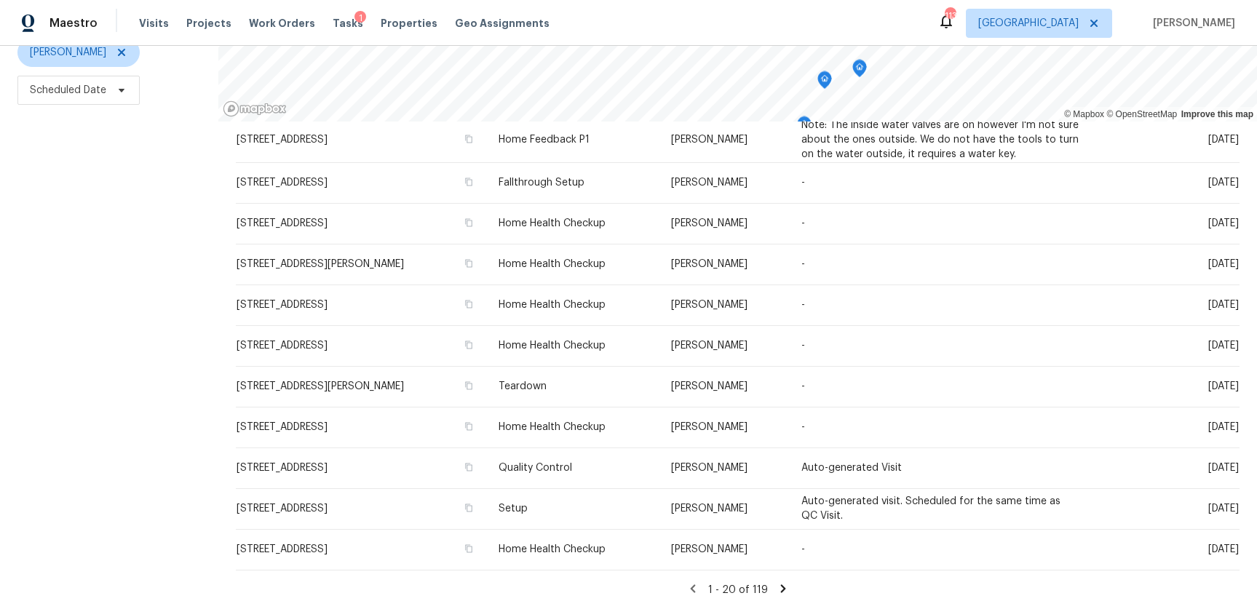
click at [780, 586] on icon at bounding box center [782, 588] width 5 height 8
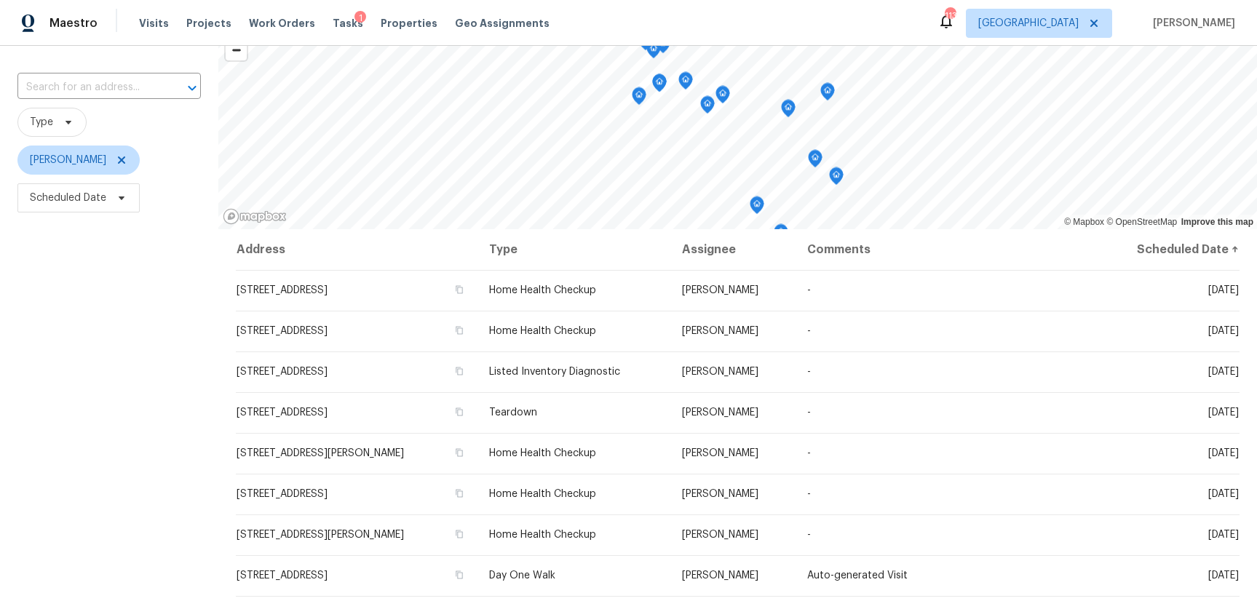
scroll to position [115, 0]
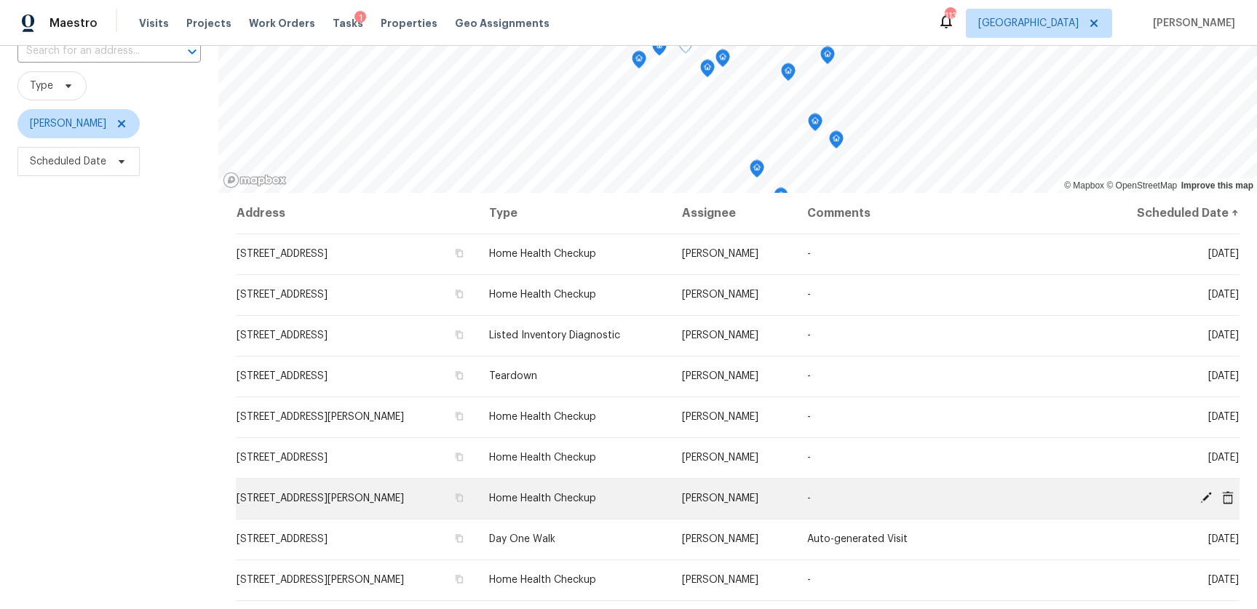
drag, startPoint x: 194, startPoint y: 351, endPoint x: 1235, endPoint y: 500, distance: 1051.3
click at [1235, 500] on div "Filters Reset ​ Type [PERSON_NAME] Scheduled Date © Mapbox © OpenStreetMap Impr…" at bounding box center [628, 328] width 1257 height 706
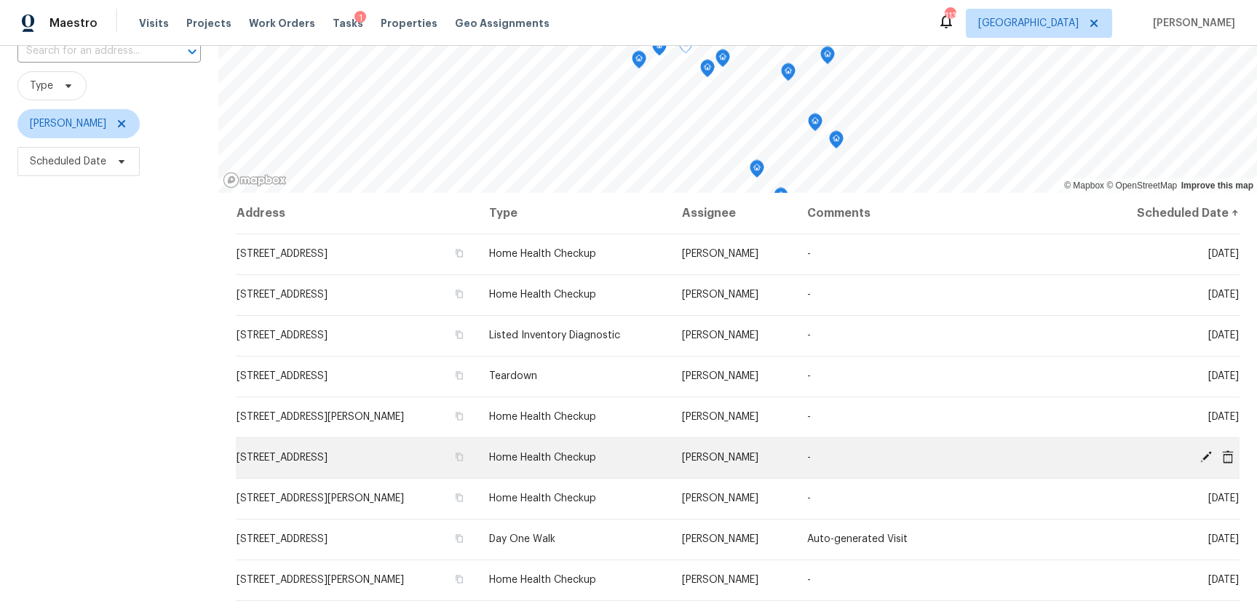
copy div "© Mapbox © OpenStreetMap Improve this map Address Type Assignee Comments Schedu…"
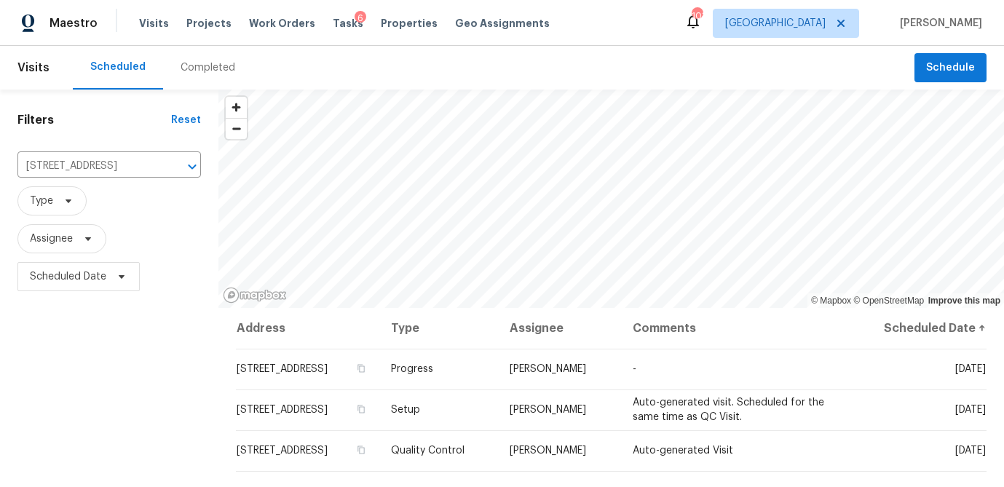
click at [354, 18] on div "6" at bounding box center [360, 18] width 12 height 15
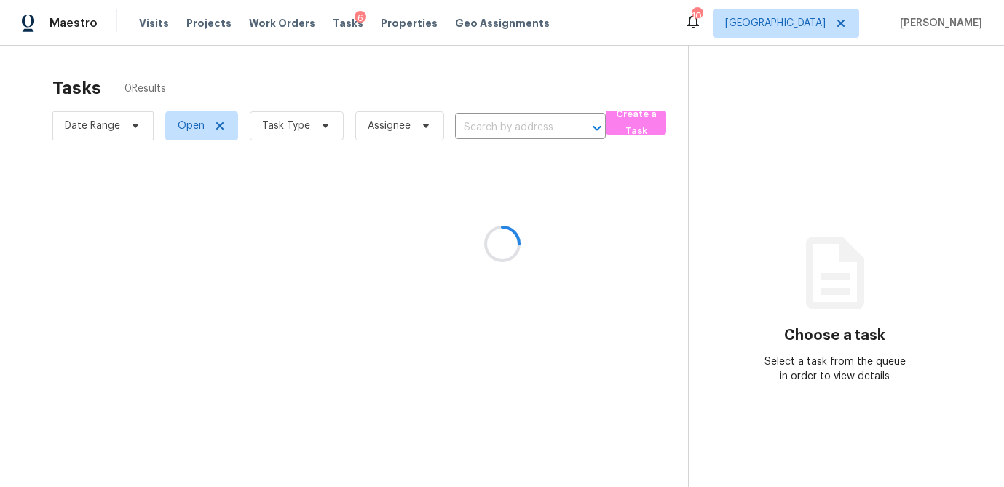
click at [325, 122] on div at bounding box center [502, 243] width 1004 height 487
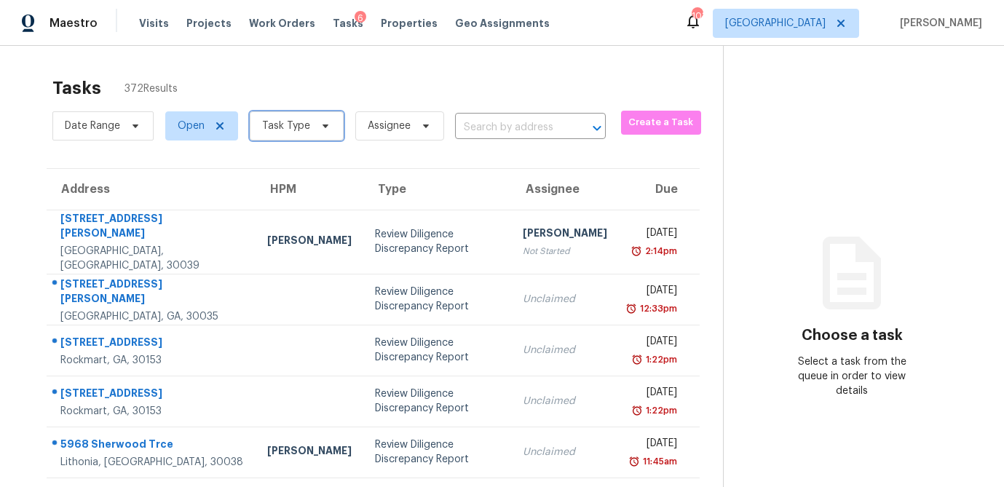
click at [319, 126] on icon at bounding box center [325, 126] width 12 height 12
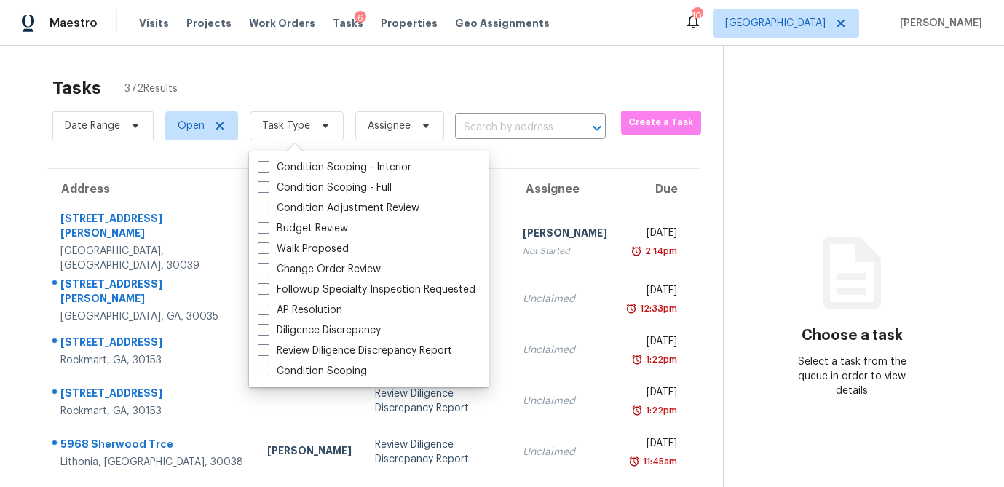
click at [252, 263] on div "Condition Scoping - Interior Condition Scoping - Full Condition Adjustment Revi…" at bounding box center [368, 269] width 239 height 236
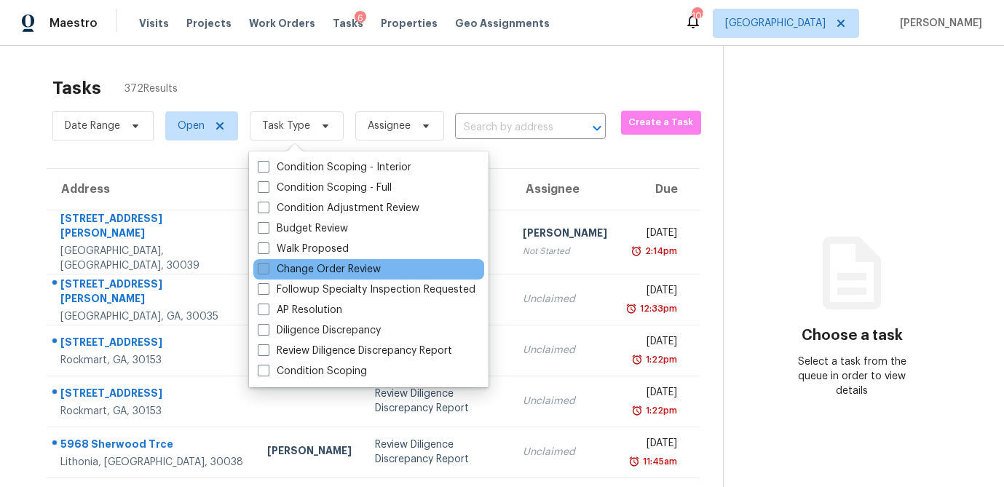
click at [263, 263] on span at bounding box center [264, 269] width 12 height 12
click at [263, 263] on input "Change Order Review" at bounding box center [262, 266] width 9 height 9
checkbox input "true"
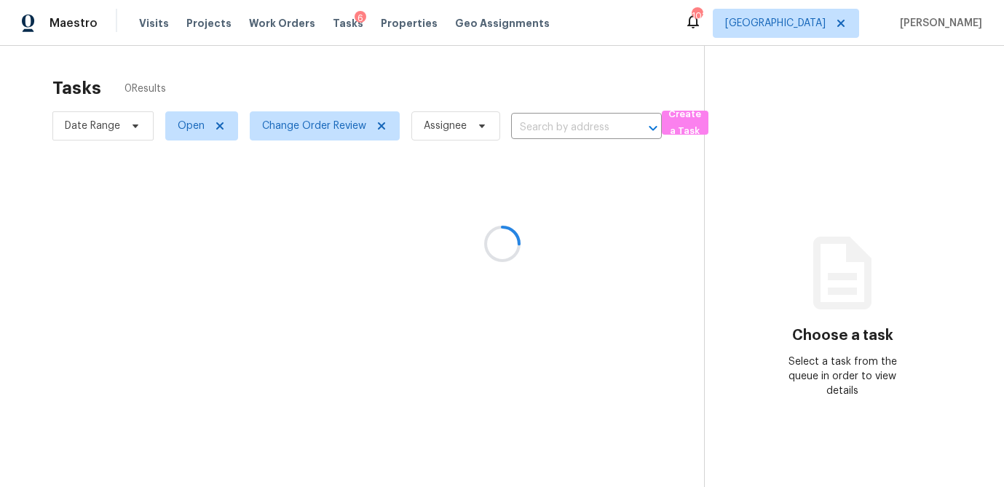
click at [279, 73] on div at bounding box center [502, 243] width 1004 height 487
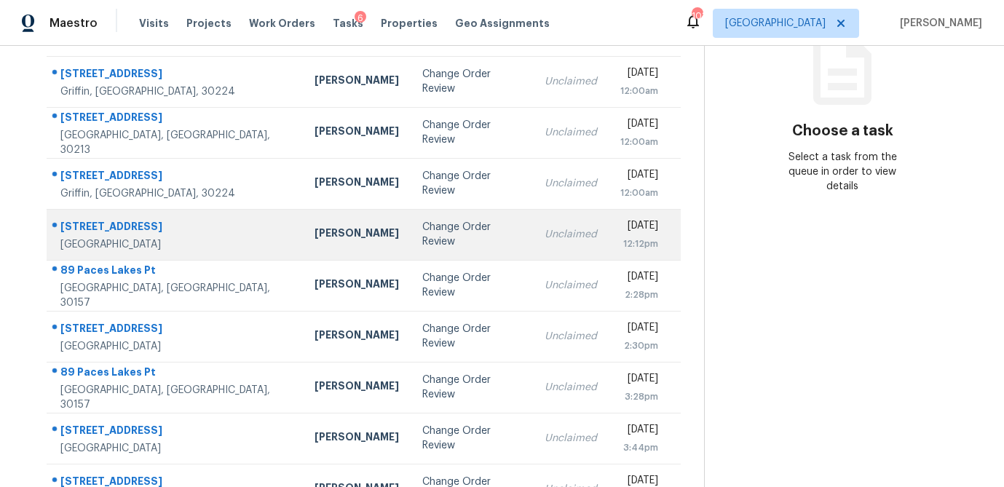
scroll to position [206, 0]
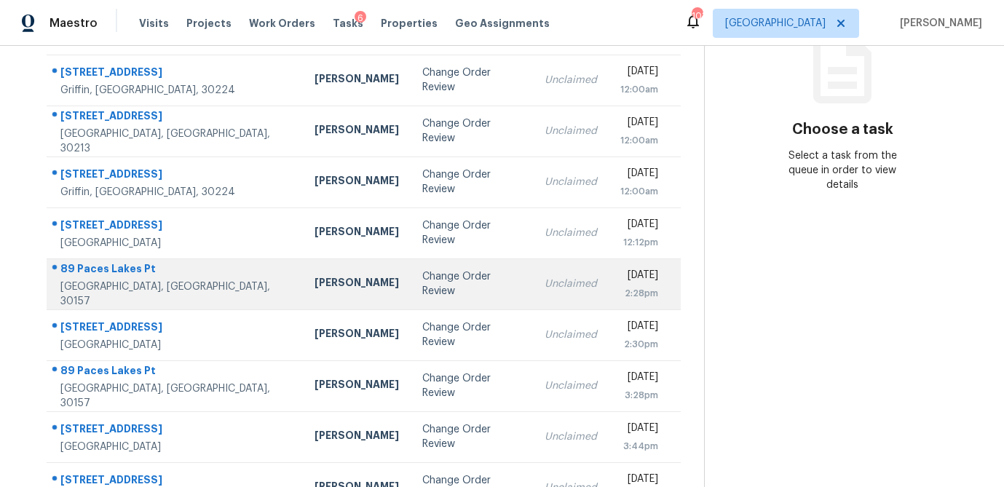
click at [314, 282] on div "[PERSON_NAME]" at bounding box center [356, 284] width 84 height 18
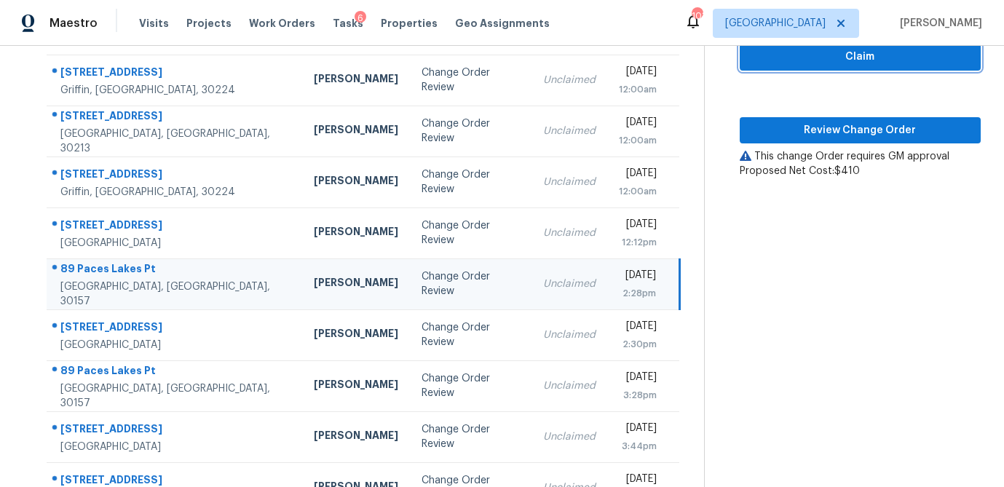
click at [862, 68] on button "Claim" at bounding box center [859, 57] width 241 height 27
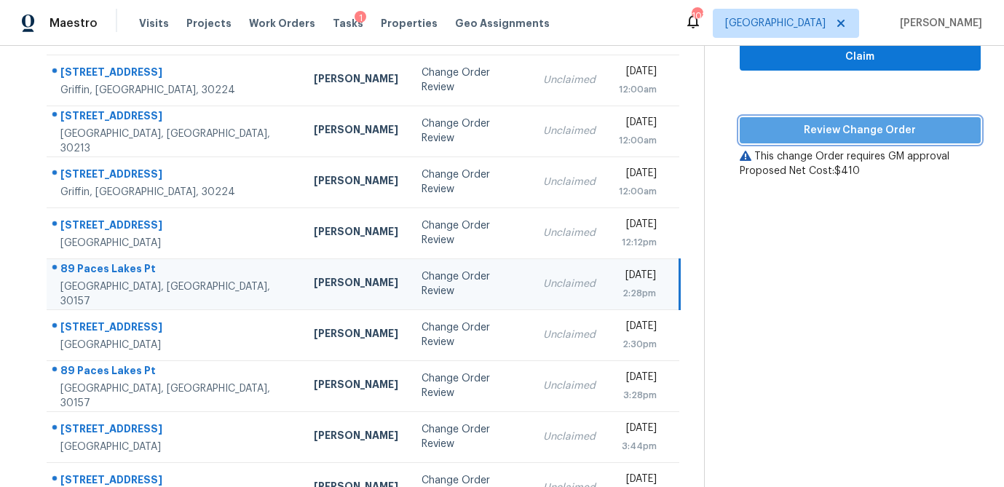
click at [829, 130] on span "Review Change Order" at bounding box center [860, 131] width 218 height 18
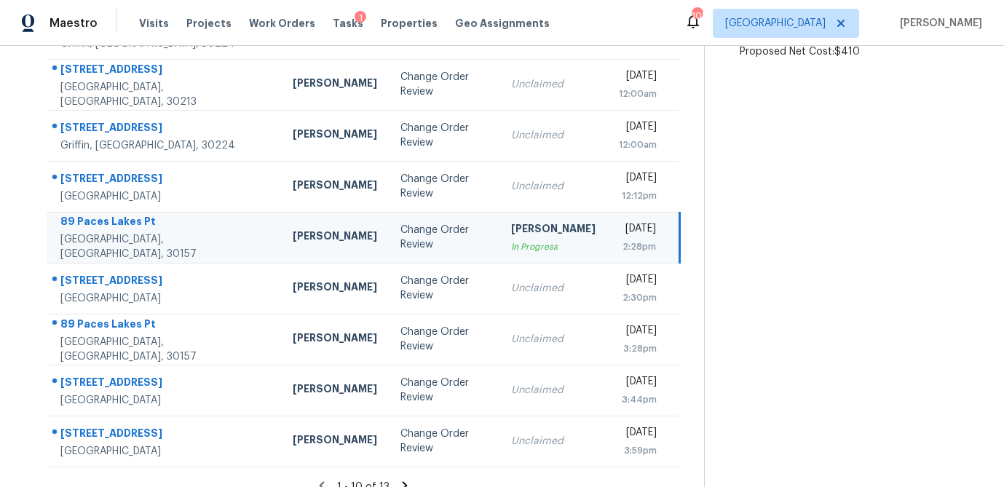
scroll to position [271, 0]
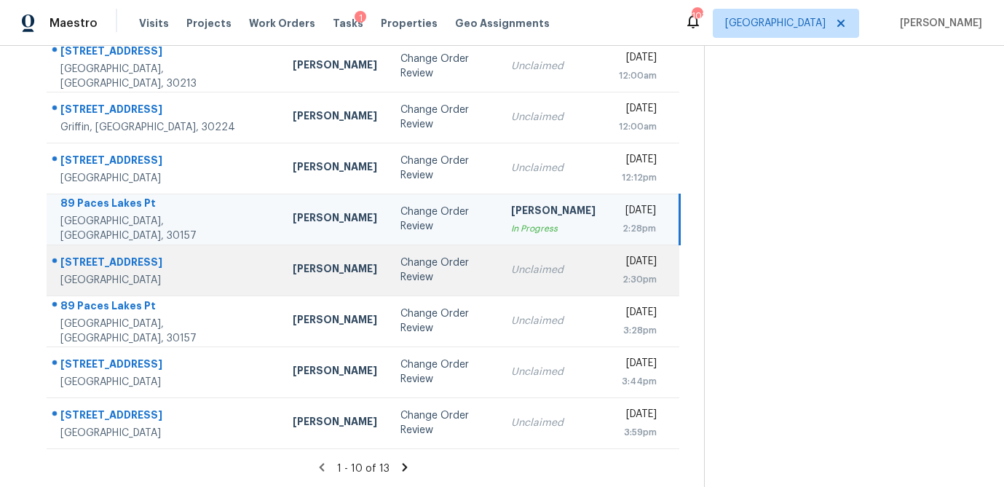
click at [400, 266] on div "Change Order Review" at bounding box center [444, 269] width 88 height 29
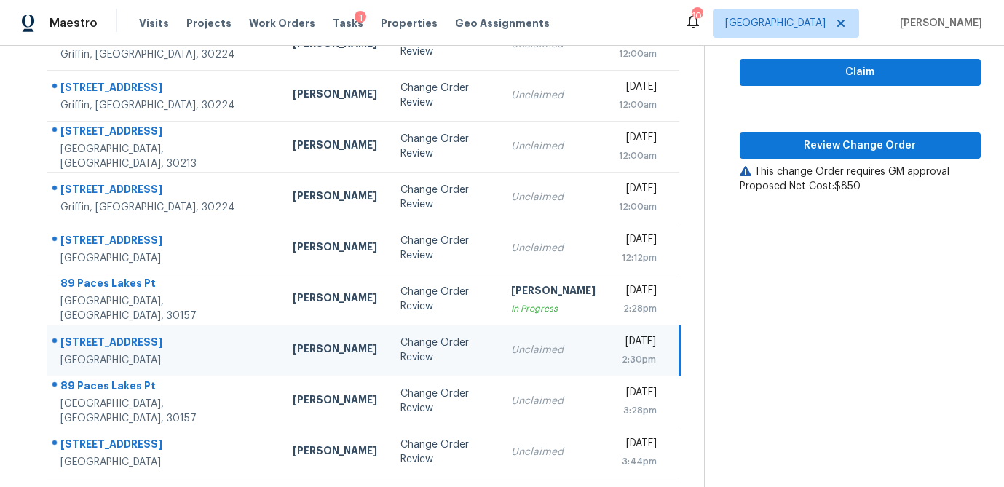
scroll to position [190, 0]
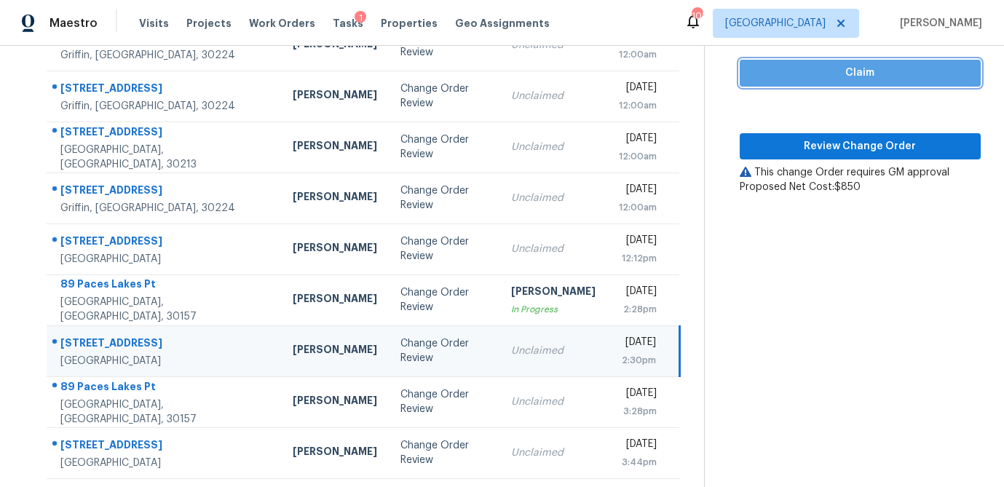
click at [847, 74] on span "Claim" at bounding box center [860, 73] width 218 height 18
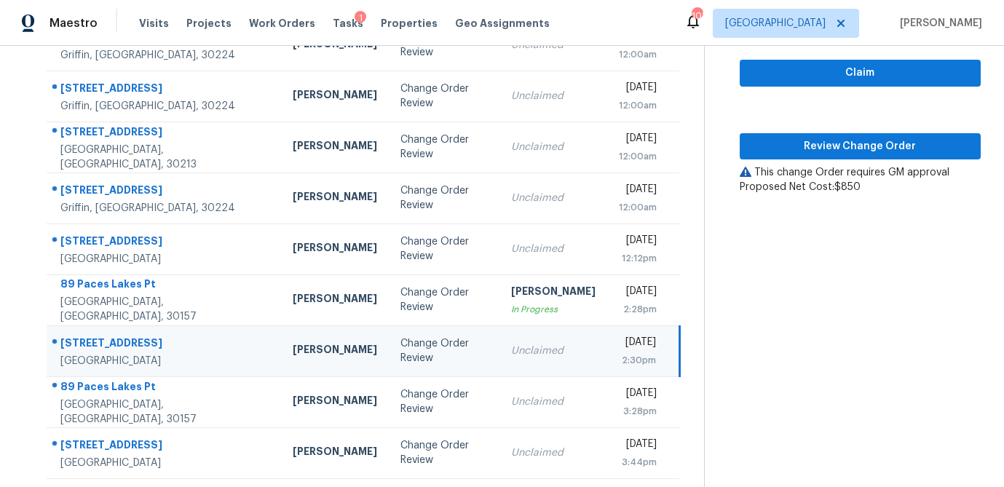
click at [830, 161] on div "Claim Review Change Order This change Order requires GM approval Proposed Net C…" at bounding box center [859, 103] width 241 height 181
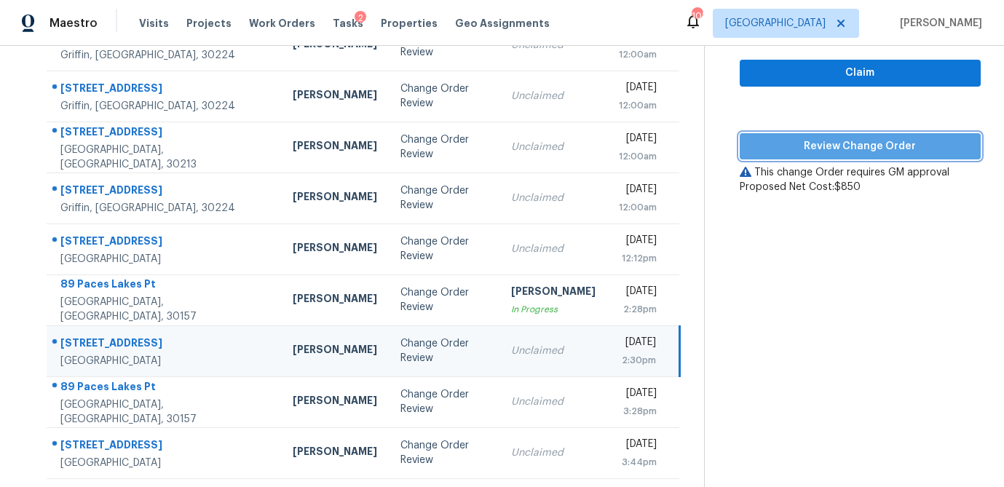
click at [850, 145] on span "Review Change Order" at bounding box center [860, 147] width 218 height 18
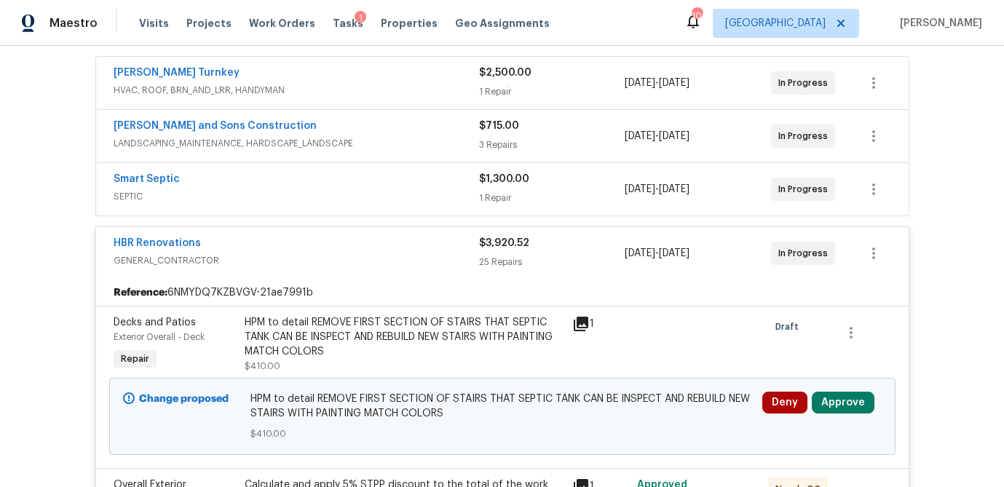
scroll to position [281, 0]
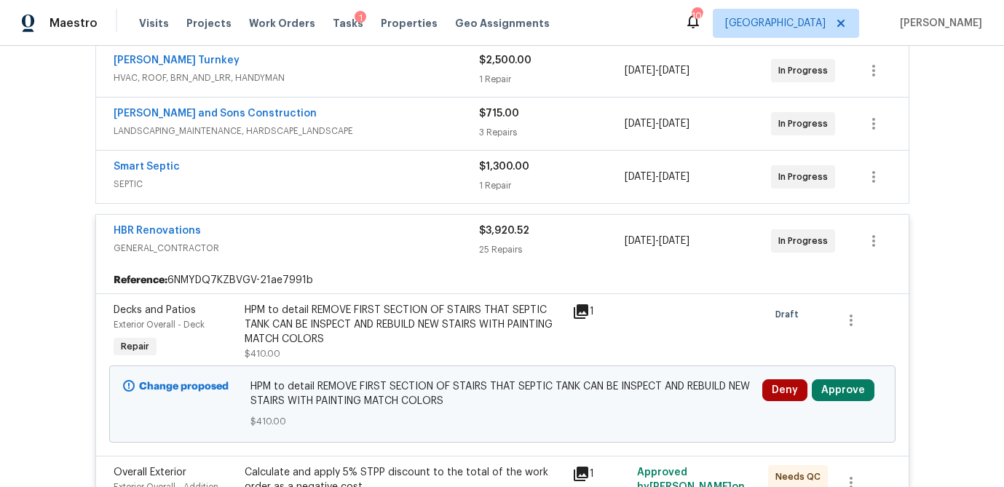
click at [855, 373] on div "Change proposed HPM to detail REMOVE FIRST SECTION OF STAIRS THAT SEPTIC TANK C…" at bounding box center [502, 403] width 786 height 77
click at [811, 387] on button "Approve" at bounding box center [842, 390] width 63 height 22
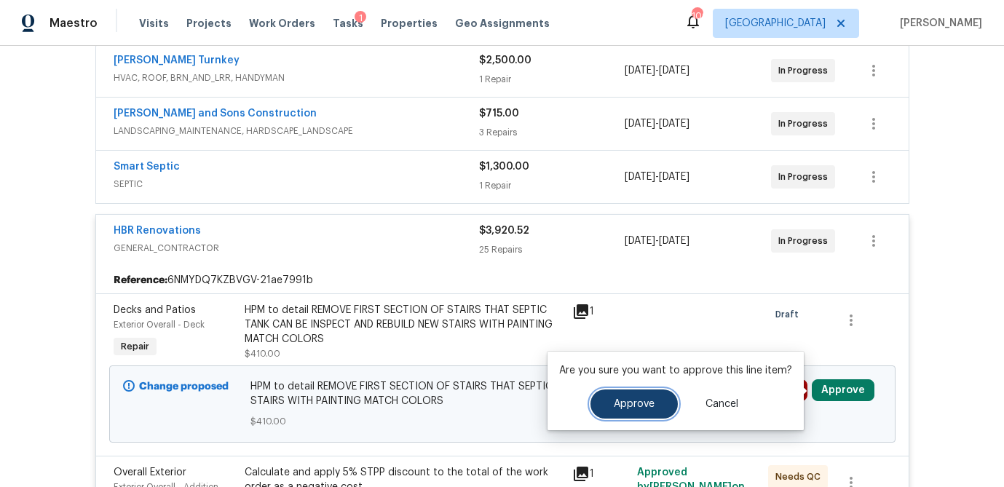
click at [619, 407] on span "Approve" at bounding box center [633, 404] width 41 height 11
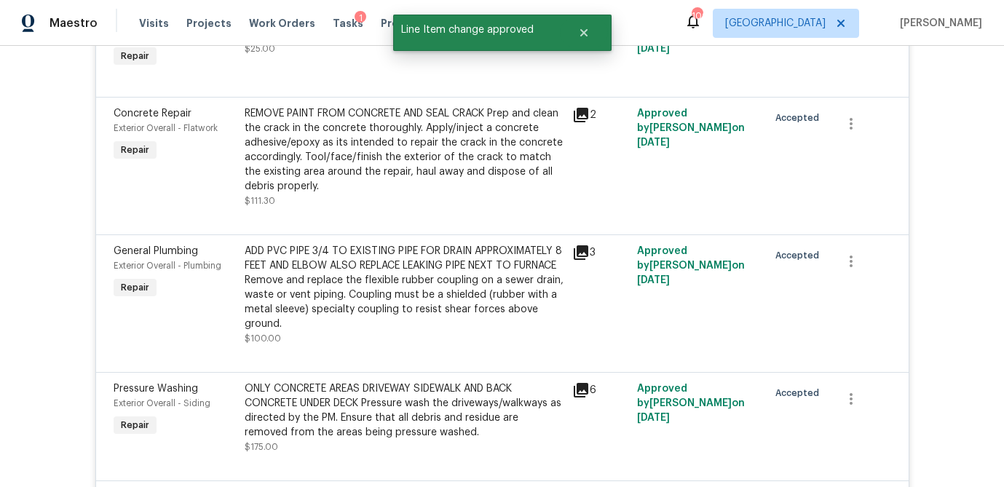
scroll to position [3607, 0]
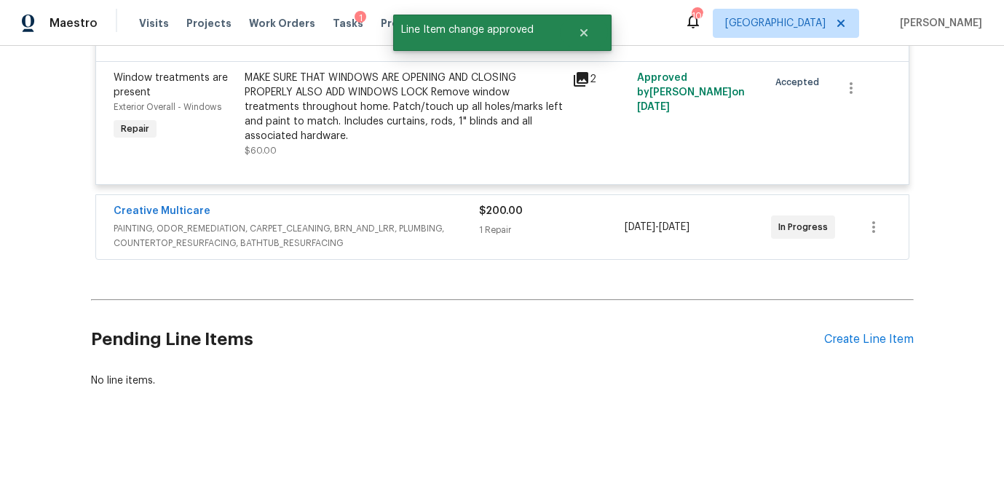
click at [534, 229] on div "1 Repair" at bounding box center [552, 230] width 146 height 15
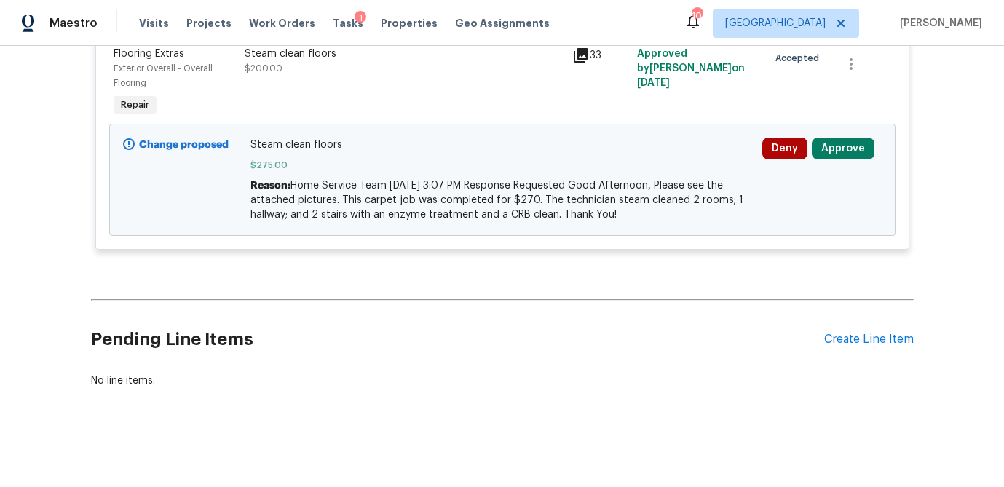
scroll to position [3788, 0]
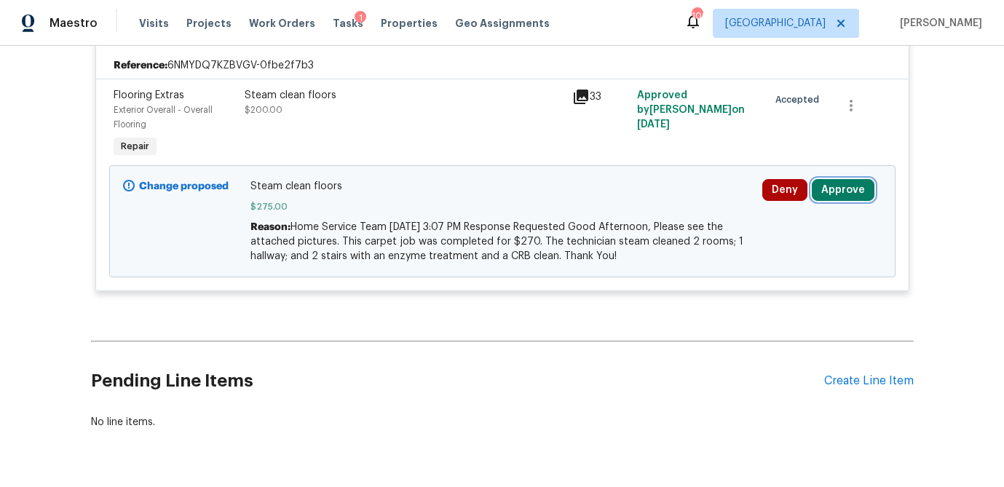
click at [843, 201] on button "Approve" at bounding box center [842, 190] width 63 height 22
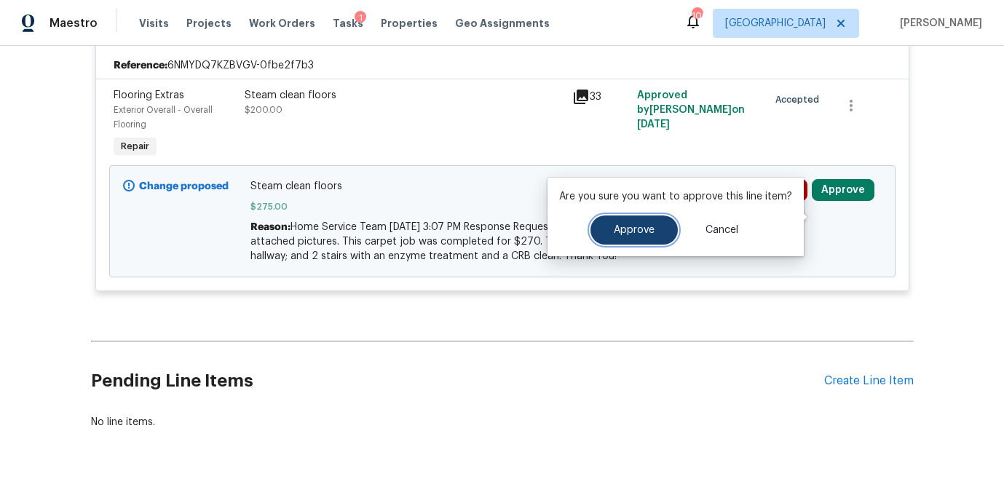
click at [659, 218] on button "Approve" at bounding box center [633, 229] width 87 height 29
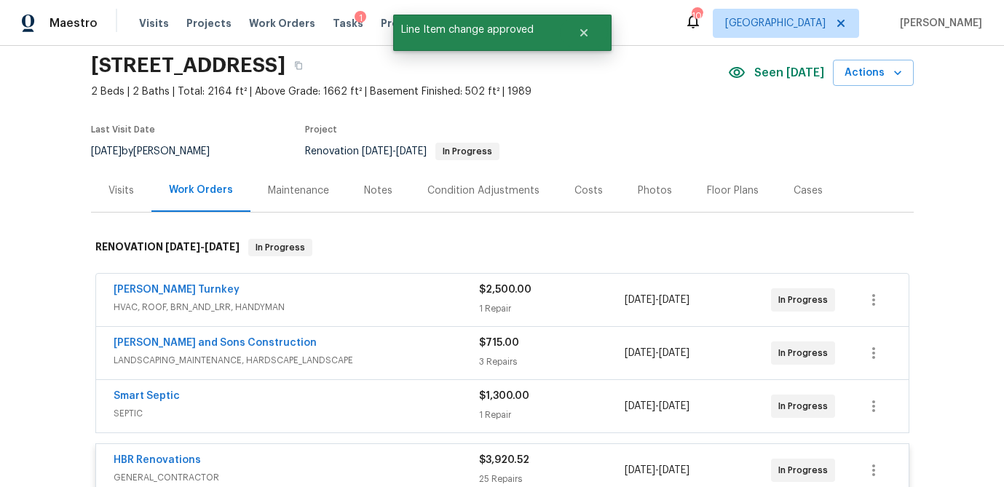
scroll to position [0, 0]
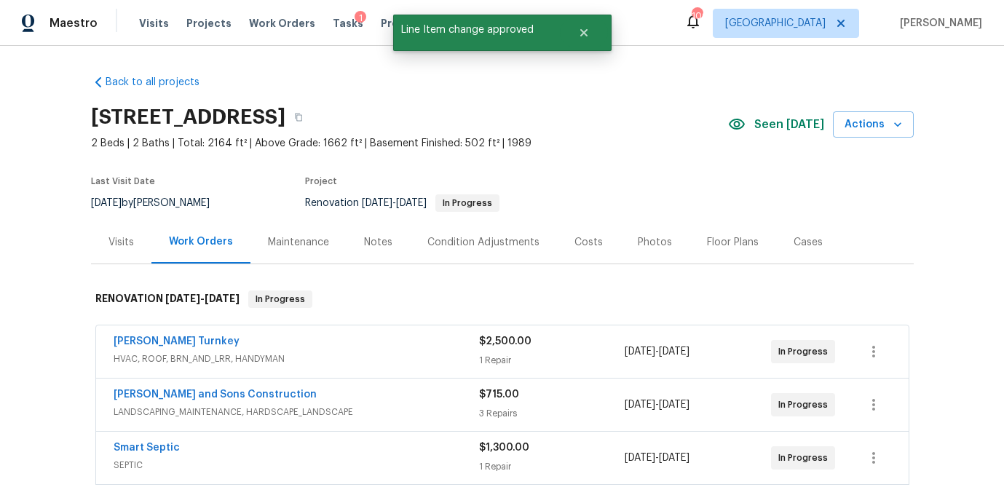
click at [580, 348] on div "$2,500.00" at bounding box center [552, 341] width 146 height 15
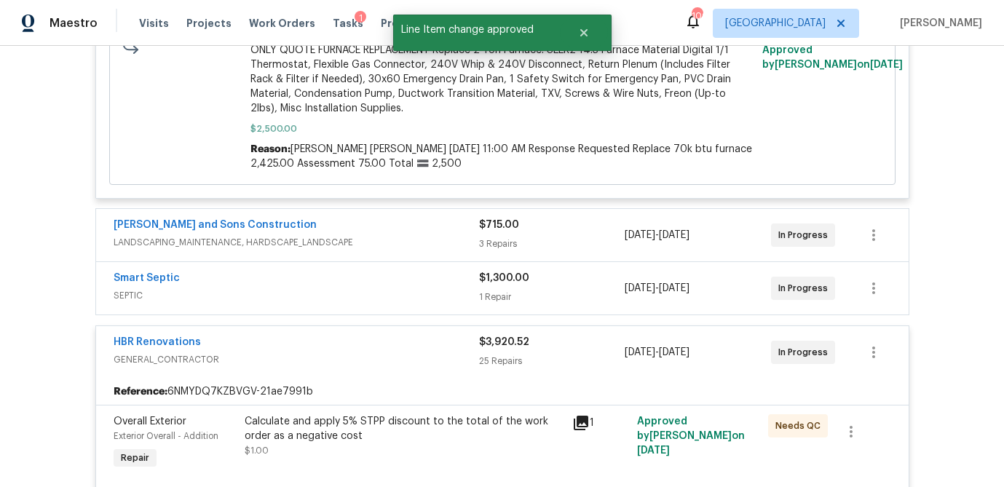
click at [579, 240] on div "3 Repairs" at bounding box center [552, 244] width 146 height 15
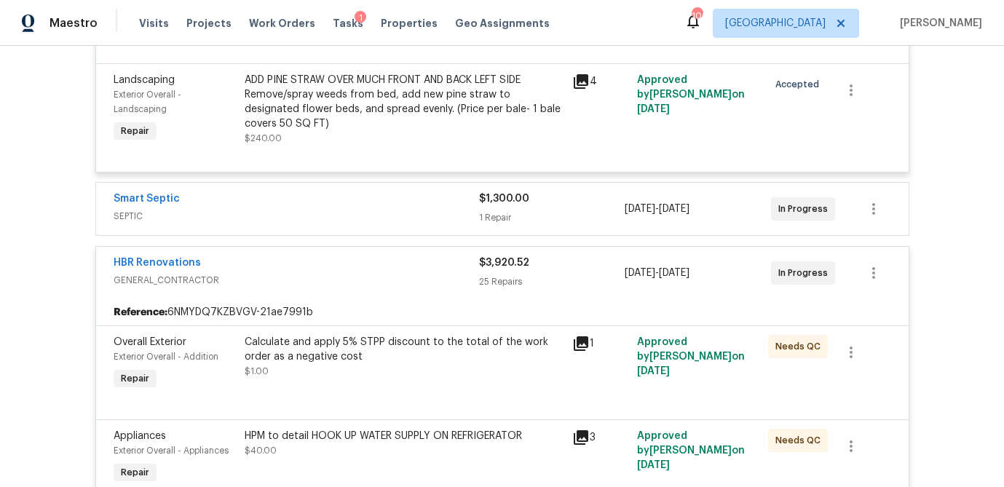
scroll to position [1024, 0]
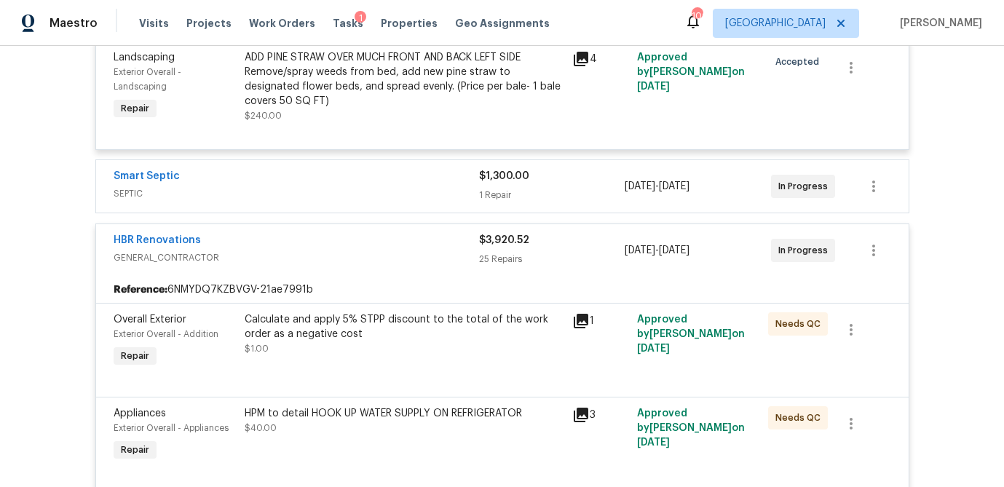
click at [583, 183] on div "$1,300.00" at bounding box center [552, 176] width 146 height 15
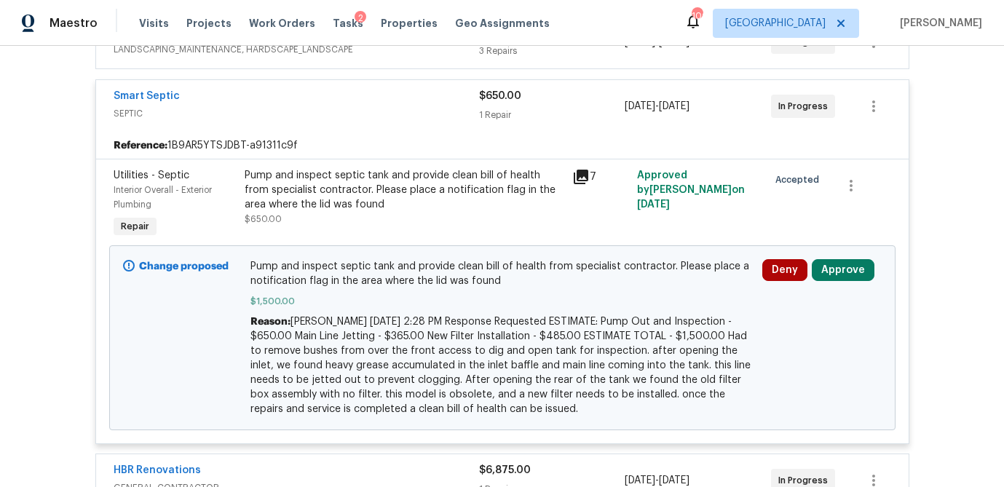
scroll to position [461, 0]
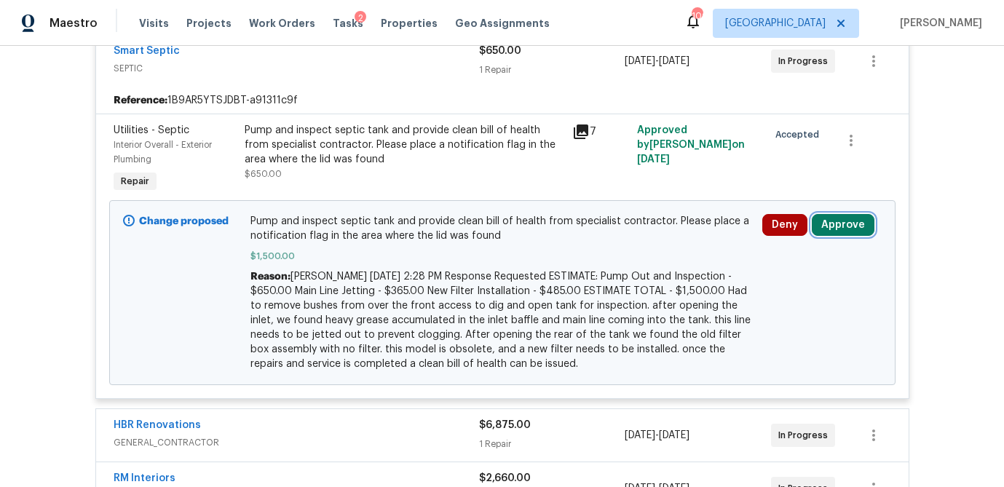
click at [849, 227] on button "Approve" at bounding box center [842, 225] width 63 height 22
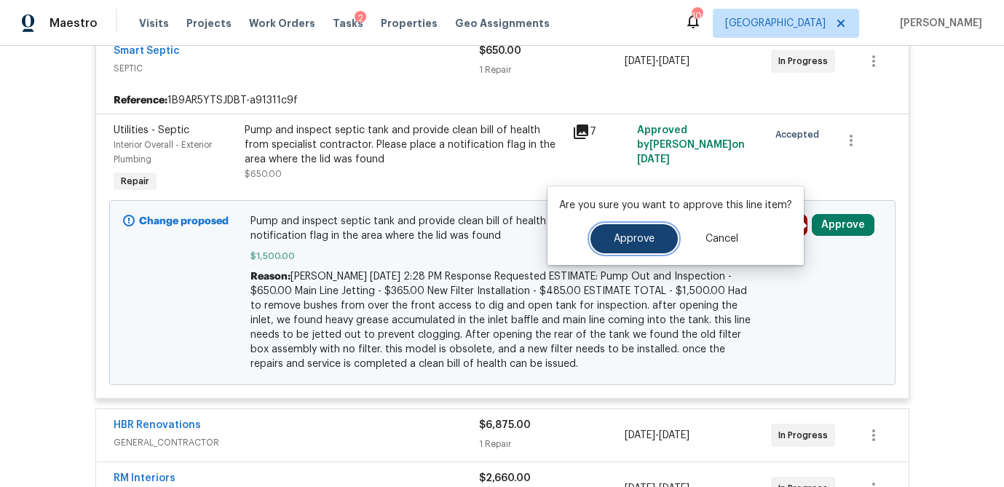
click at [664, 239] on button "Approve" at bounding box center [633, 238] width 87 height 29
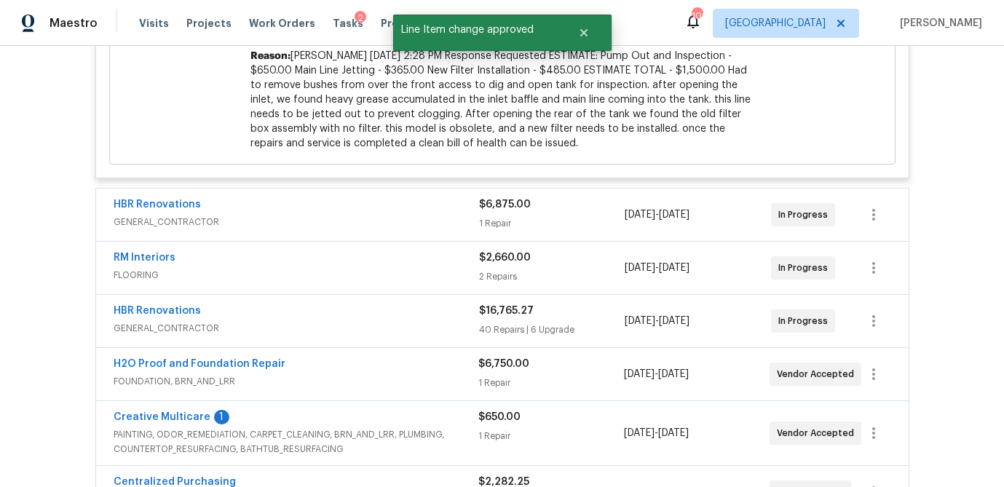
scroll to position [685, 0]
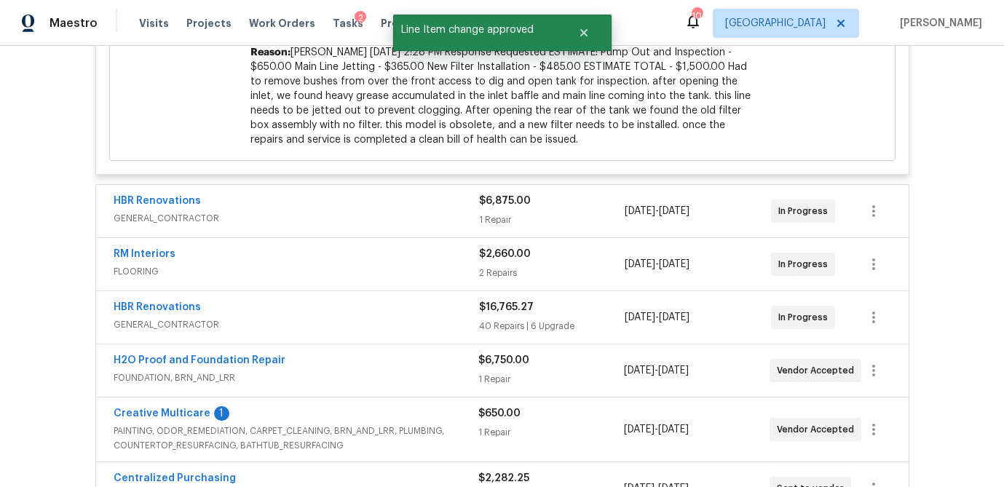
click at [605, 216] on div "1 Repair" at bounding box center [552, 219] width 146 height 15
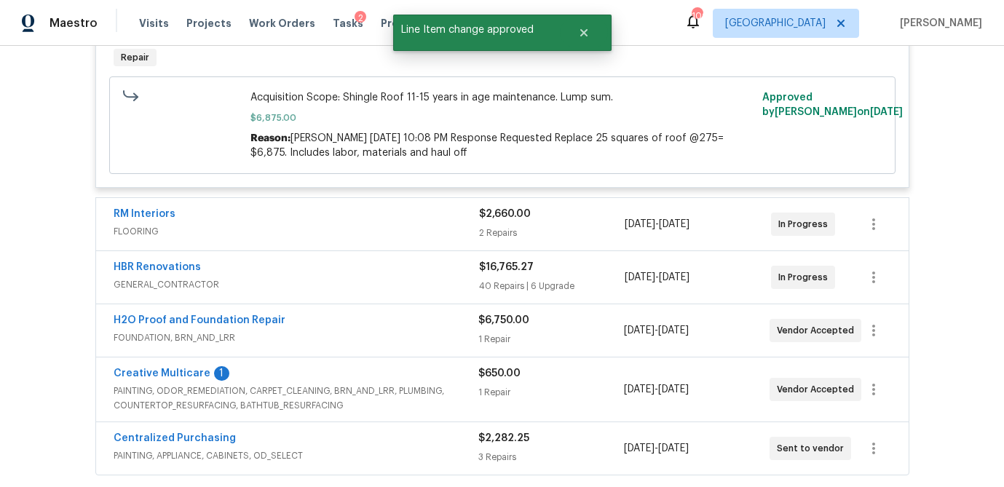
click at [613, 229] on div "2 Repairs" at bounding box center [552, 233] width 146 height 15
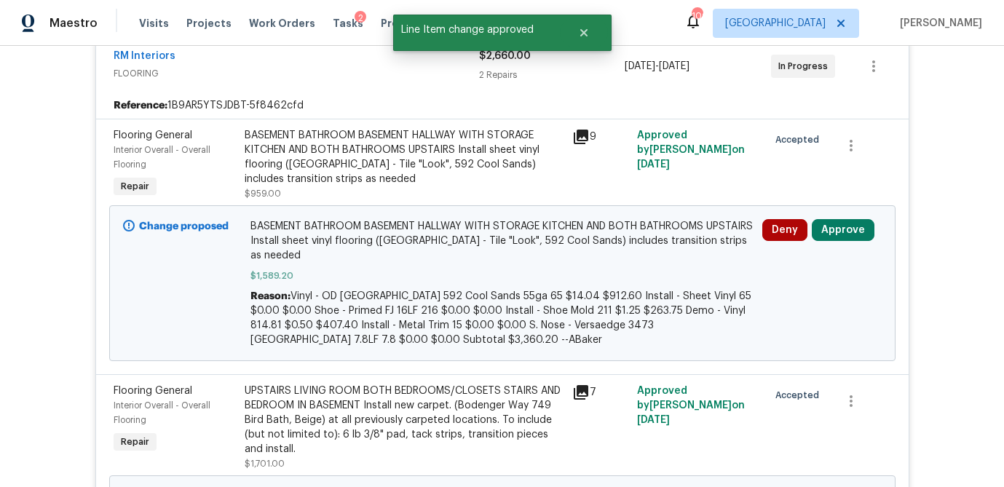
scroll to position [1117, 0]
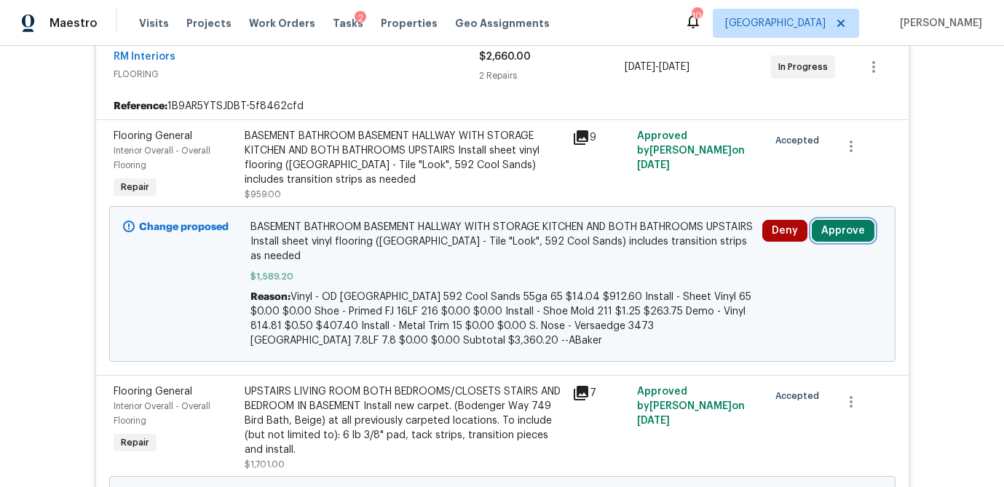
click at [847, 225] on button "Approve" at bounding box center [842, 231] width 63 height 22
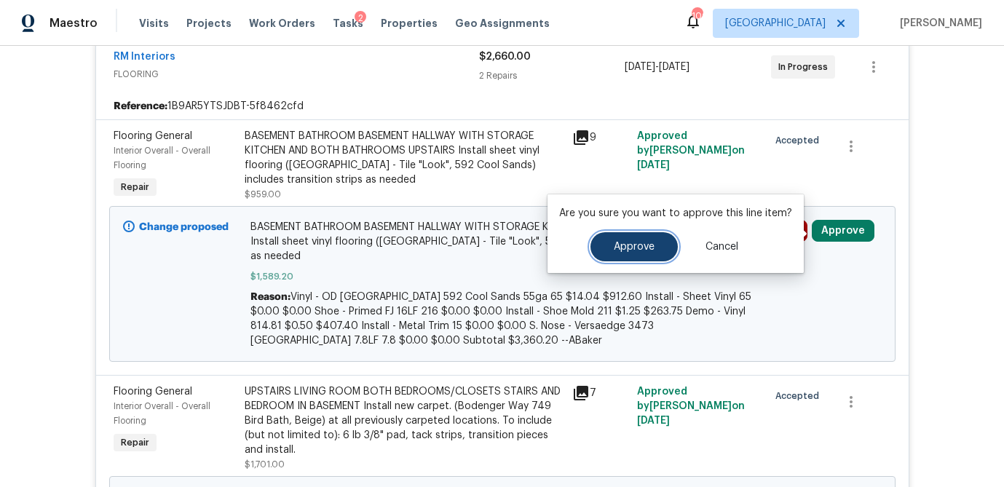
click at [624, 242] on span "Approve" at bounding box center [633, 247] width 41 height 11
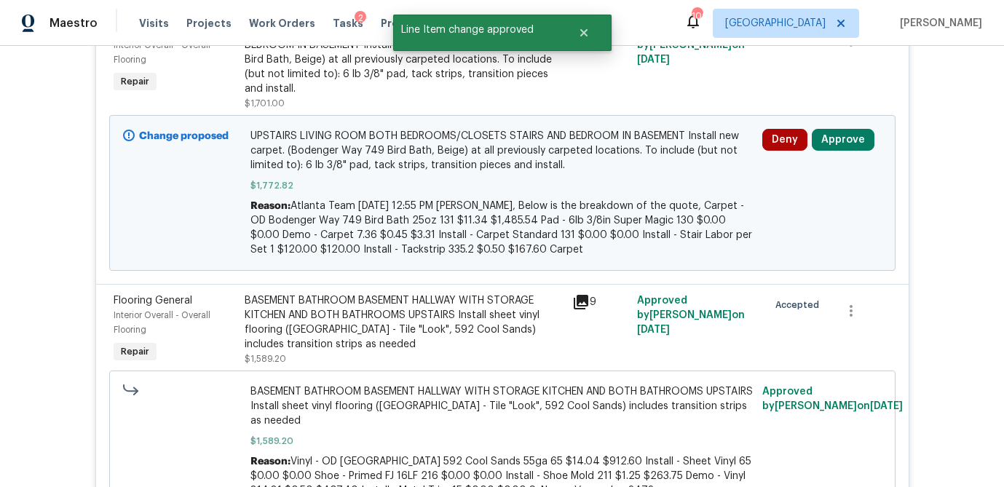
scroll to position [1229, 0]
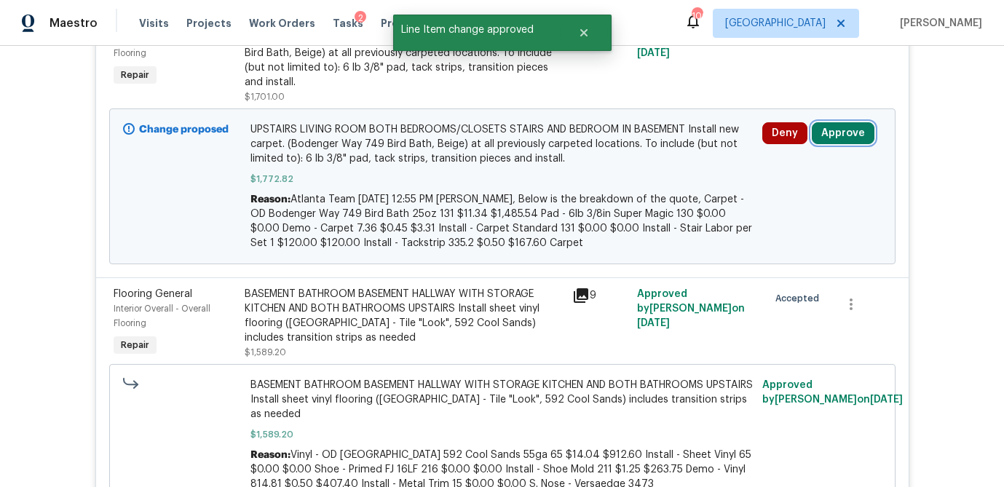
click at [849, 133] on button "Approve" at bounding box center [842, 133] width 63 height 22
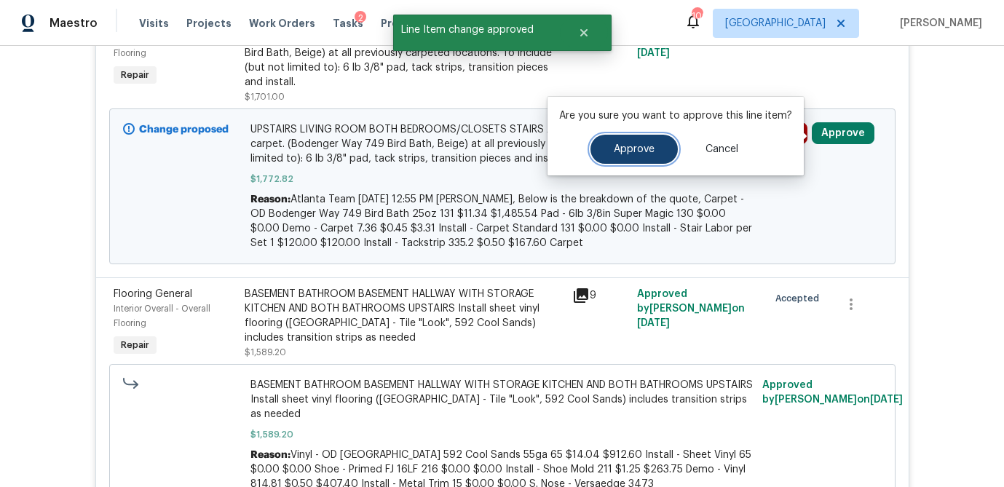
click at [619, 146] on span "Approve" at bounding box center [633, 149] width 41 height 11
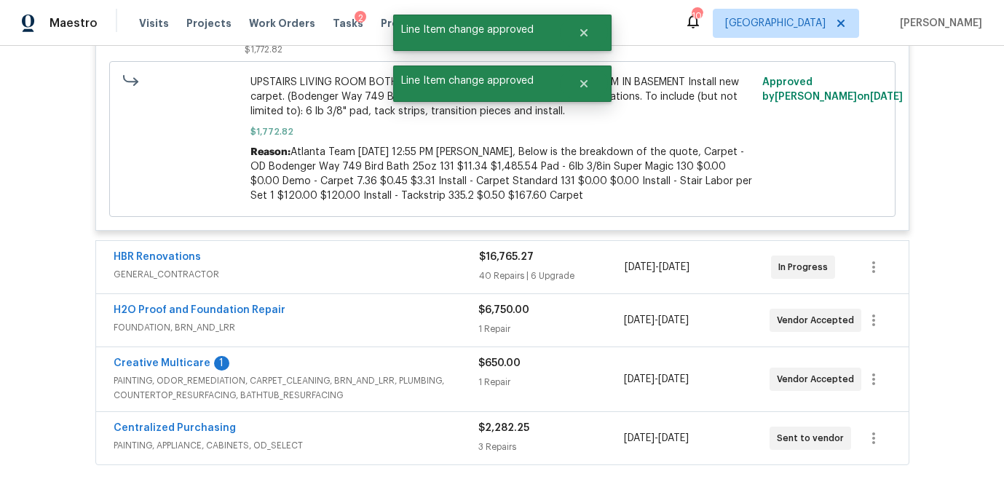
scroll to position [1531, 0]
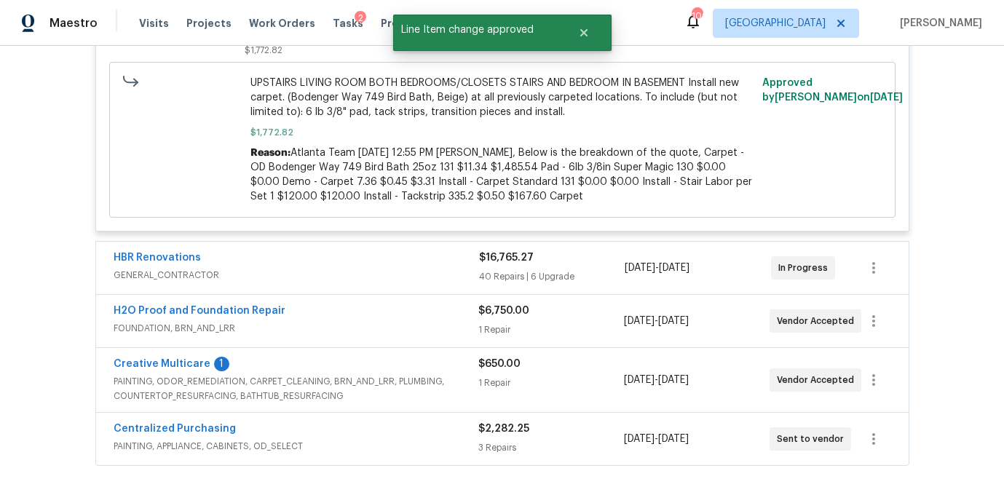
click at [557, 258] on div "$16,765.27" at bounding box center [552, 257] width 146 height 15
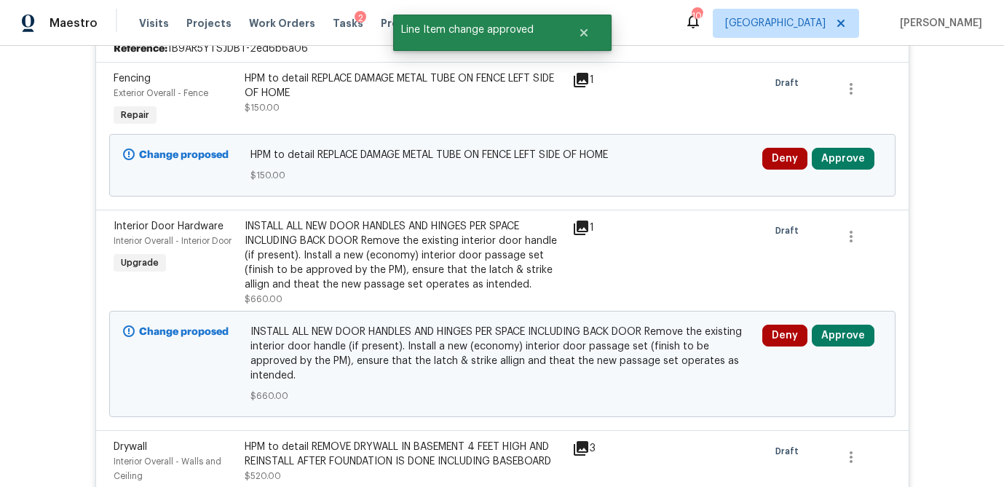
scroll to position [1792, 0]
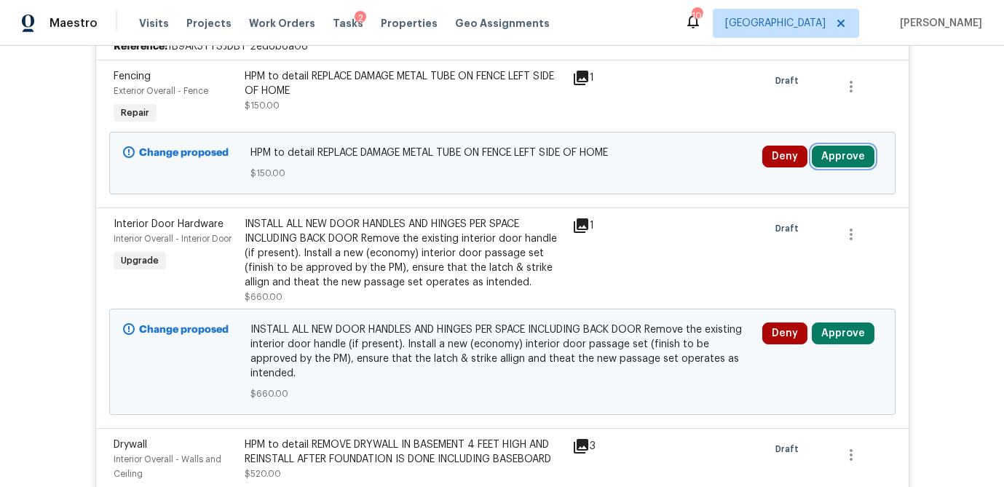
click at [819, 162] on button "Approve" at bounding box center [842, 157] width 63 height 22
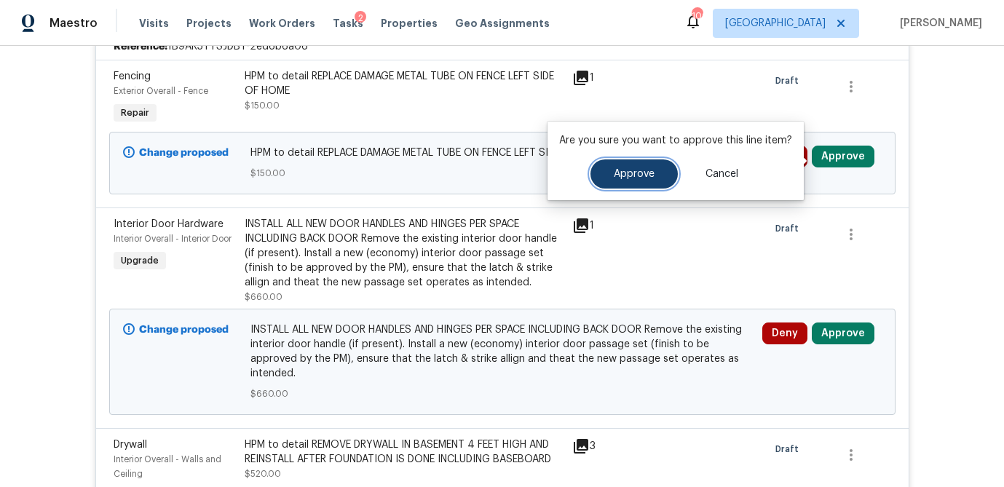
click at [636, 177] on span "Approve" at bounding box center [633, 174] width 41 height 11
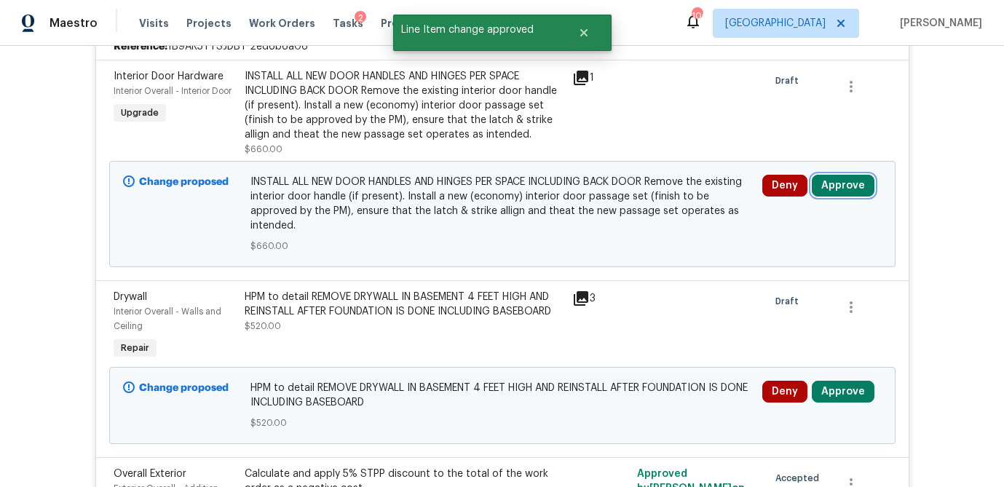
click at [833, 191] on button "Approve" at bounding box center [842, 186] width 63 height 22
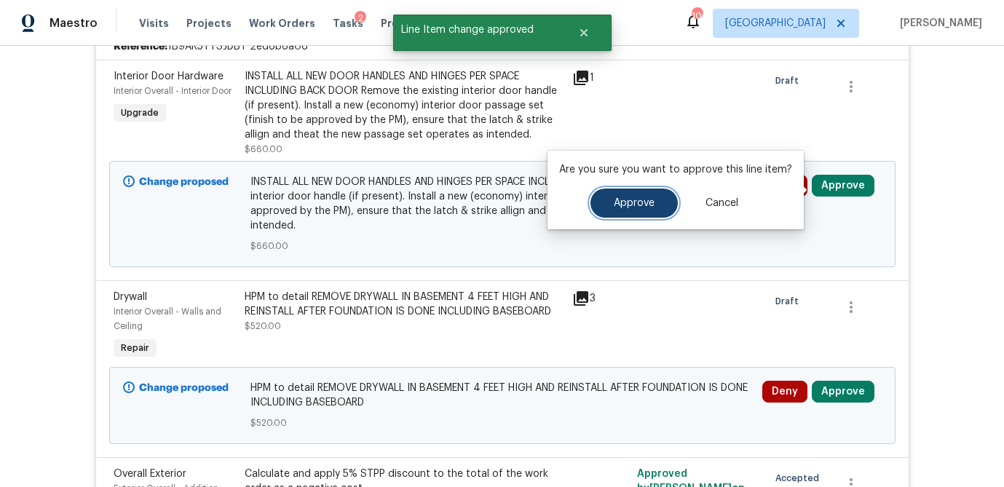
click at [648, 199] on span "Approve" at bounding box center [633, 203] width 41 height 11
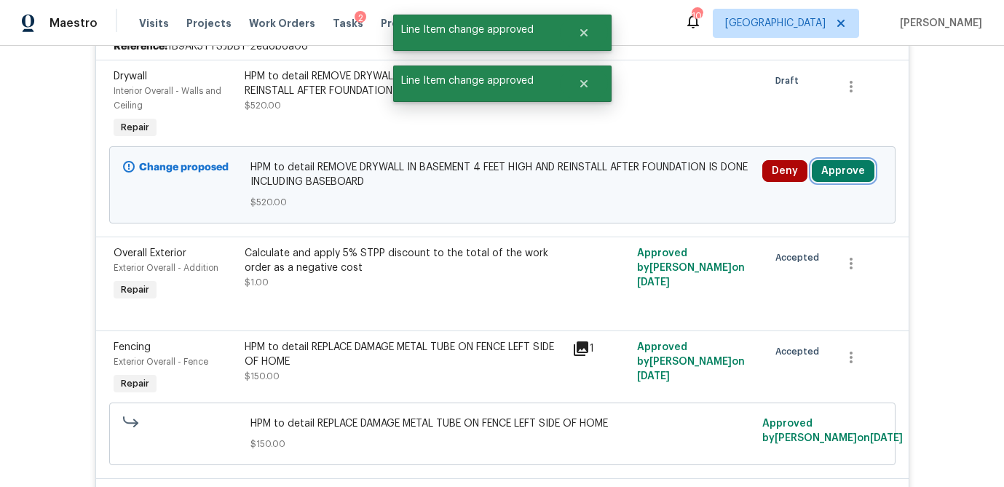
click at [849, 168] on button "Approve" at bounding box center [842, 171] width 63 height 22
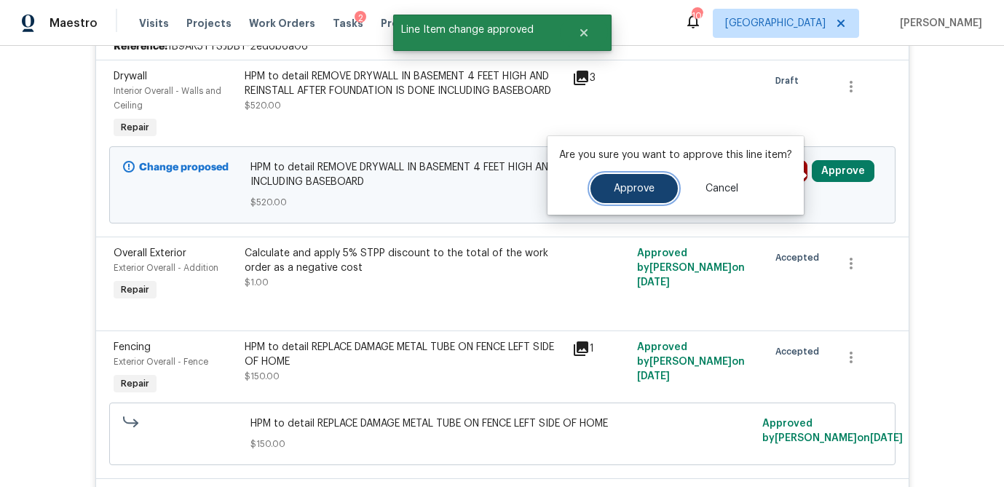
click at [614, 180] on button "Approve" at bounding box center [633, 188] width 87 height 29
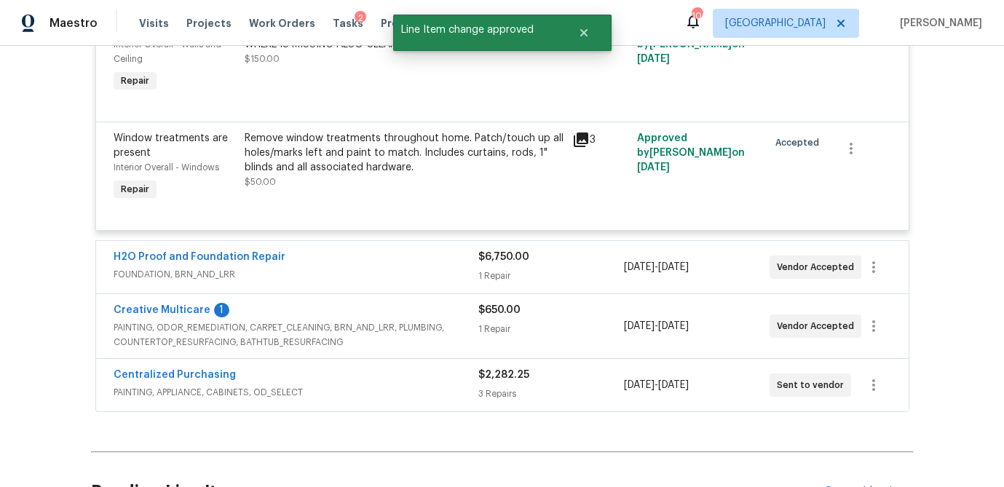
scroll to position [7718, 0]
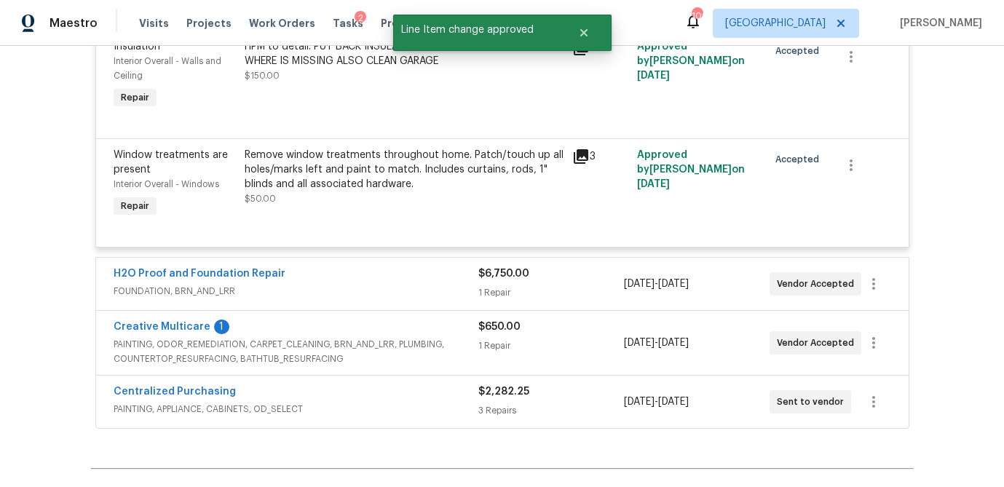
click at [547, 279] on div "$6,750.00 1 Repair" at bounding box center [551, 283] width 146 height 35
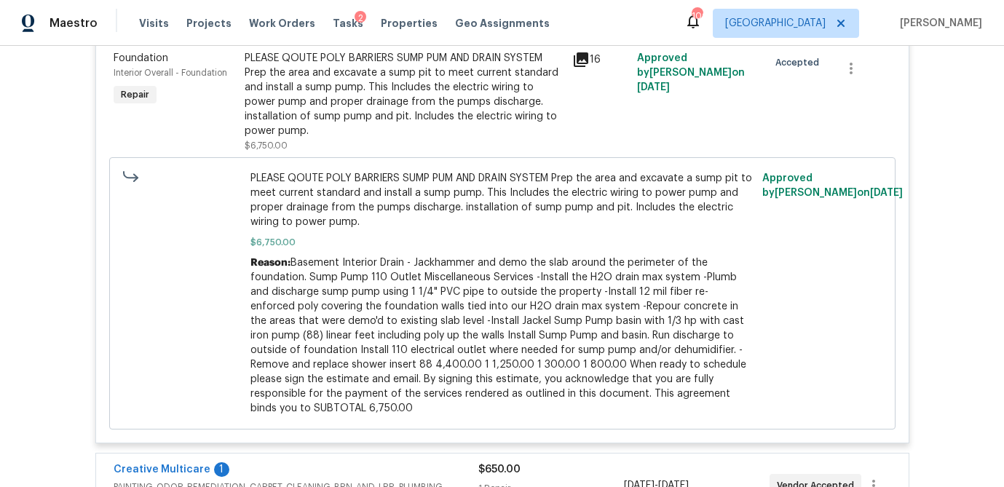
scroll to position [8321, 0]
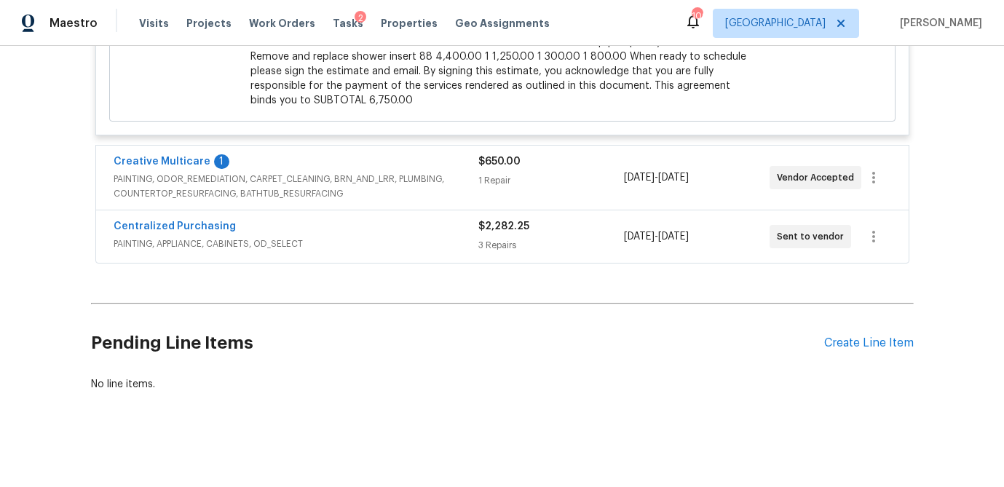
click at [560, 175] on div "1 Repair" at bounding box center [551, 180] width 146 height 15
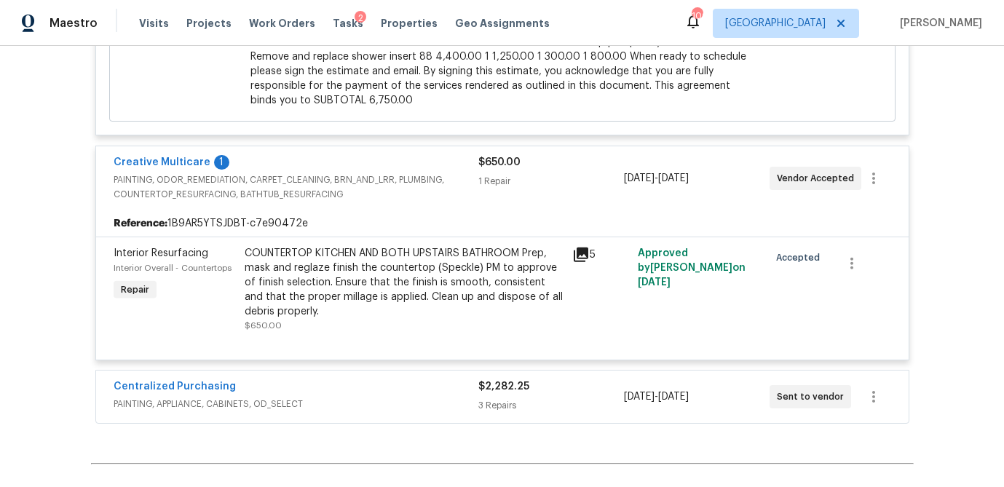
scroll to position [8481, 0]
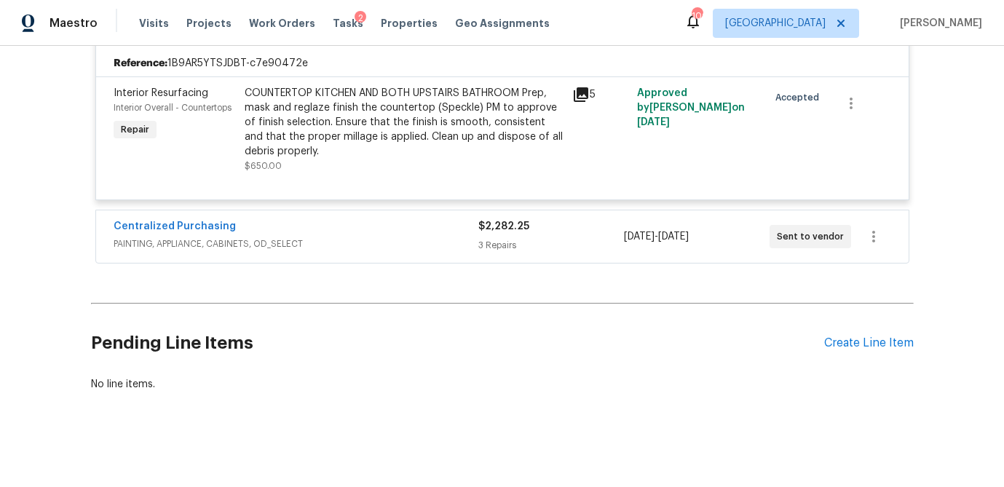
click at [552, 238] on div "3 Repairs" at bounding box center [551, 245] width 146 height 15
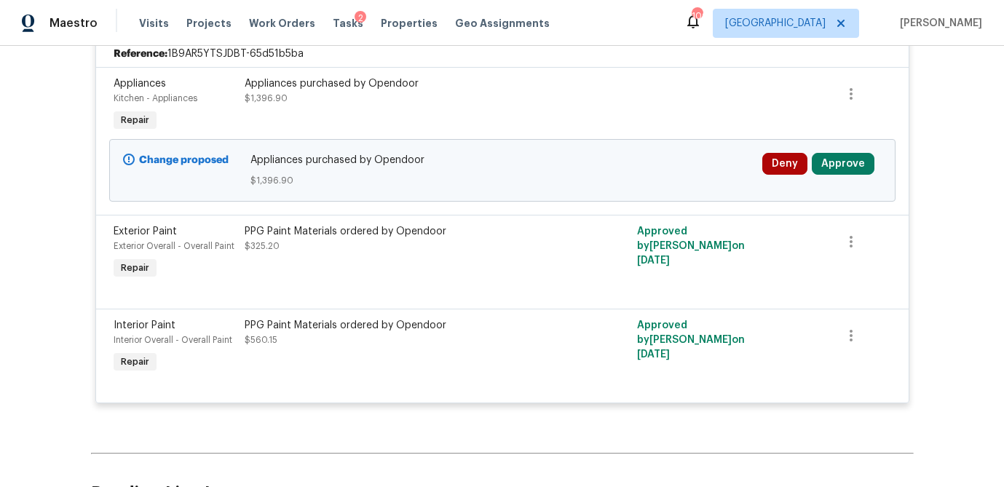
scroll to position [8738, 0]
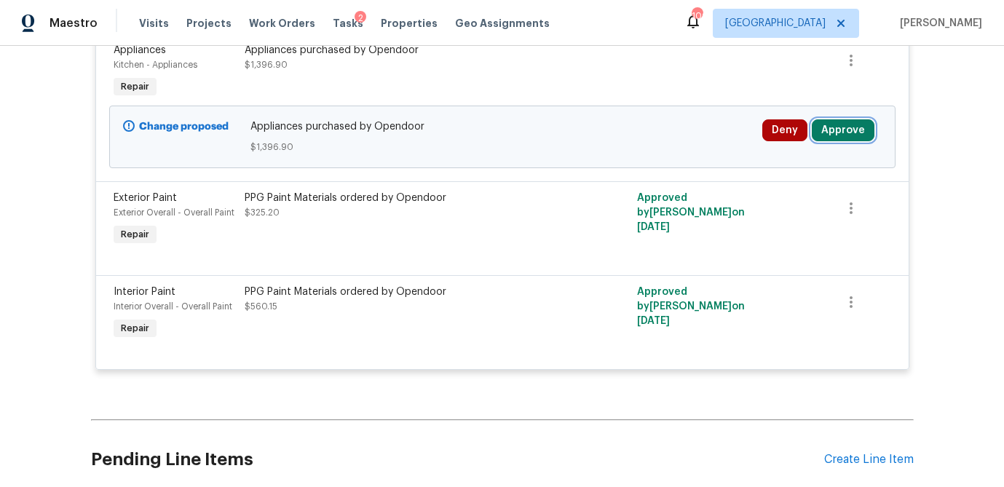
click at [844, 129] on button "Approve" at bounding box center [842, 130] width 63 height 22
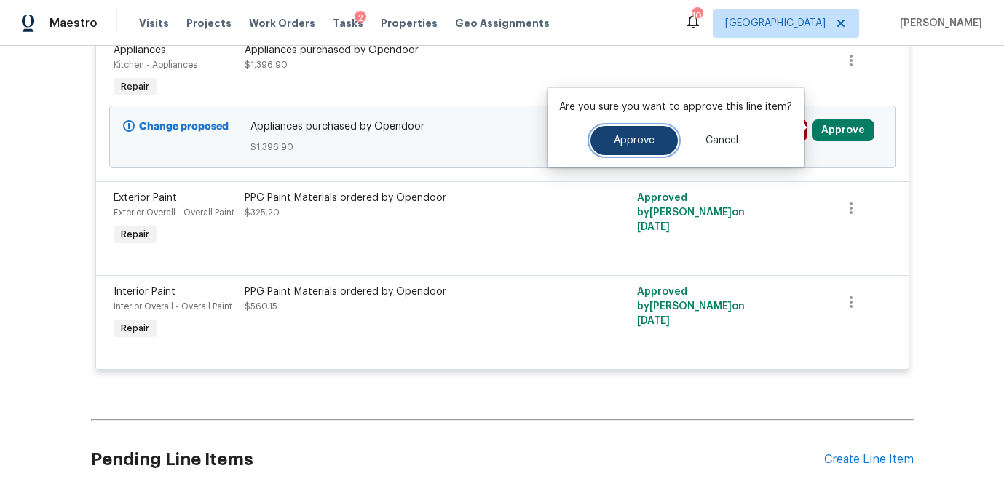
click at [640, 140] on span "Approve" at bounding box center [633, 140] width 41 height 11
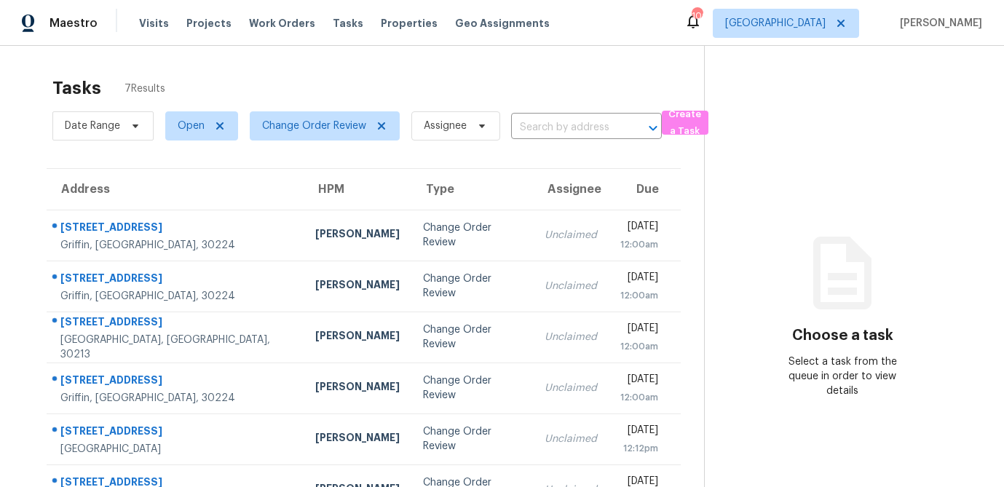
scroll to position [91, 0]
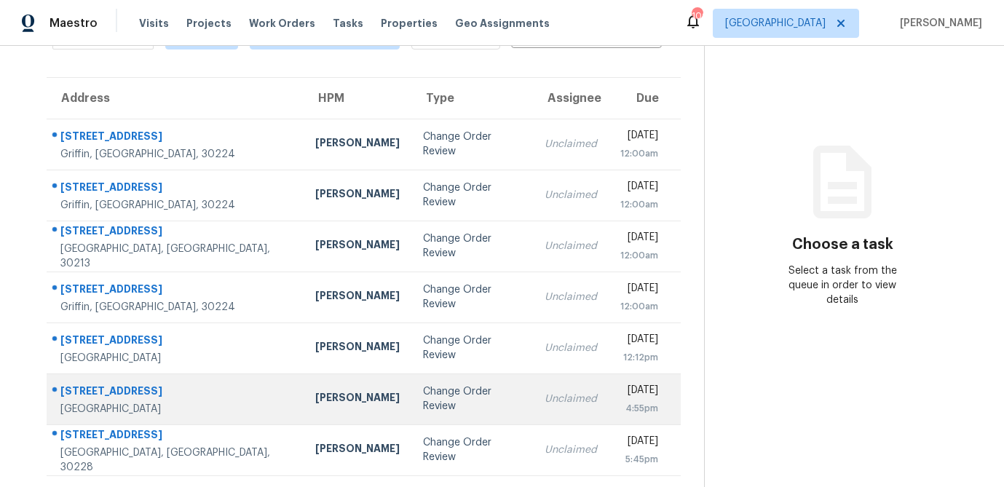
click at [411, 418] on td "Change Order Review" at bounding box center [471, 398] width 121 height 51
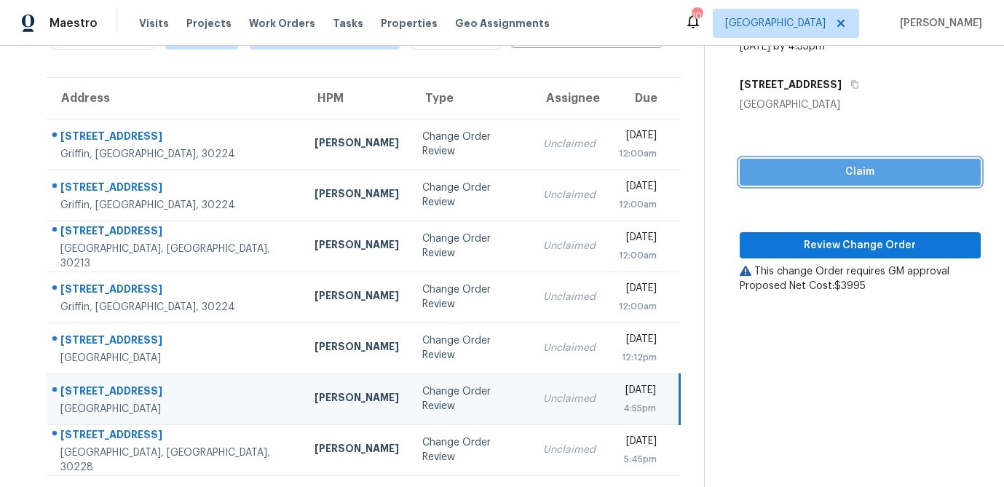
drag, startPoint x: 821, startPoint y: 172, endPoint x: 794, endPoint y: 232, distance: 66.1
click at [821, 172] on span "Claim" at bounding box center [860, 172] width 218 height 18
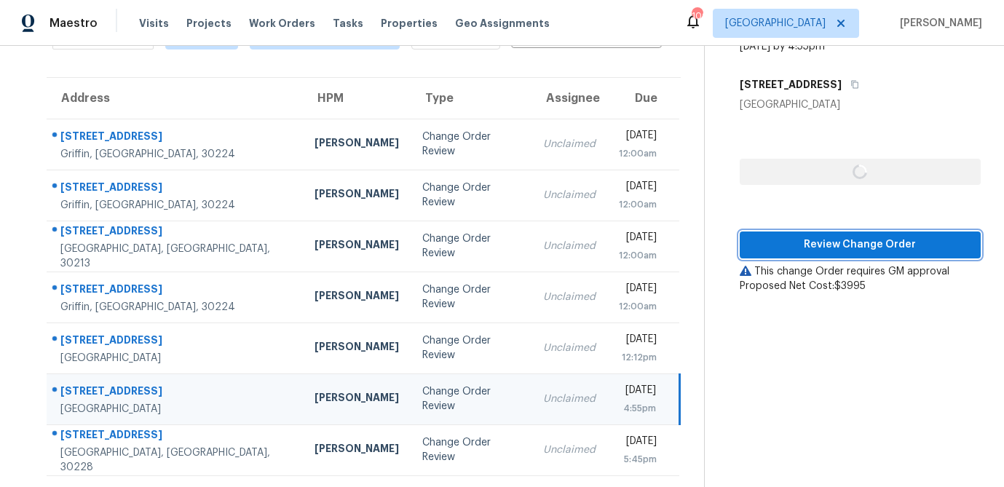
click at [794, 240] on span "Review Change Order" at bounding box center [860, 245] width 218 height 18
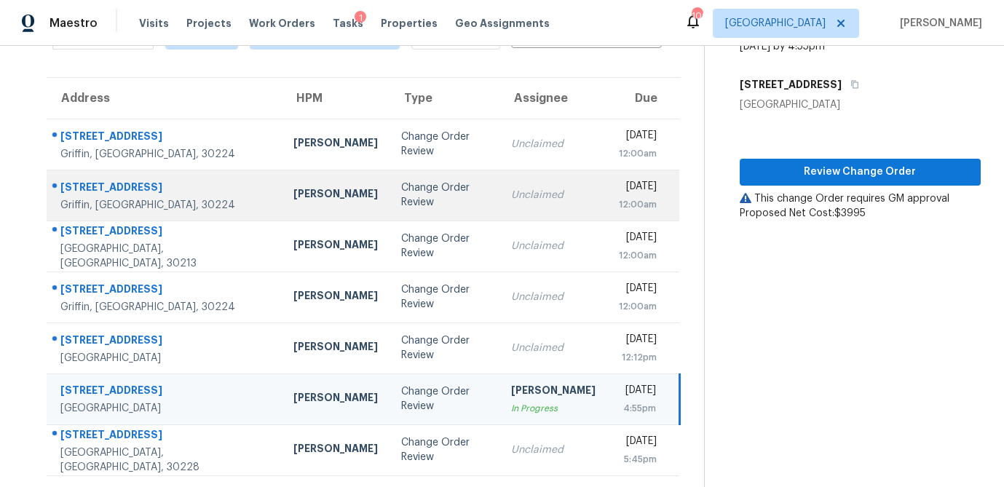
scroll to position [0, 0]
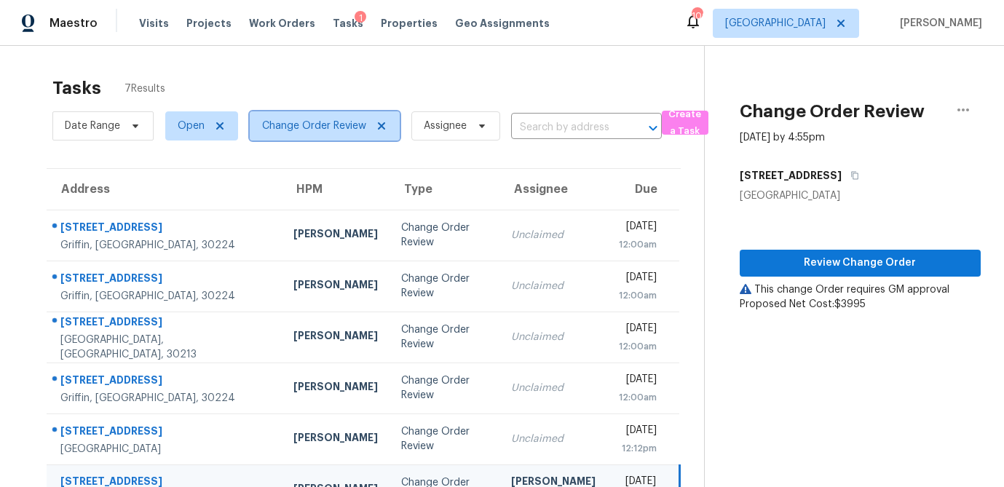
click at [381, 124] on icon at bounding box center [381, 126] width 12 height 12
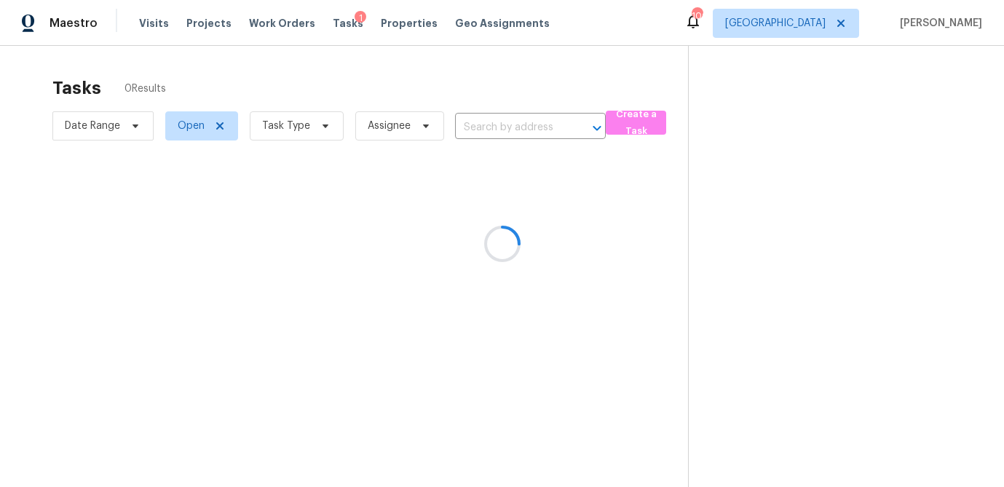
click at [320, 127] on div at bounding box center [502, 243] width 1004 height 487
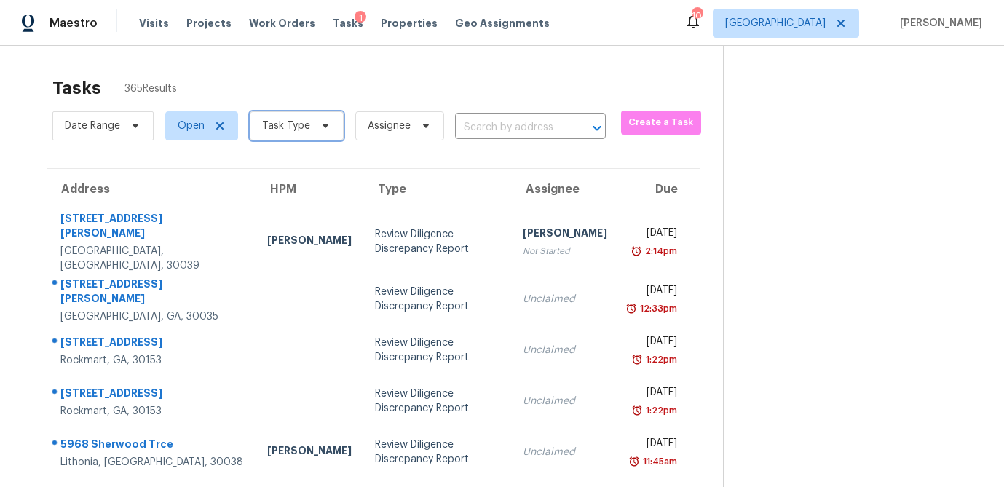
click at [319, 126] on icon at bounding box center [325, 126] width 12 height 12
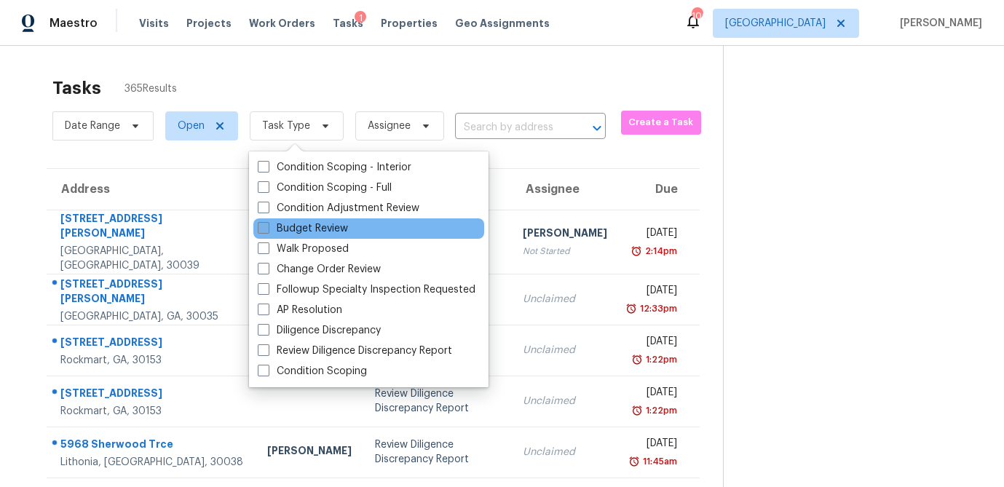
click at [258, 226] on span at bounding box center [264, 228] width 12 height 12
click at [258, 226] on input "Budget Review" at bounding box center [262, 225] width 9 height 9
checkbox input "true"
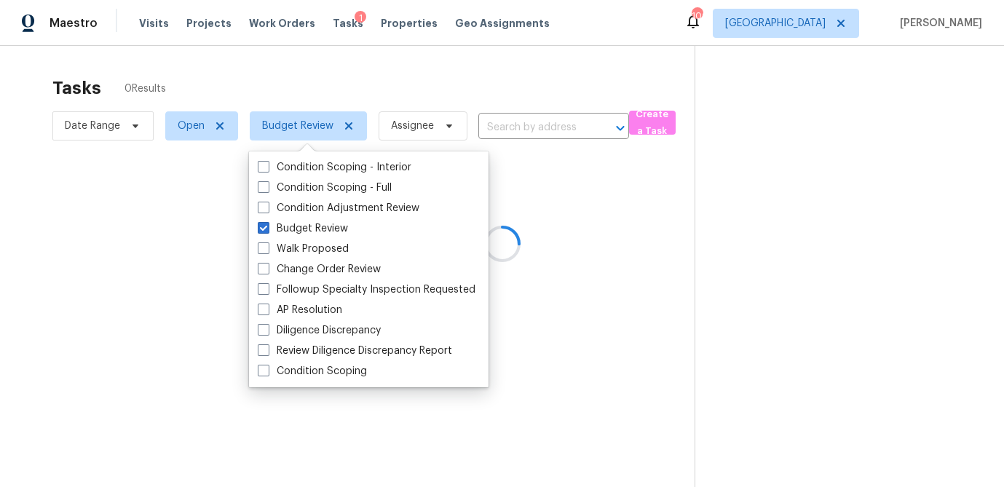
click at [293, 84] on div at bounding box center [502, 243] width 1004 height 487
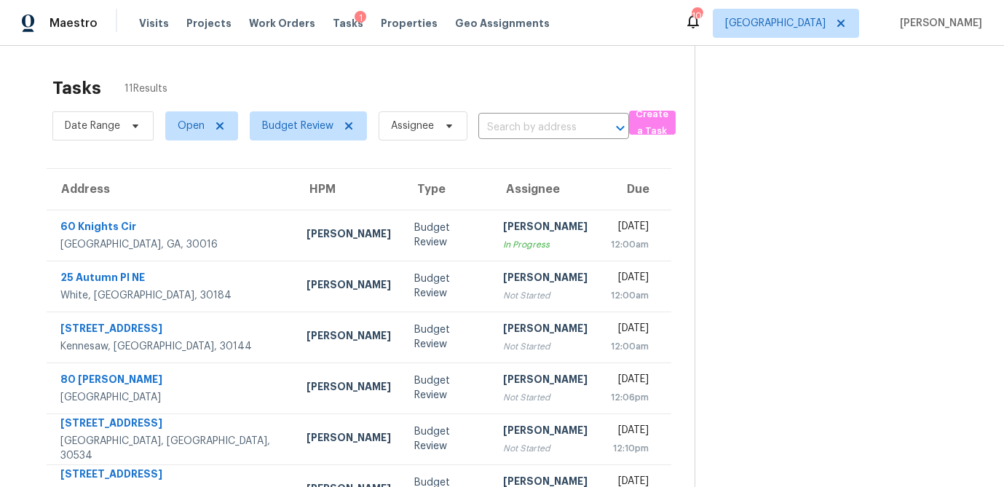
scroll to position [271, 0]
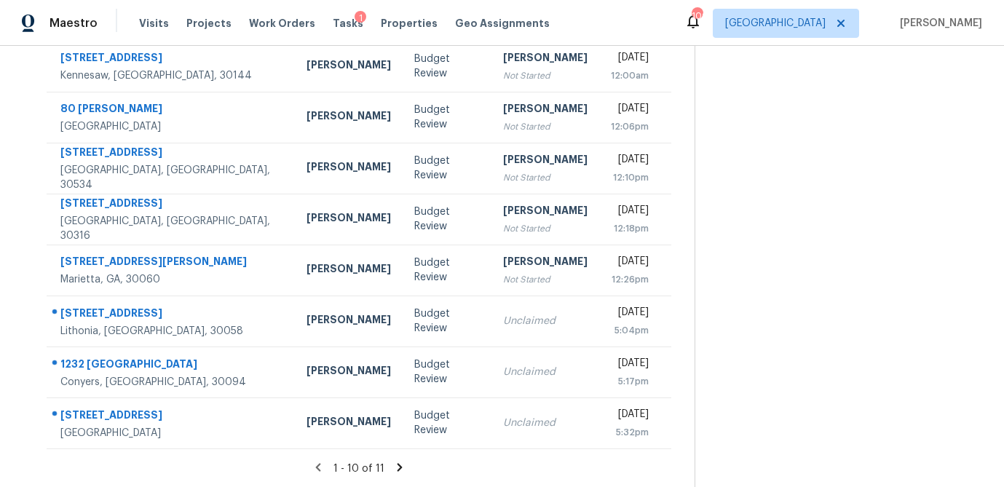
click at [396, 467] on icon at bounding box center [399, 467] width 13 height 13
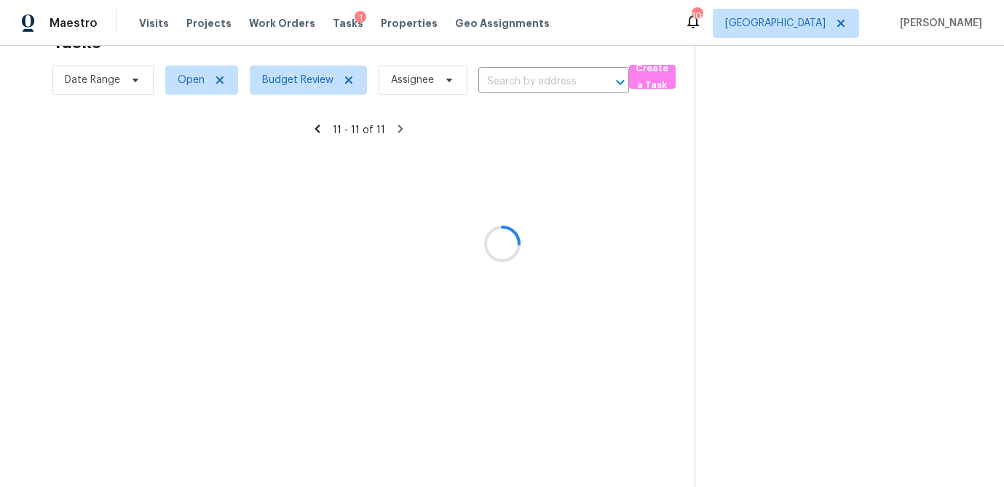
scroll to position [46, 0]
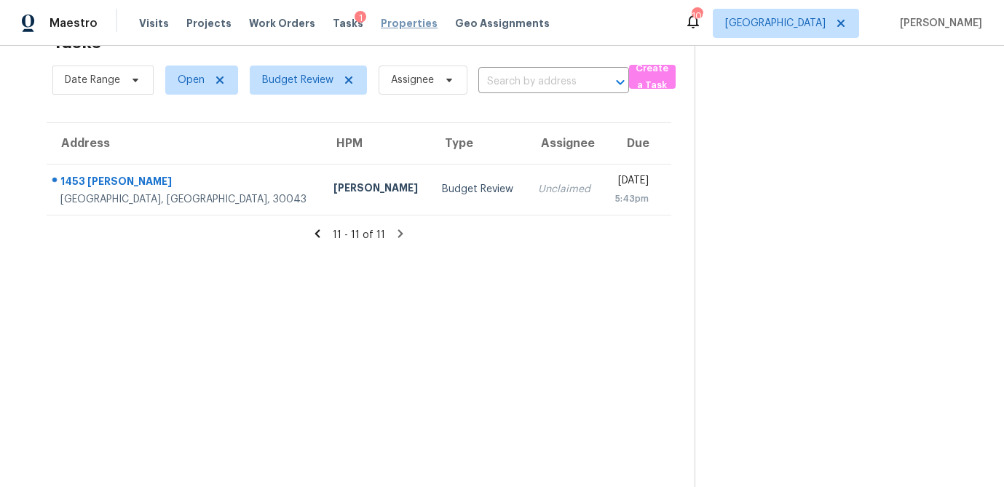
click at [399, 23] on span "Properties" at bounding box center [409, 23] width 57 height 15
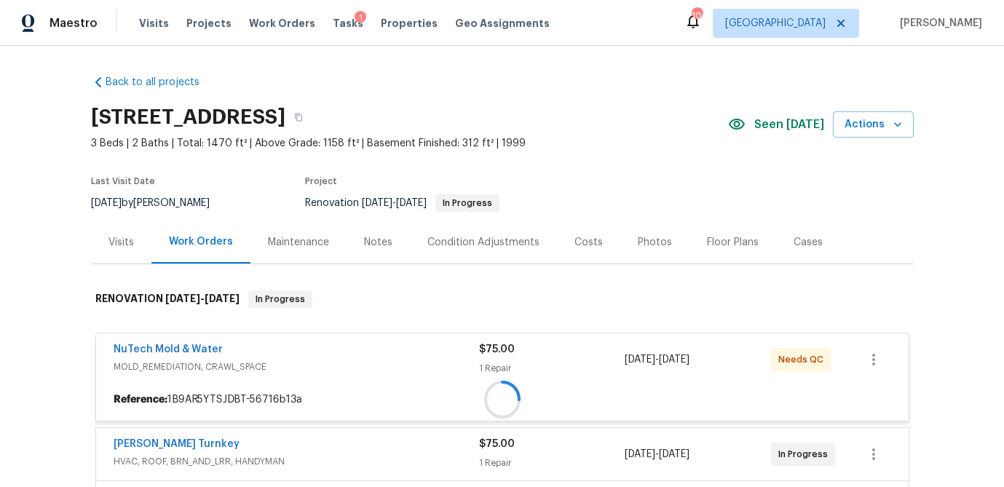
scroll to position [268, 0]
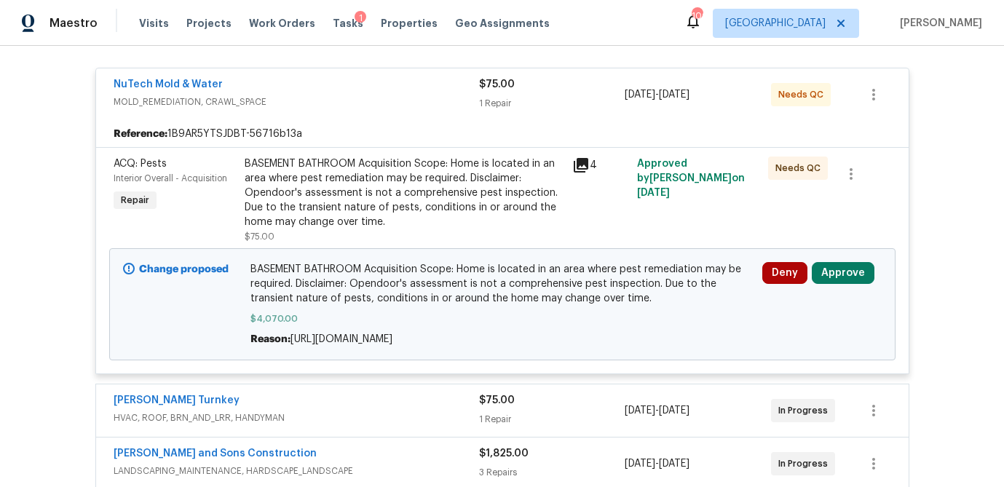
click at [578, 164] on icon at bounding box center [580, 165] width 15 height 15
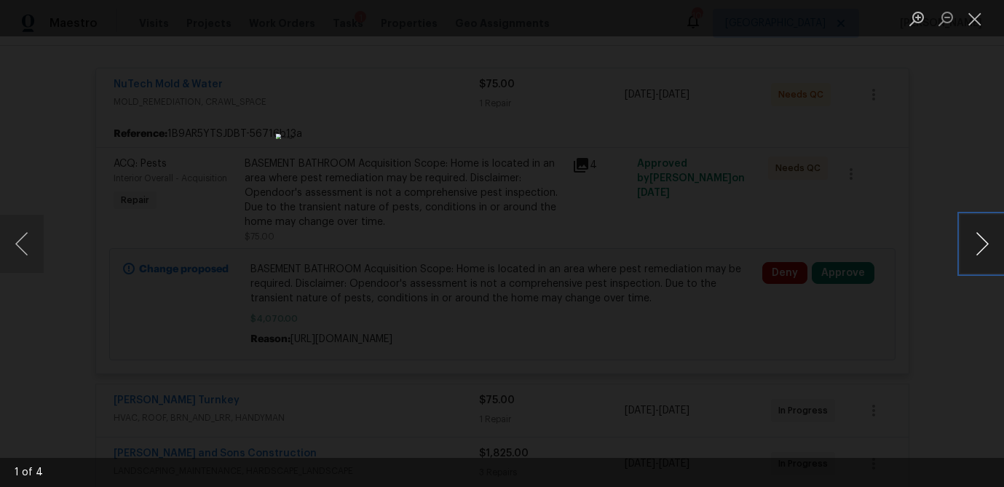
click at [978, 241] on button "Next image" at bounding box center [982, 244] width 44 height 58
drag, startPoint x: 973, startPoint y: 26, endPoint x: 793, endPoint y: 81, distance: 187.8
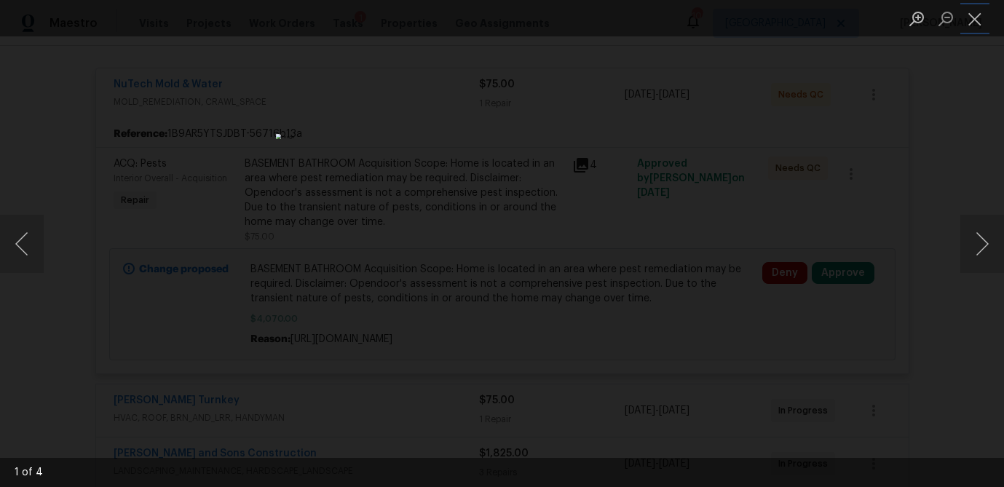
click at [973, 26] on button "Close lightbox" at bounding box center [974, 18] width 29 height 25
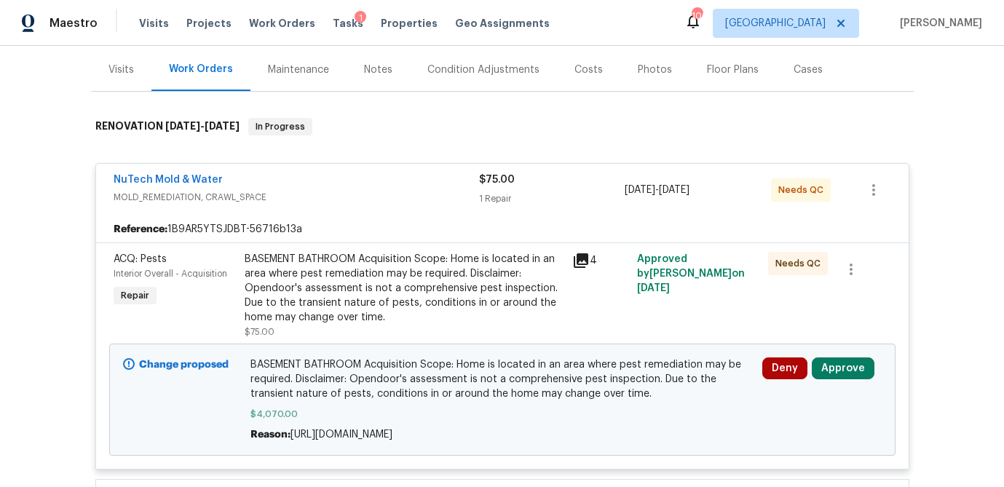
scroll to position [151, 0]
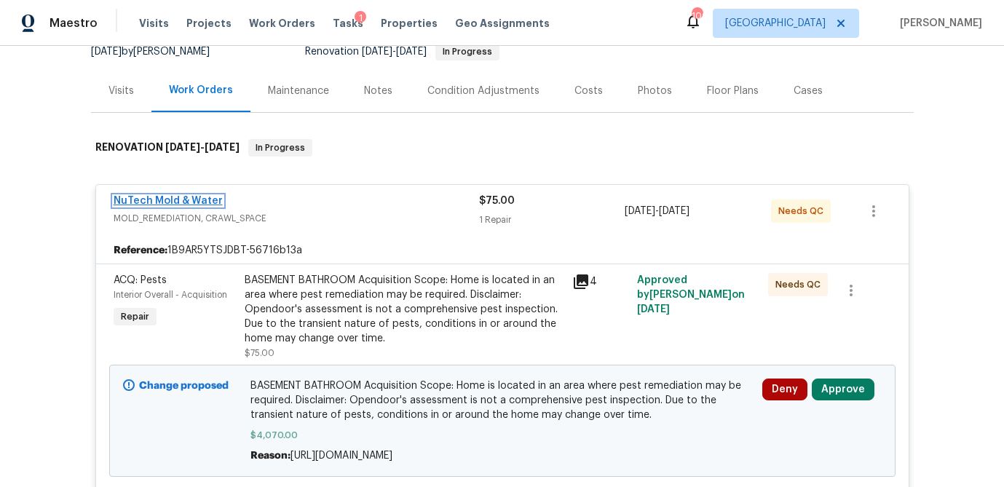
click at [194, 197] on link "NuTech Mold & Water" at bounding box center [168, 201] width 109 height 10
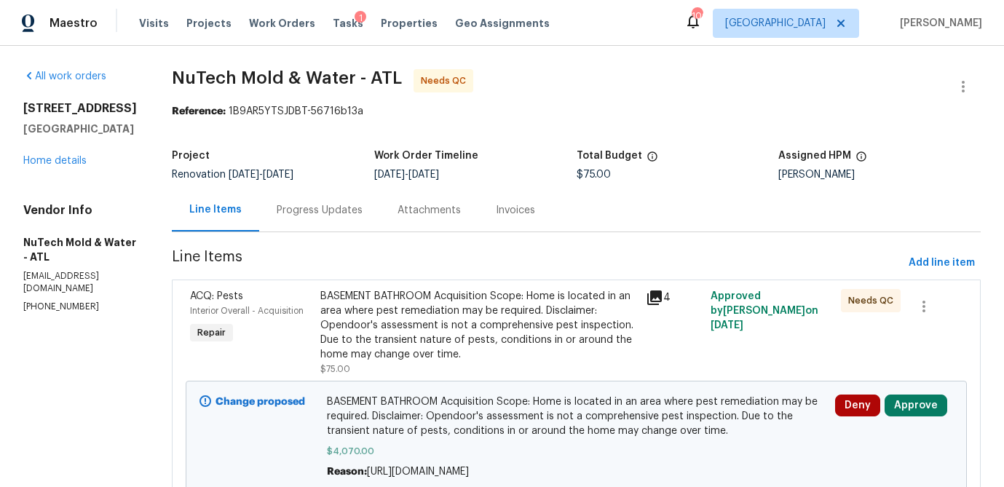
click at [293, 210] on div "Progress Updates" at bounding box center [320, 210] width 86 height 15
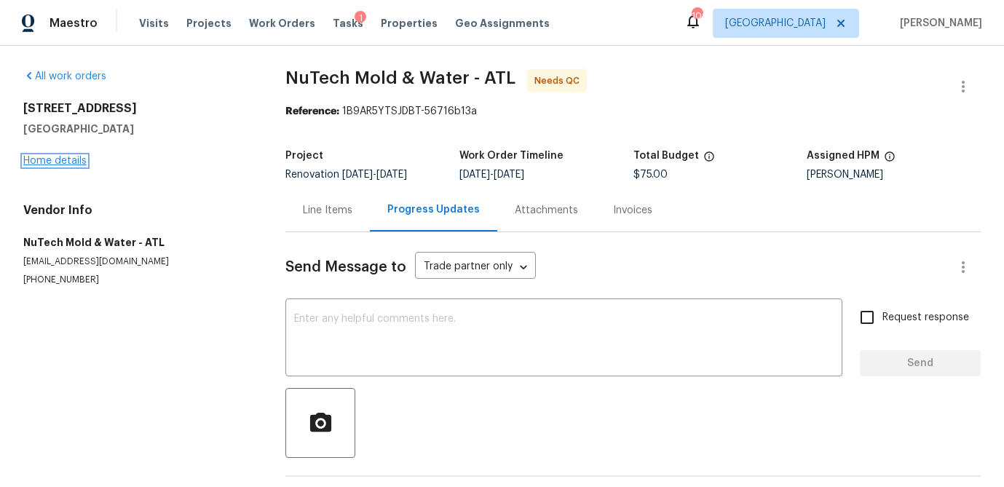
click at [68, 159] on link "Home details" at bounding box center [54, 161] width 63 height 10
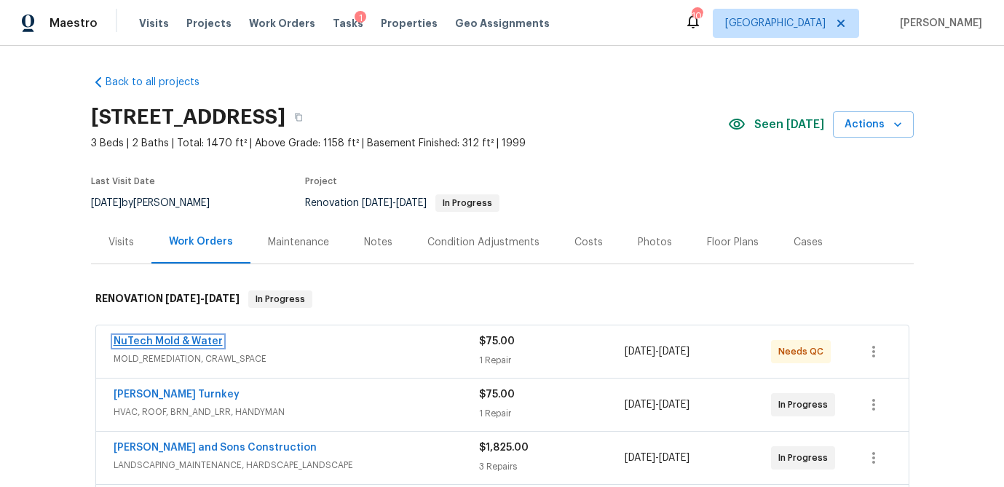
click at [210, 336] on link "NuTech Mold & Water" at bounding box center [168, 341] width 109 height 10
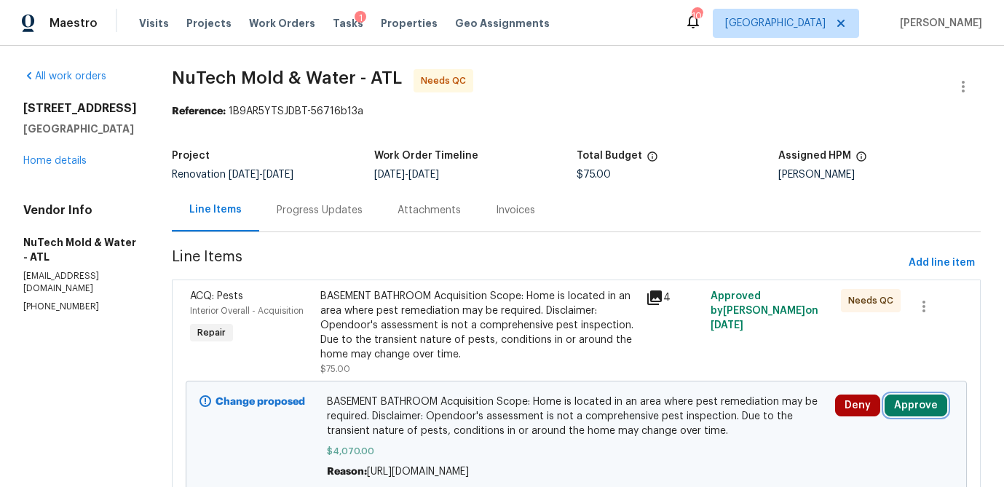
click at [909, 411] on button "Approve" at bounding box center [915, 405] width 63 height 22
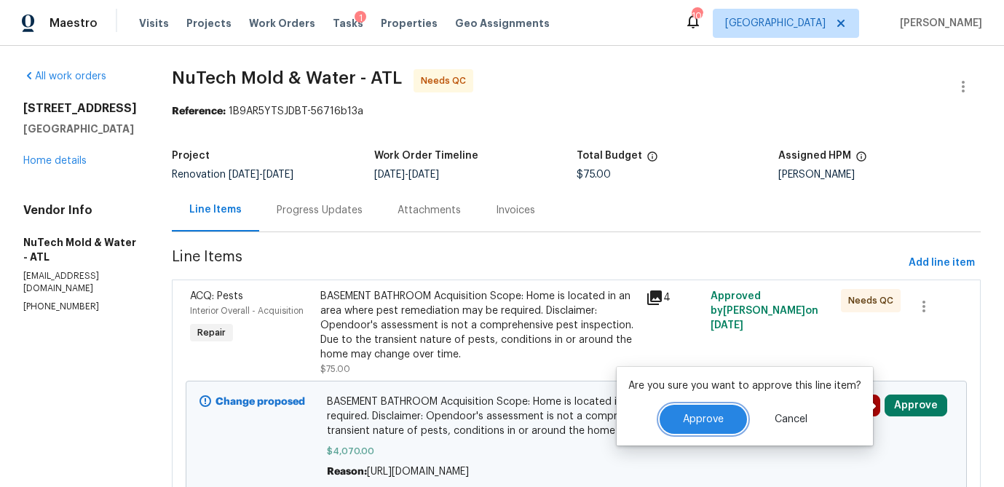
click at [707, 411] on button "Approve" at bounding box center [702, 419] width 87 height 29
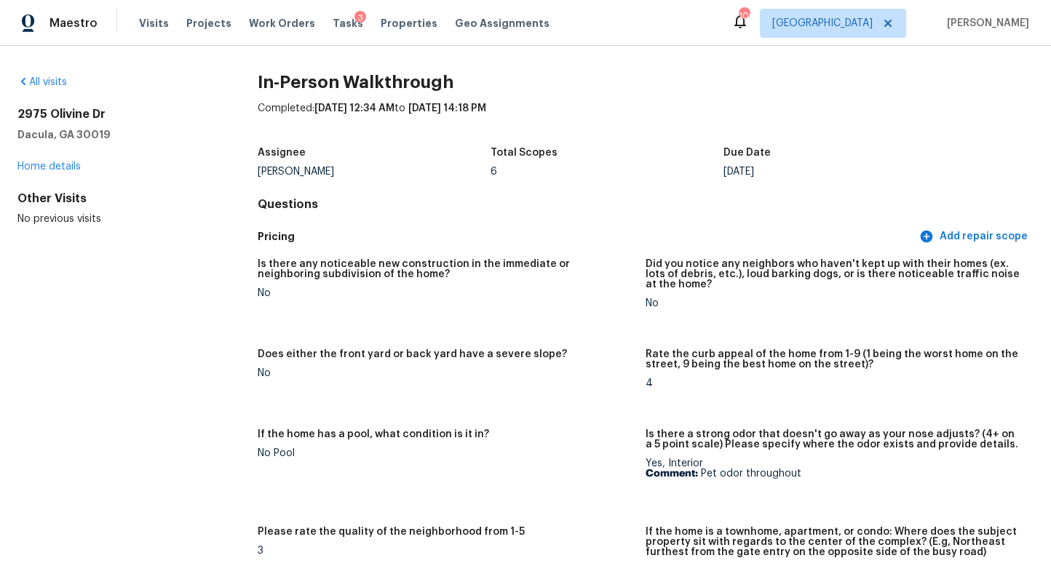
scroll to position [298, 0]
